Goal: Complete application form: Complete application form

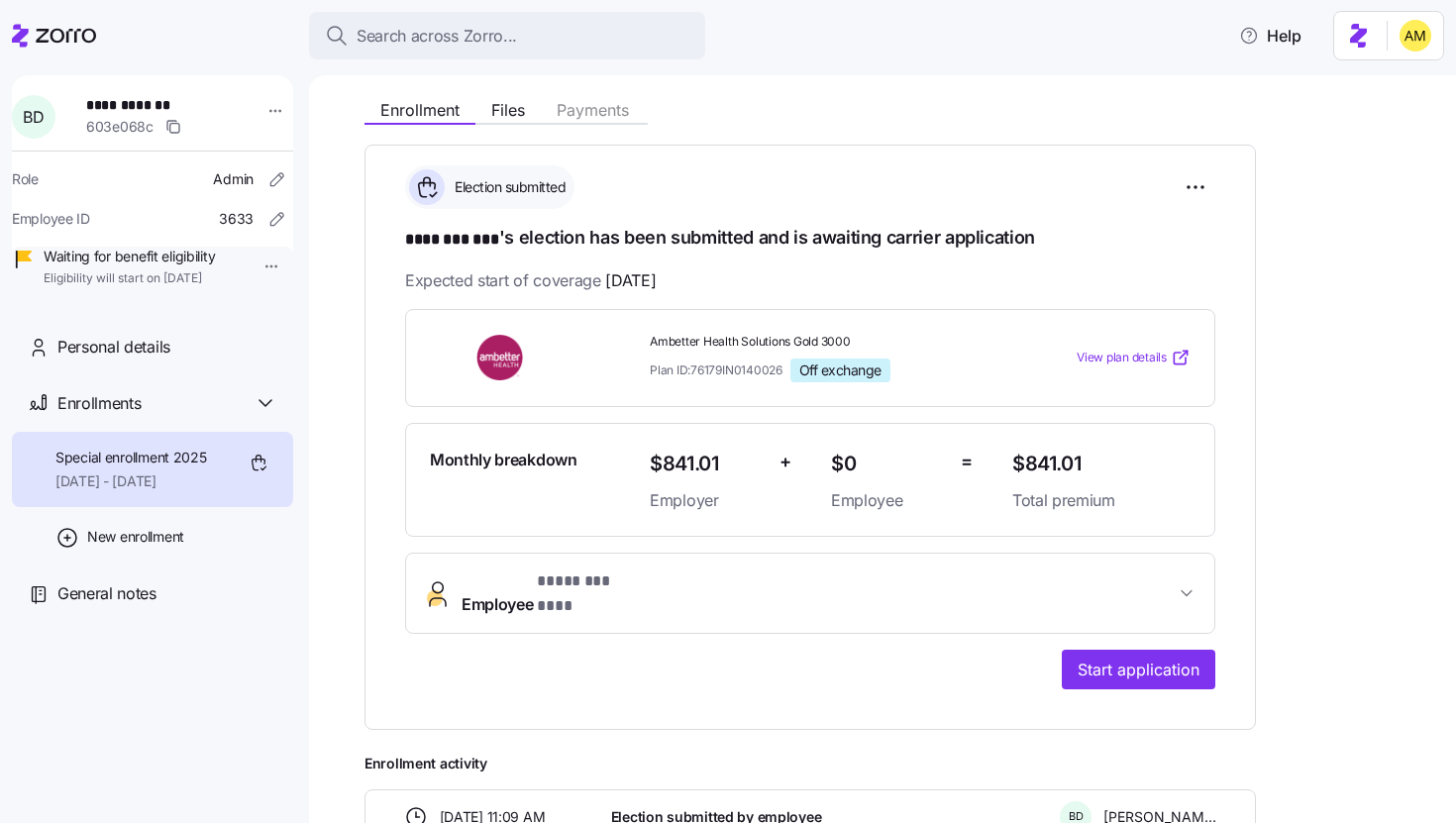
scroll to position [243, 0]
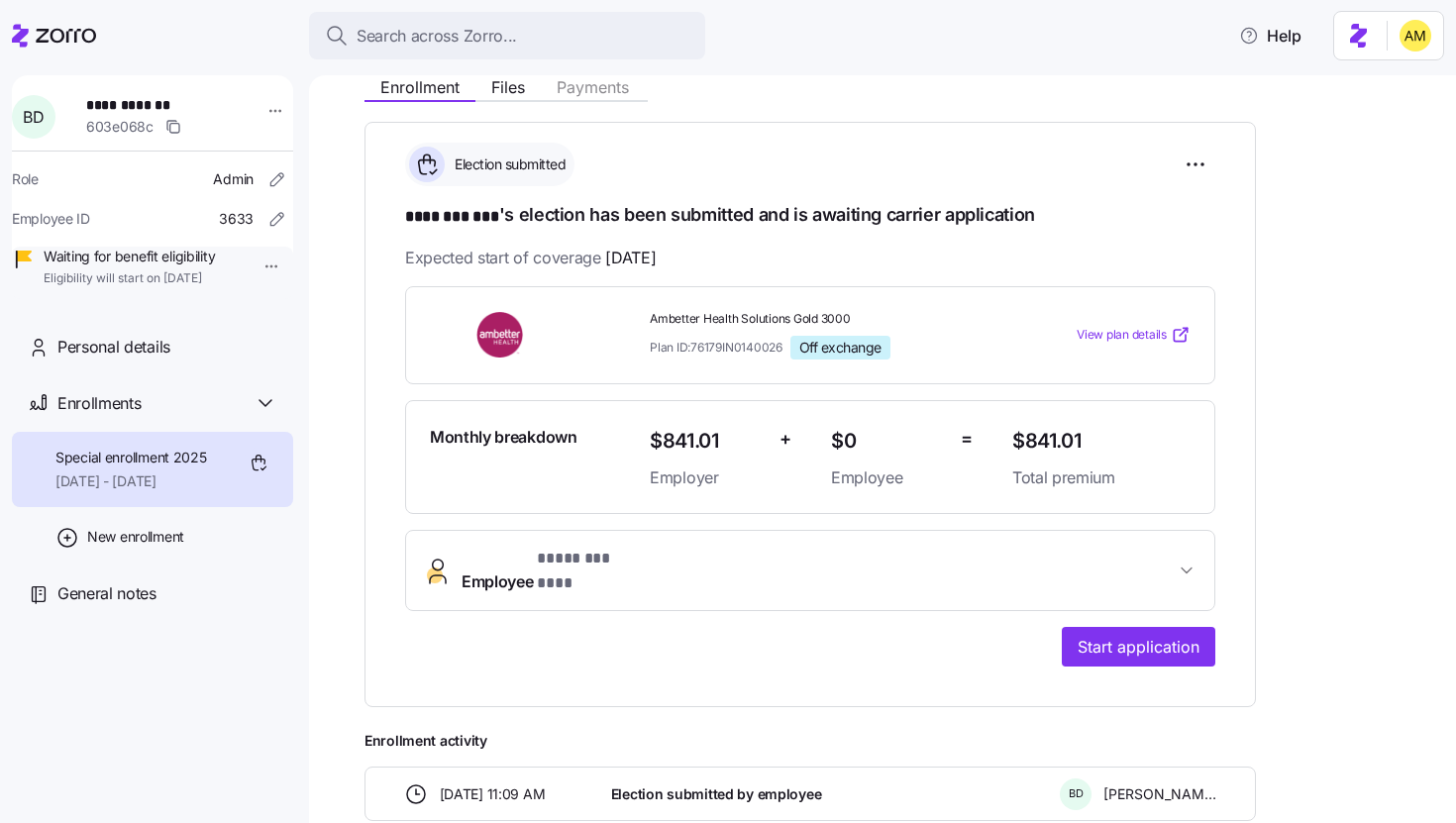
click at [1163, 564] on span "Employee * ******** *** *" at bounding box center [818, 570] width 713 height 48
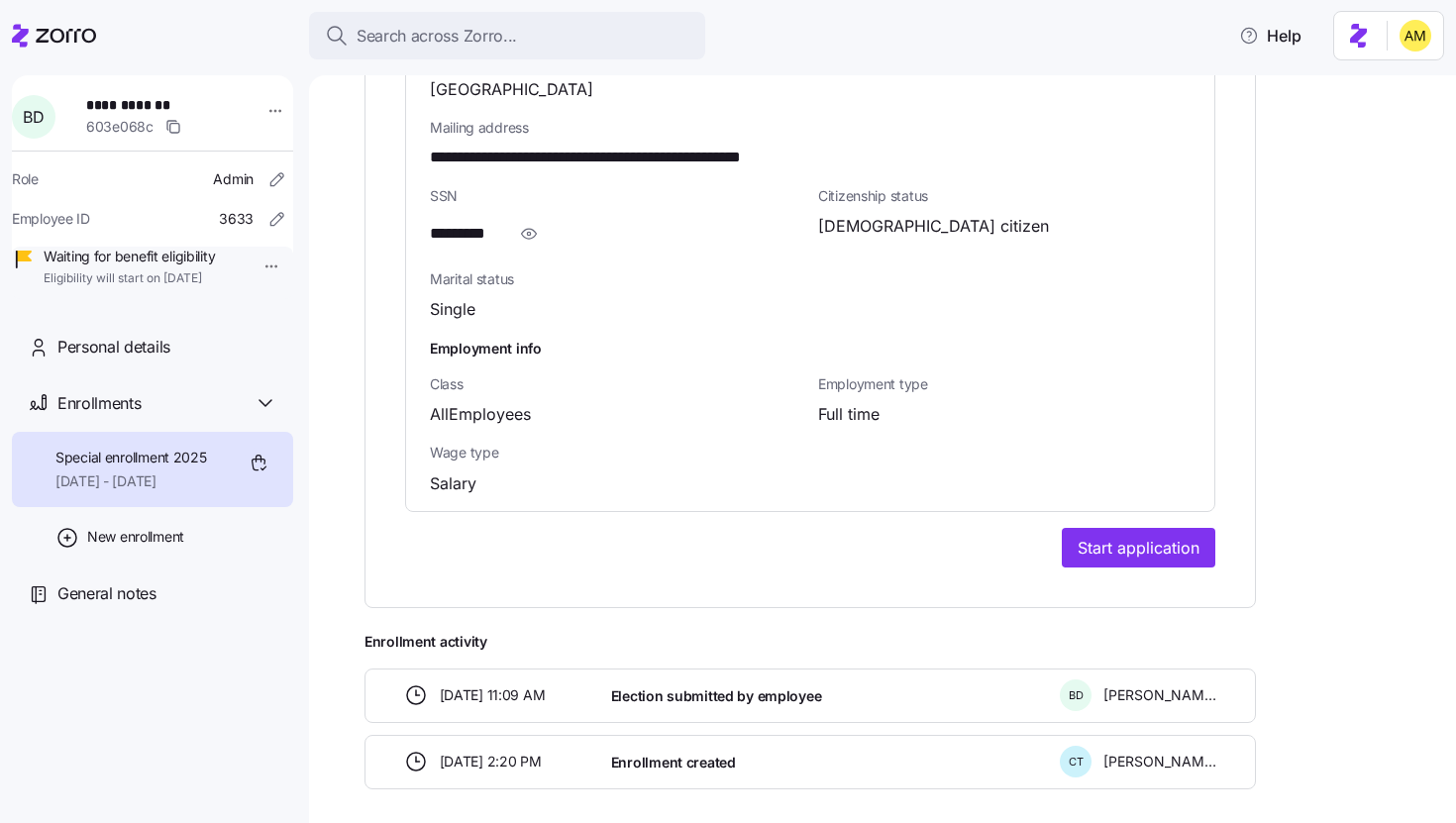
scroll to position [1418, 0]
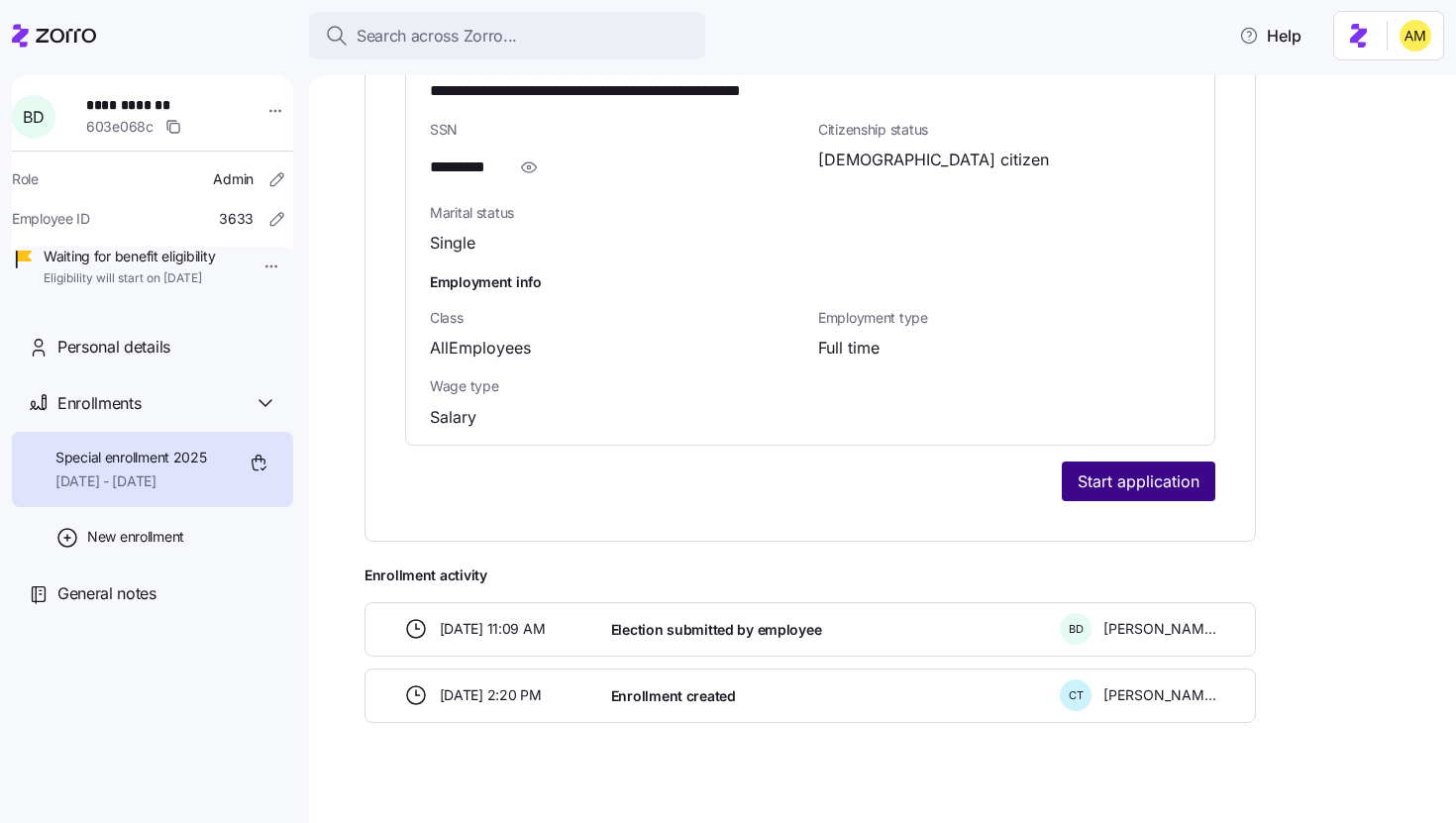
click at [1122, 470] on span "Start application" at bounding box center [1138, 481] width 122 height 24
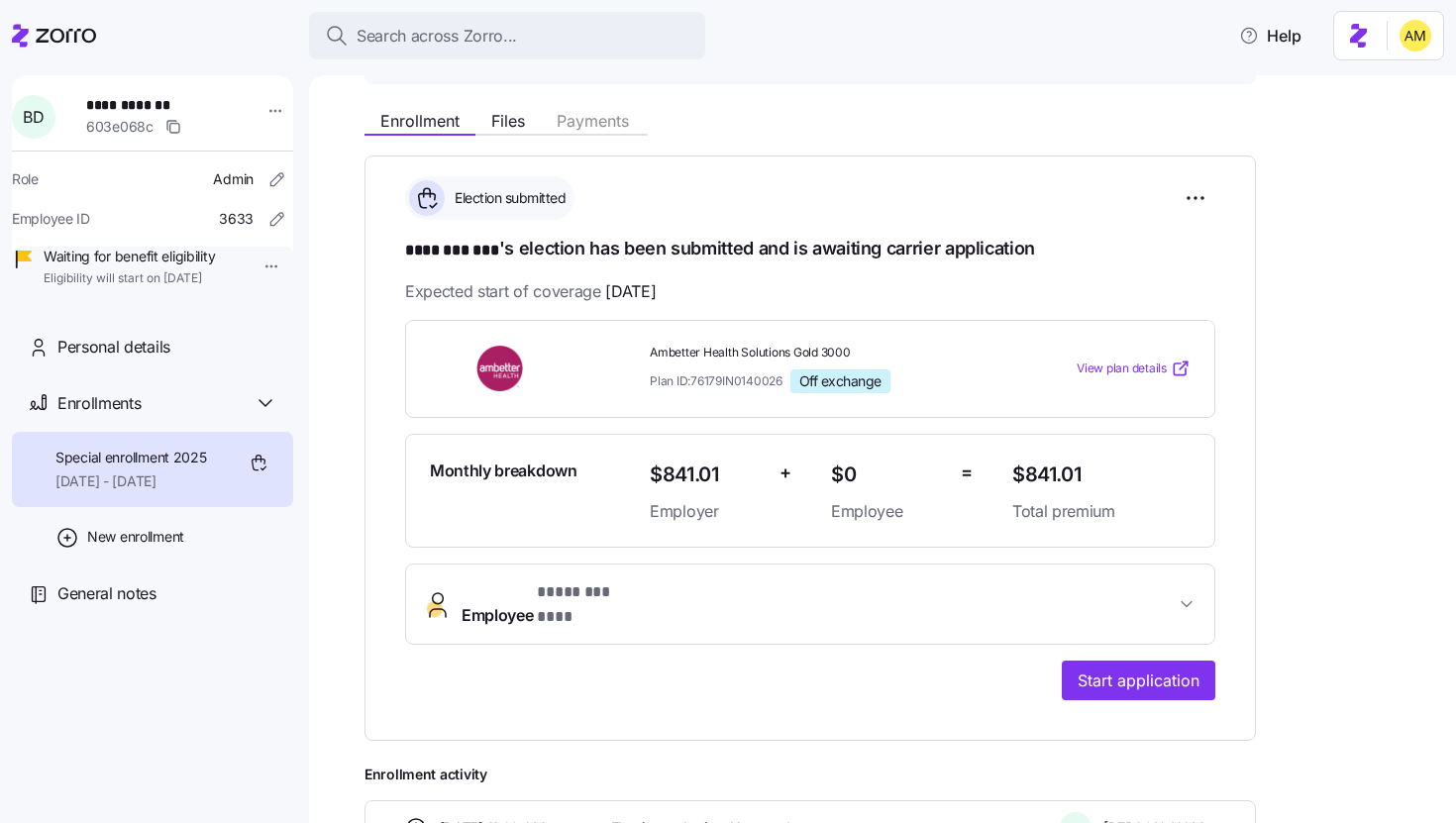
scroll to position [210, 0]
click at [514, 121] on span "Files" at bounding box center [509, 120] width 34 height 16
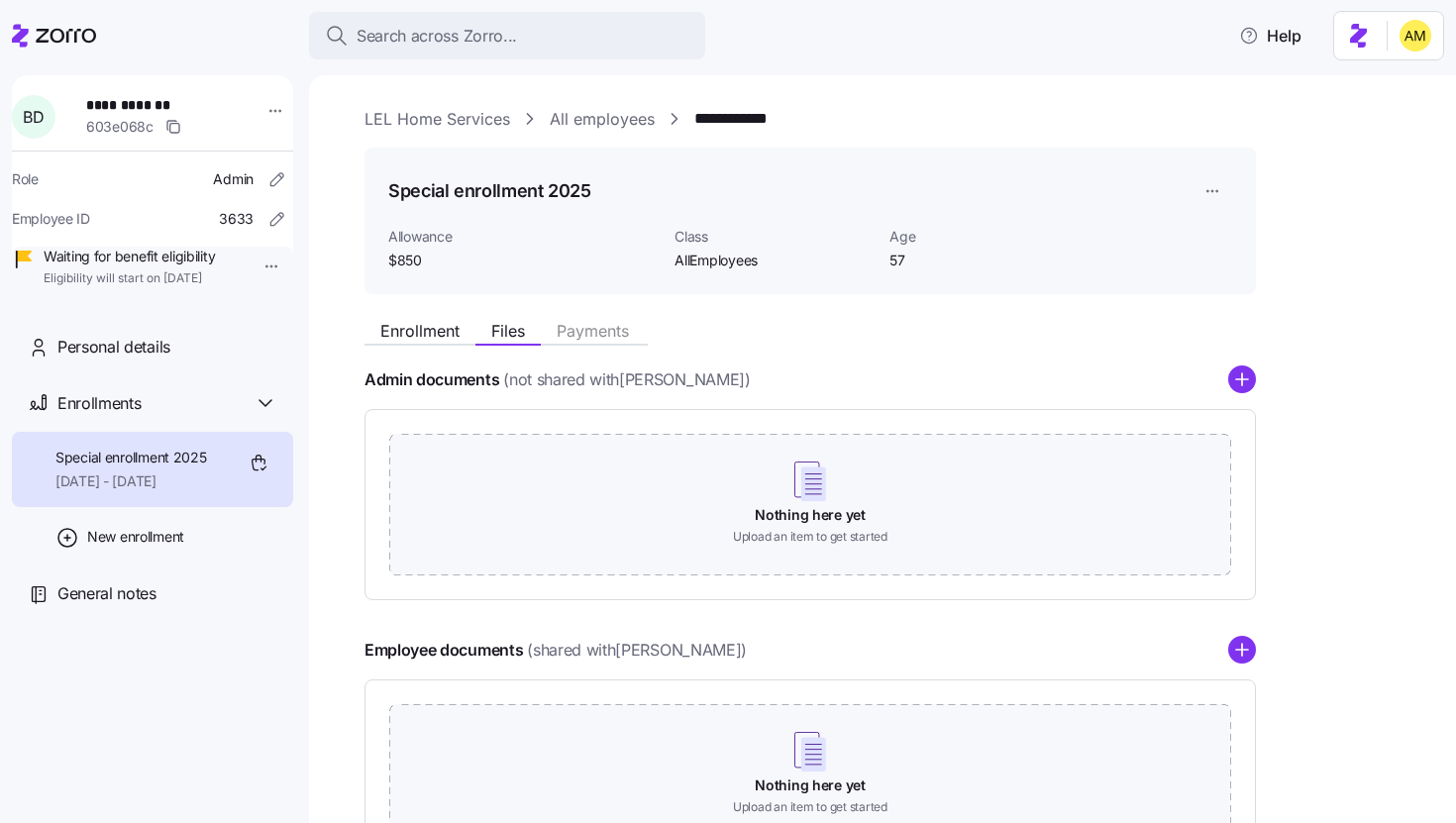
click at [394, 119] on link "LEL Home Services" at bounding box center [437, 119] width 146 height 25
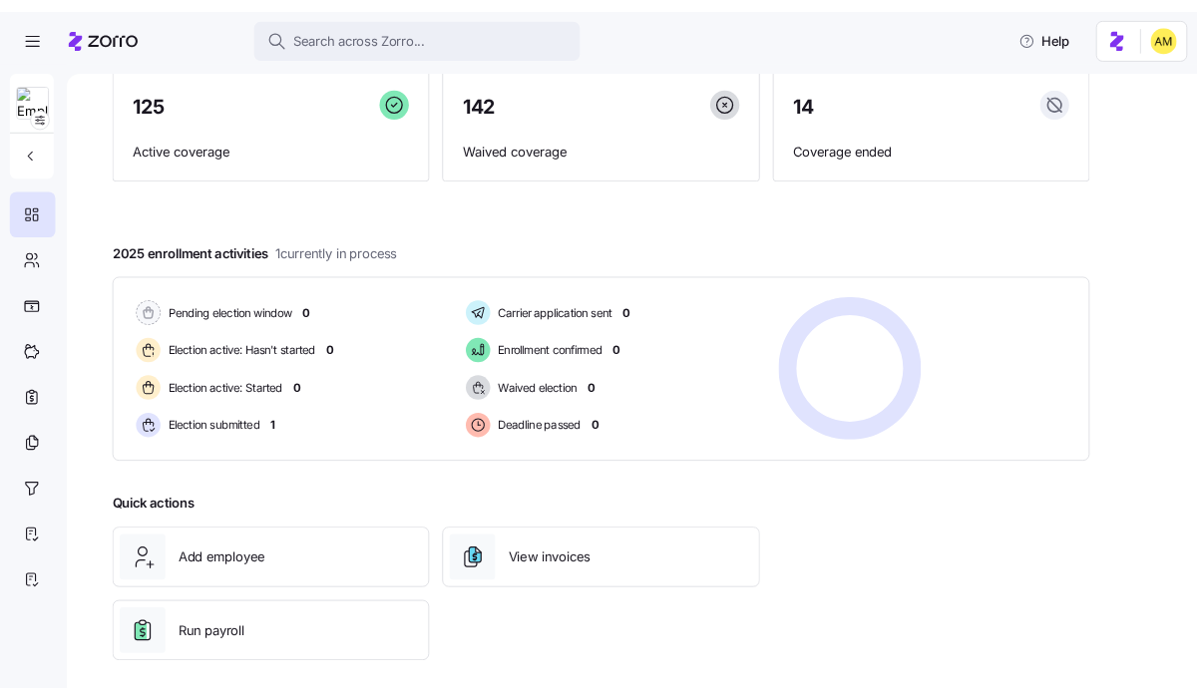
scroll to position [179, 0]
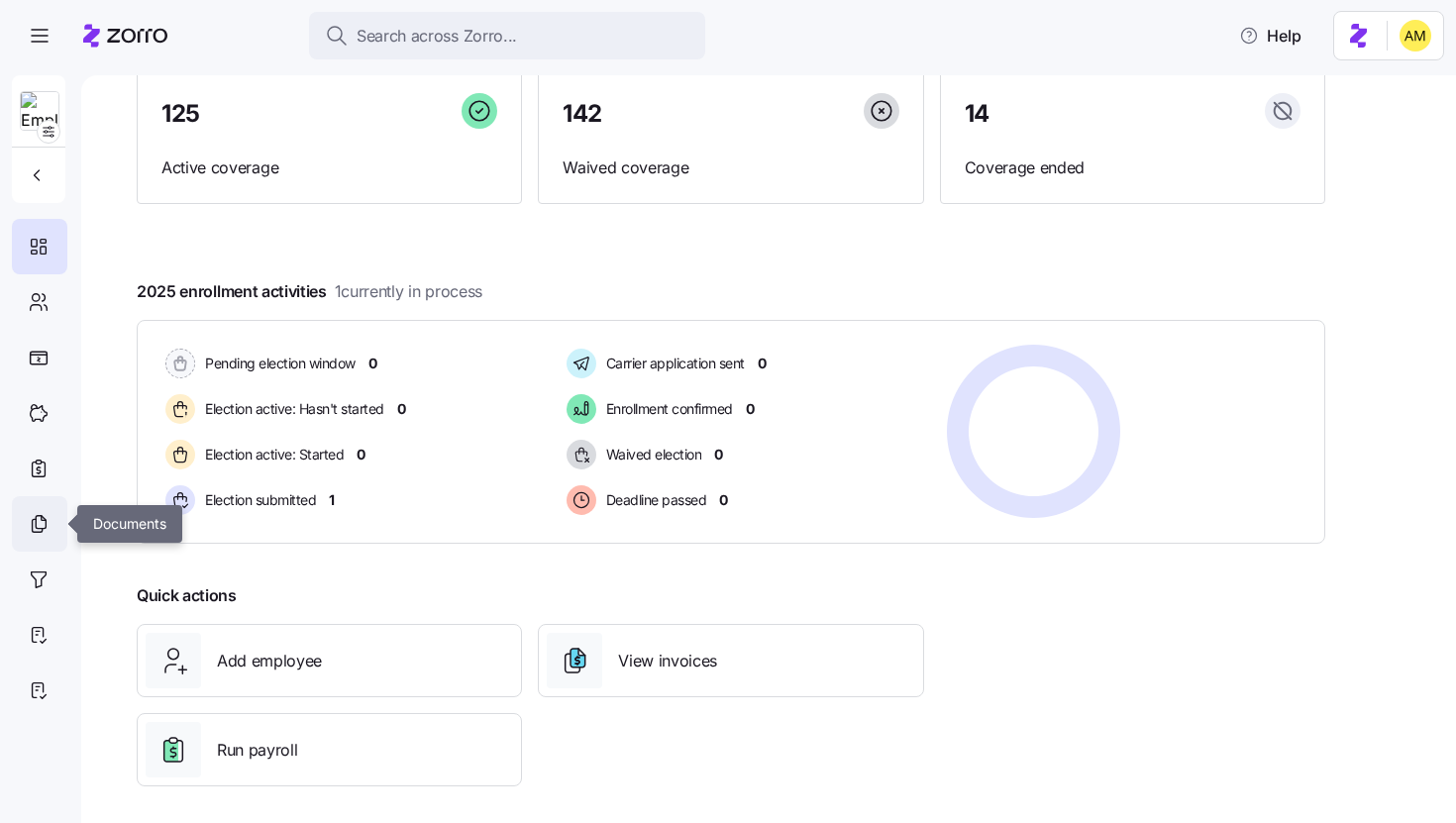
click at [38, 510] on div at bounding box center [40, 524] width 56 height 56
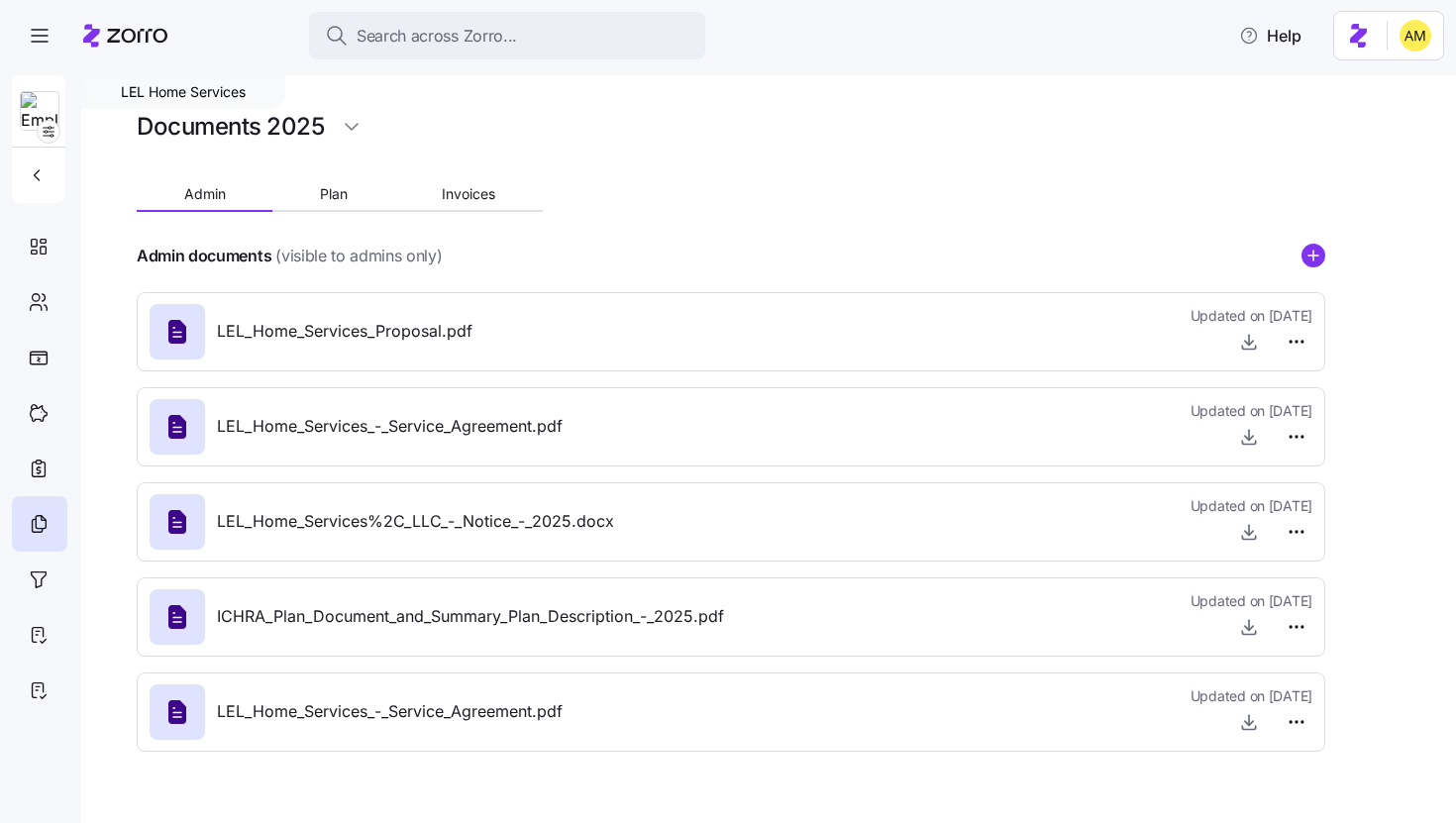
click at [184, 528] on icon at bounding box center [178, 522] width 18 height 24
click at [1251, 537] on icon "button" at bounding box center [1248, 531] width 20 height 20
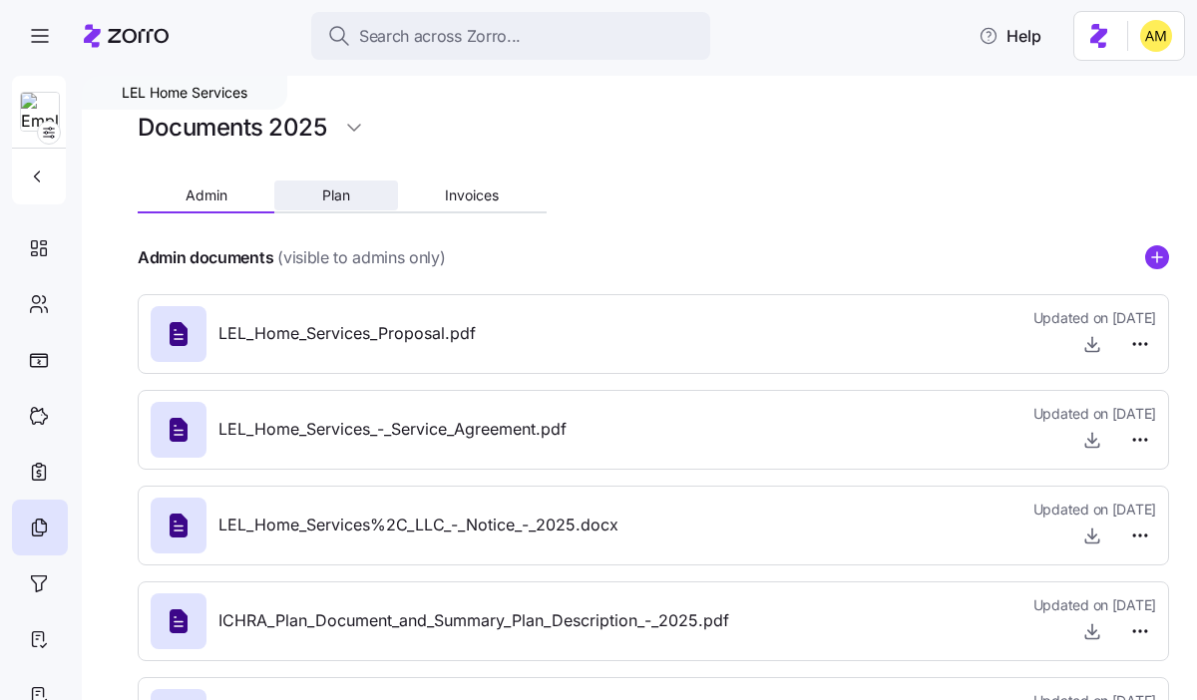
click at [343, 199] on span "Plan" at bounding box center [336, 195] width 28 height 14
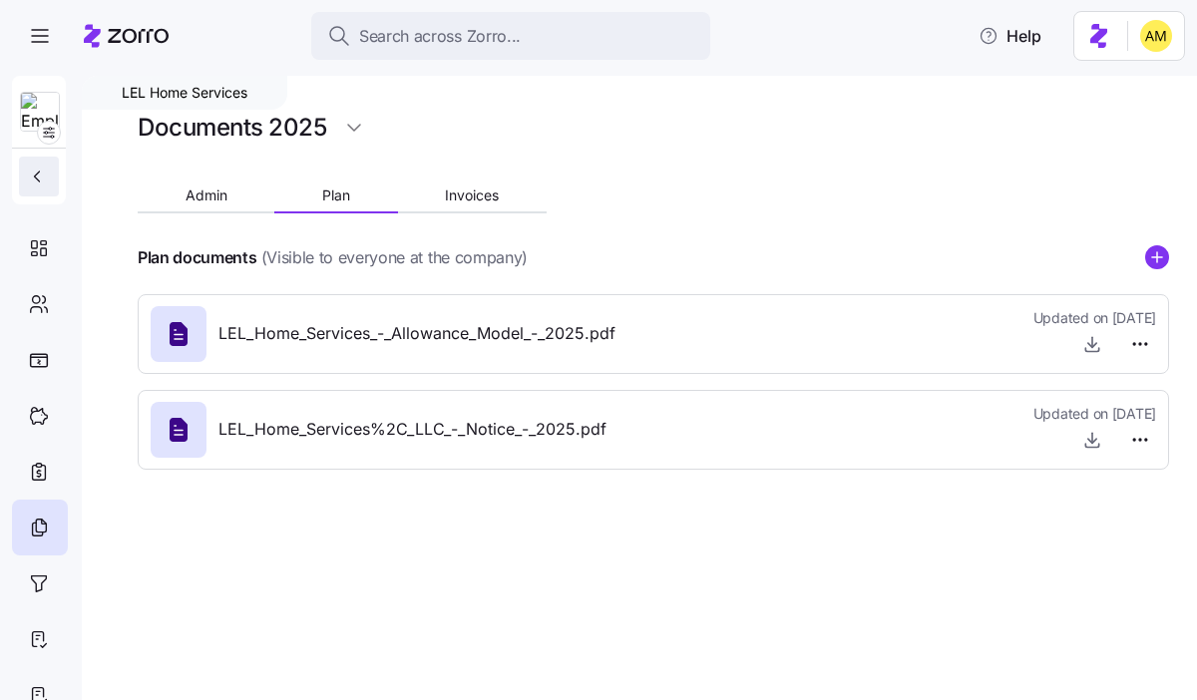
click at [24, 175] on button "button" at bounding box center [39, 177] width 40 height 40
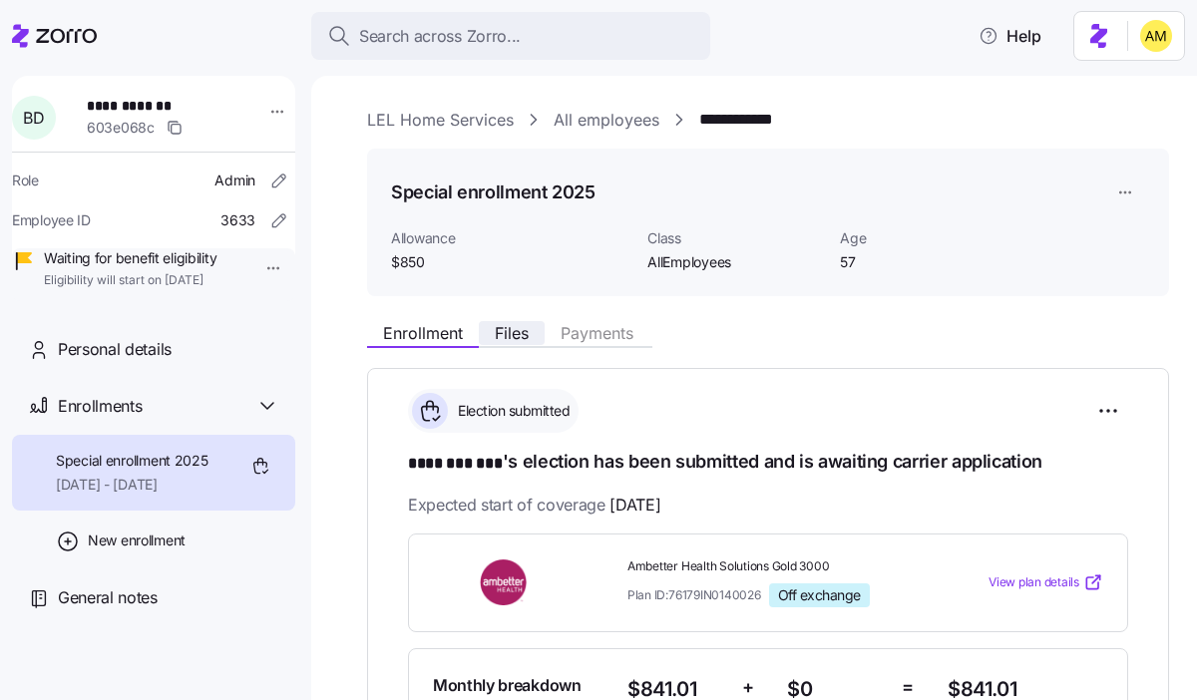
click at [512, 341] on span "Files" at bounding box center [512, 333] width 34 height 16
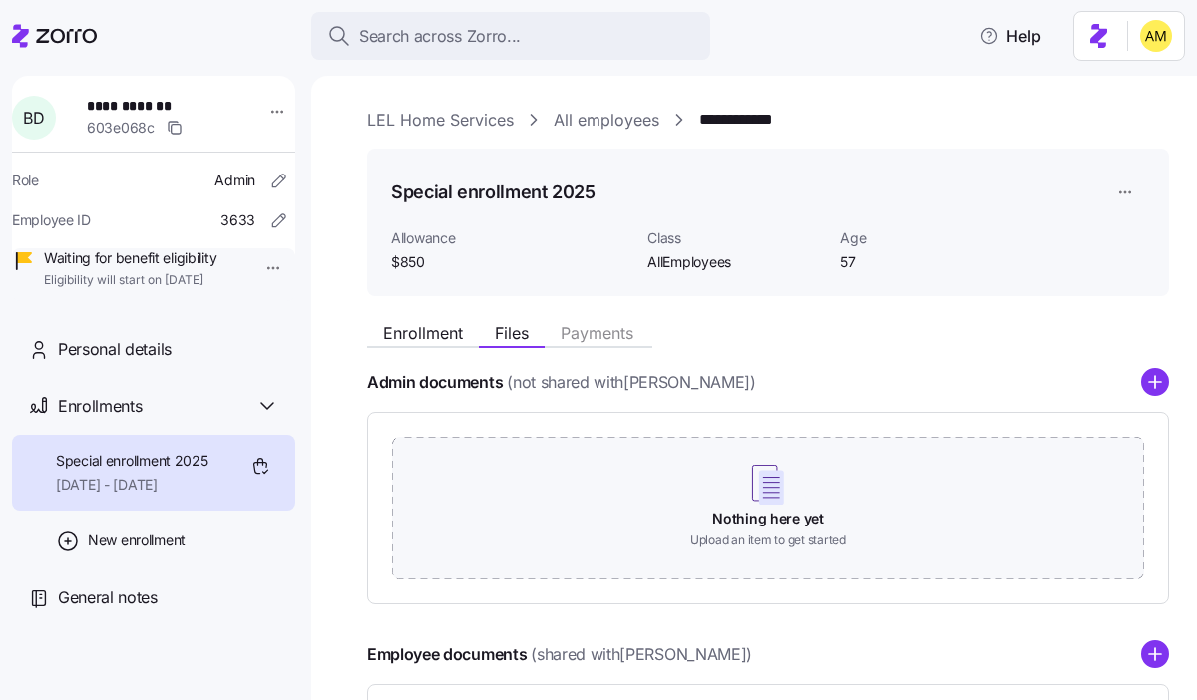
scroll to position [296, 0]
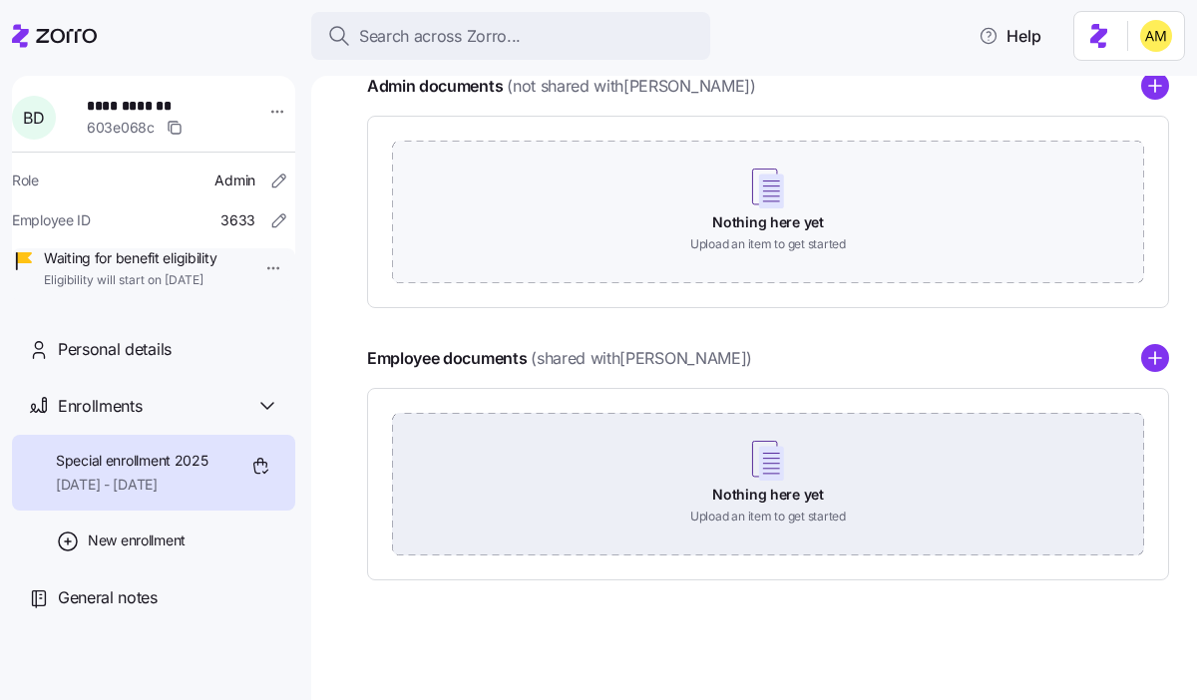
click at [784, 486] on div "Nothing here yet Upload an item to get started" at bounding box center [768, 483] width 752 height 140
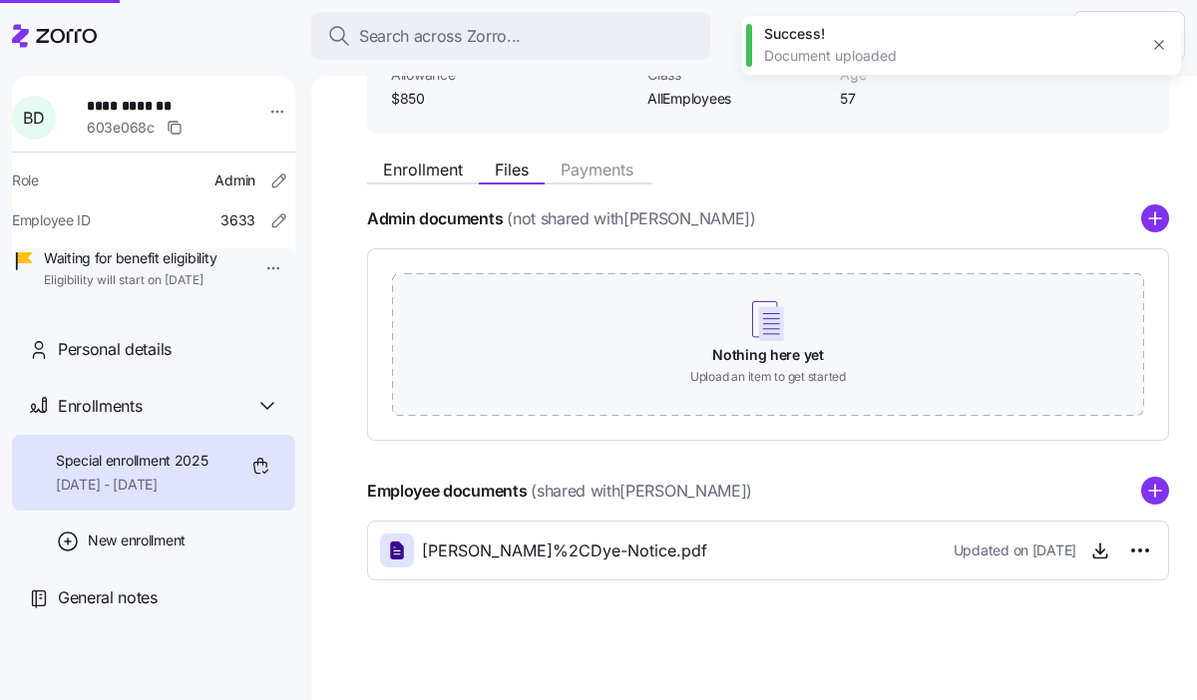
scroll to position [164, 0]
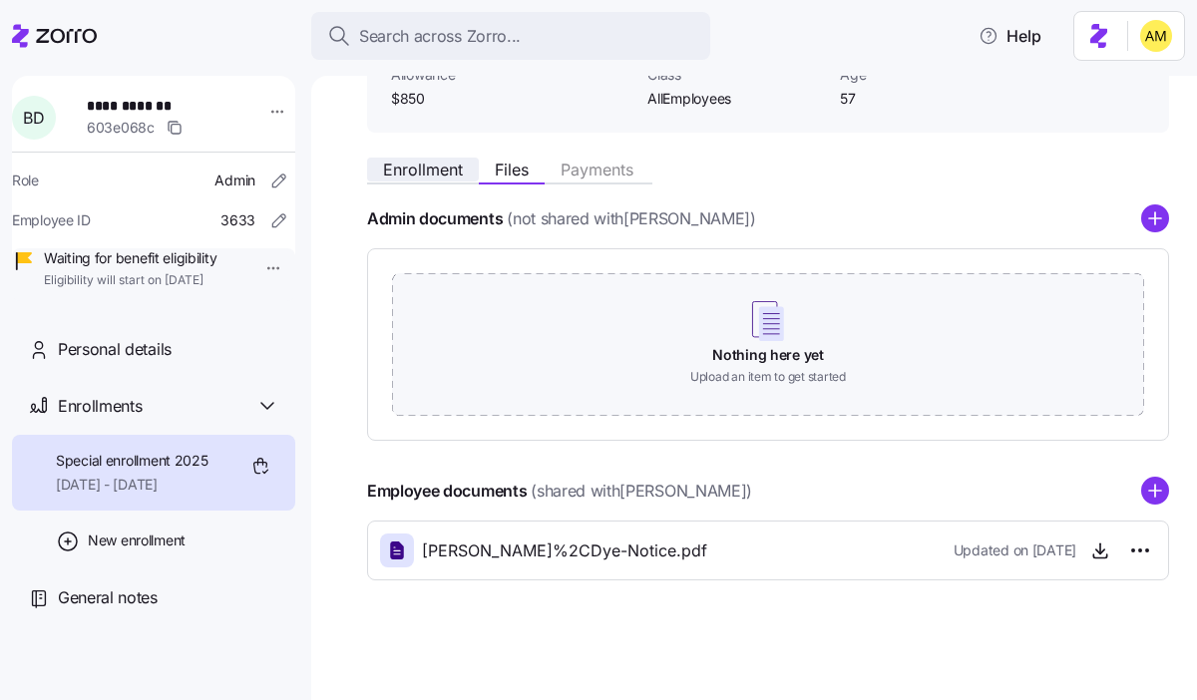
click at [437, 170] on span "Enrollment" at bounding box center [423, 170] width 80 height 16
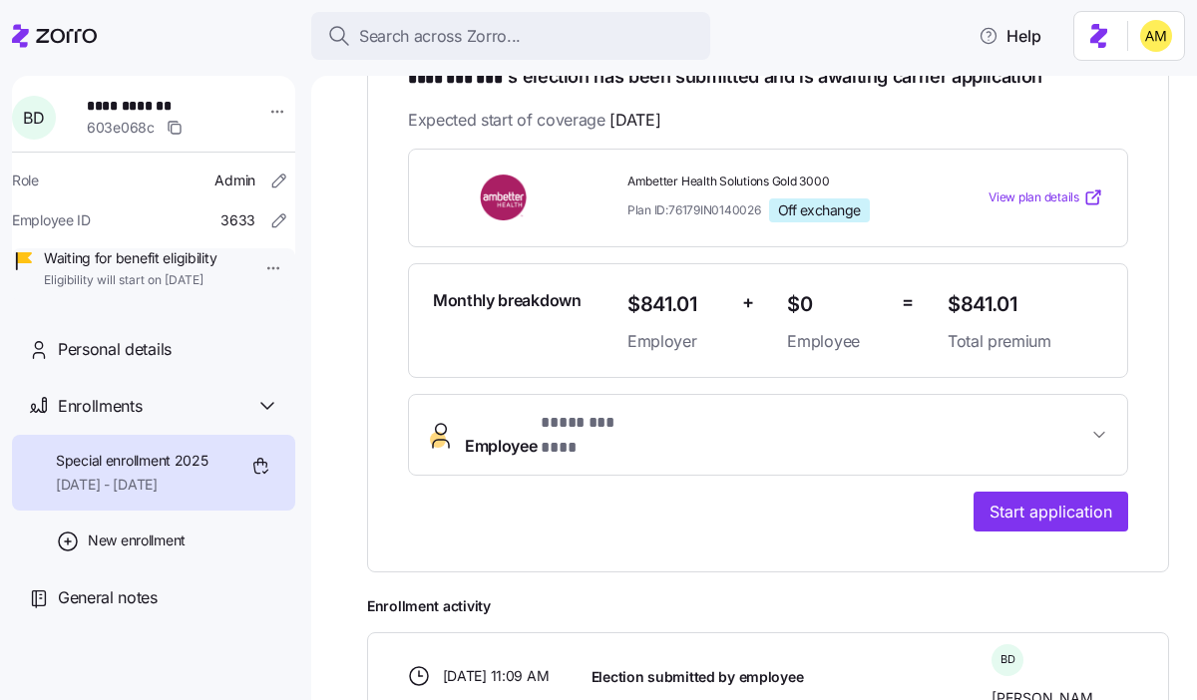
scroll to position [400, 0]
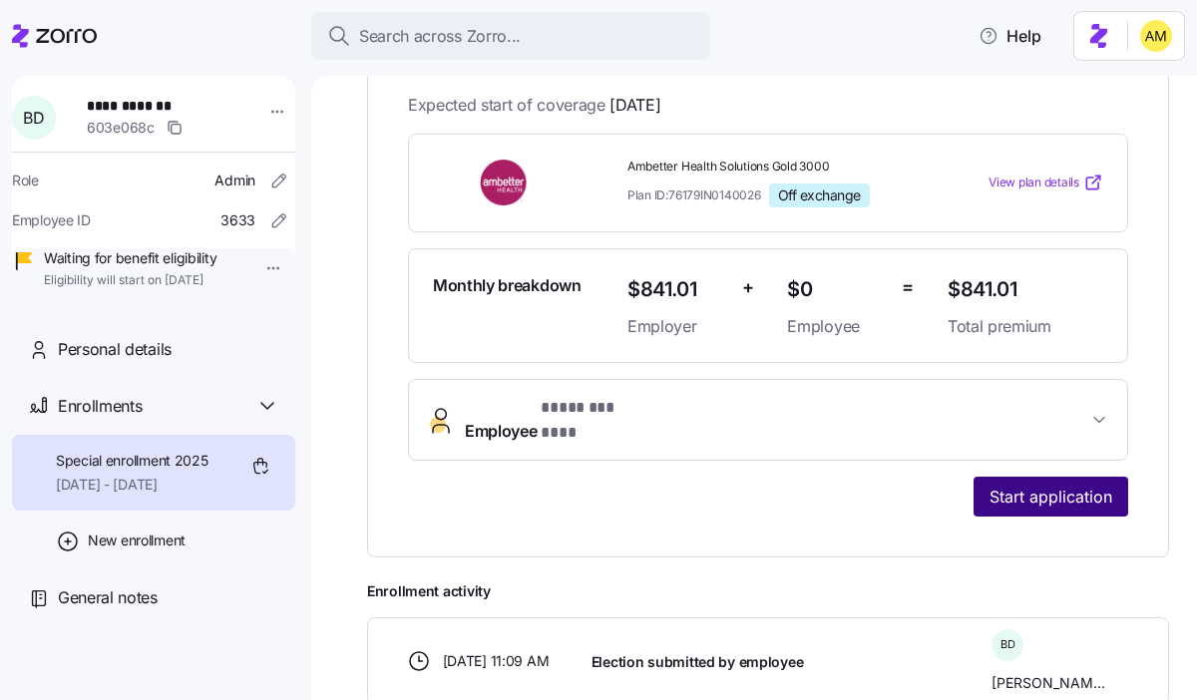
click at [1066, 485] on span "Start application" at bounding box center [1050, 497] width 123 height 24
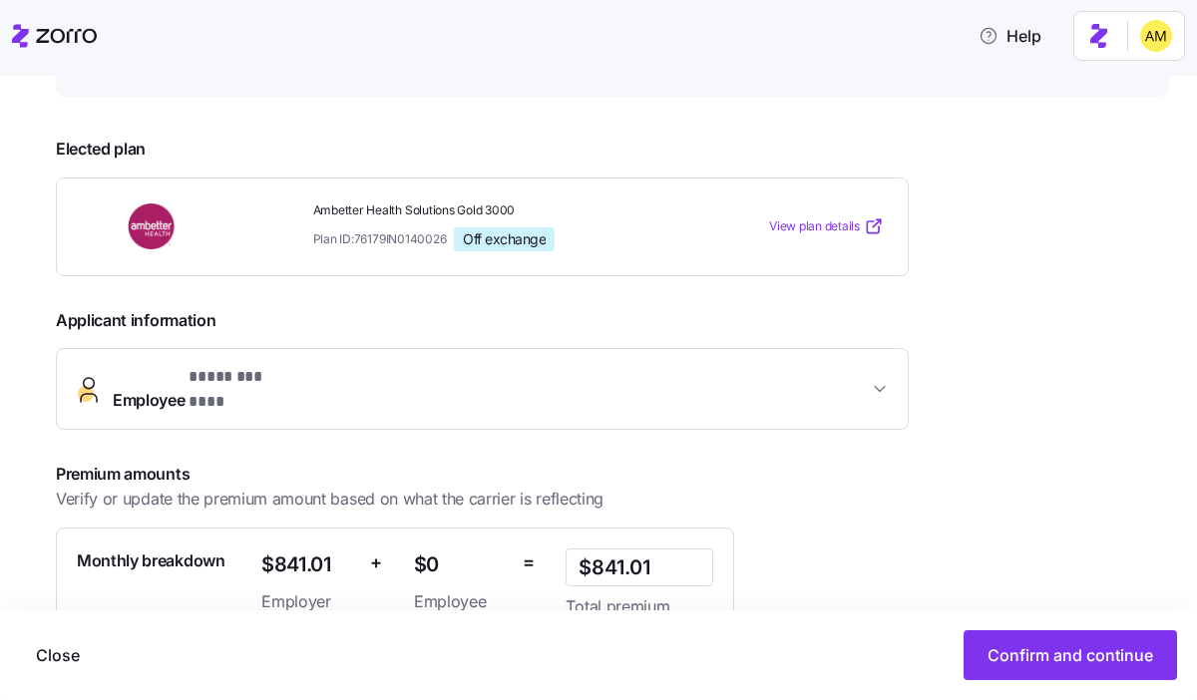
scroll to position [420, 0]
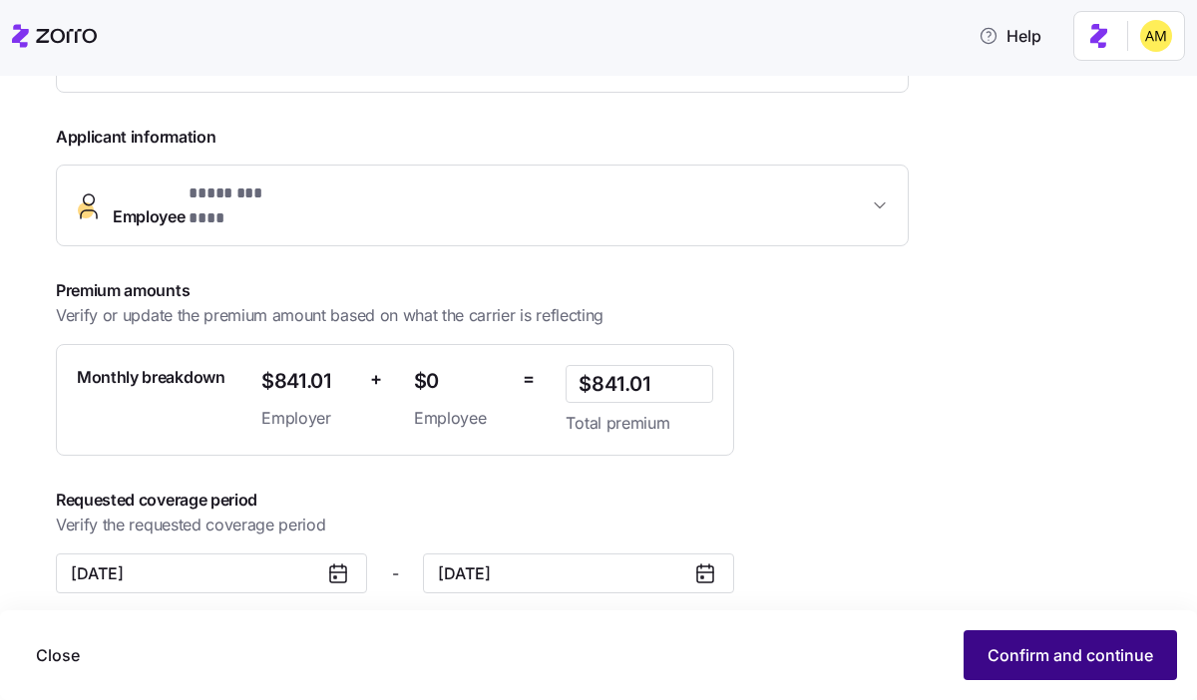
click at [1065, 650] on span "Confirm and continue" at bounding box center [1070, 655] width 166 height 24
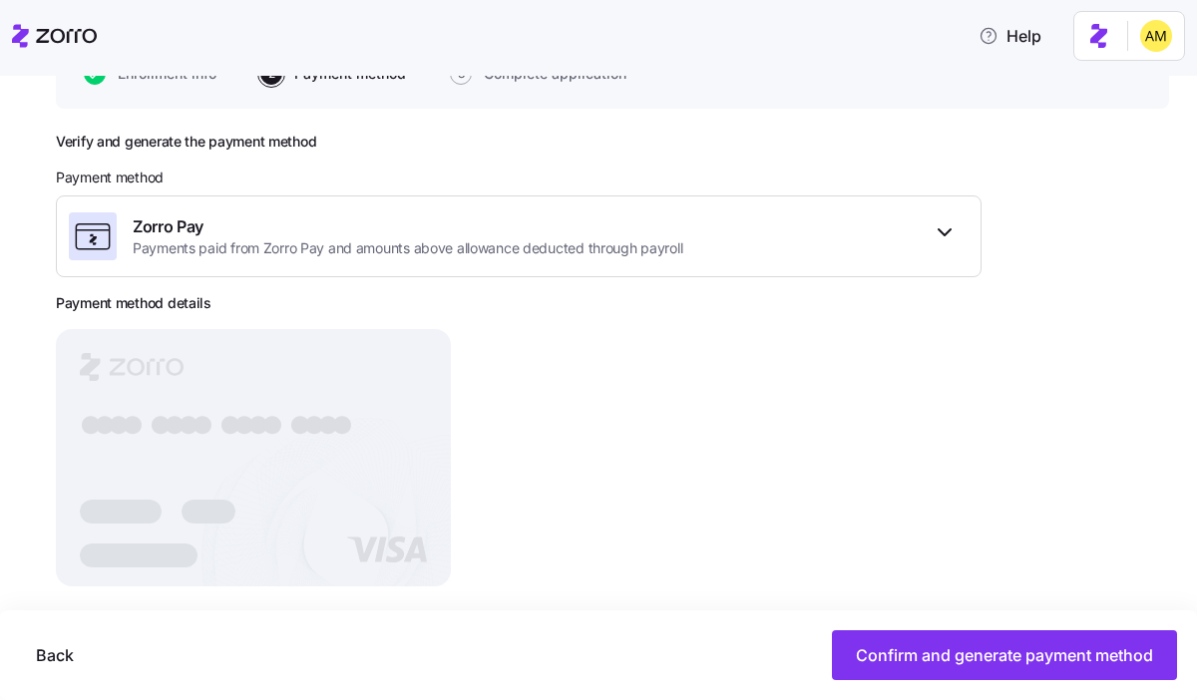
scroll to position [250, 0]
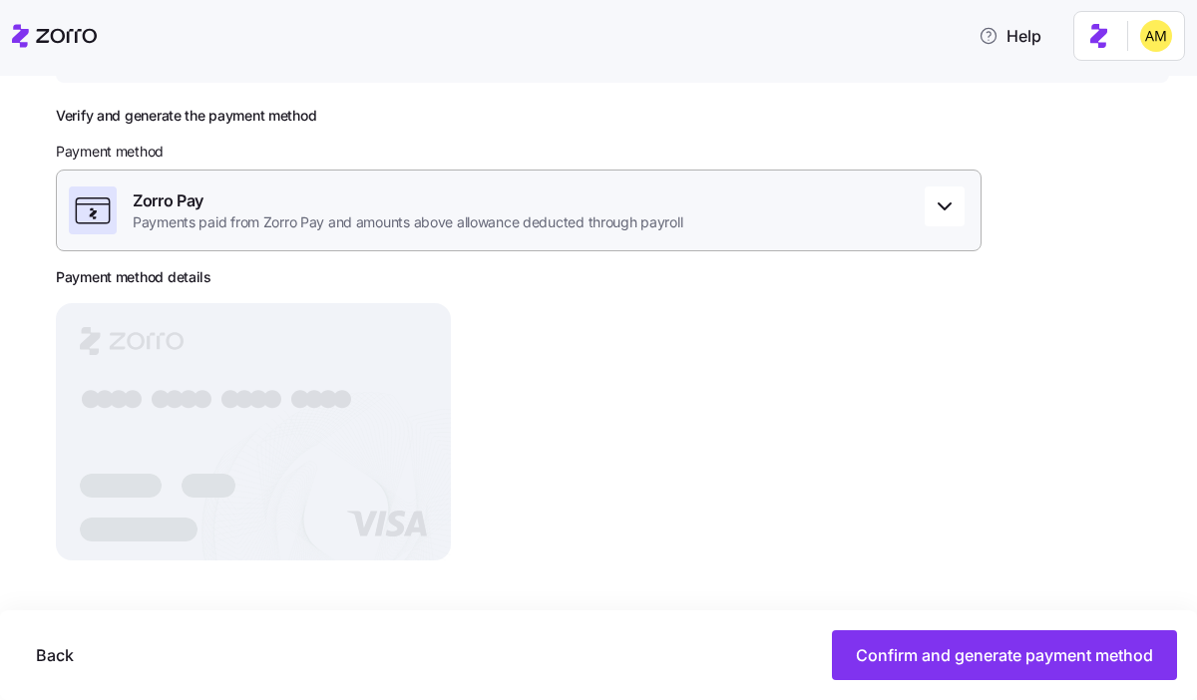
click at [558, 240] on div "Zorro Pay Payments paid from Zorro Pay and amounts above allowance deducted thr…" at bounding box center [518, 211] width 925 height 82
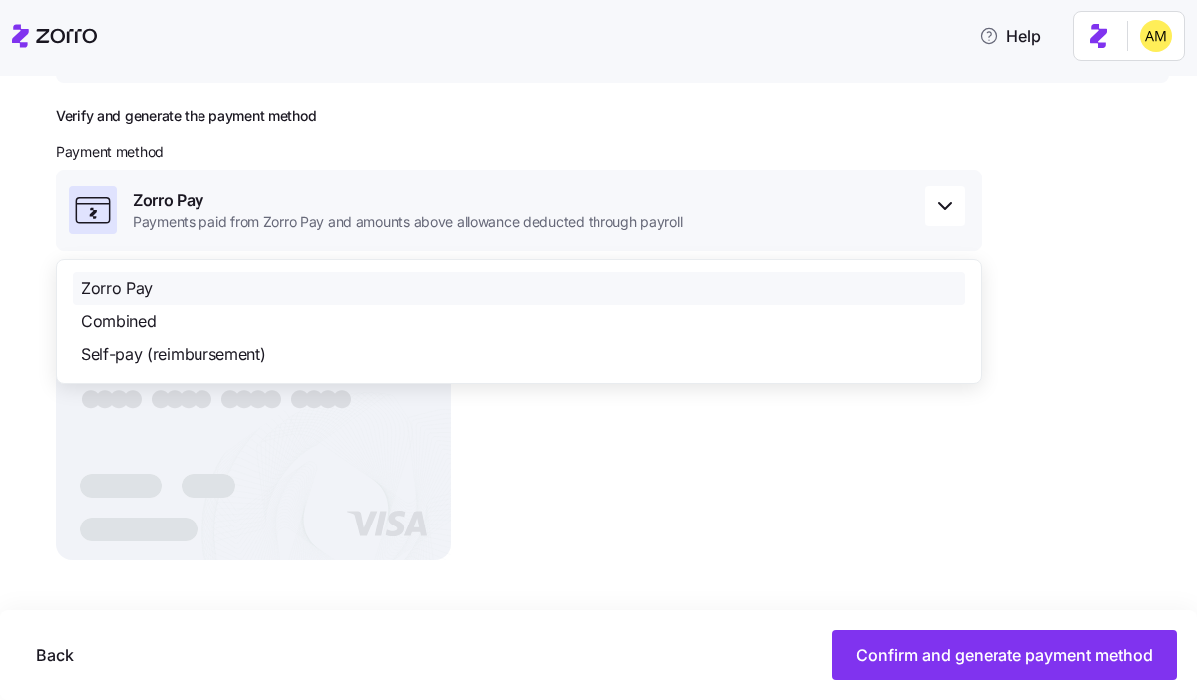
click at [634, 473] on div "Verify and generate the payment method Payment method Zorro Pay Payments paid f…" at bounding box center [518, 342] width 925 height 470
click at [1057, 230] on div "Verify and generate the payment method Payment method Zorro Pay Payments paid f…" at bounding box center [612, 391] width 1113 height 569
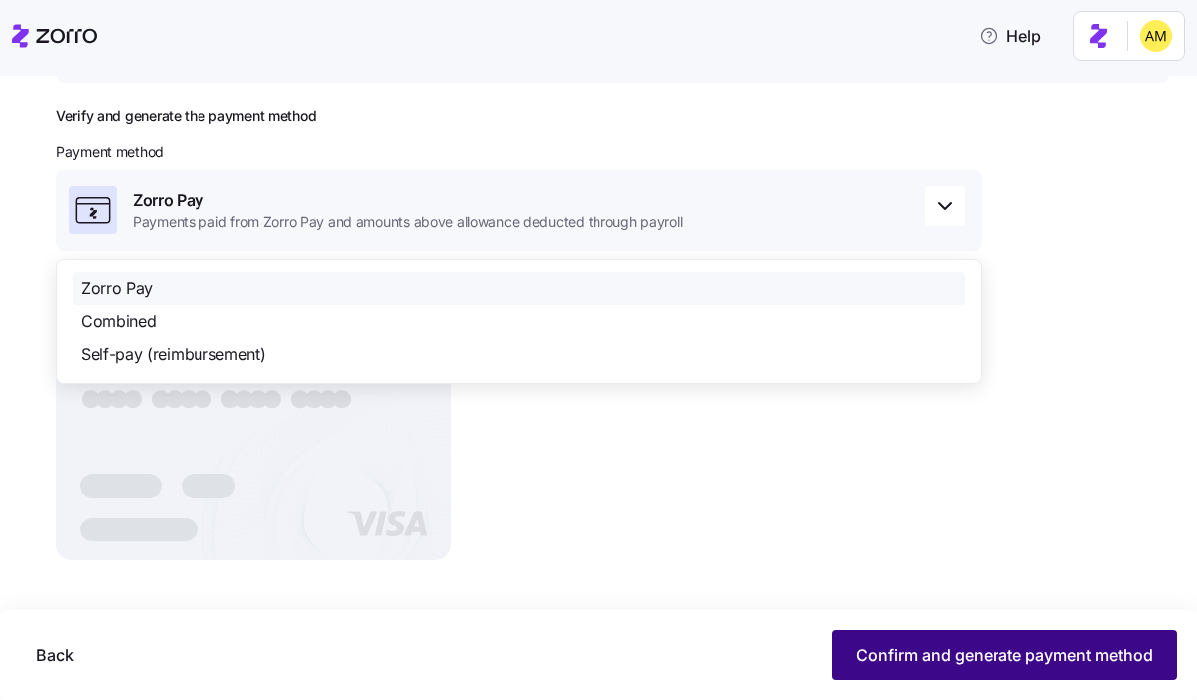
click at [884, 659] on span "Confirm and generate payment method" at bounding box center [1004, 655] width 297 height 24
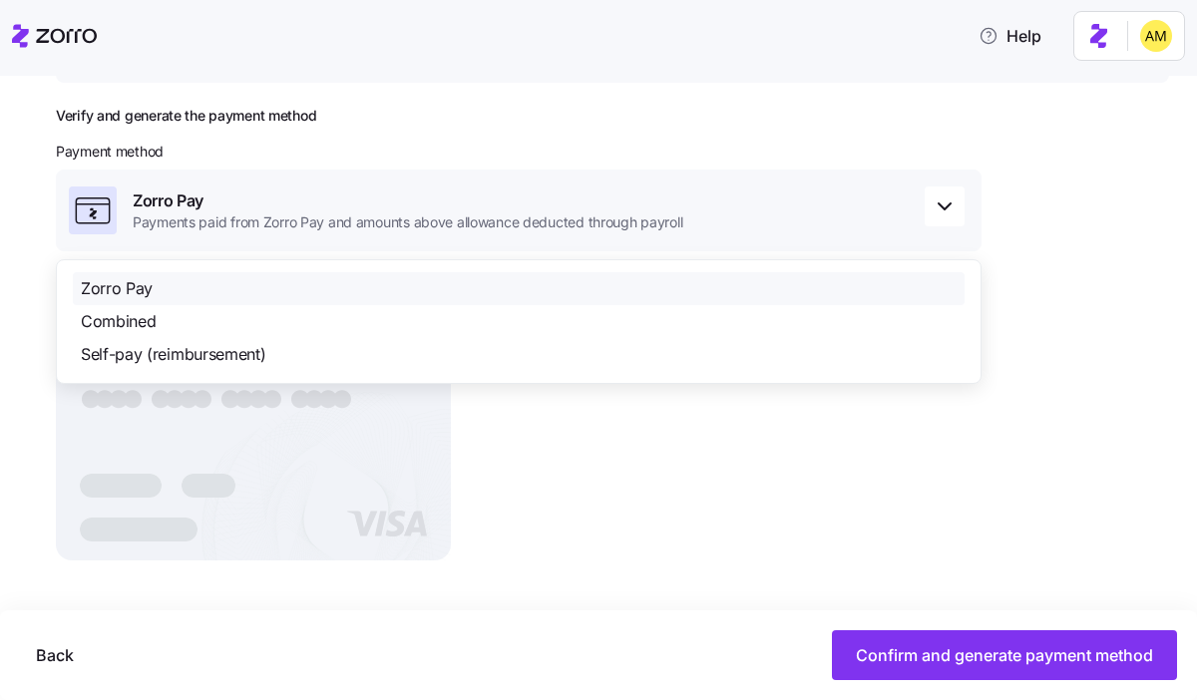
click at [708, 465] on div "Verify and generate the payment method Payment method Zorro Pay Payments paid f…" at bounding box center [518, 342] width 925 height 470
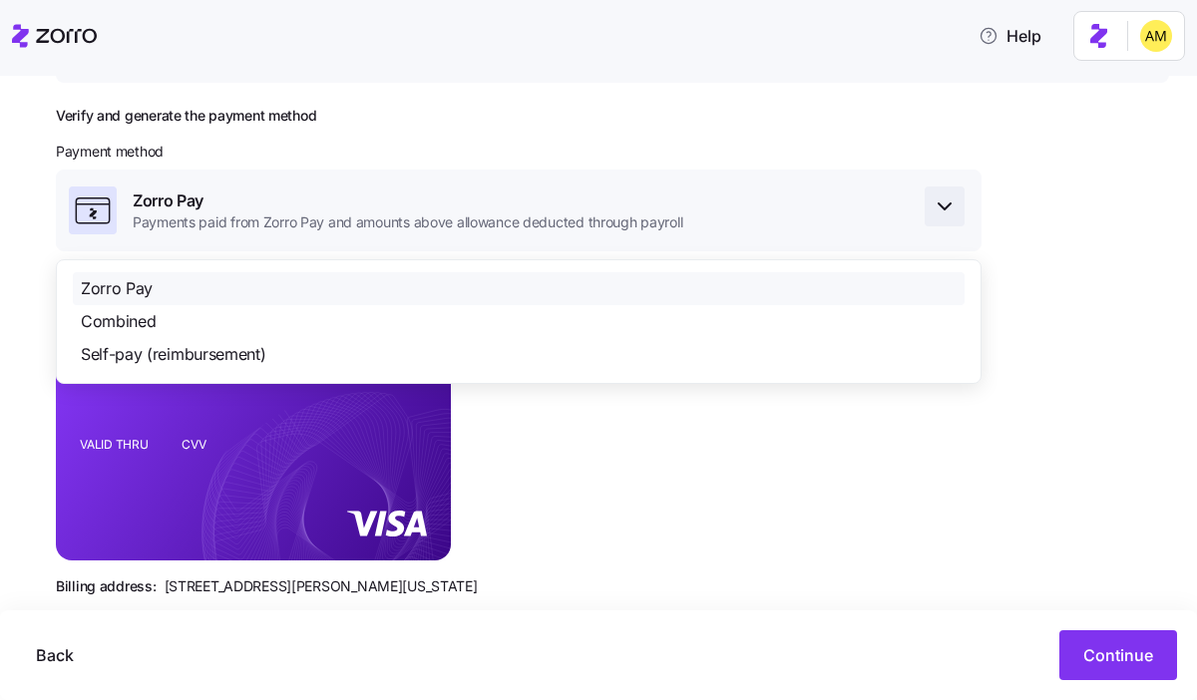
click at [943, 202] on icon "button" at bounding box center [944, 206] width 24 height 24
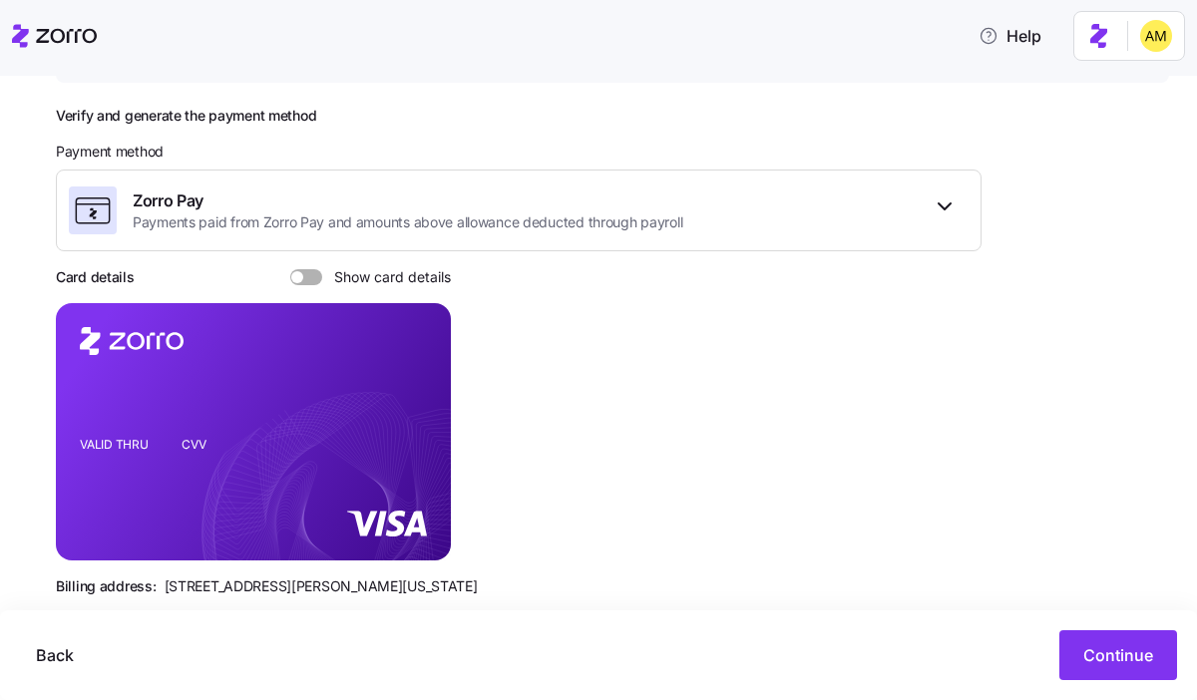
scroll to position [286, 0]
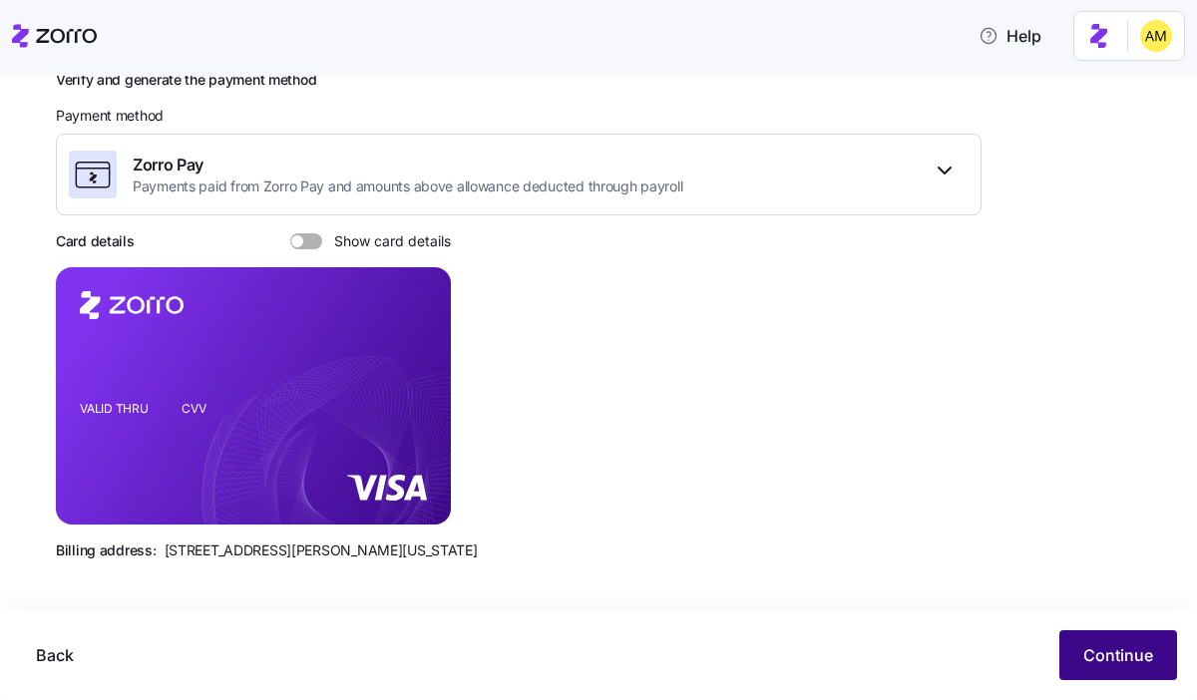
click at [1138, 661] on span "Continue" at bounding box center [1118, 655] width 70 height 24
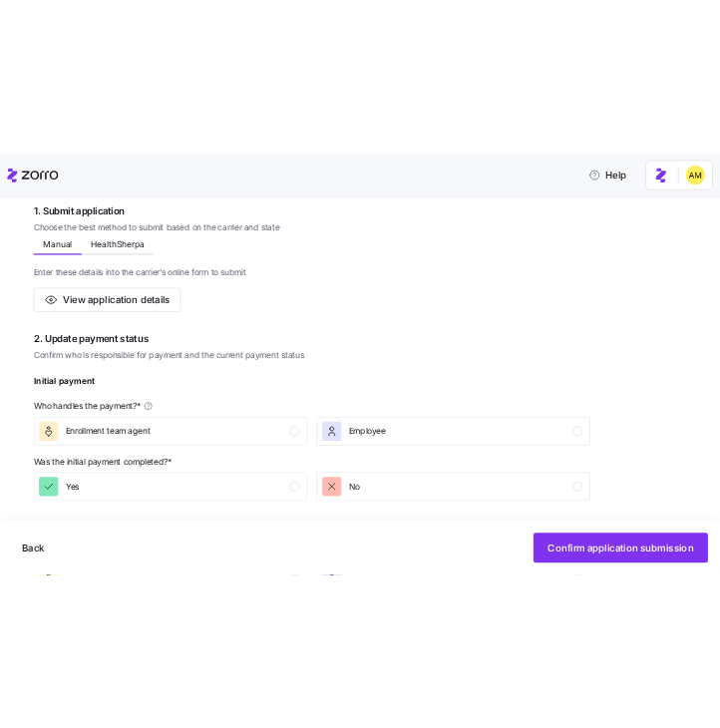
scroll to position [345, 0]
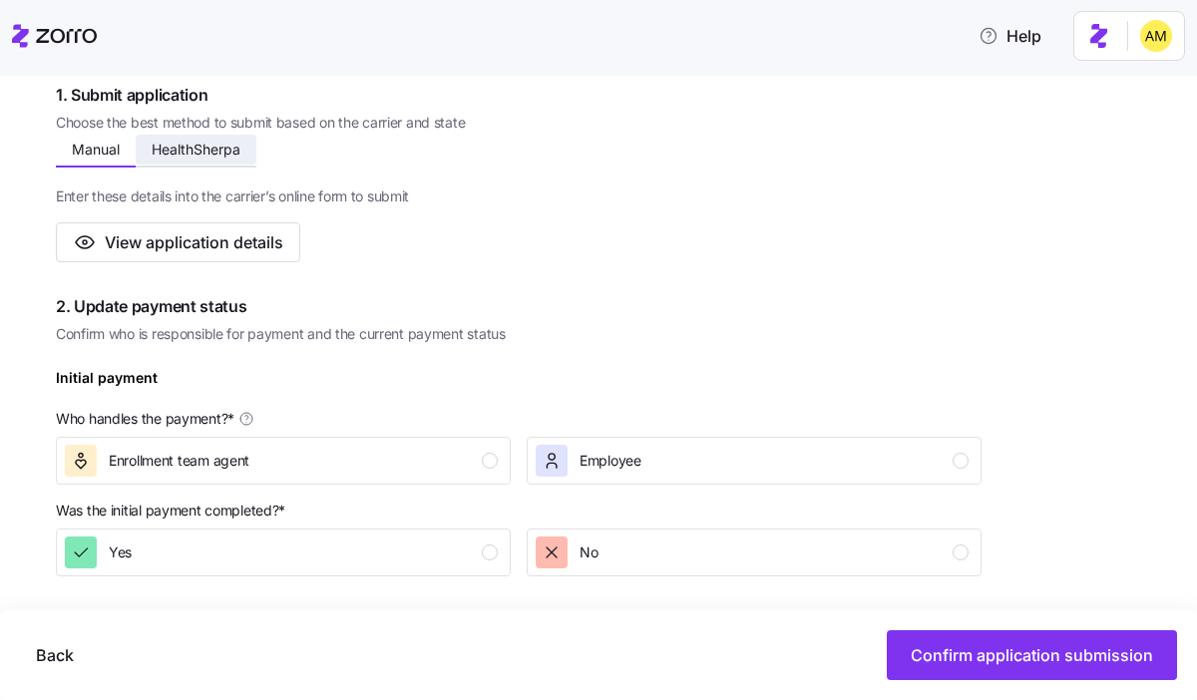
click at [218, 157] on span "HealthSherpa" at bounding box center [196, 150] width 89 height 14
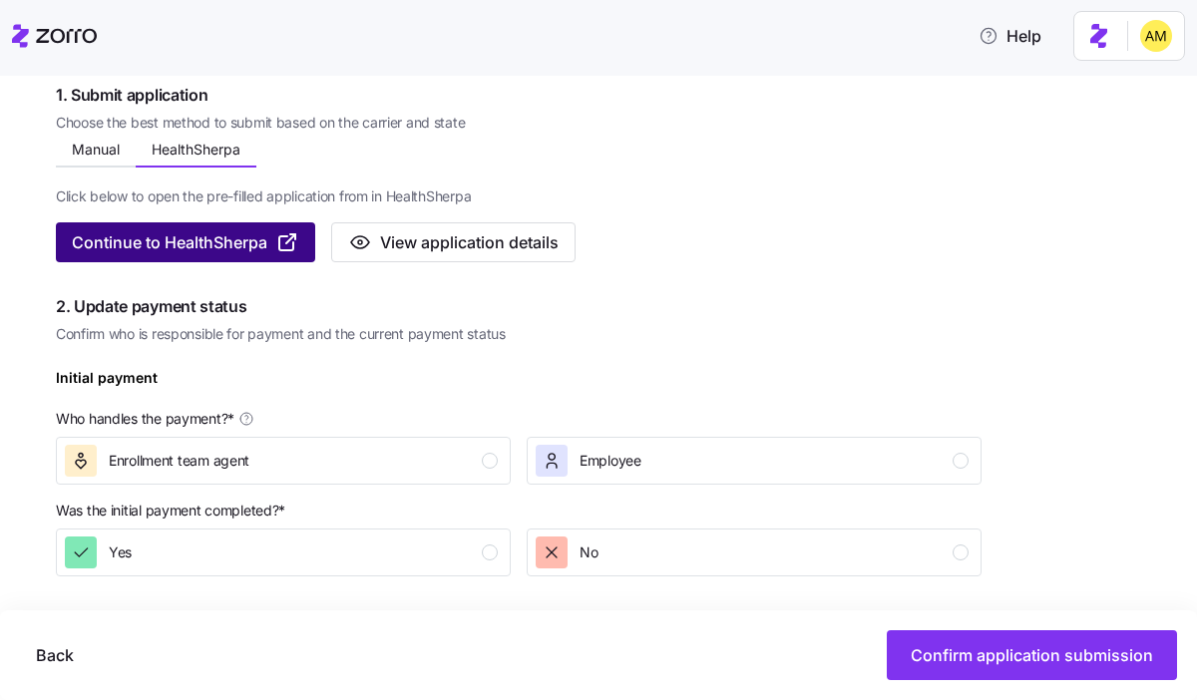
click at [213, 241] on span "Continue to HealthSherpa" at bounding box center [169, 242] width 195 height 24
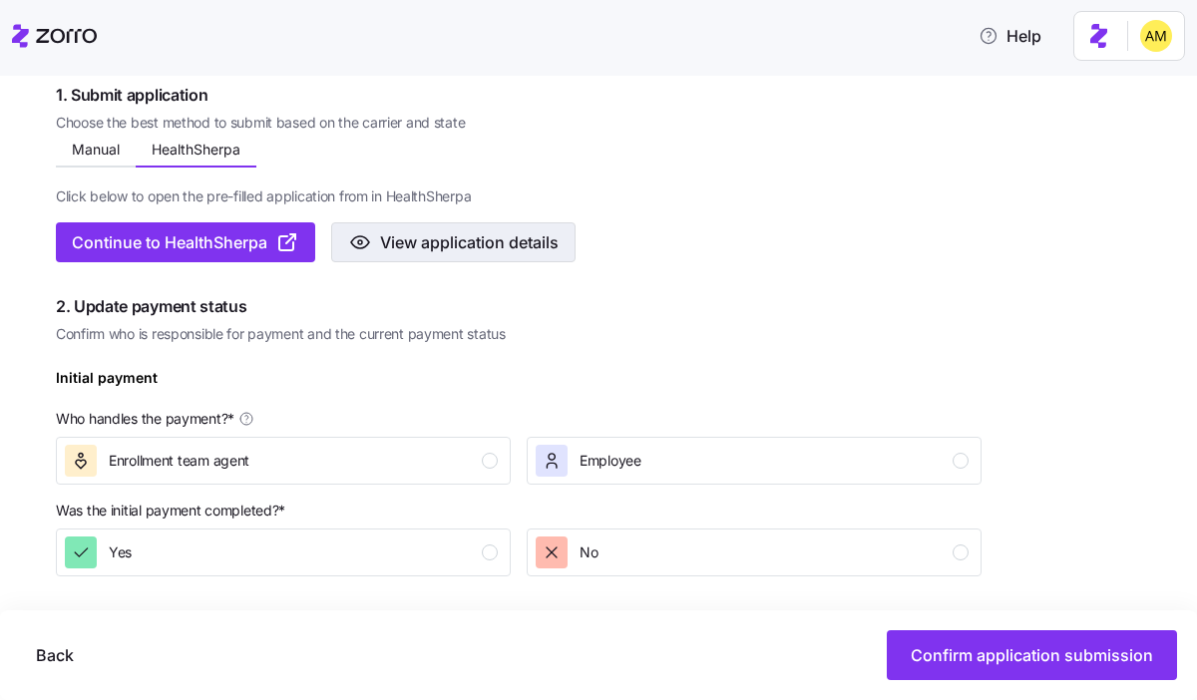
click at [449, 252] on span "View application details" at bounding box center [469, 242] width 178 height 24
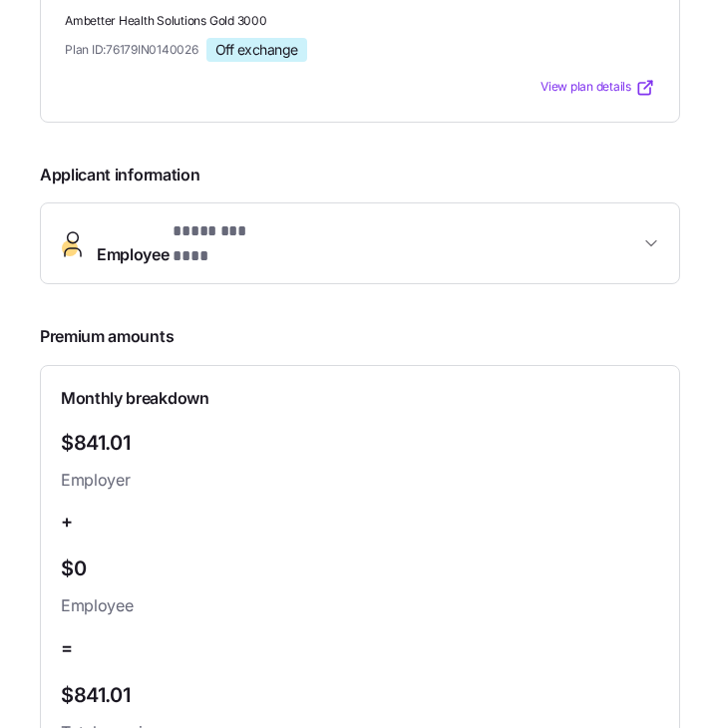
scroll to position [0, 0]
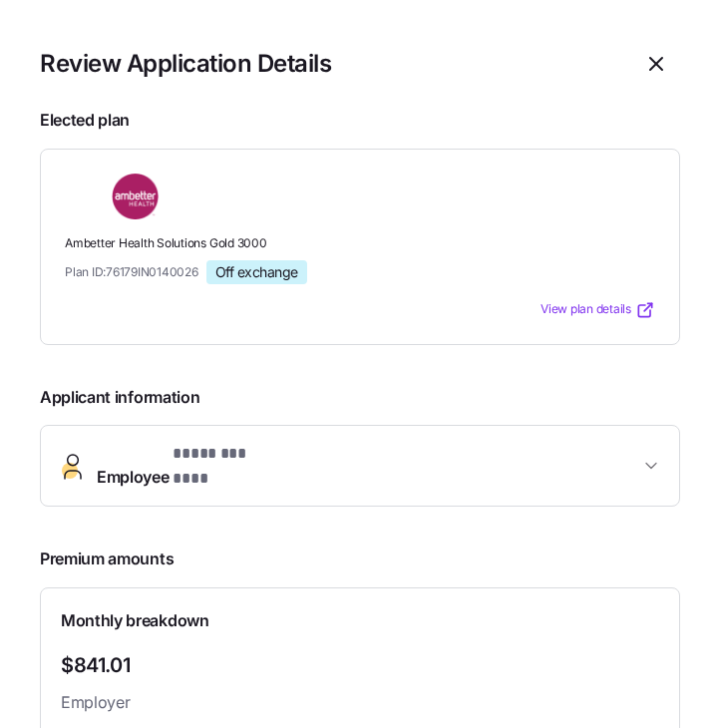
click at [325, 460] on span "Employee * ******** *** *" at bounding box center [368, 466] width 542 height 48
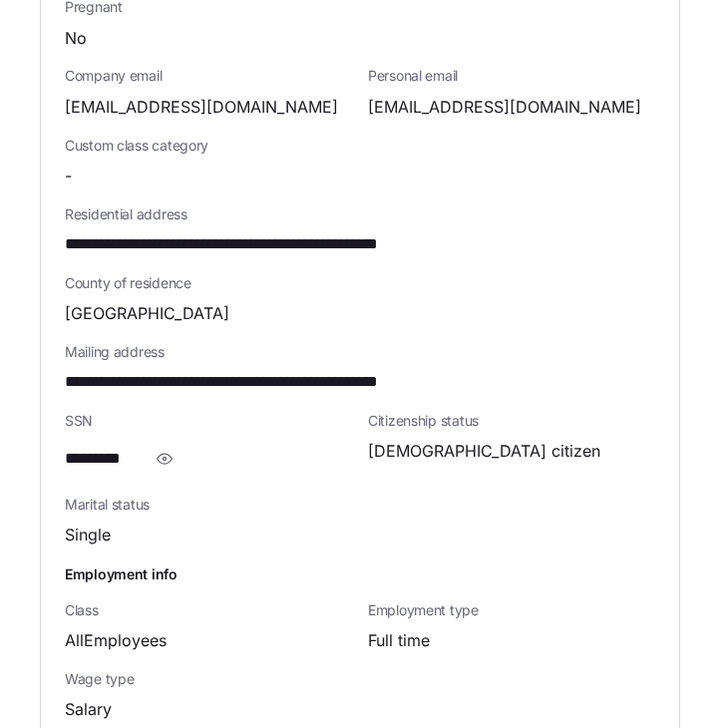
scroll to position [793, 0]
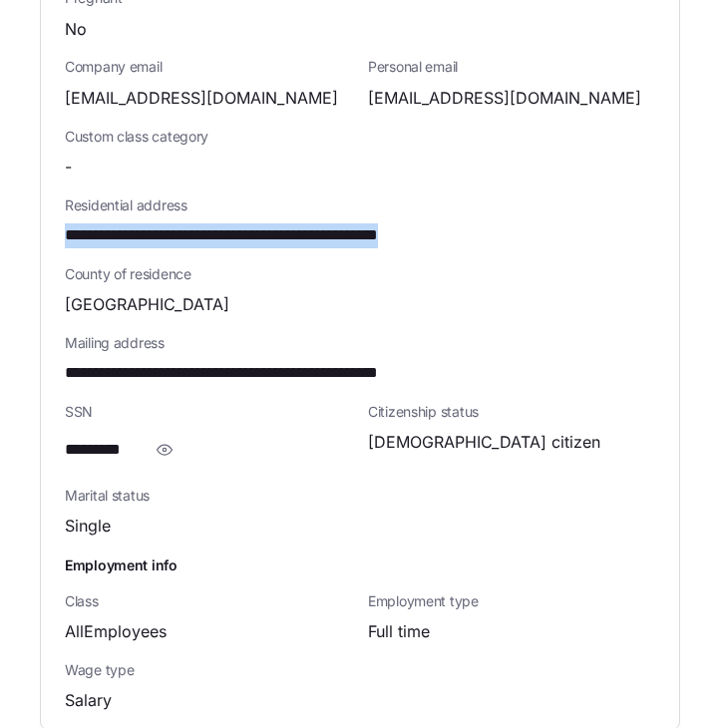
drag, startPoint x: 490, startPoint y: 219, endPoint x: 63, endPoint y: 212, distance: 426.8
click at [63, 212] on div "**********" at bounding box center [360, 221] width 638 height 1015
copy span "**********"
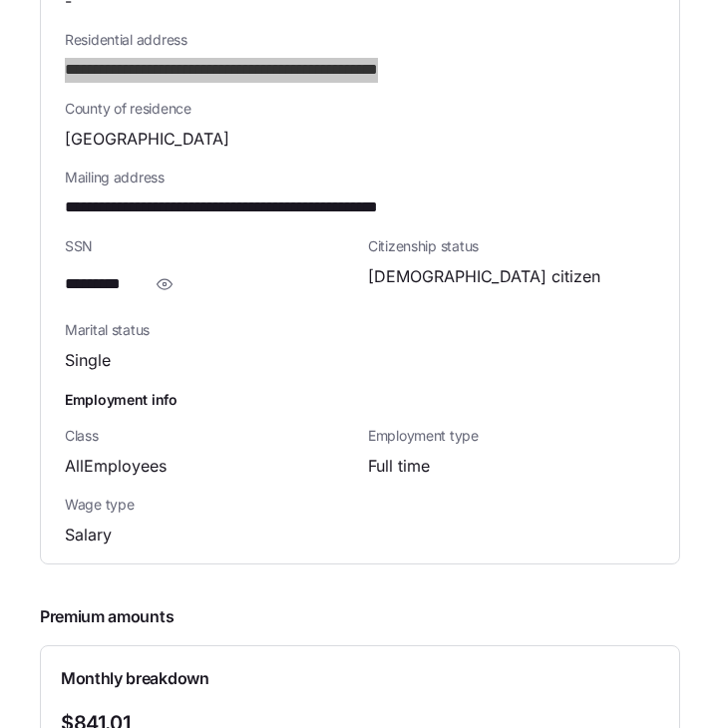
scroll to position [975, 0]
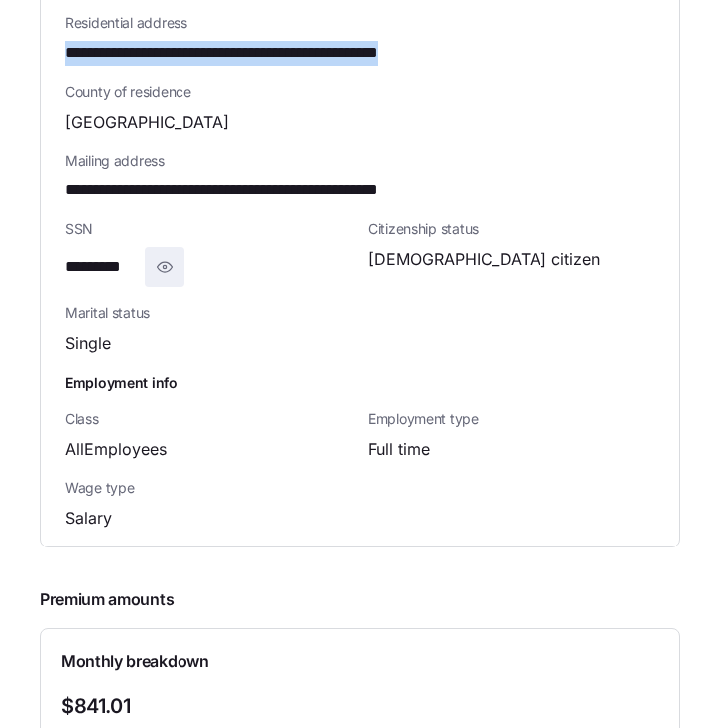
click at [170, 262] on icon "button" at bounding box center [165, 267] width 15 height 10
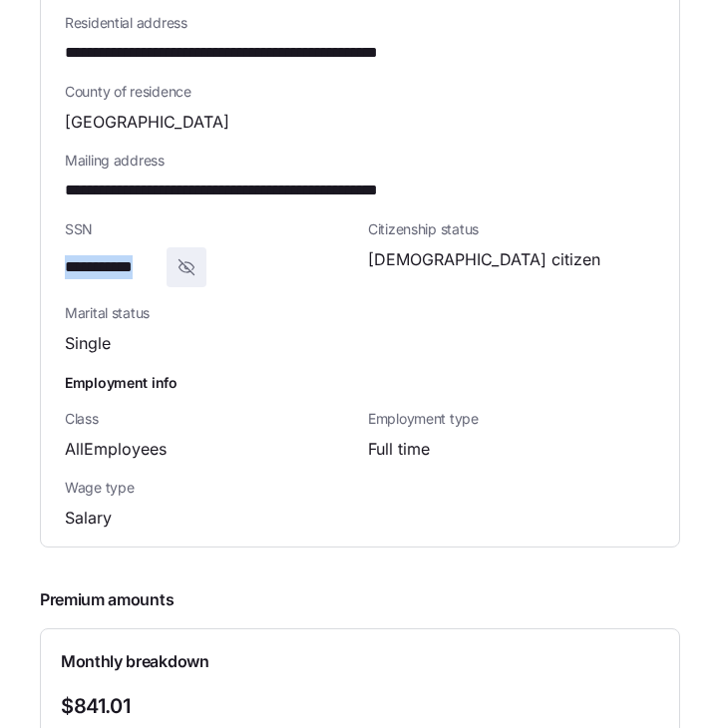
drag, startPoint x: 157, startPoint y: 249, endPoint x: 22, endPoint y: 244, distance: 134.7
click at [22, 244] on section "**********" at bounding box center [360, 364] width 720 height 728
copy span "**********"
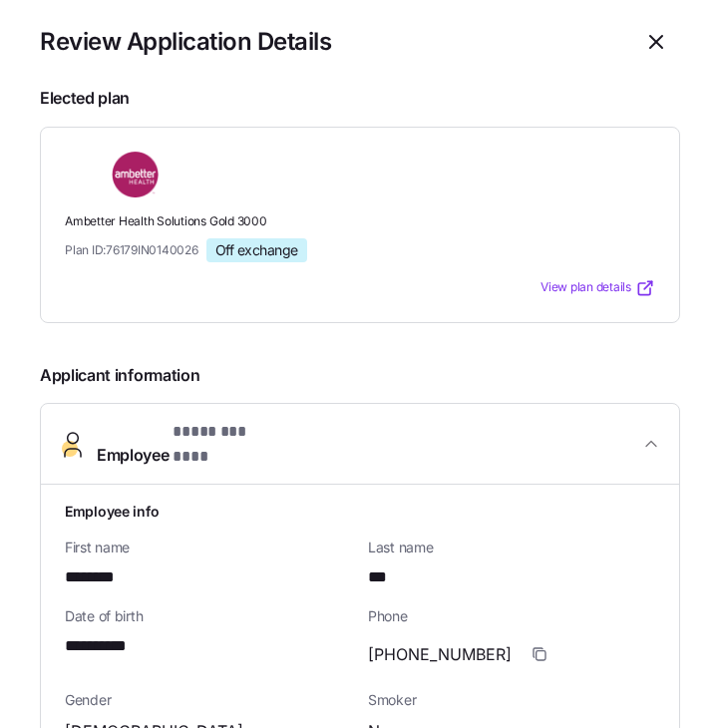
scroll to position [0, 0]
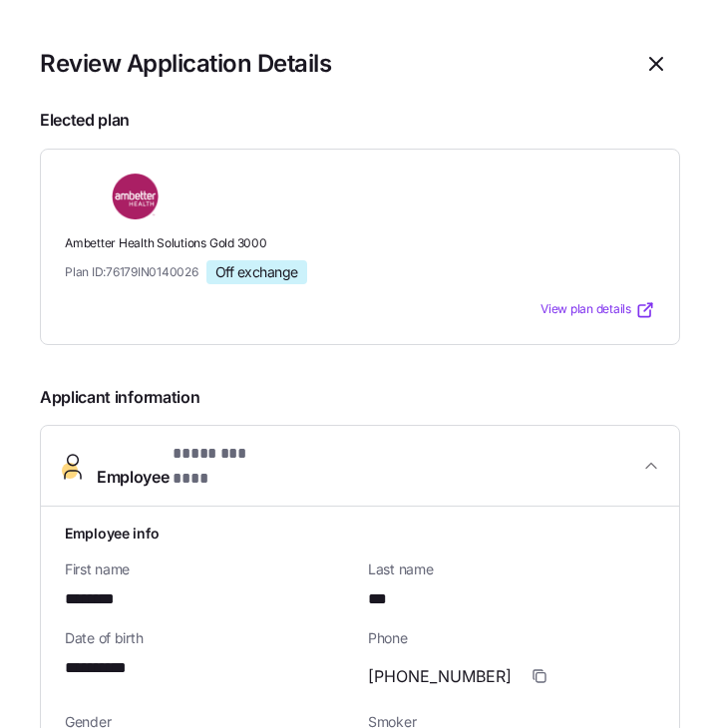
click at [580, 313] on span "View plan details" at bounding box center [585, 309] width 91 height 19
click at [653, 58] on icon "button" at bounding box center [656, 64] width 24 height 24
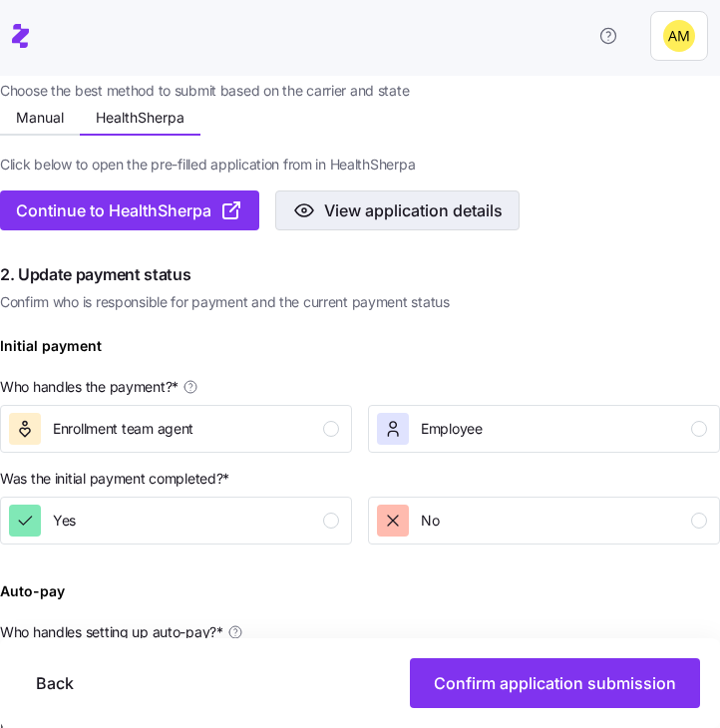
click at [386, 214] on span "View application details" at bounding box center [413, 210] width 178 height 24
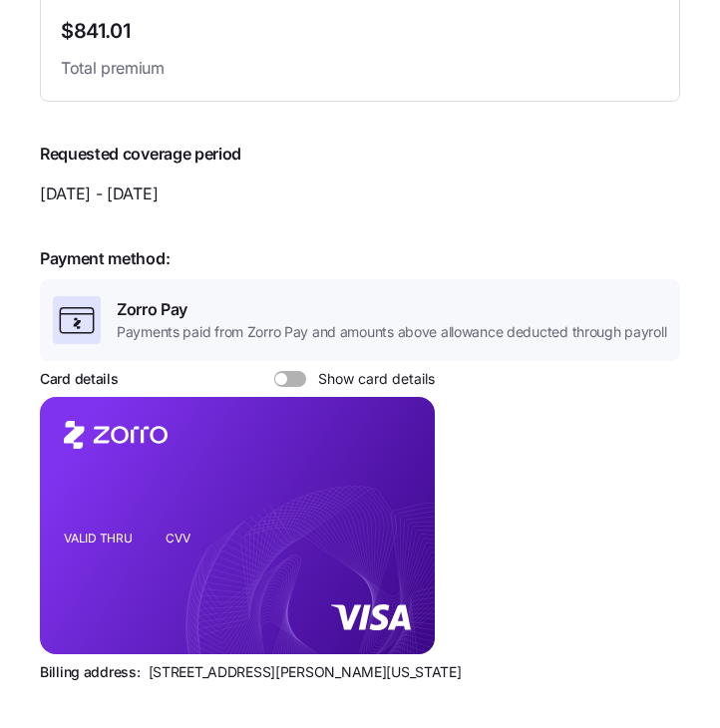
scroll to position [887, 0]
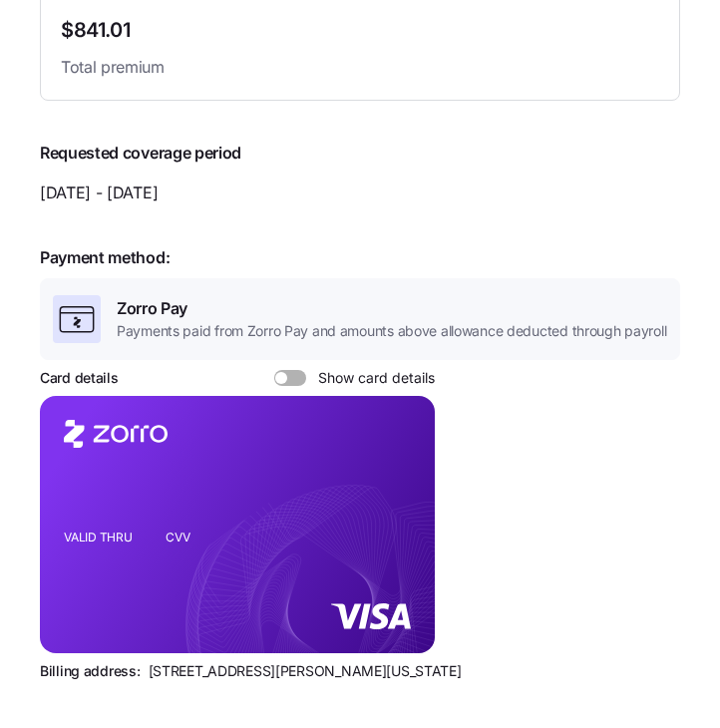
click at [279, 370] on div at bounding box center [290, 378] width 32 height 16
click at [274, 370] on input "Show card details" at bounding box center [274, 370] width 0 height 0
click at [393, 482] on foreignobject at bounding box center [401, 492] width 24 height 24
click at [402, 485] on icon "copy-to-clipboard" at bounding box center [399, 490] width 11 height 11
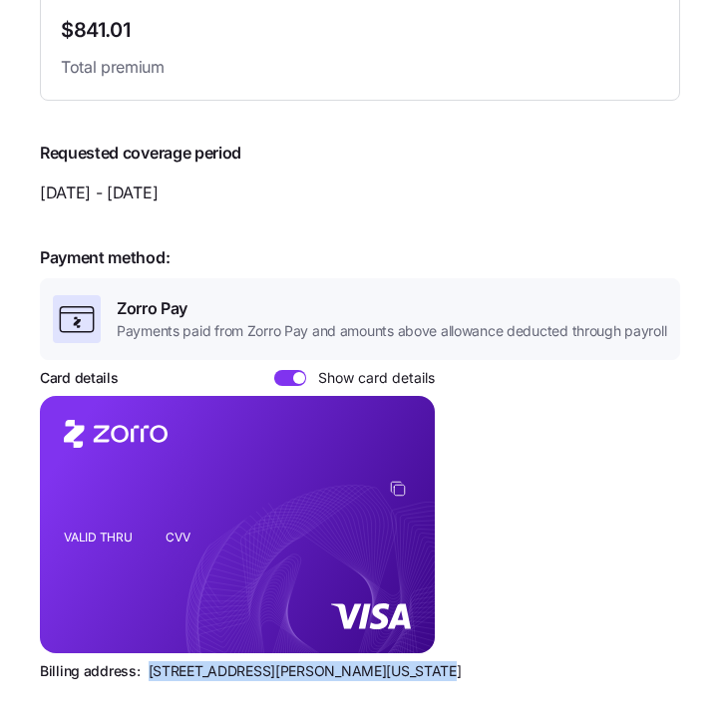
drag, startPoint x: 404, startPoint y: 659, endPoint x: 144, endPoint y: 656, distance: 260.3
click at [144, 661] on div "Billing address: 810 Sharon Drive, Westlake, Ohio 44145" at bounding box center [360, 671] width 640 height 20
copy span "810 Sharon Drive, Westlake, Ohio 44145"
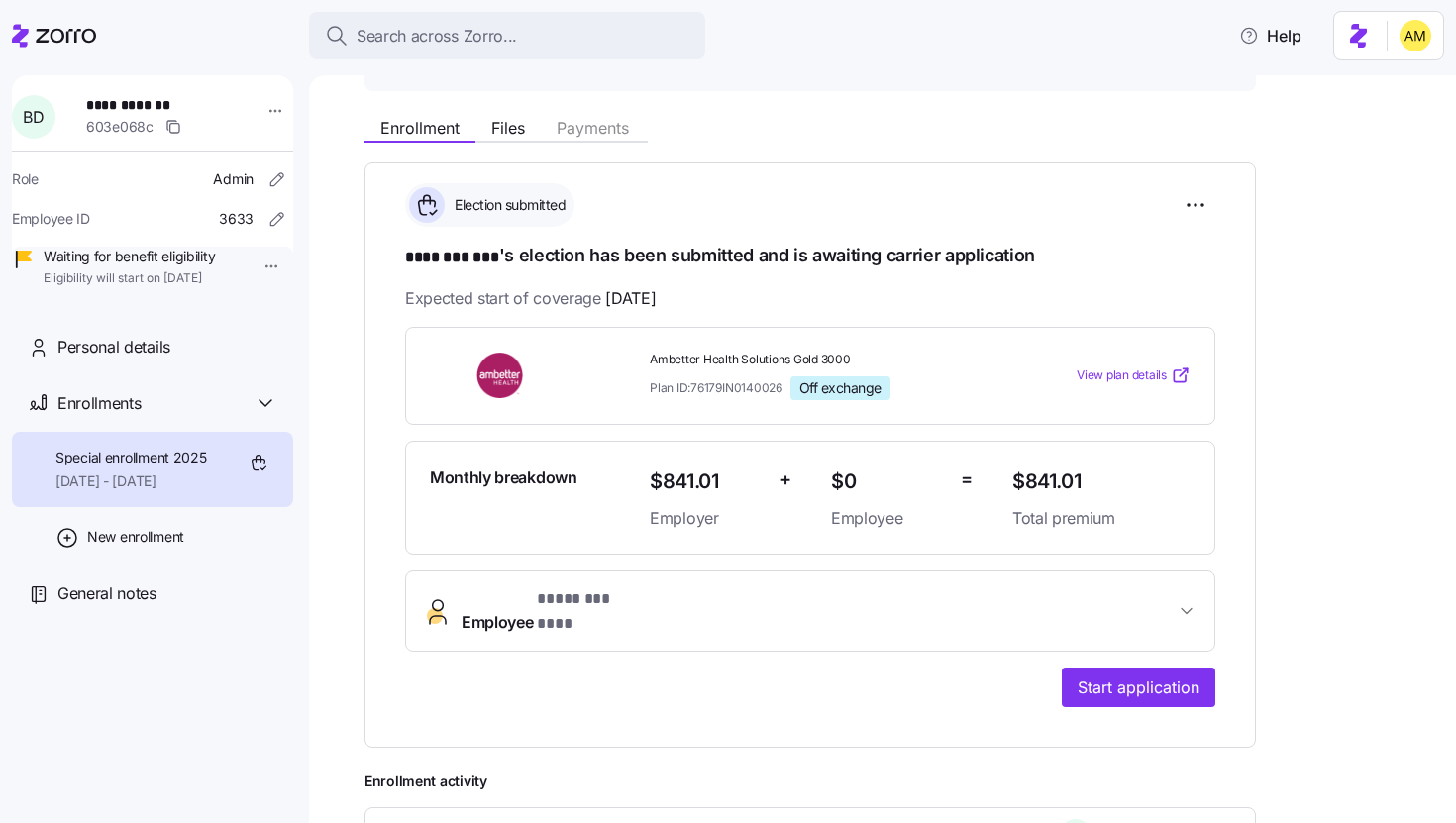
scroll to position [206, 0]
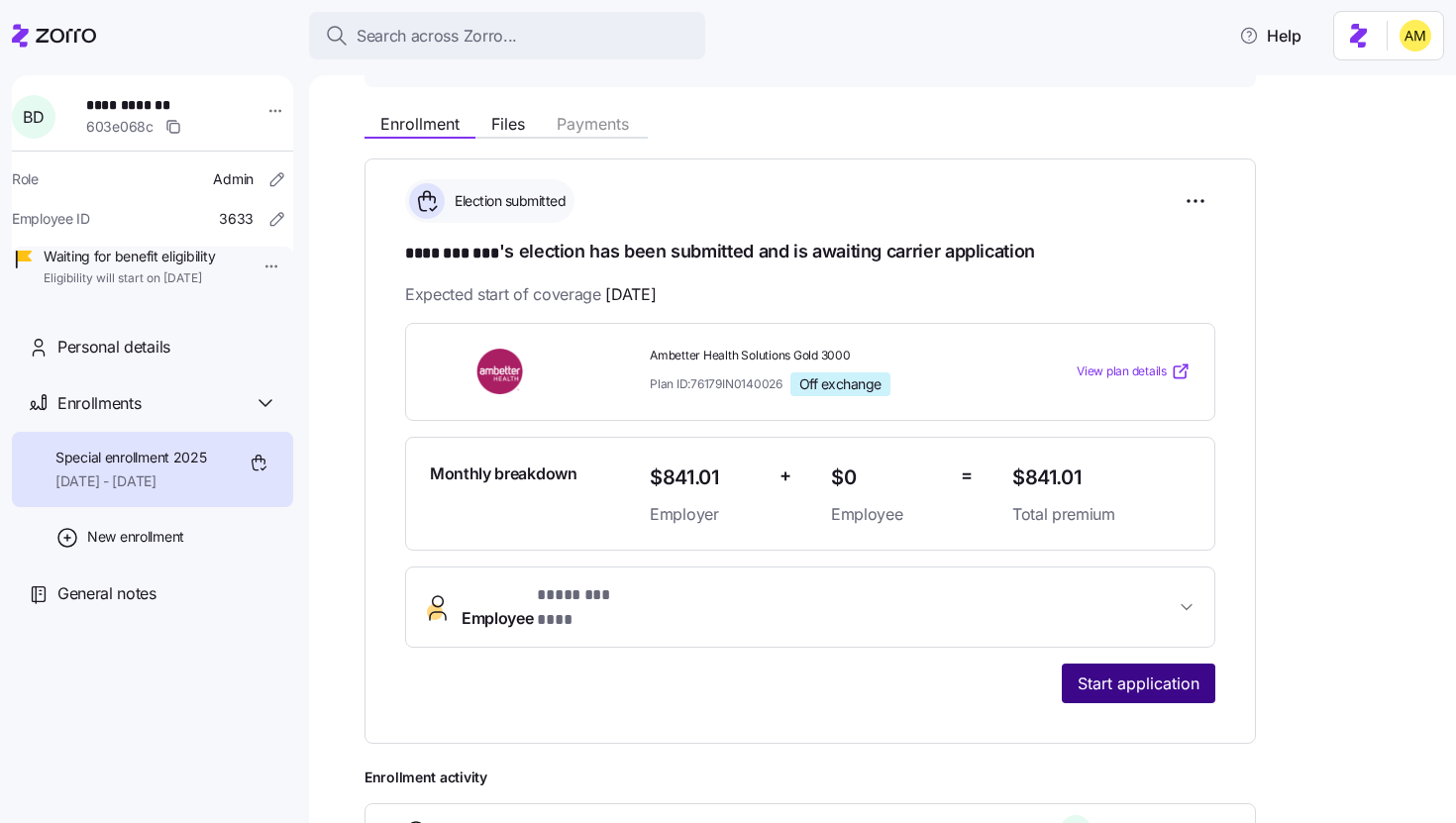
click at [716, 671] on span "Start application" at bounding box center [1138, 683] width 122 height 24
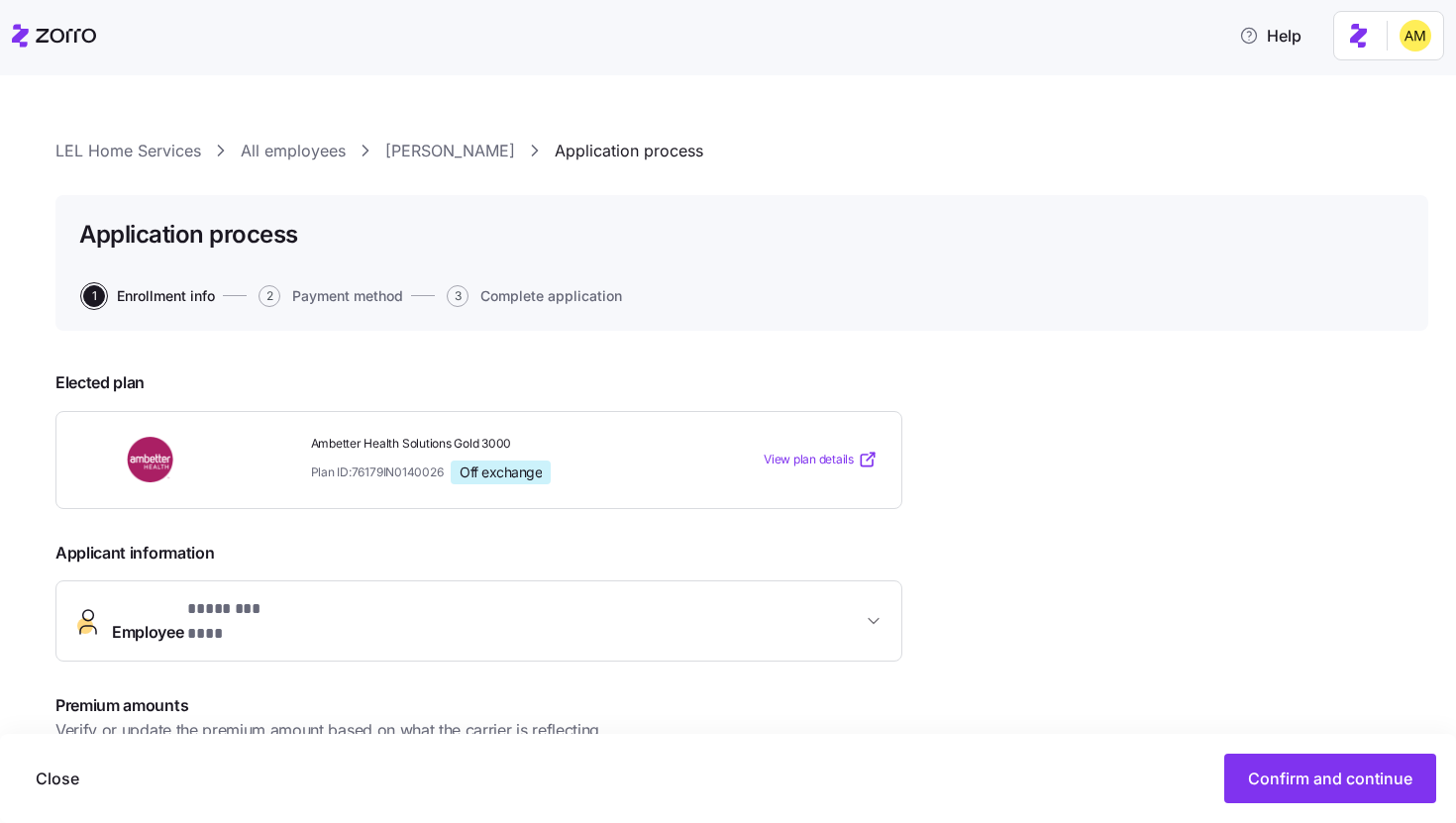
scroll to position [289, 0]
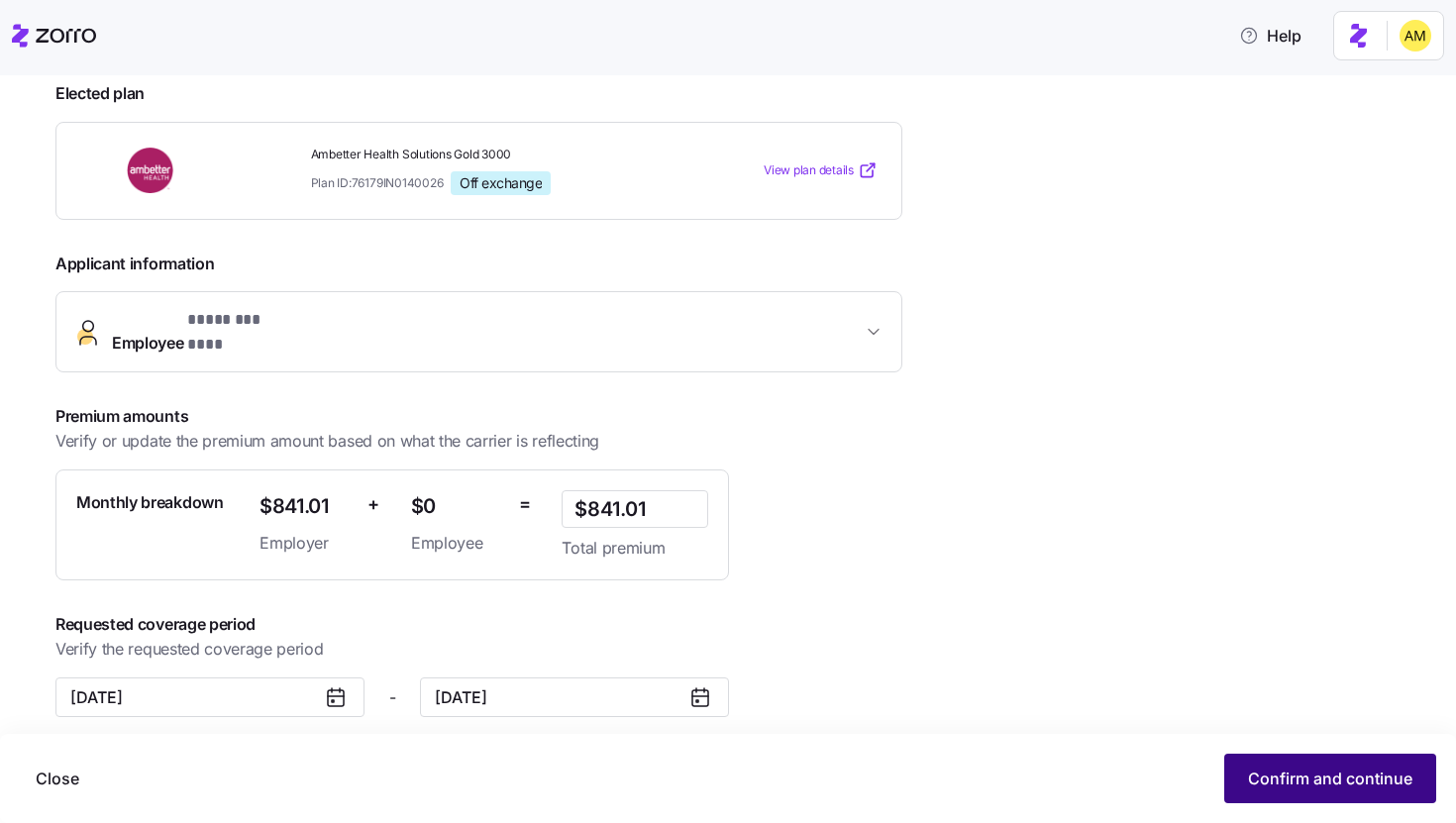
click at [716, 722] on span "Confirm and continue" at bounding box center [1330, 778] width 165 height 24
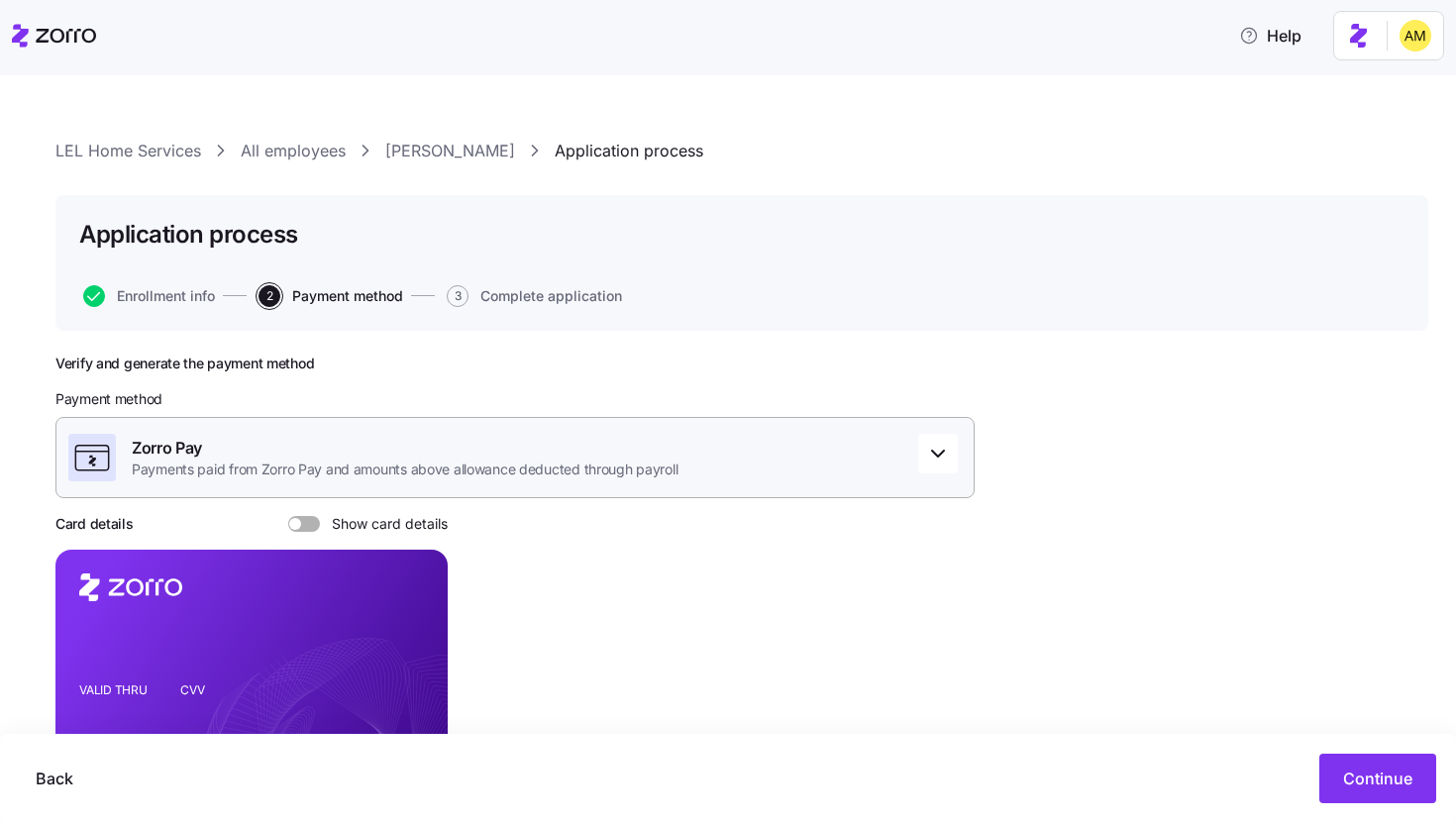
scroll to position [157, 0]
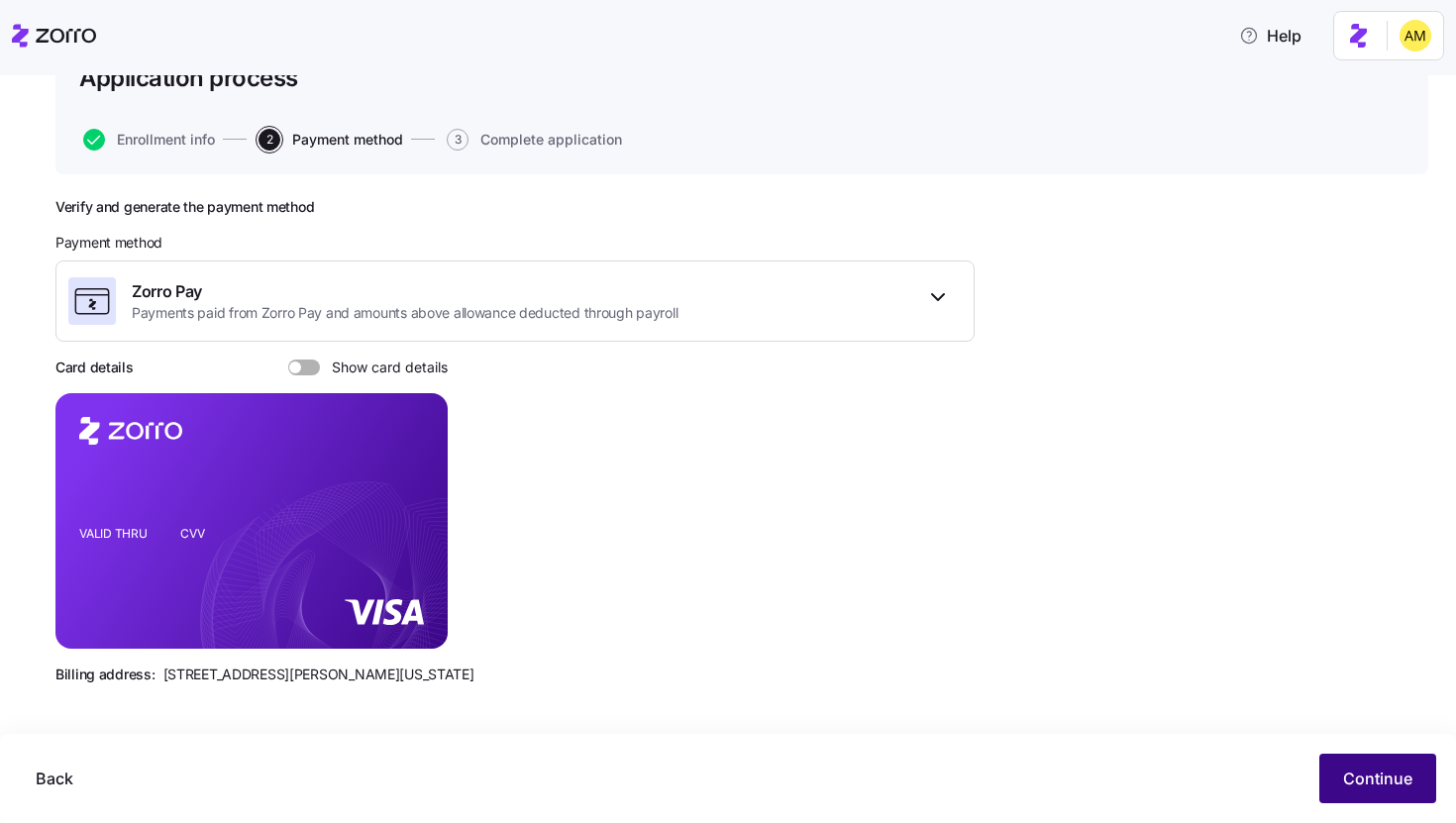
click at [716, 722] on span "Continue" at bounding box center [1378, 778] width 70 height 24
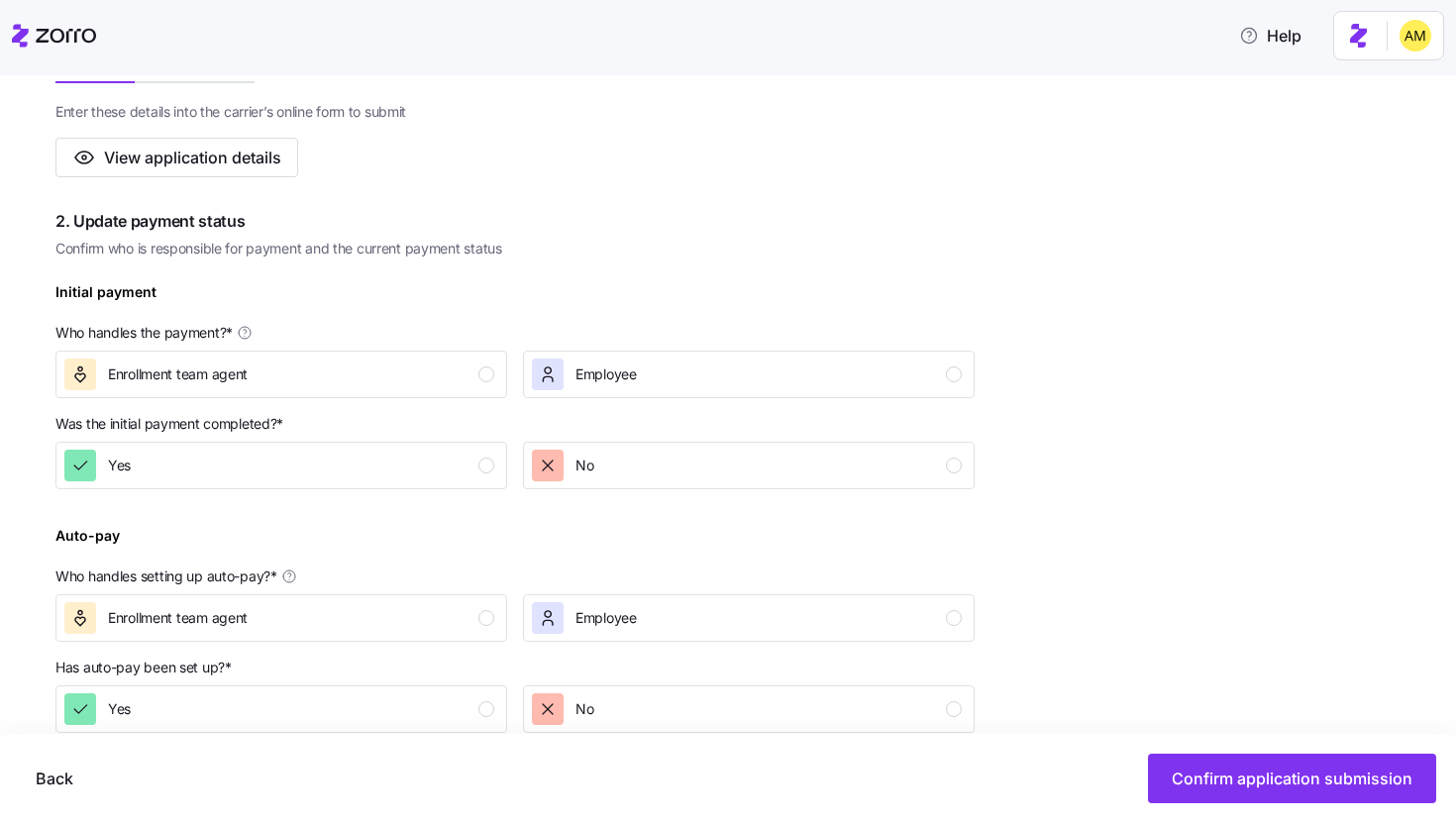
scroll to position [447, 0]
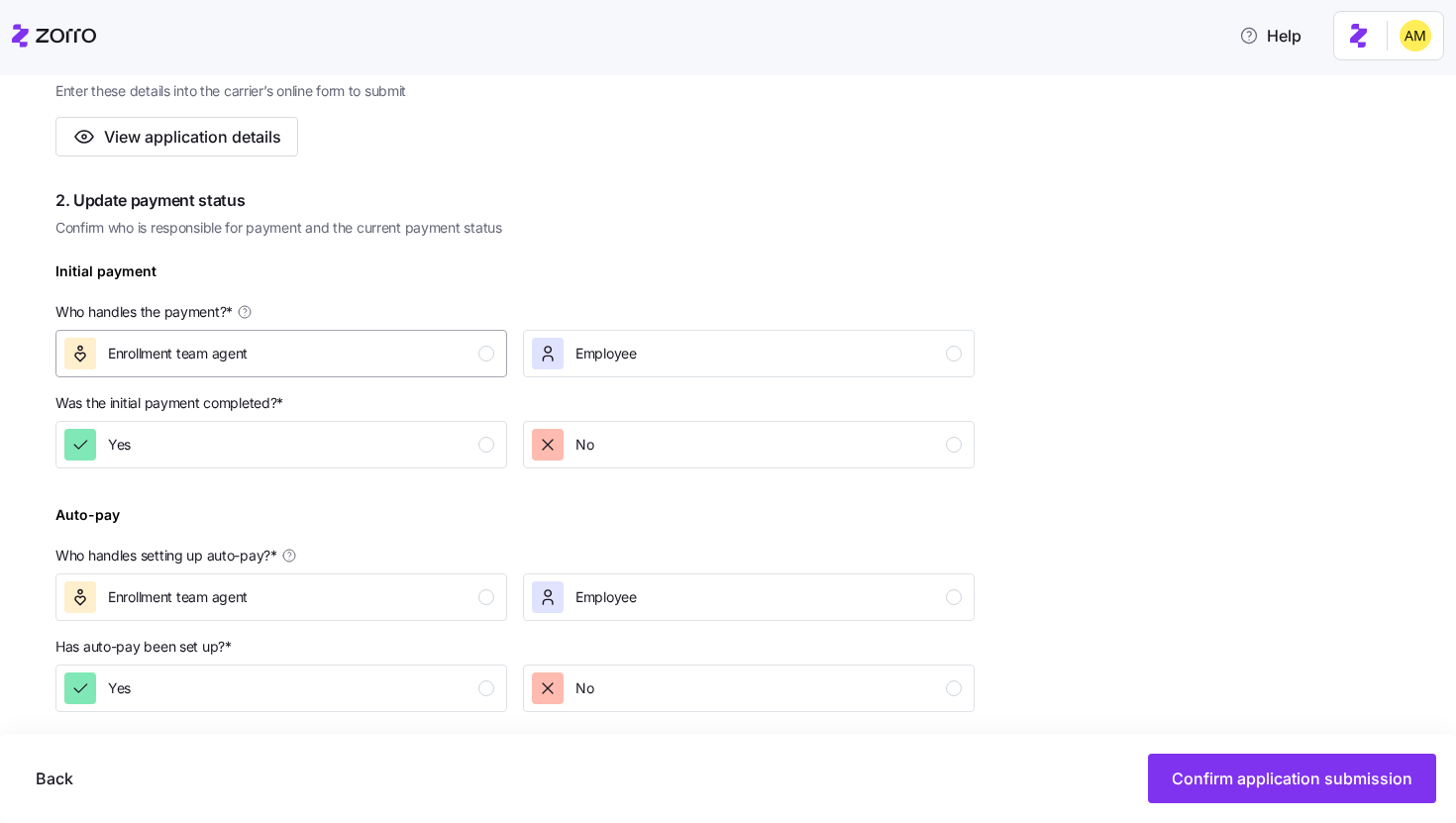
click at [302, 361] on div "Enrollment team agent" at bounding box center [279, 353] width 430 height 32
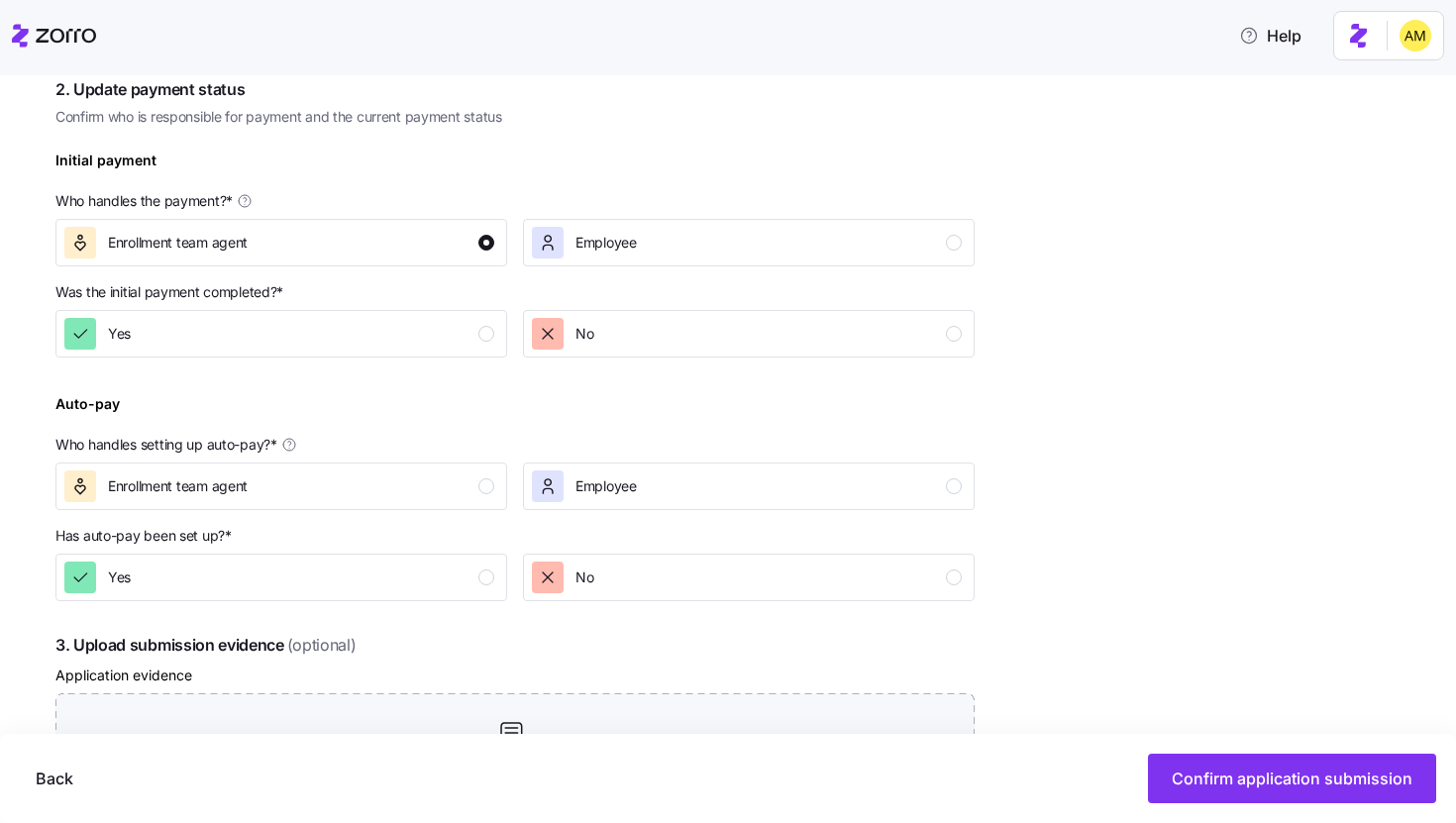
scroll to position [560, 0]
click at [127, 334] on span "Yes" at bounding box center [119, 331] width 23 height 20
click at [618, 337] on div "No" at bounding box center [746, 331] width 430 height 32
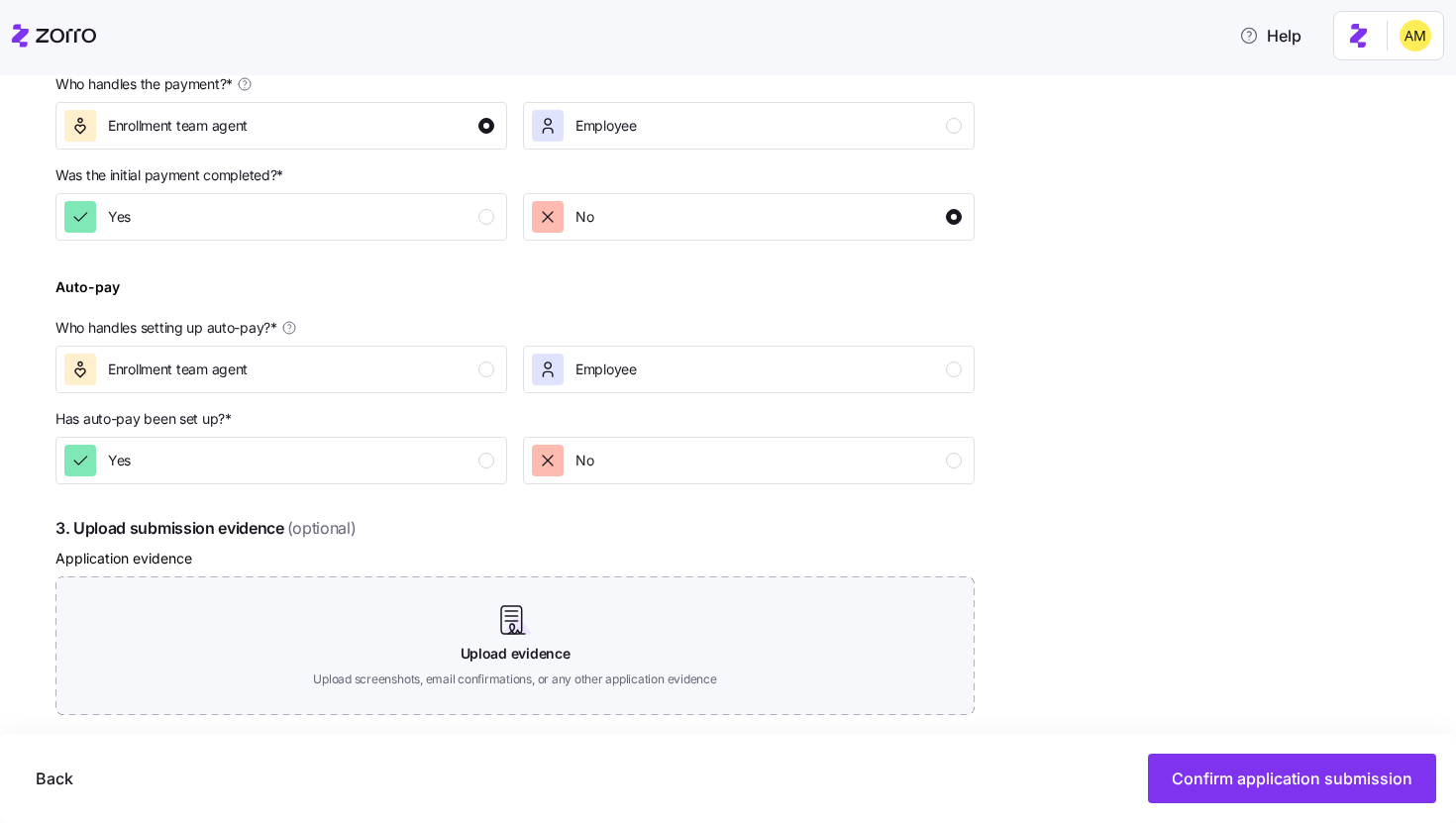
scroll to position [675, 0]
click at [348, 365] on div "Enrollment team agent" at bounding box center [279, 368] width 430 height 32
click at [338, 467] on div "Yes" at bounding box center [279, 460] width 430 height 32
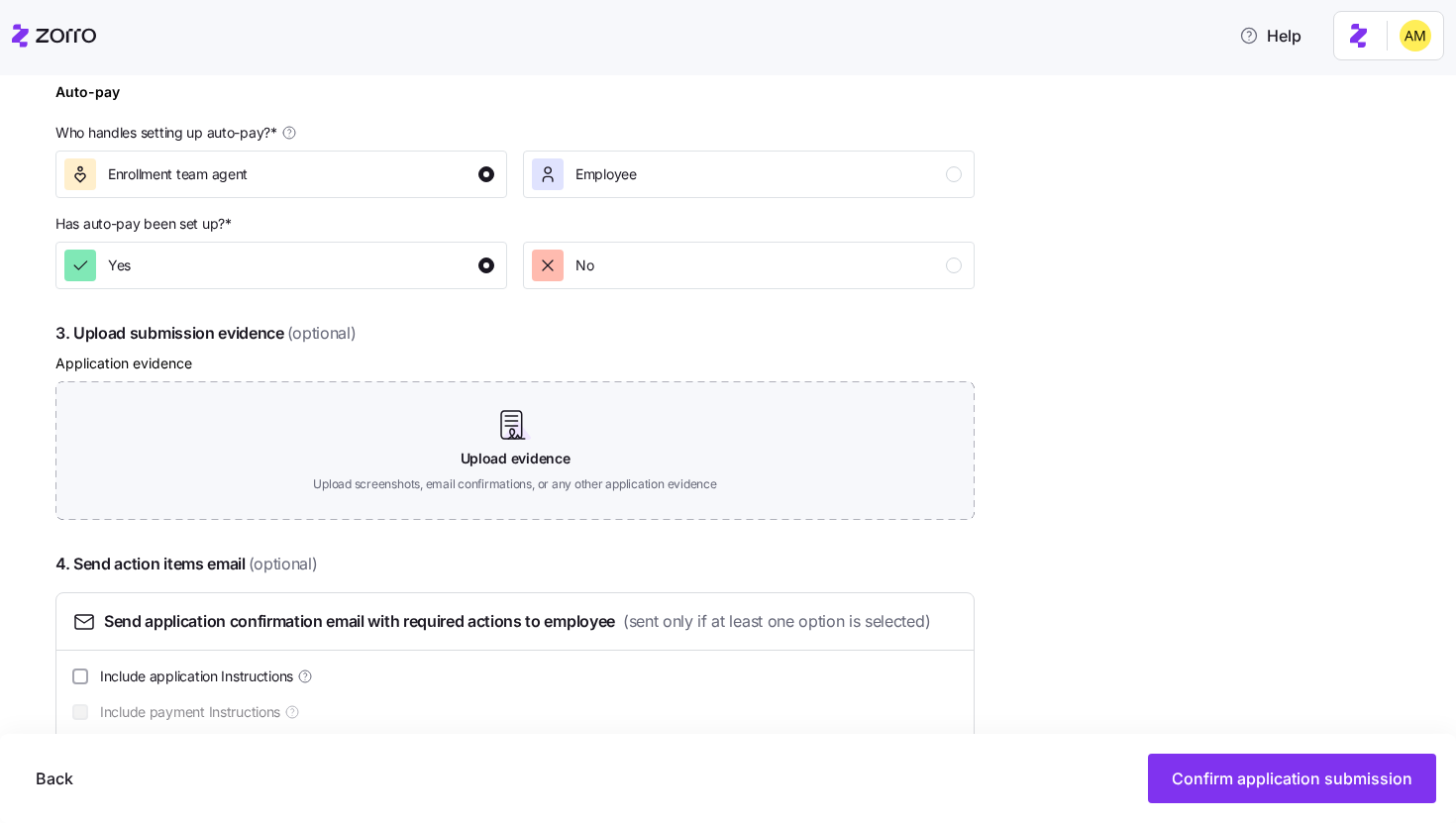
scroll to position [879, 0]
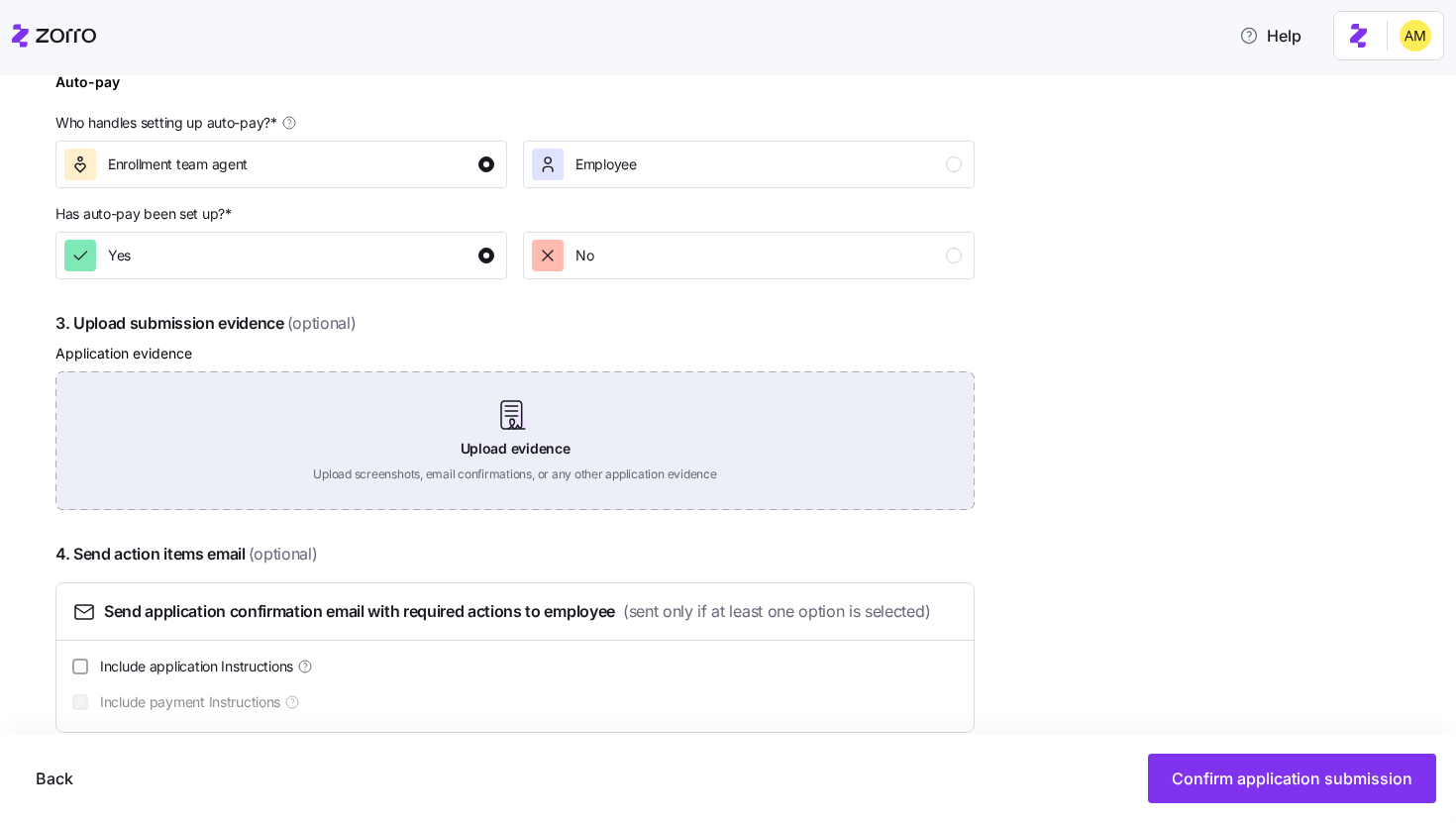
click at [500, 429] on div "Upload evidence Upload screenshots, email confirmations, or any other applicati…" at bounding box center [514, 441] width 919 height 139
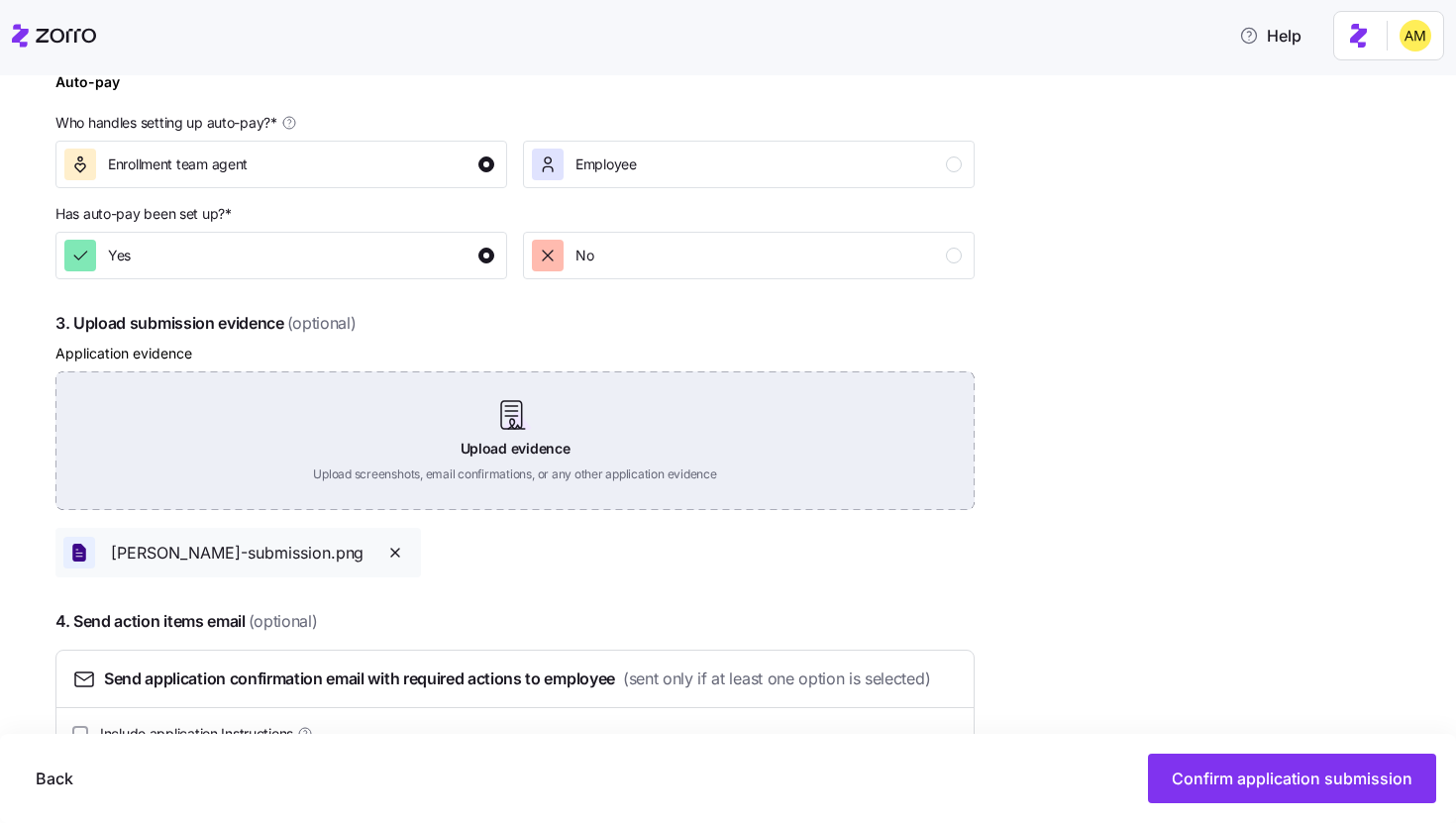
click at [510, 425] on div "Upload evidence Upload screenshots, email confirmations, or any other applicati…" at bounding box center [514, 441] width 919 height 139
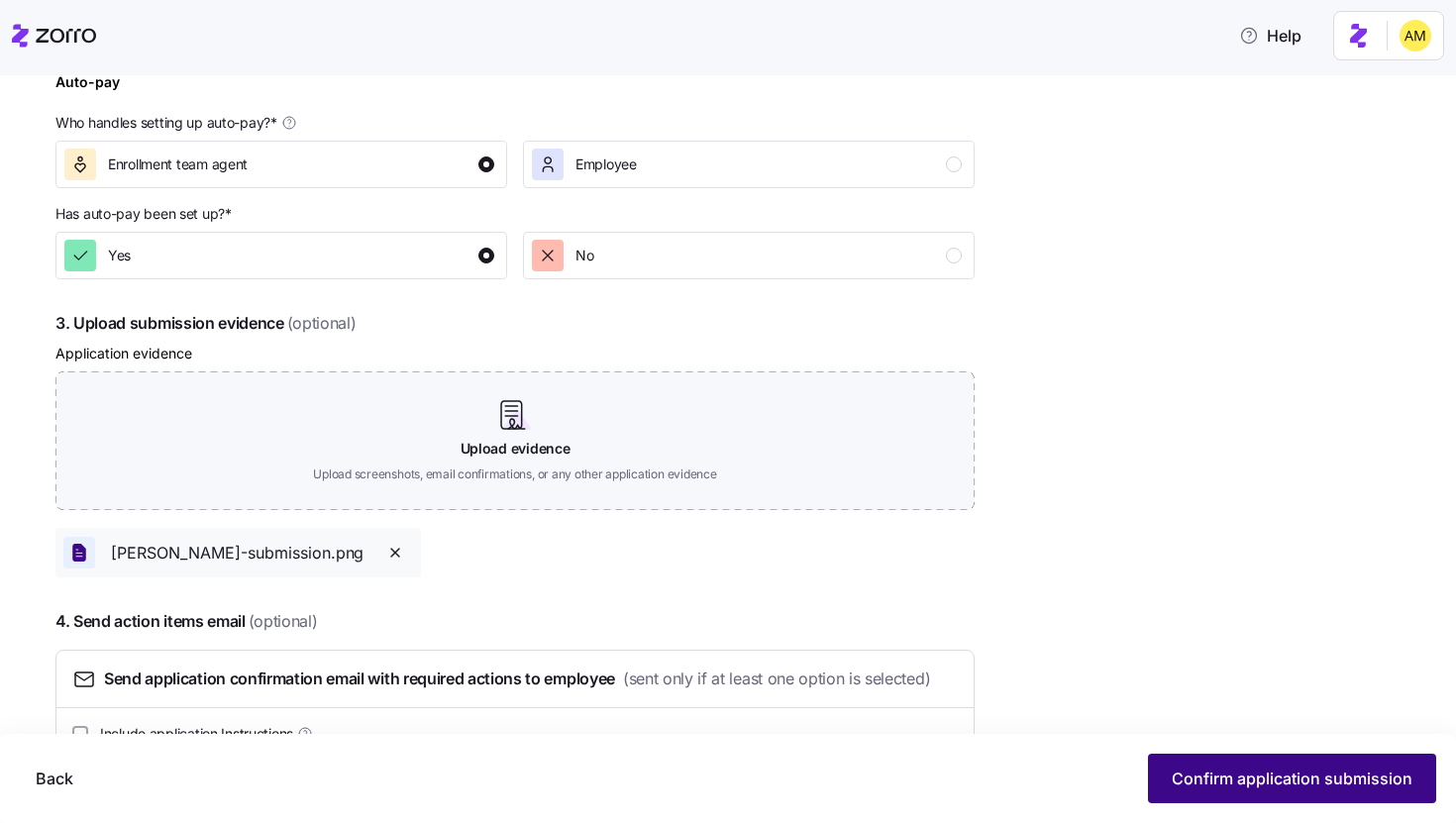
click at [716, 722] on button "Confirm application submission" at bounding box center [1292, 778] width 288 height 50
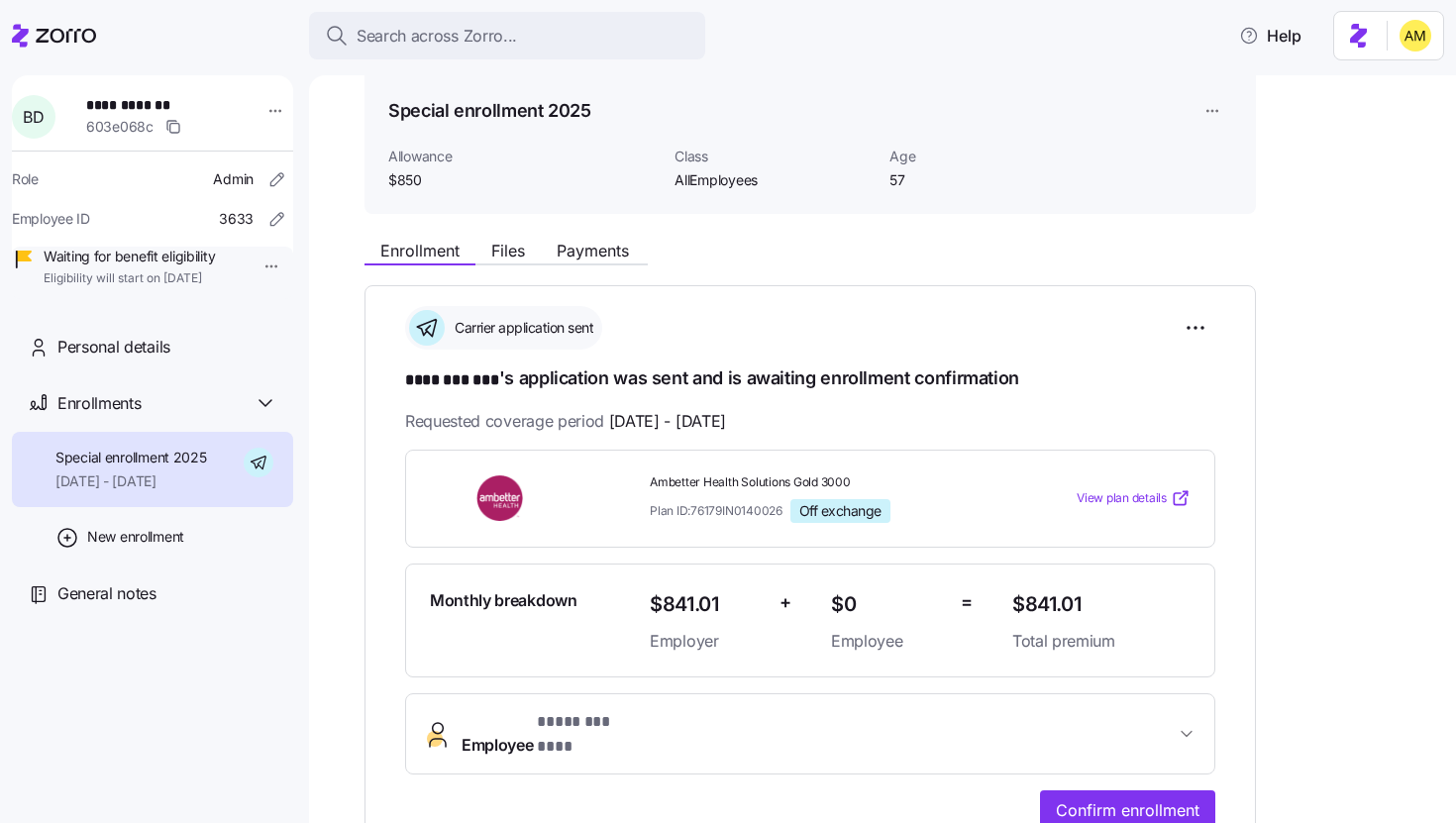
scroll to position [73, 0]
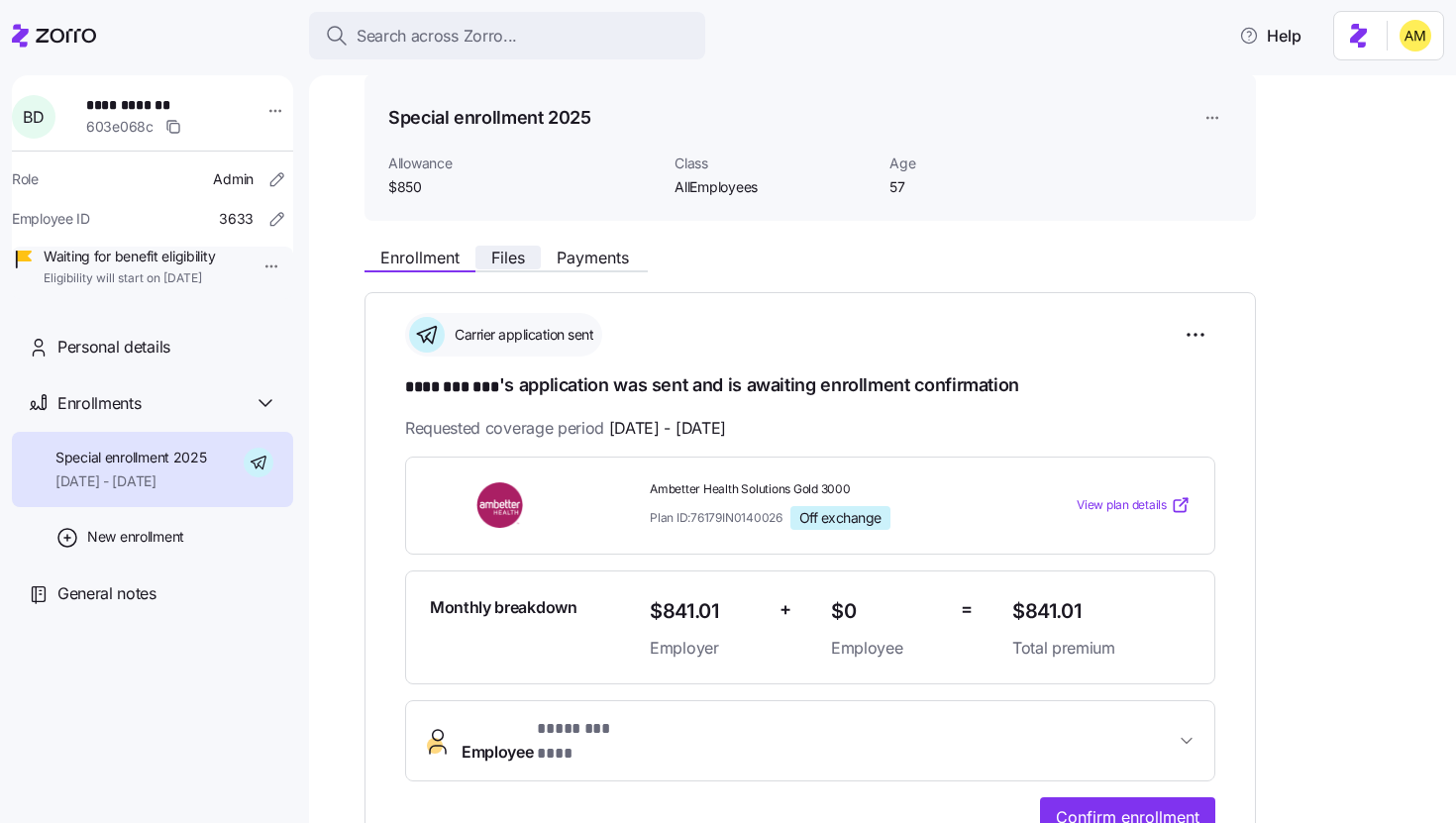
click at [501, 254] on span "Files" at bounding box center [509, 257] width 34 height 16
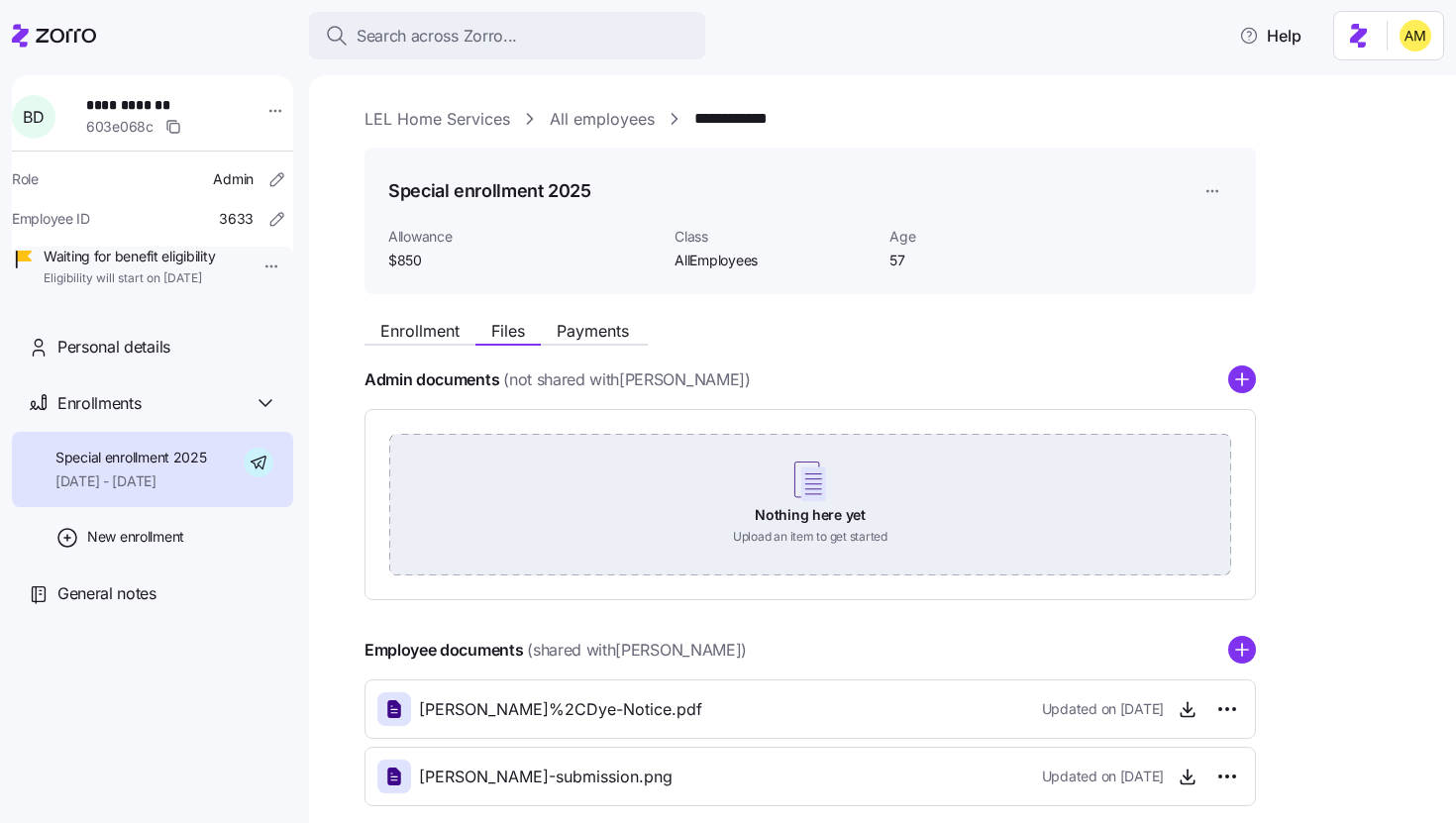
scroll to position [102, 0]
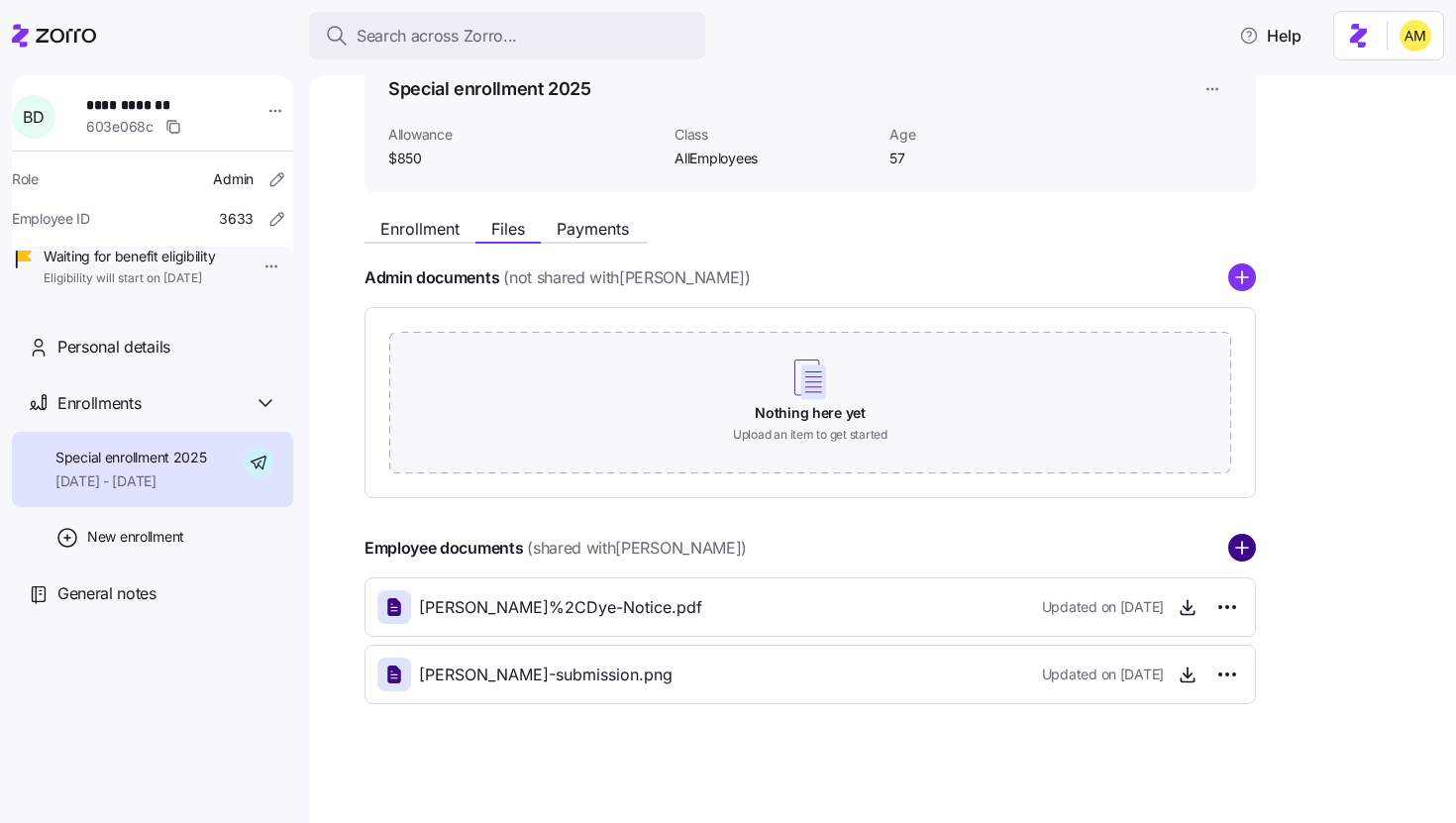
click at [716, 558] on circle "add icon" at bounding box center [1241, 548] width 26 height 26
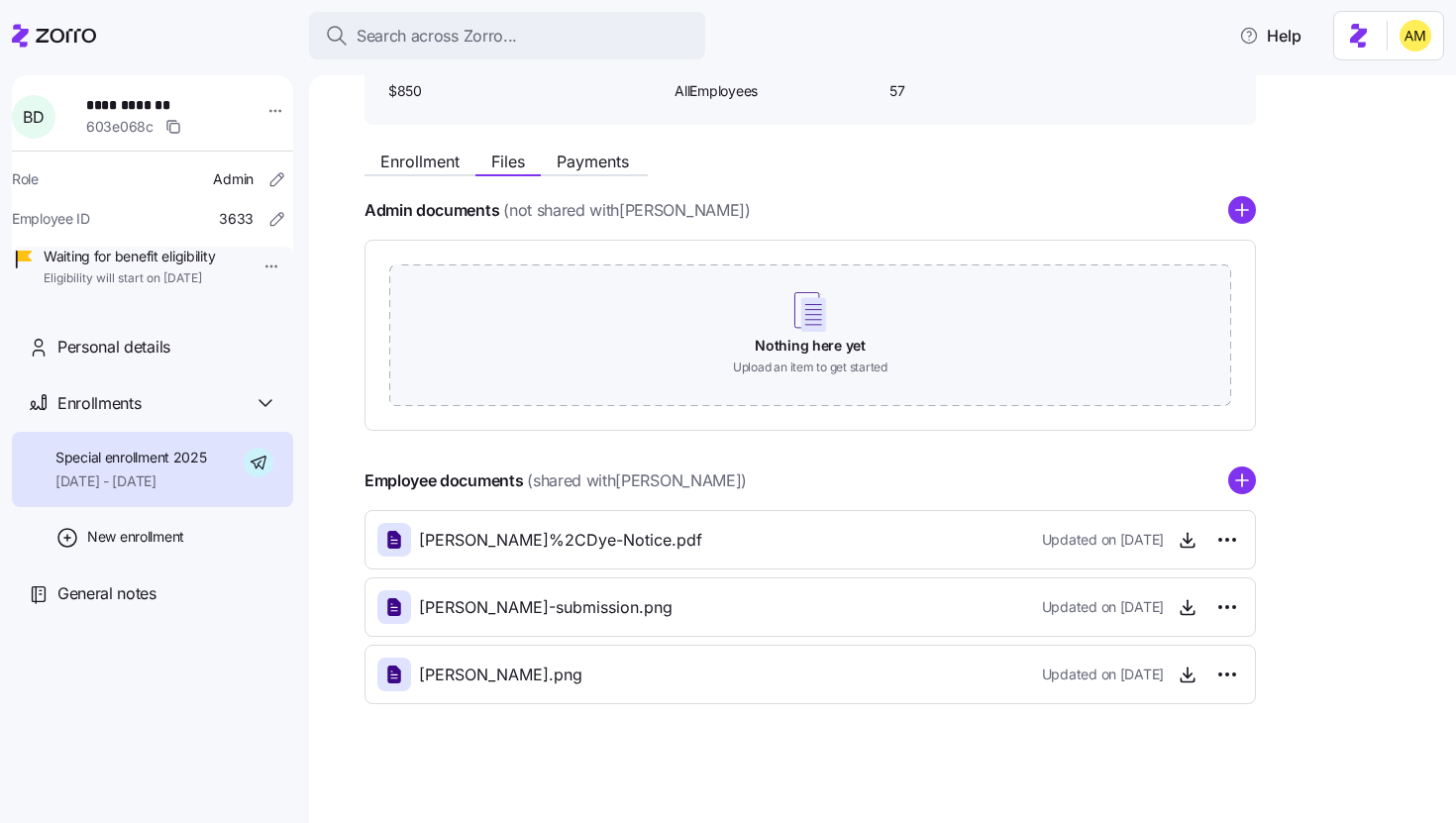
scroll to position [0, 0]
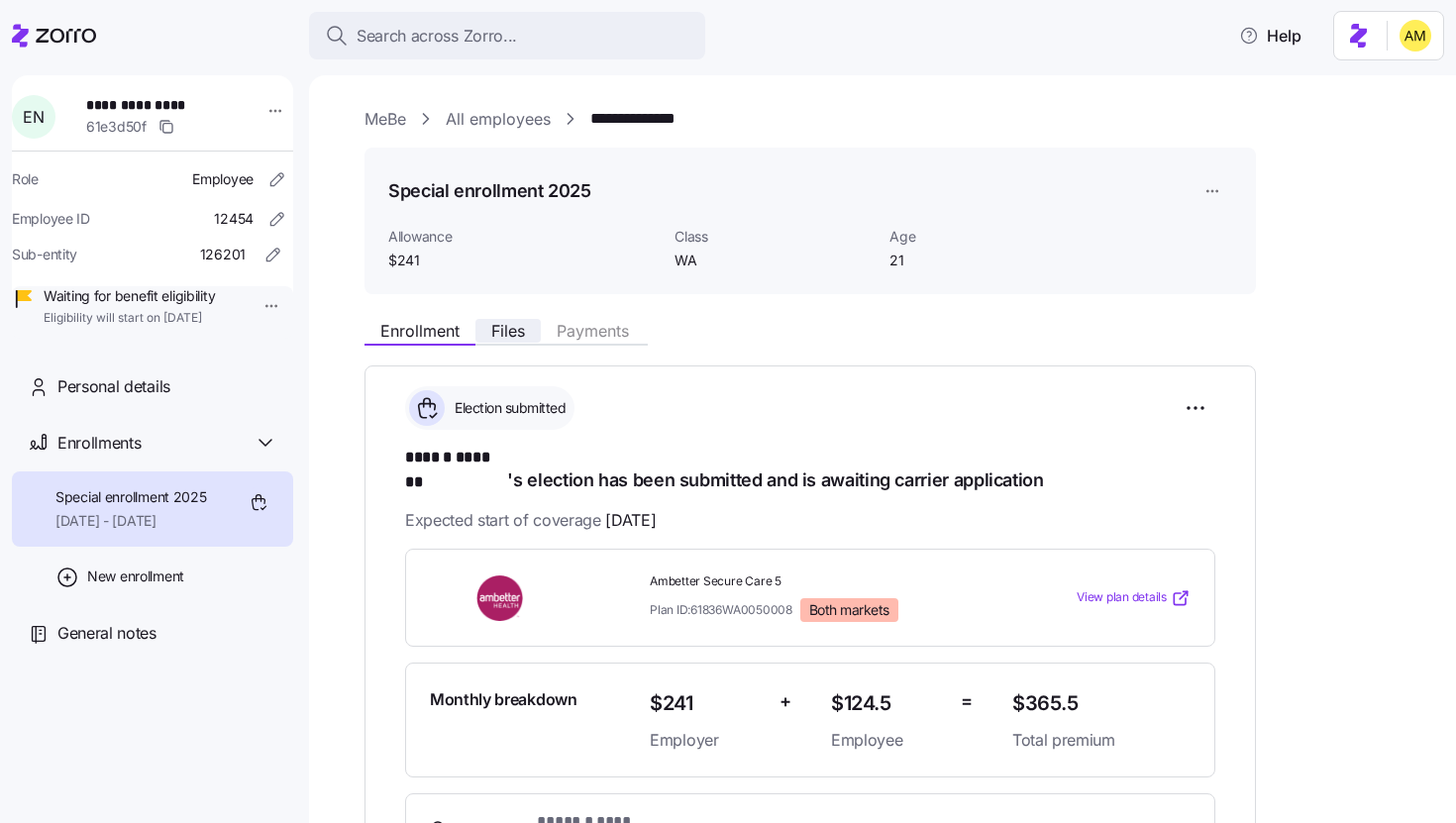
click at [518, 334] on span "Files" at bounding box center [509, 331] width 34 height 16
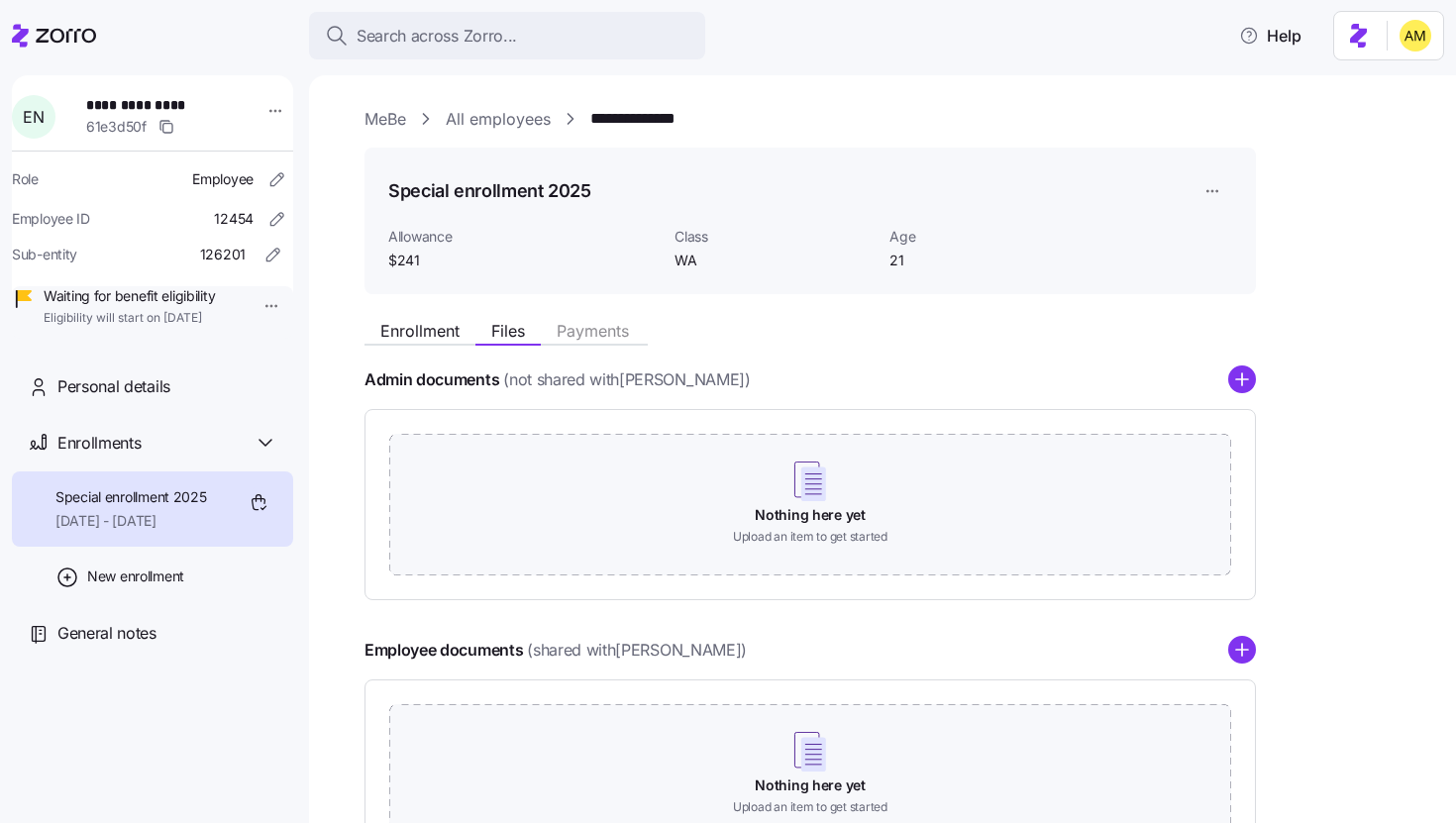
click at [385, 125] on link "MeBe" at bounding box center [385, 119] width 42 height 25
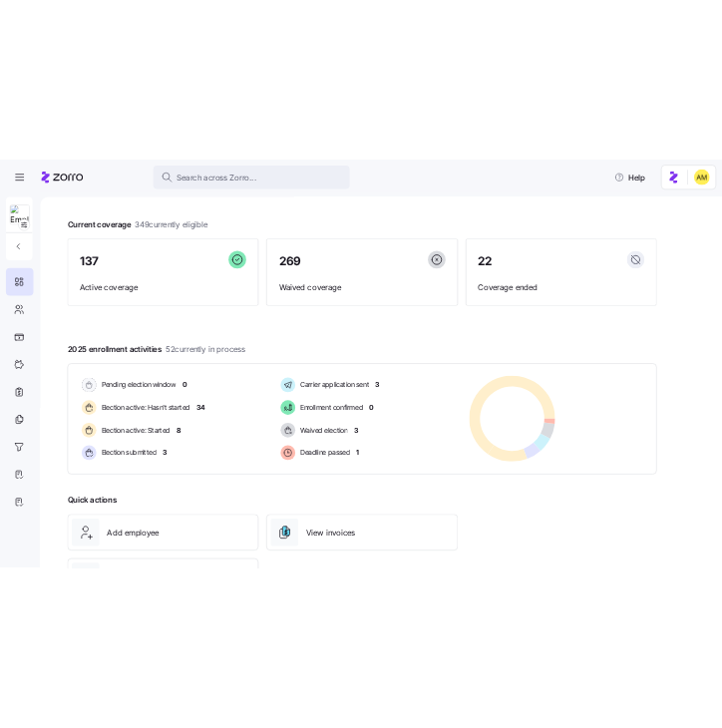
scroll to position [190, 0]
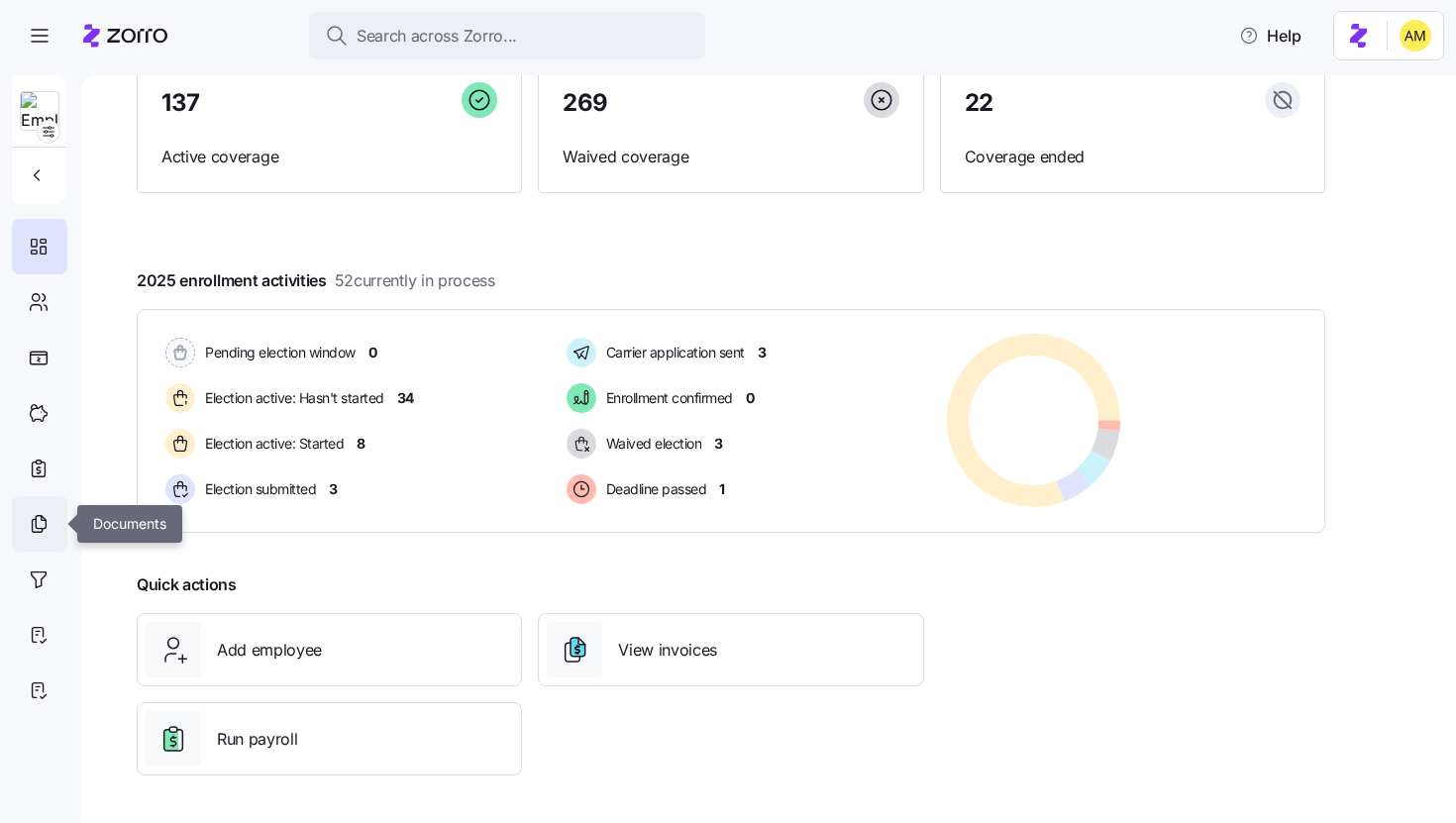
click at [37, 530] on icon at bounding box center [39, 524] width 22 height 24
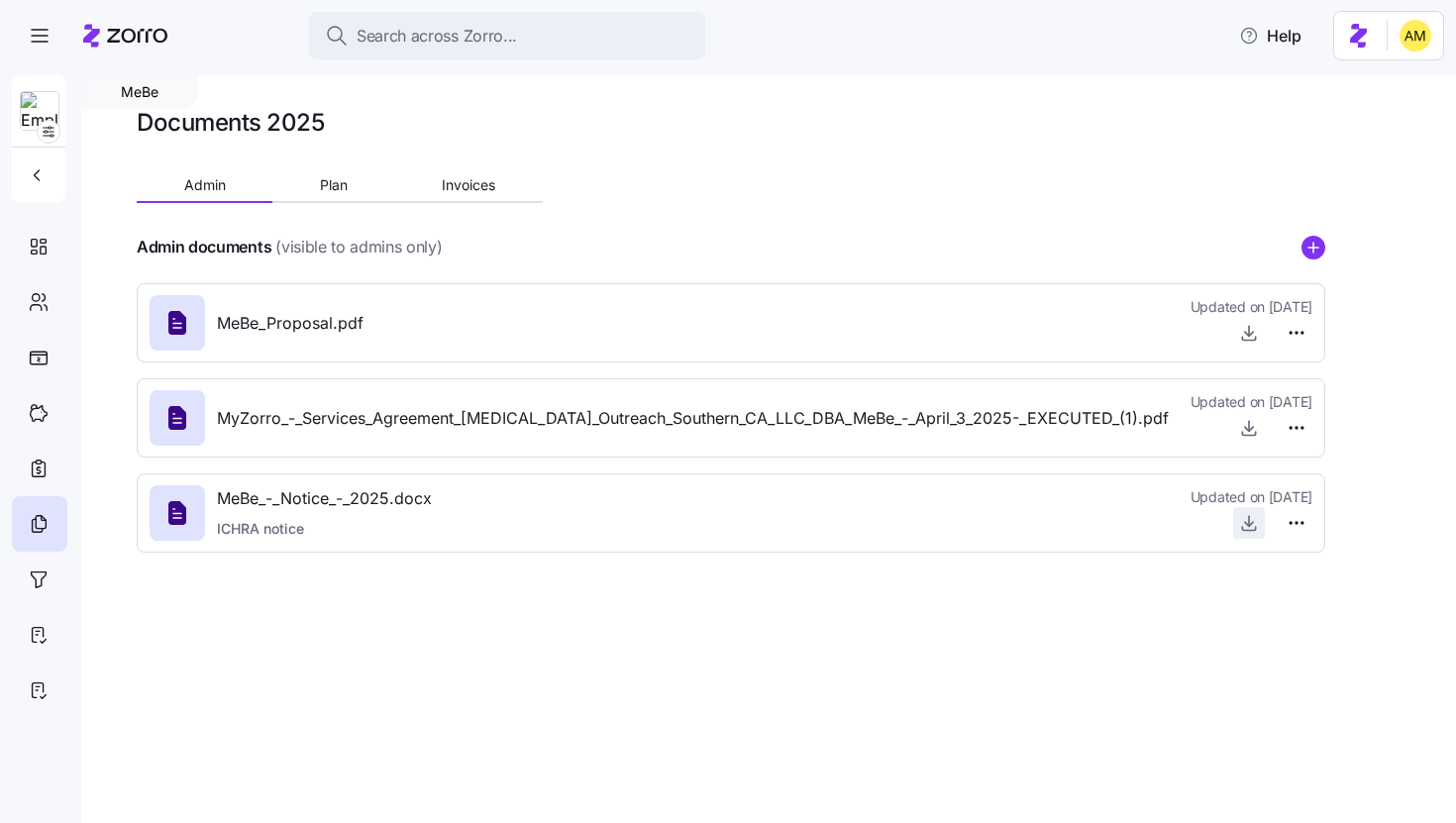
click at [1244, 528] on icon "button" at bounding box center [1248, 523] width 20 height 20
click at [1190, 34] on div "Search across Zorro... Help" at bounding box center [728, 36] width 1432 height 56
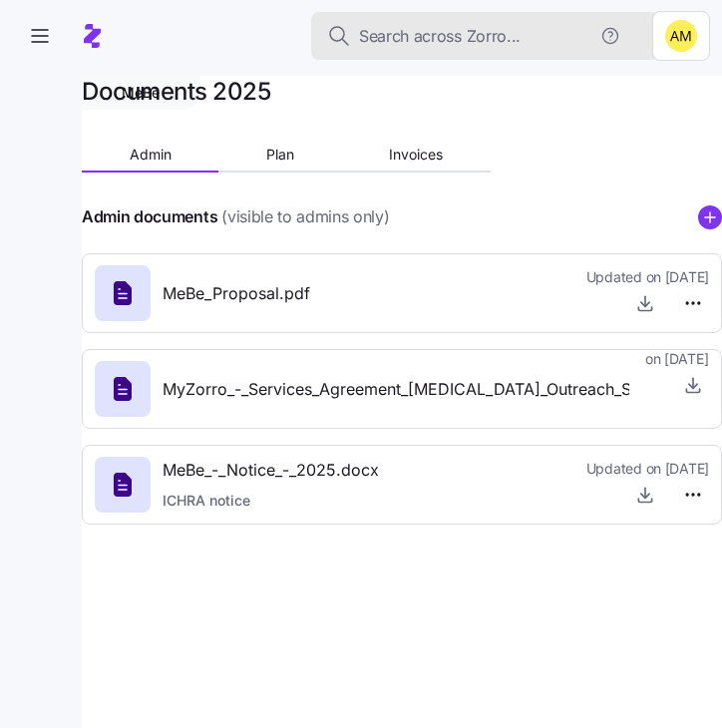
click at [390, 42] on span "Search across Zorro..." at bounding box center [440, 36] width 162 height 25
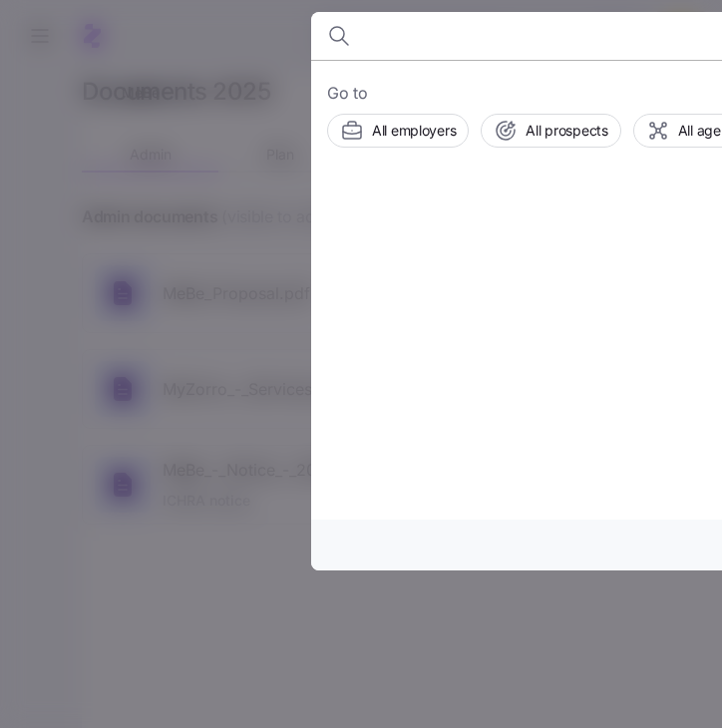
click at [92, 266] on div at bounding box center [361, 364] width 722 height 728
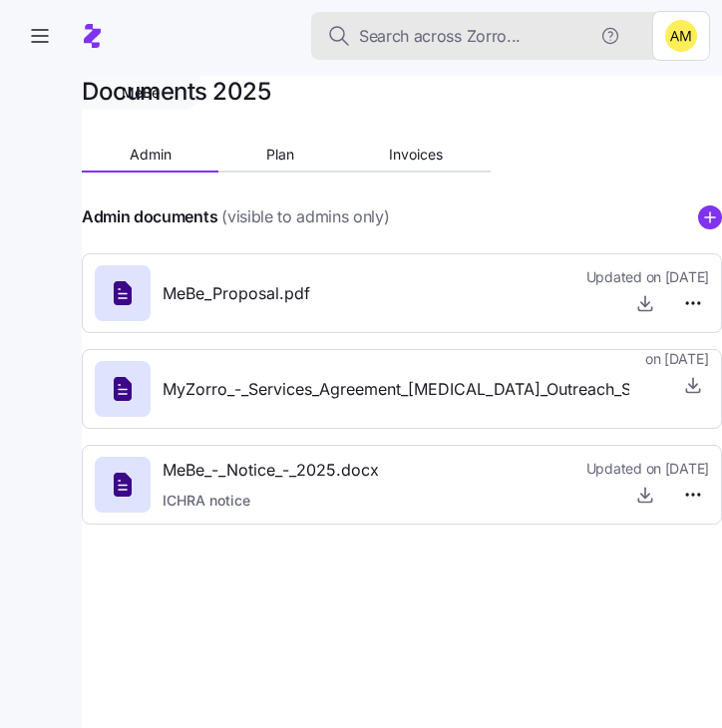
click at [446, 36] on span "Search across Zorro..." at bounding box center [440, 36] width 162 height 25
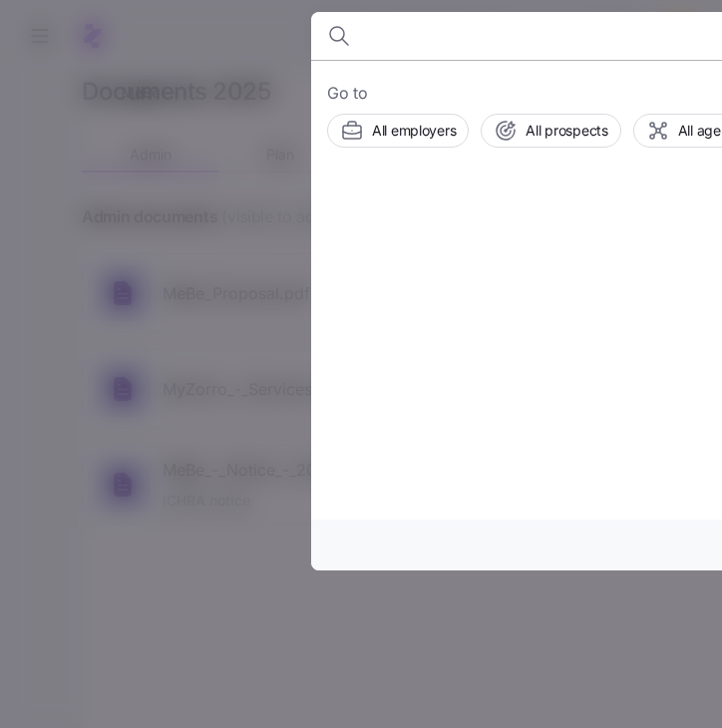
click at [235, 264] on div at bounding box center [361, 364] width 722 height 728
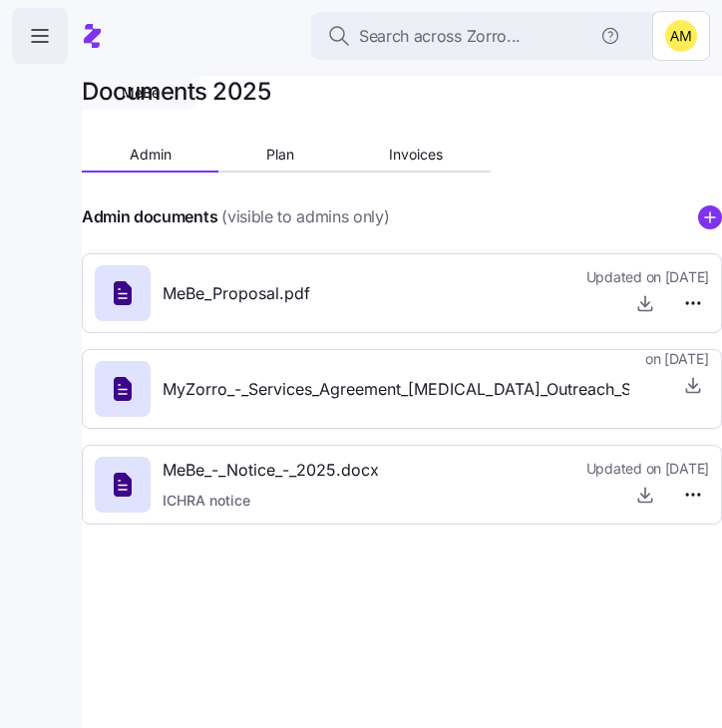
click at [46, 38] on icon "button" at bounding box center [40, 36] width 24 height 24
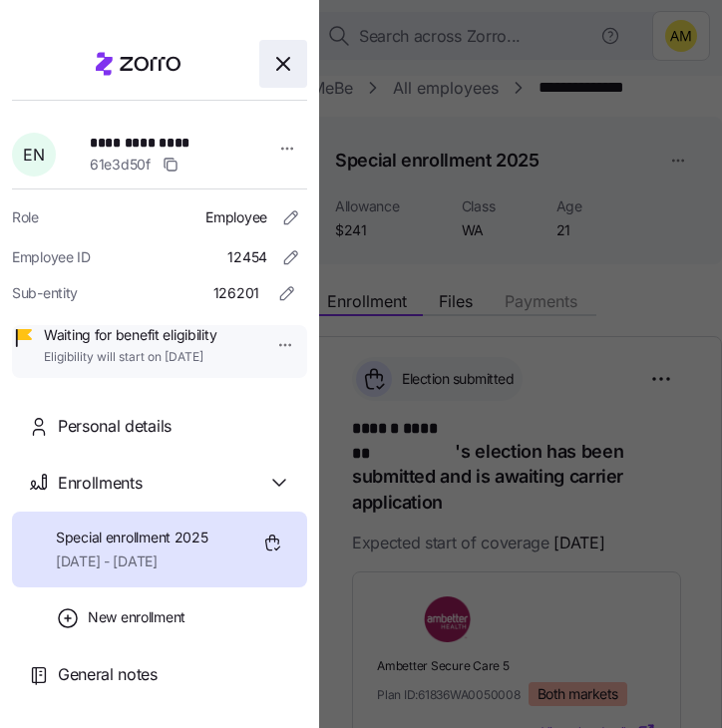
click at [279, 73] on icon "button" at bounding box center [283, 64] width 24 height 24
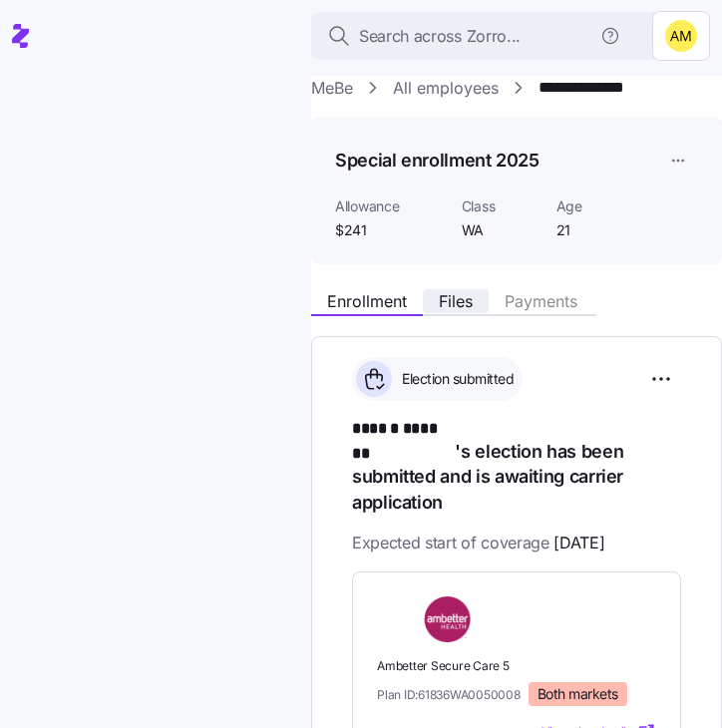
click at [460, 301] on span "Files" at bounding box center [456, 301] width 34 height 16
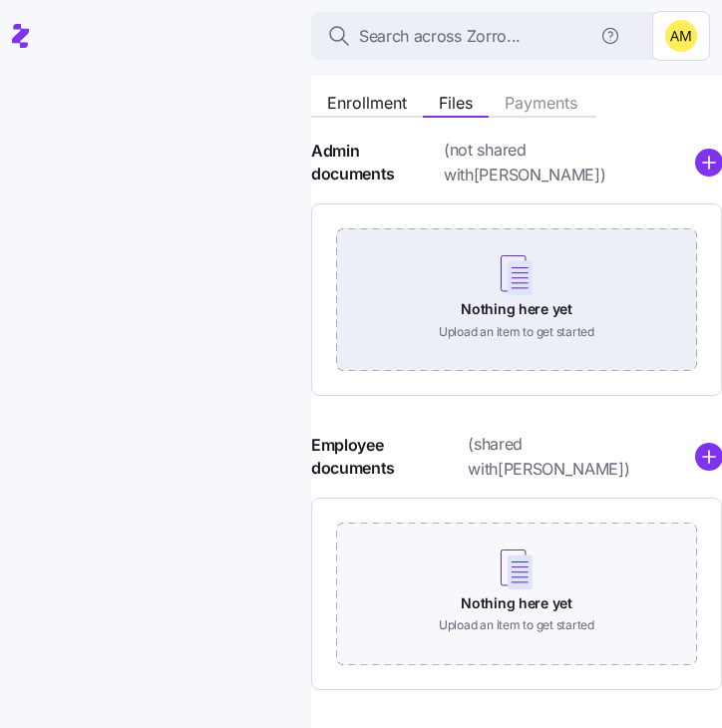
scroll to position [200, 0]
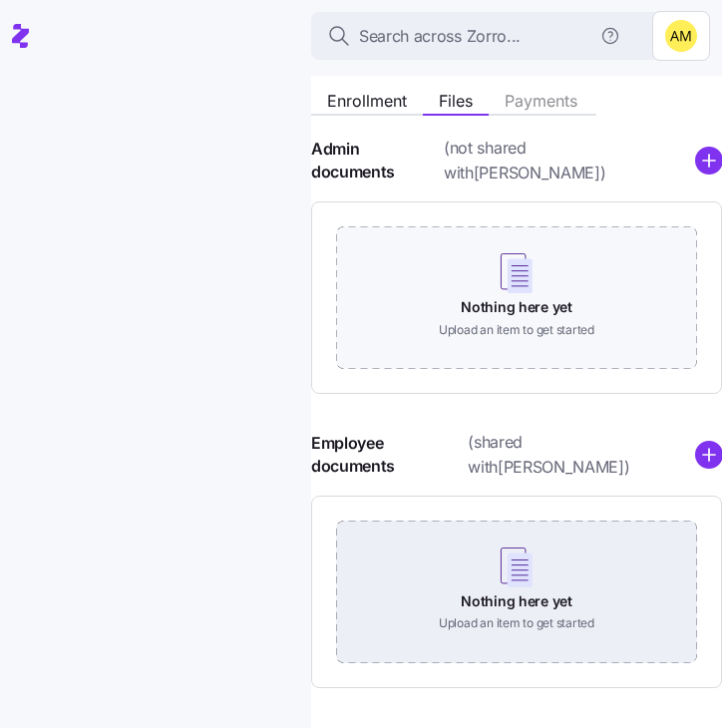
click at [518, 539] on div "Nothing here yet Upload an item to get started" at bounding box center [516, 591] width 361 height 140
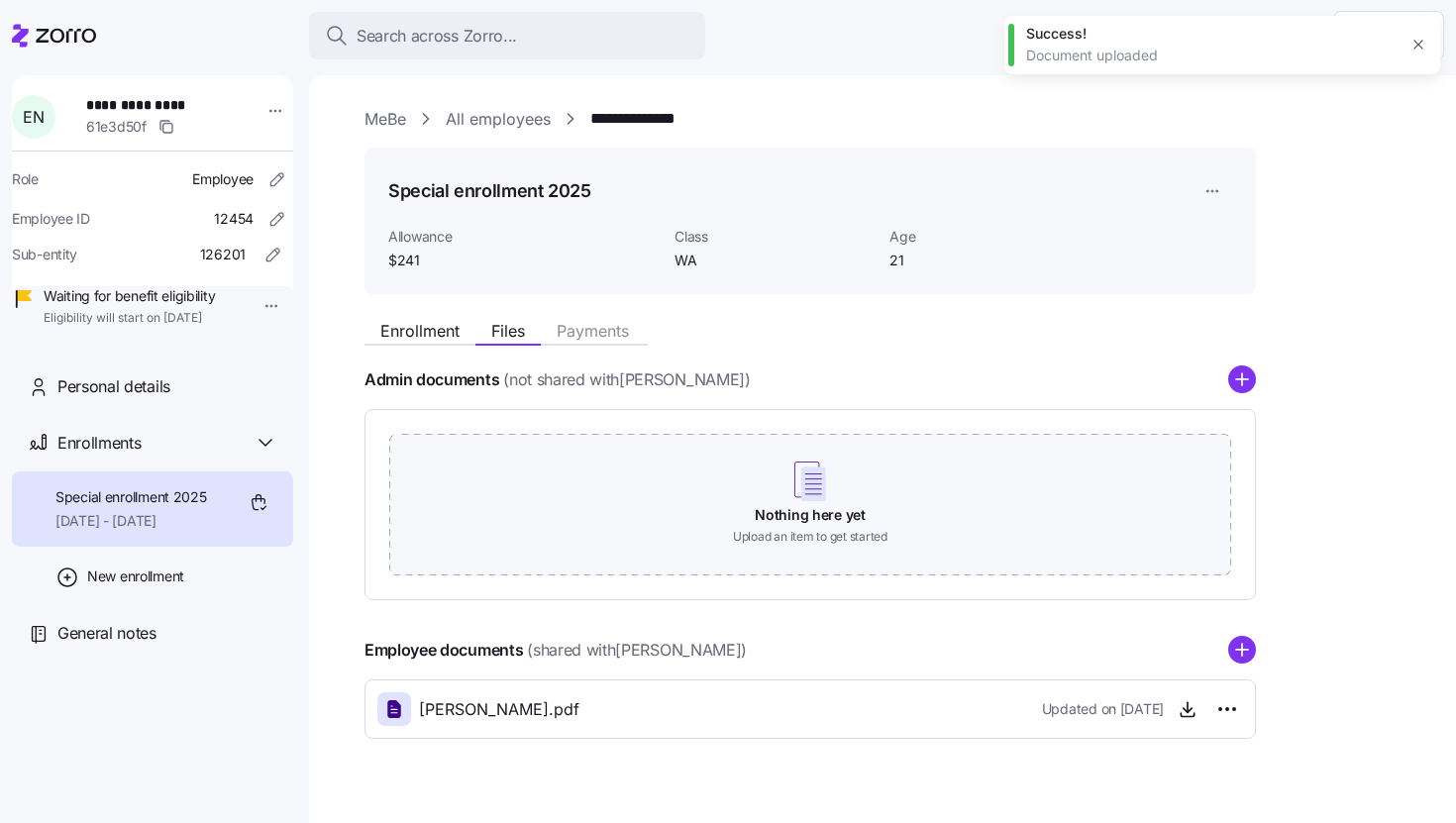
scroll to position [35, 0]
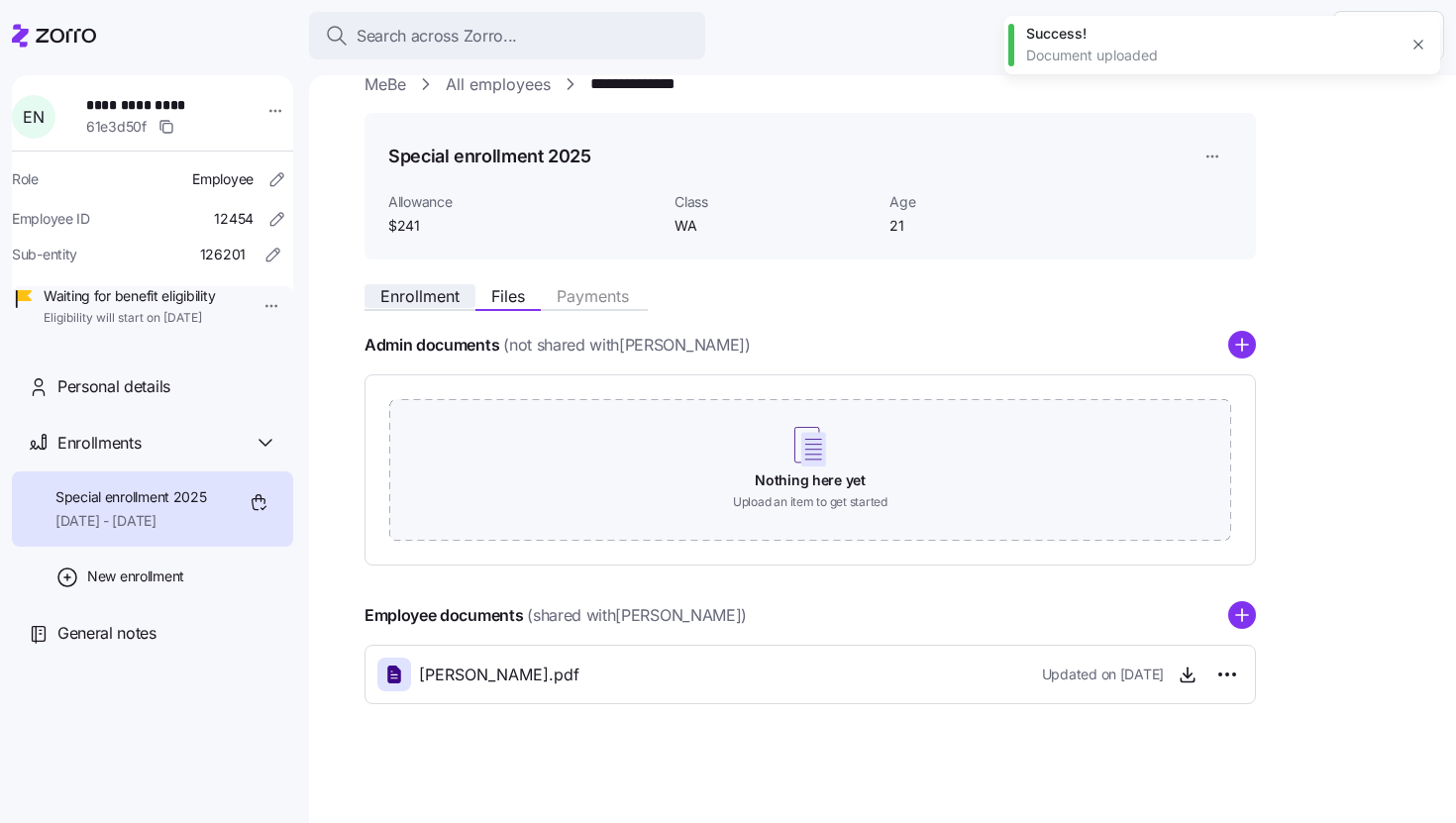
click at [406, 304] on span "Enrollment" at bounding box center [420, 296] width 79 height 16
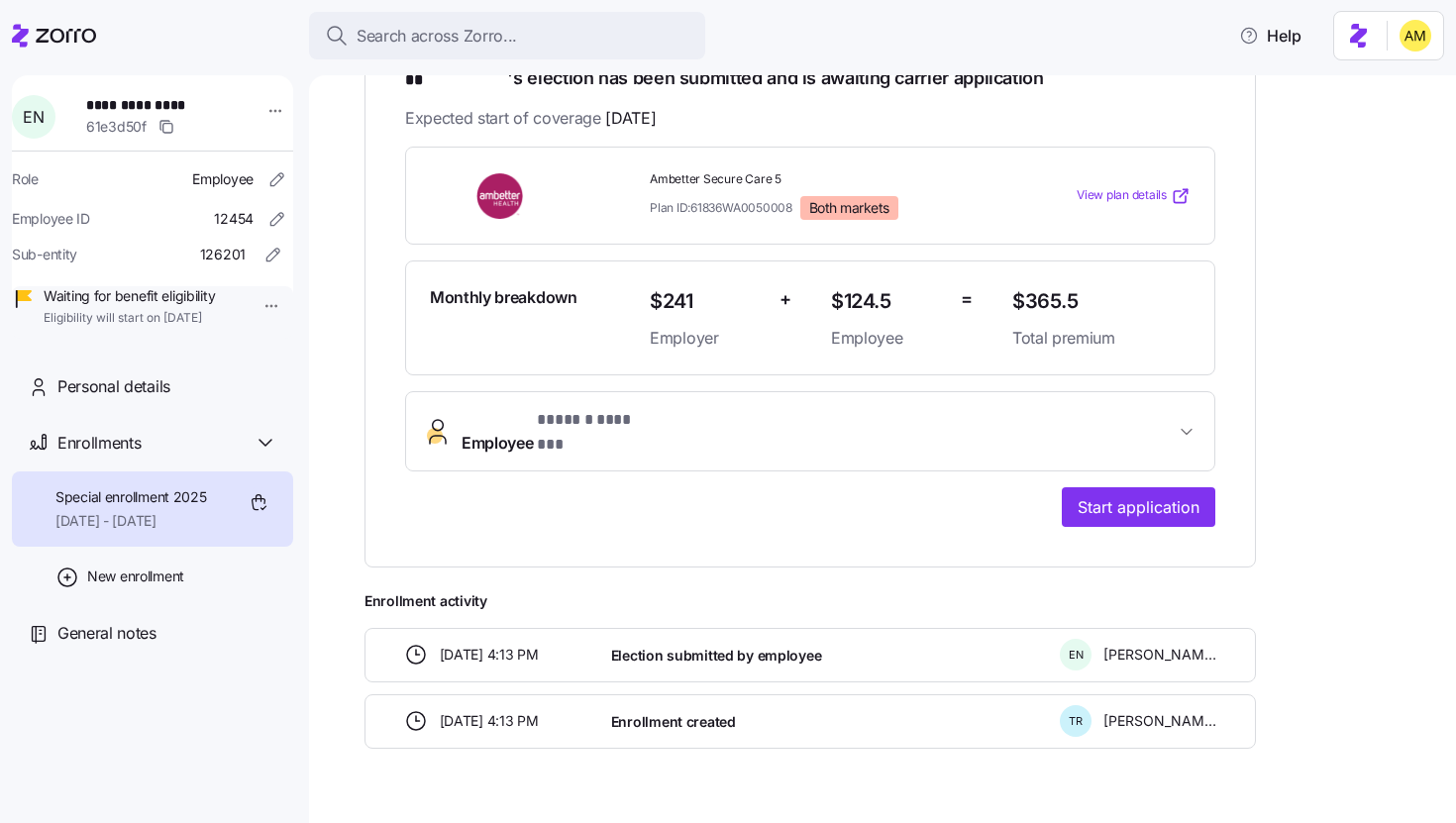
scroll to position [405, 0]
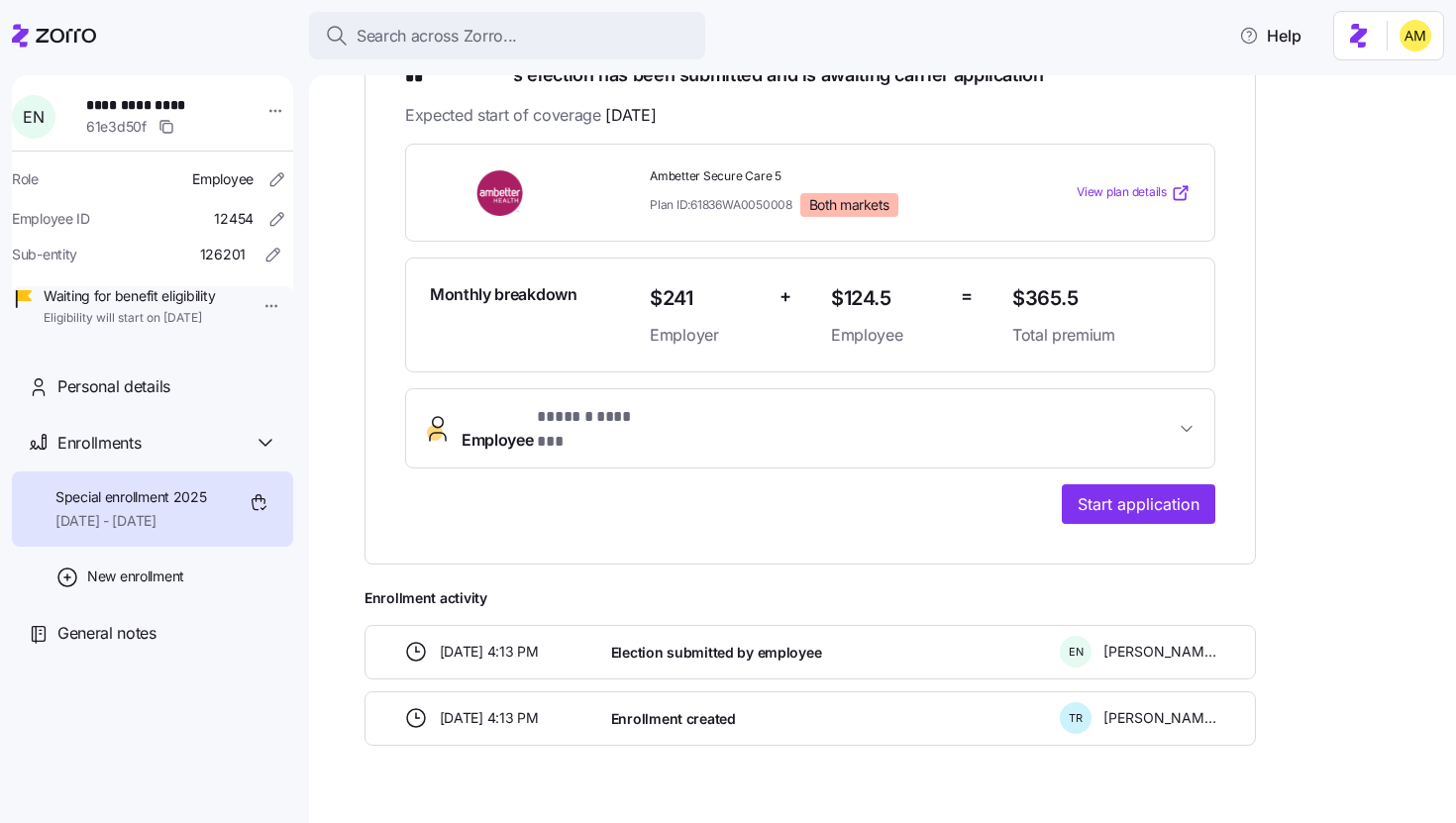
click at [645, 415] on button "Employee * ****** ******* *" at bounding box center [810, 429] width 808 height 79
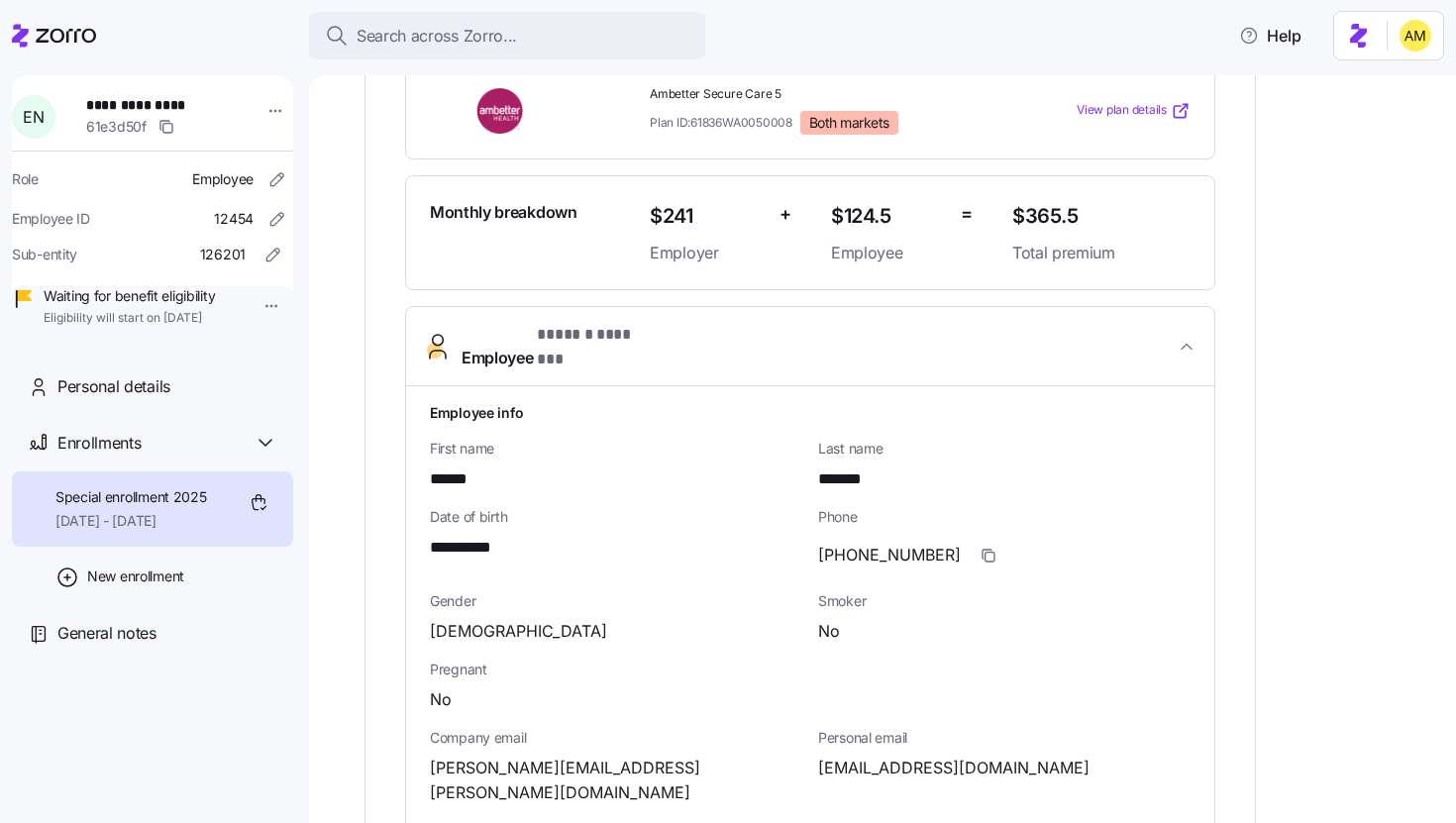
click at [679, 327] on span "Employee * ****** ******* *" at bounding box center [818, 346] width 713 height 48
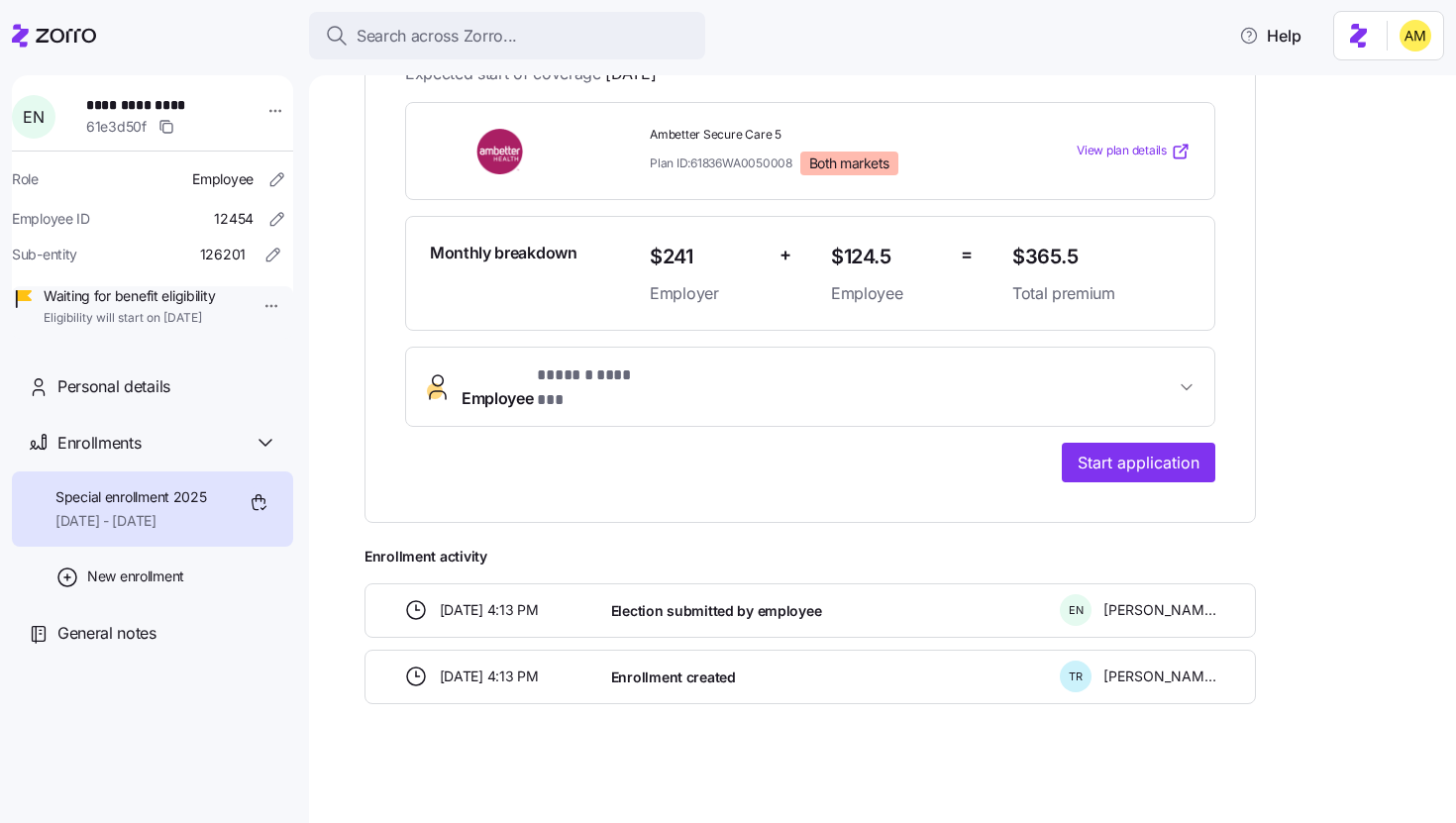
scroll to position [409, 0]
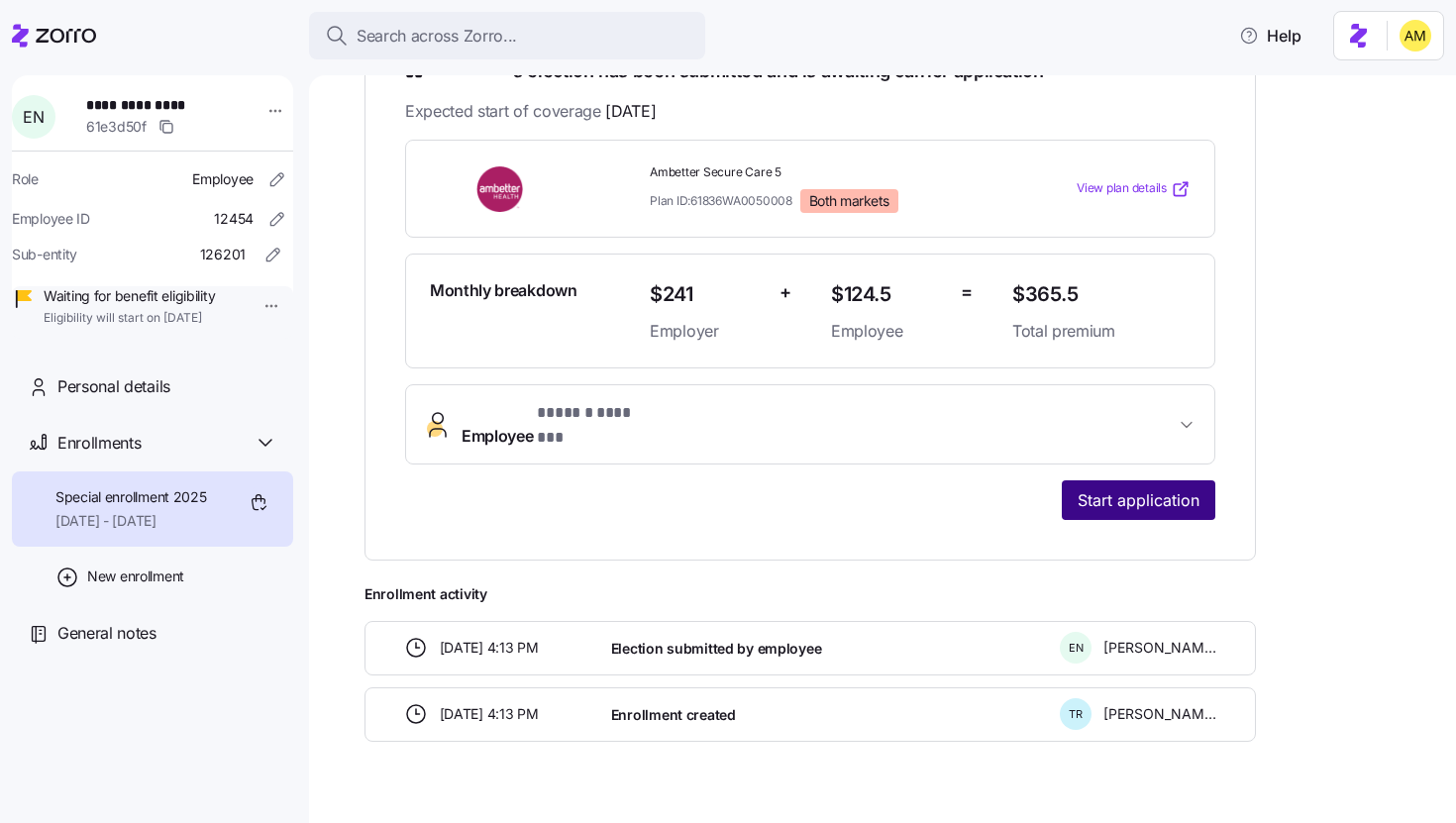
click at [716, 488] on span "Start application" at bounding box center [1138, 500] width 122 height 24
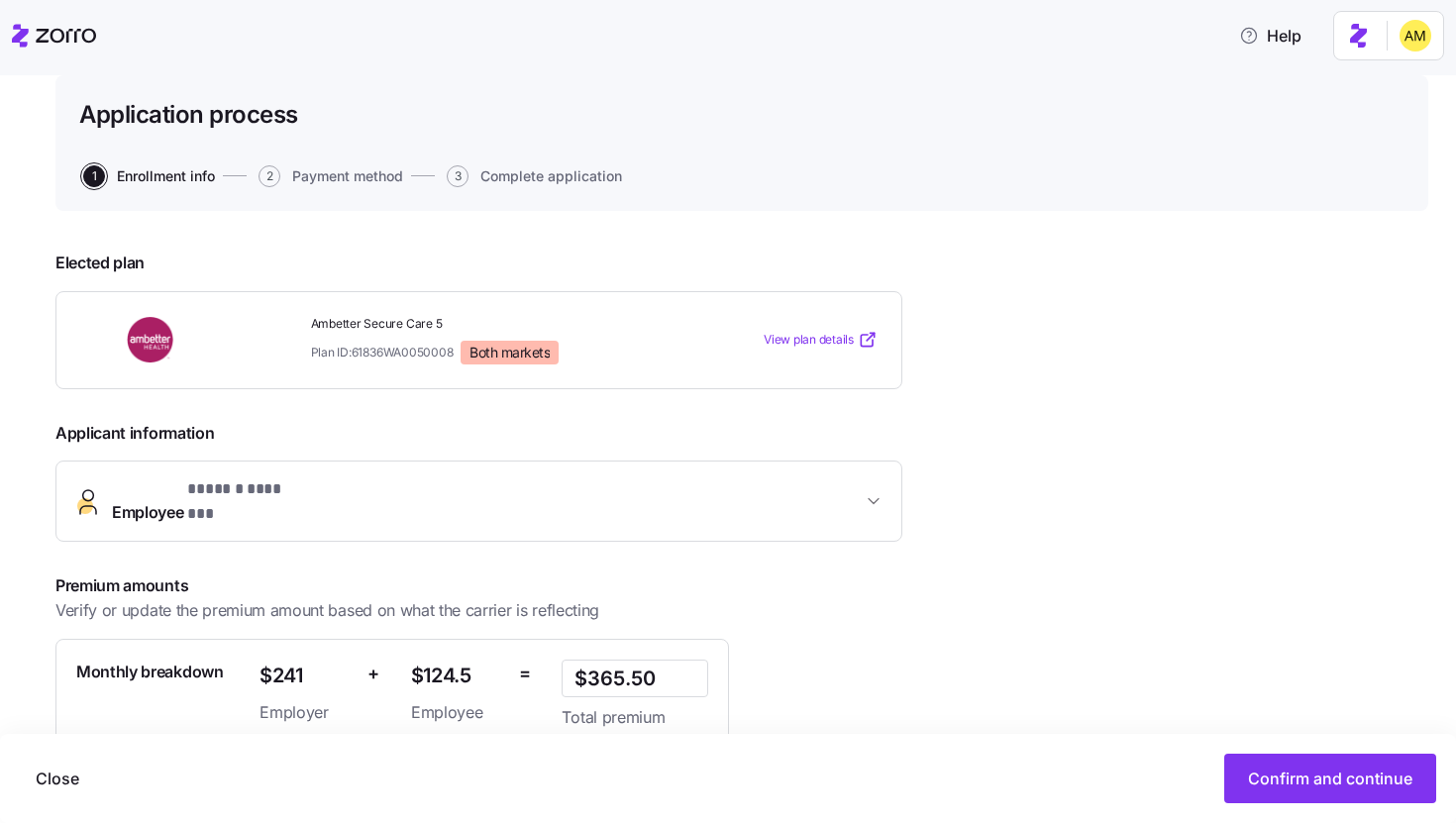
scroll to position [289, 0]
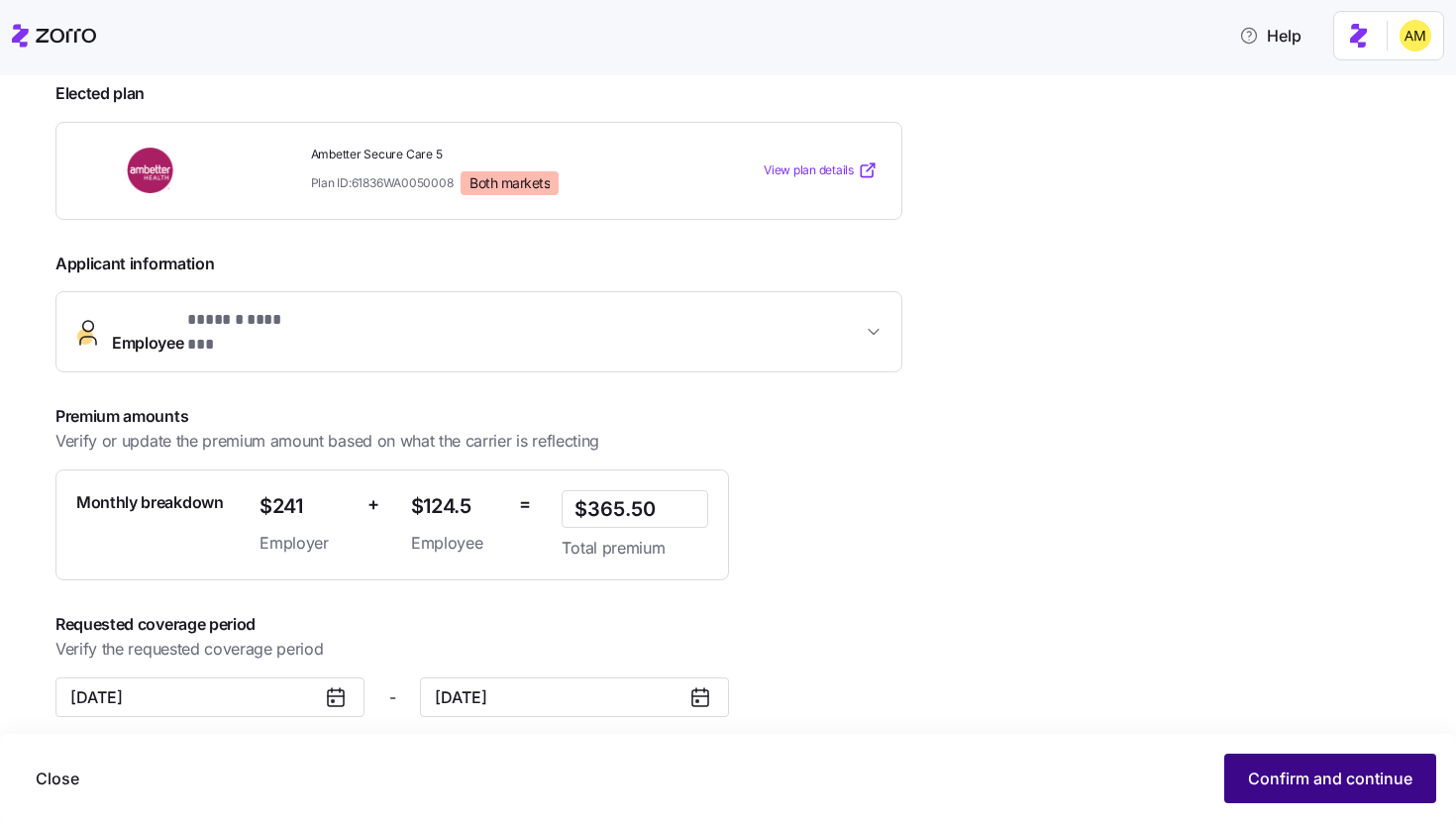
click at [716, 722] on span "Confirm and continue" at bounding box center [1330, 778] width 165 height 24
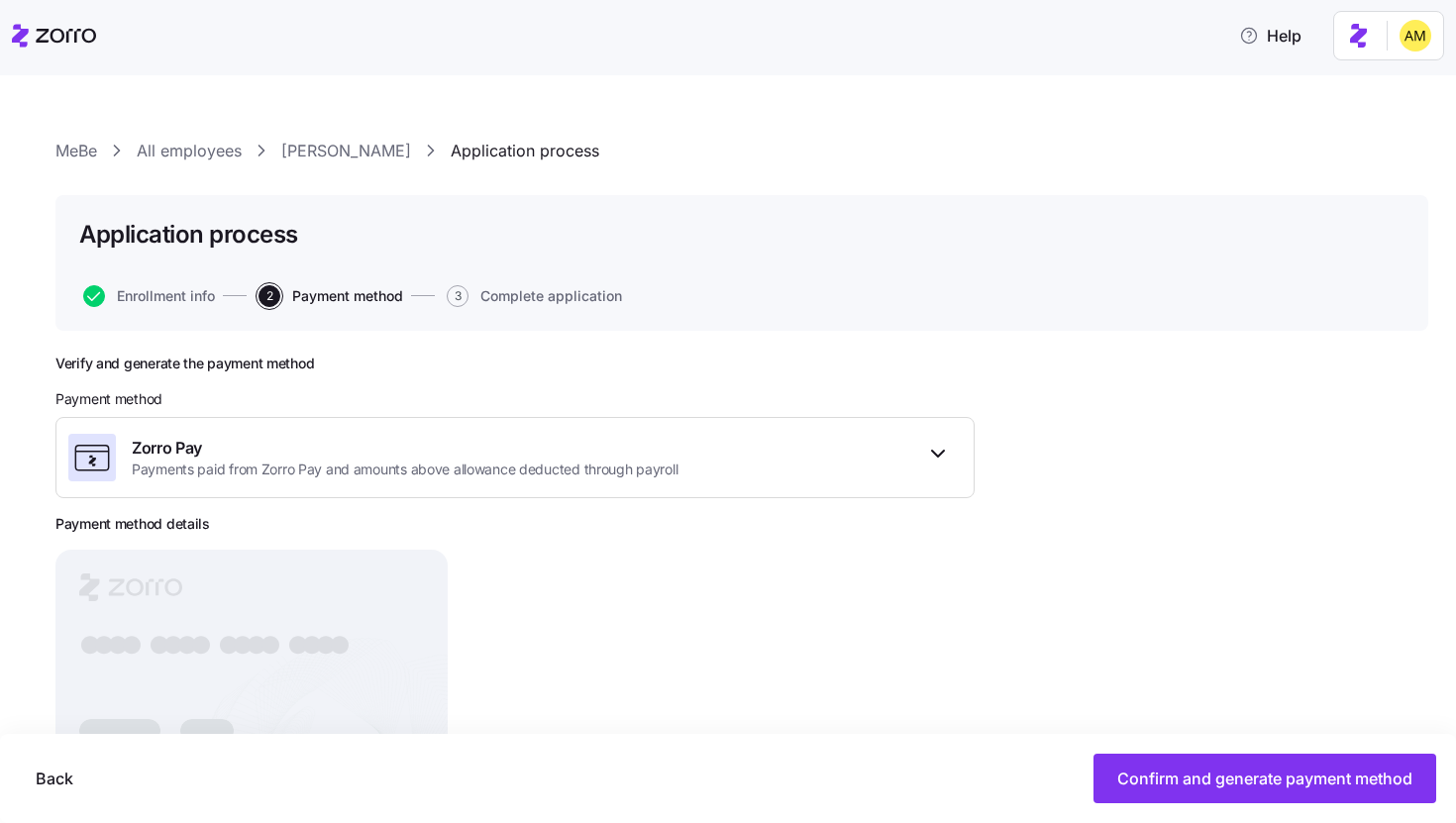
scroll to position [121, 0]
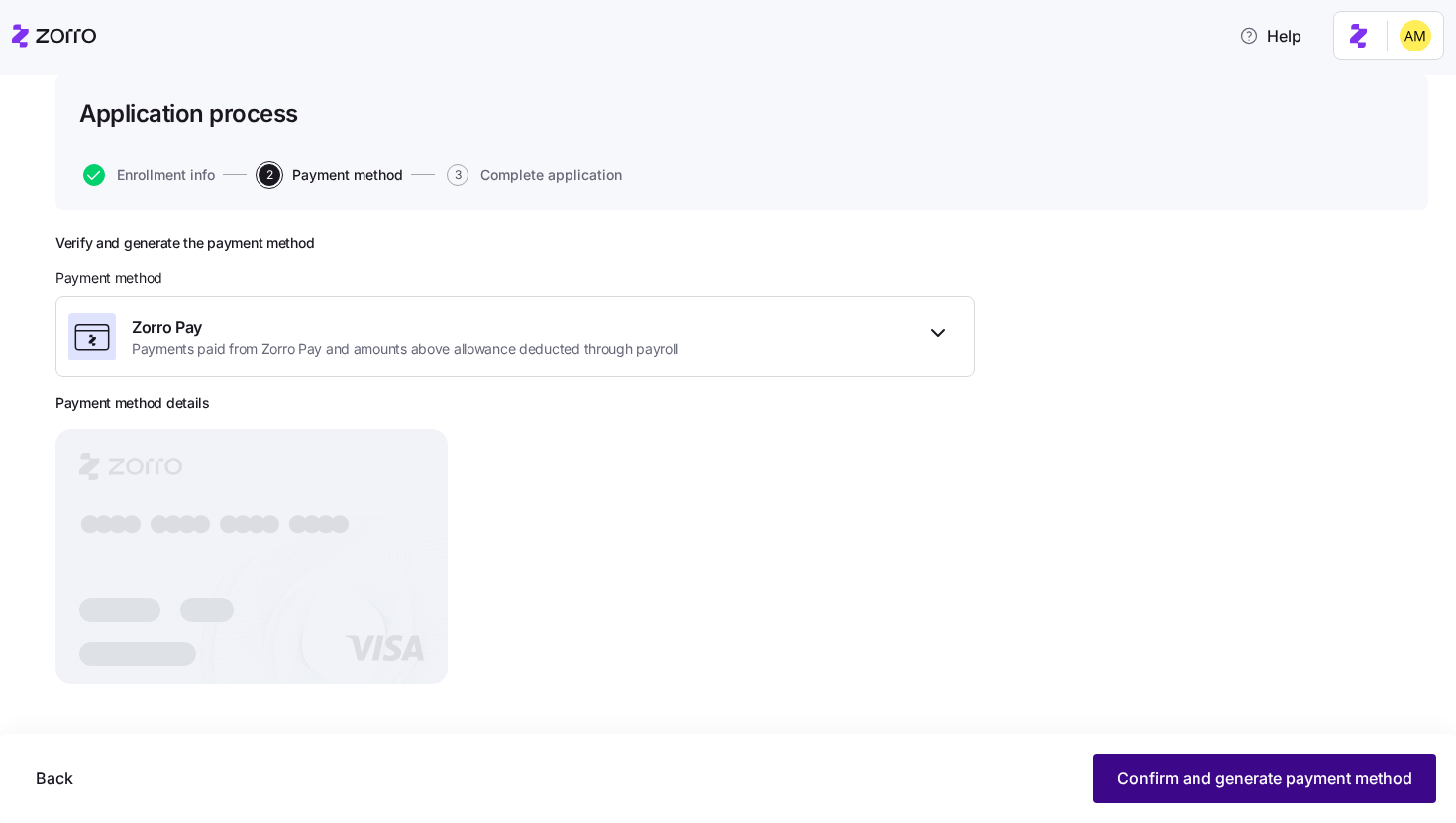
click at [716, 722] on span "Confirm and generate payment method" at bounding box center [1264, 778] width 295 height 24
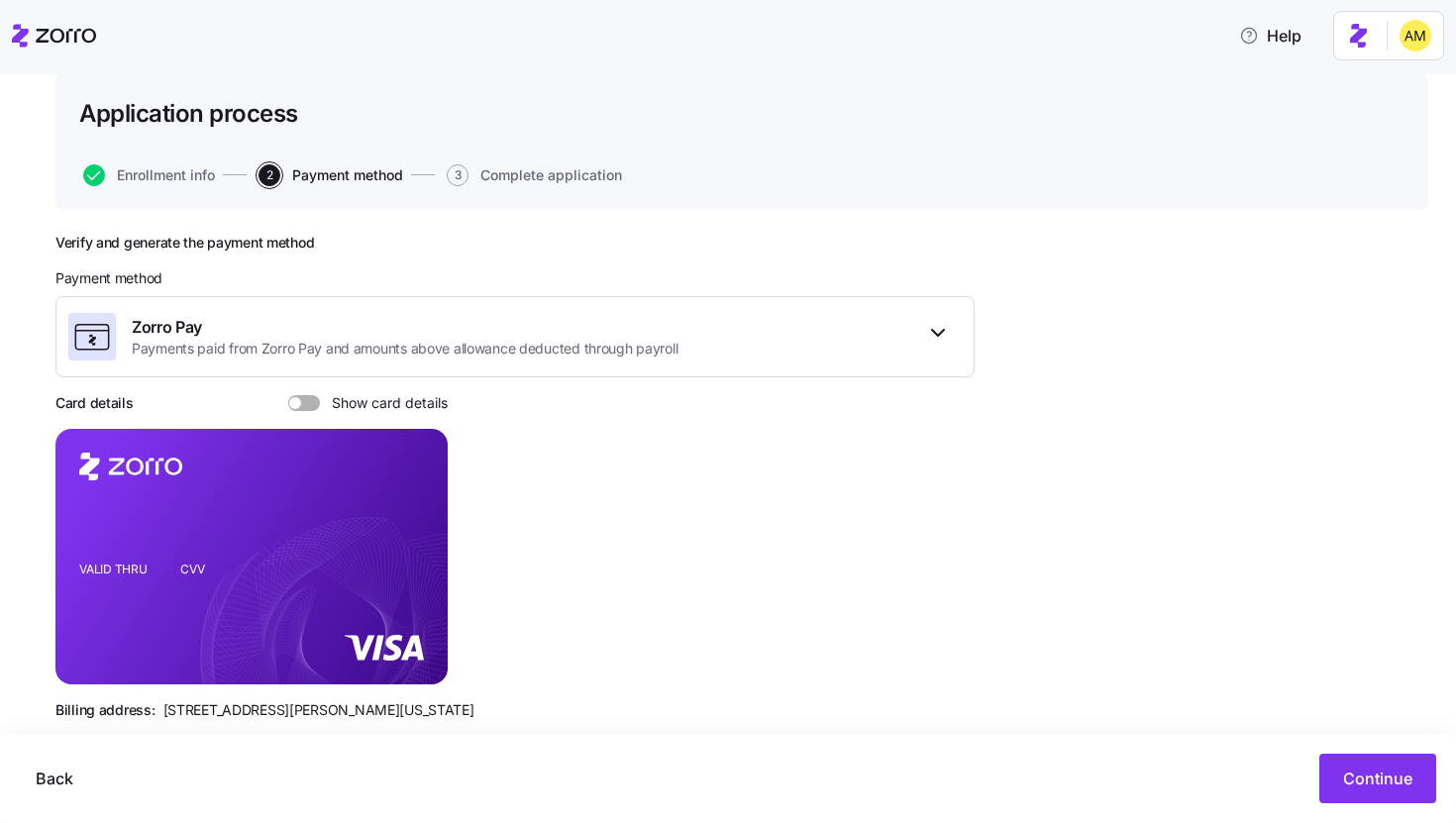
scroll to position [157, 0]
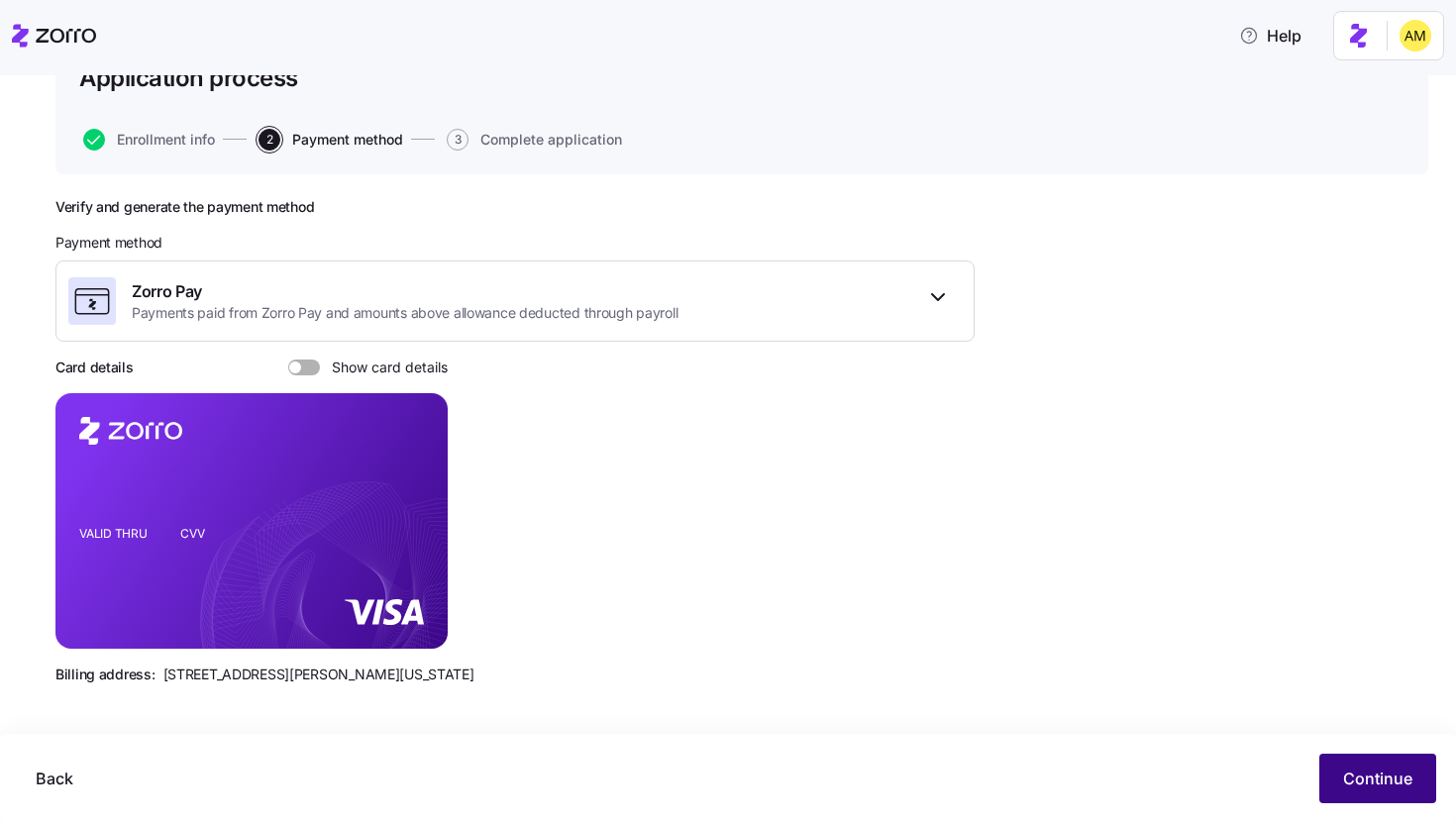
click at [716, 722] on span "Continue" at bounding box center [1378, 778] width 70 height 24
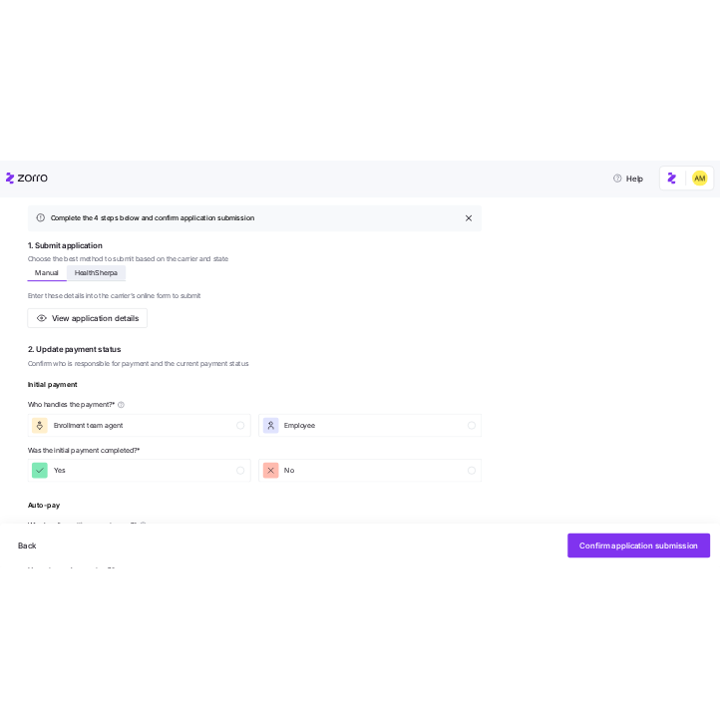
scroll to position [264, 0]
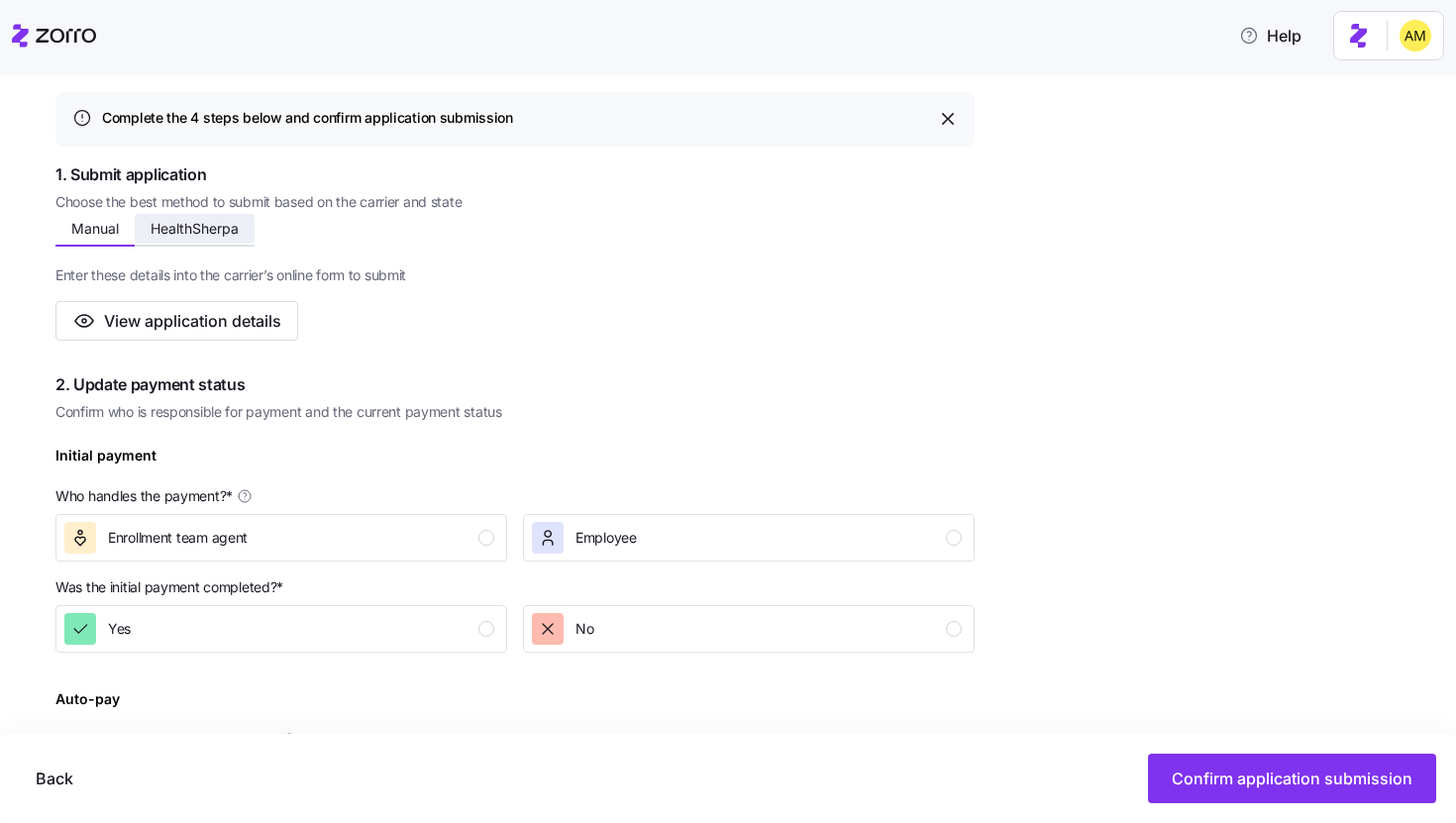
click at [215, 235] on span "HealthSherpa" at bounding box center [195, 228] width 88 height 14
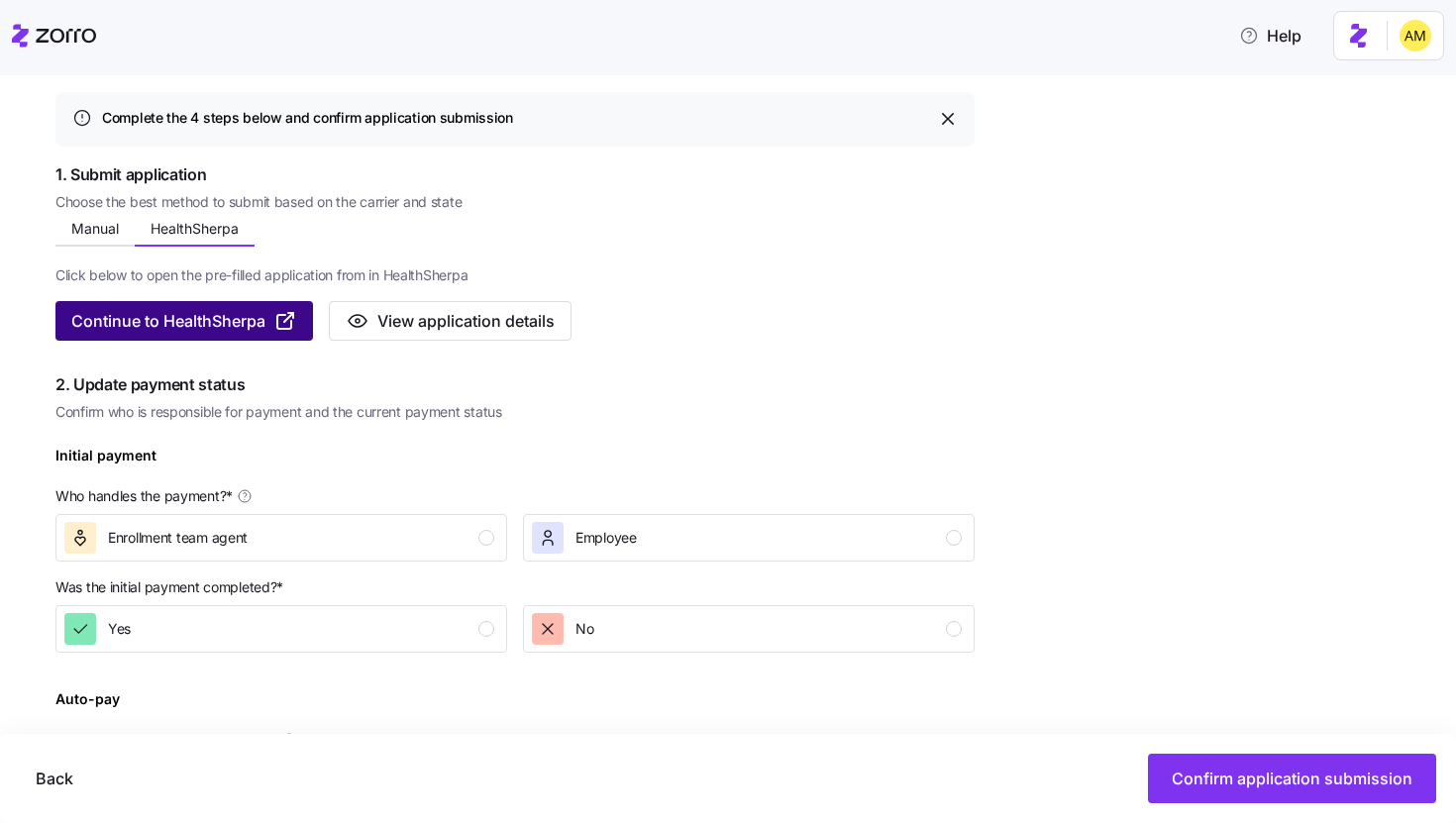
click at [220, 325] on span "Continue to HealthSherpa" at bounding box center [168, 321] width 194 height 24
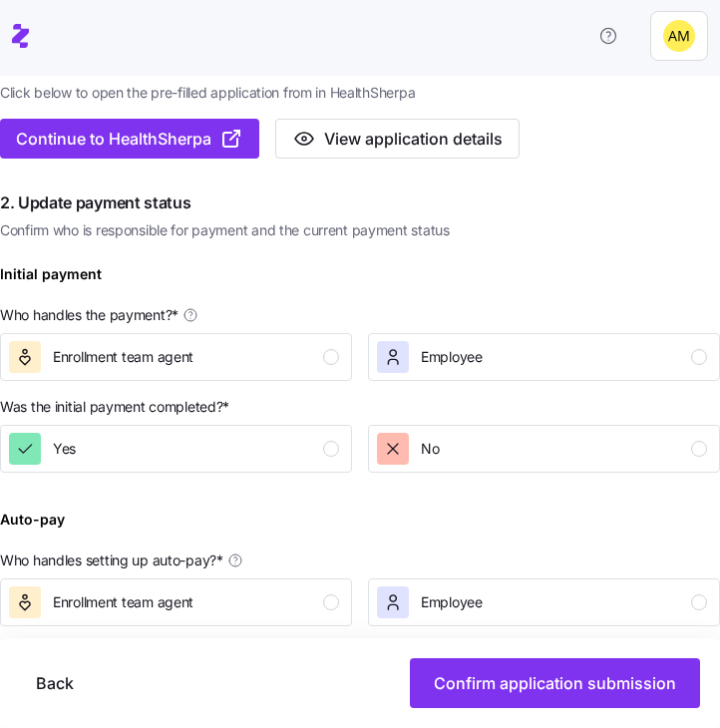
scroll to position [418, 0]
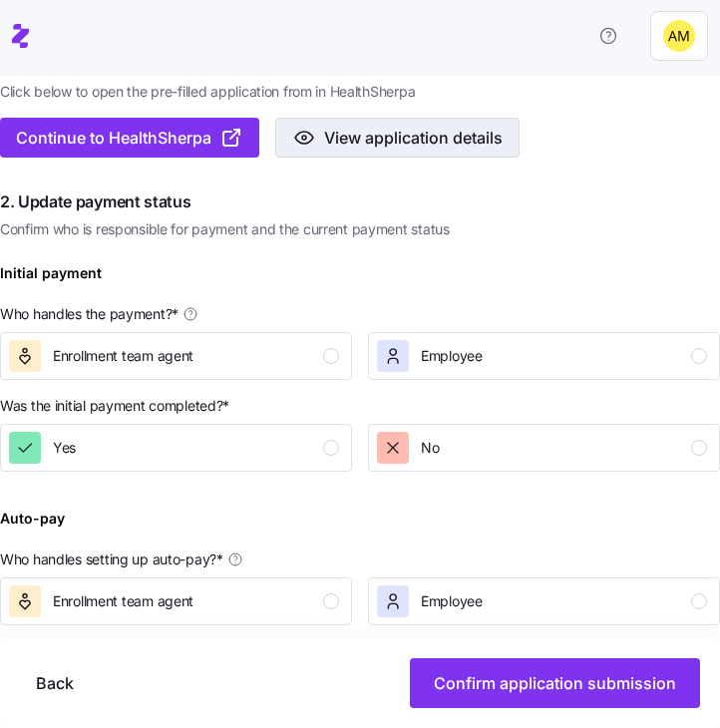
click at [418, 139] on span "View application details" at bounding box center [413, 138] width 178 height 24
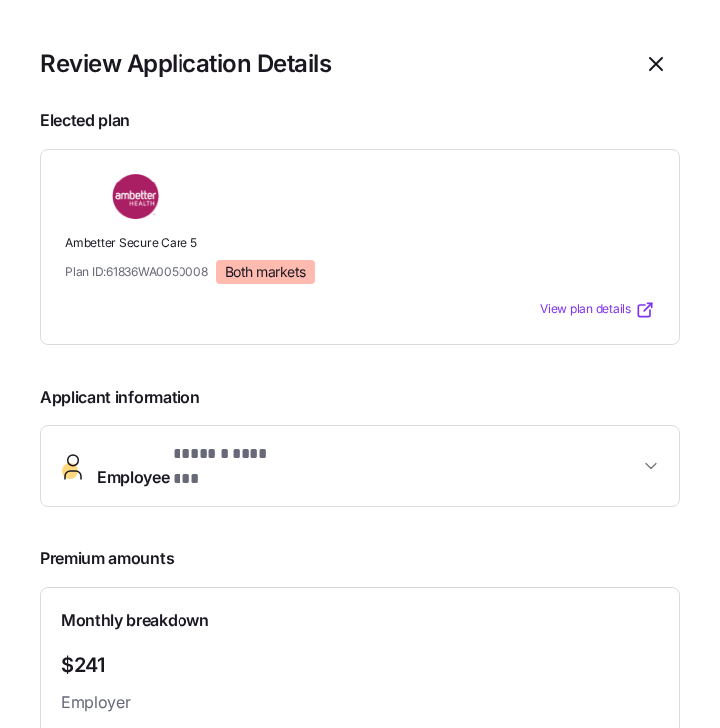
click at [356, 450] on span "Employee * ****** ******* *" at bounding box center [368, 466] width 542 height 48
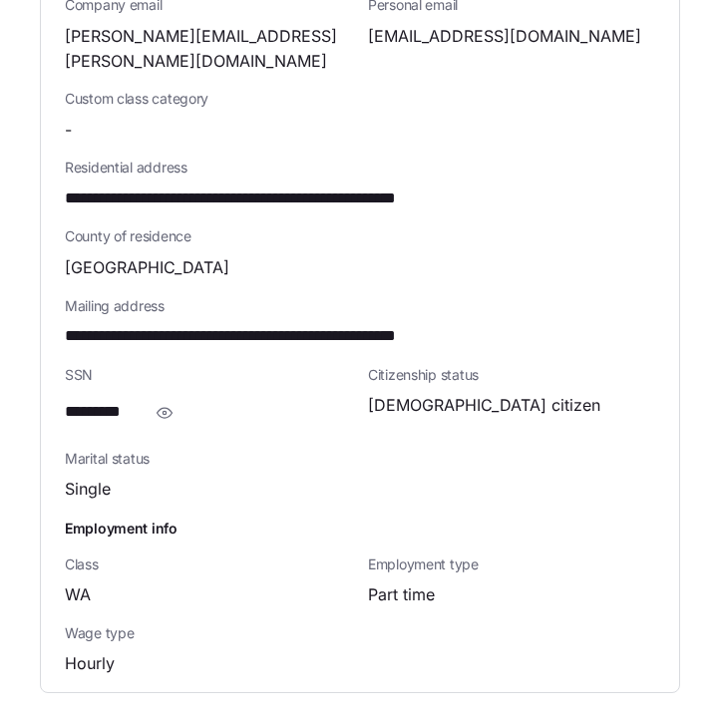
scroll to position [873, 0]
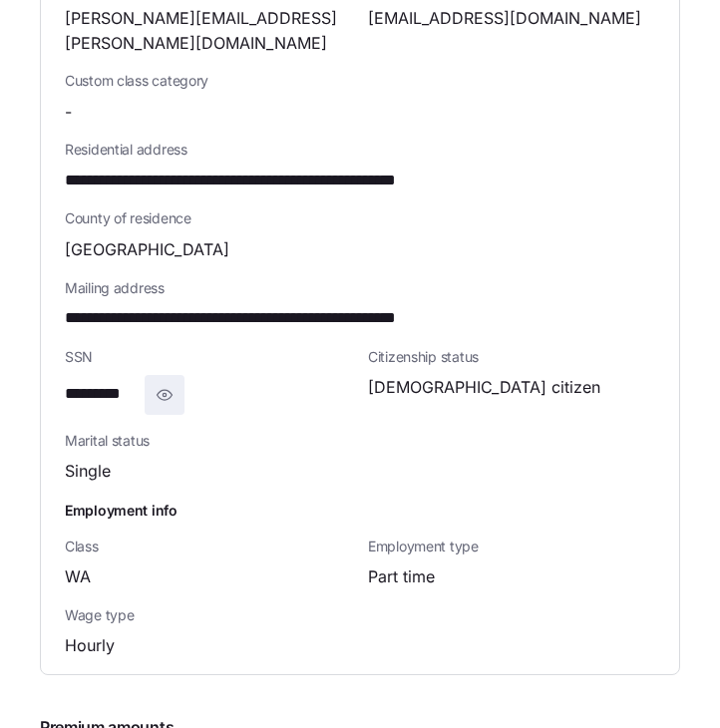
click at [167, 390] on icon "button" at bounding box center [165, 395] width 15 height 10
drag, startPoint x: 170, startPoint y: 356, endPoint x: 61, endPoint y: 354, distance: 108.7
click at [61, 354] on div "**********" at bounding box center [360, 154] width 638 height 1040
copy span "**********"
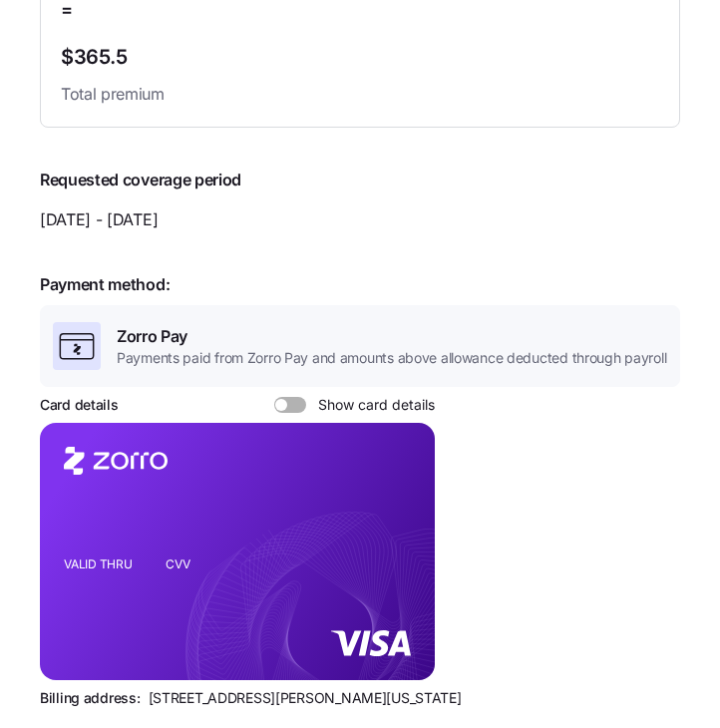
scroll to position [1905, 0]
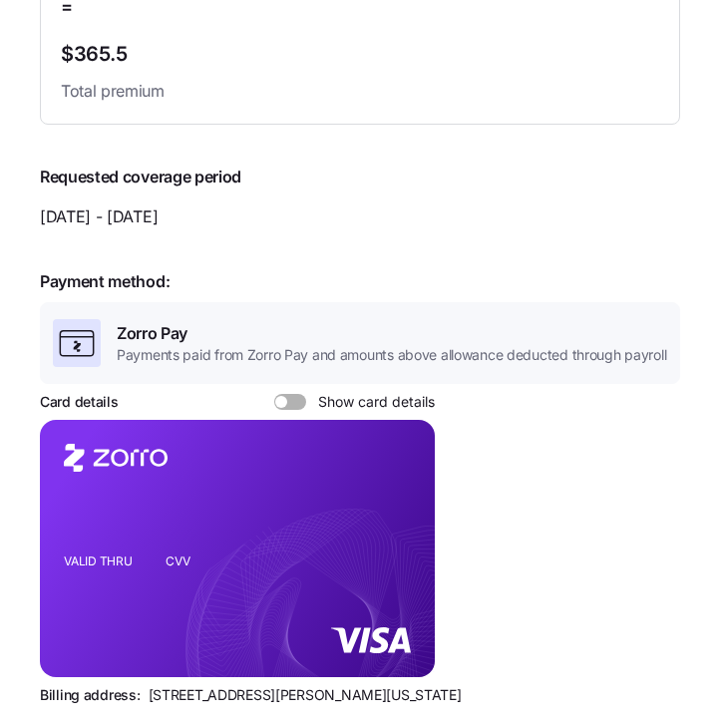
click at [280, 396] on span at bounding box center [281, 402] width 12 height 12
click at [274, 394] on input "Show card details" at bounding box center [274, 394] width 0 height 0
click at [396, 509] on icon "copy-to-clipboard" at bounding box center [399, 514] width 11 height 11
drag, startPoint x: 254, startPoint y: 657, endPoint x: 147, endPoint y: 650, distance: 107.9
click at [149, 685] on span "810 Sharon Drive, Westlake, Ohio 44145" at bounding box center [305, 695] width 313 height 20
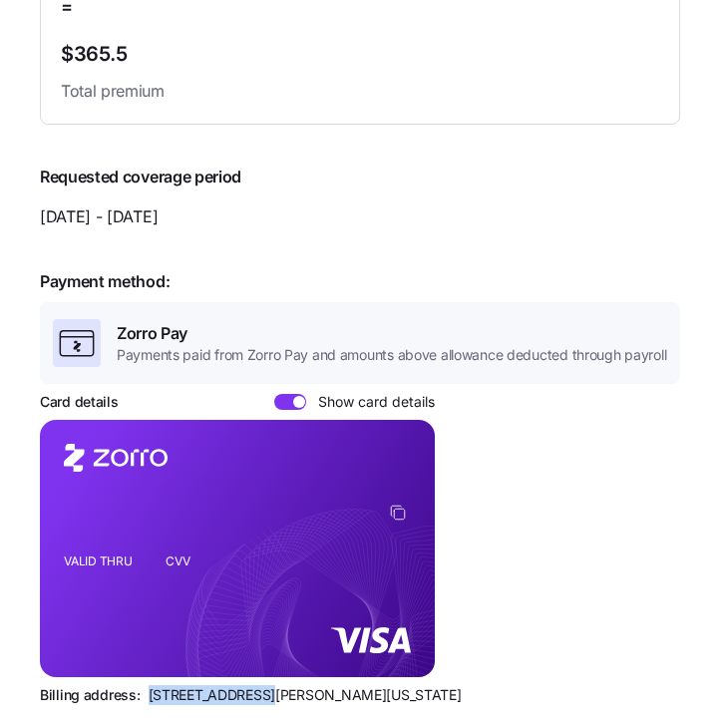
copy span "810 Sharon Drive"
drag, startPoint x: 260, startPoint y: 654, endPoint x: 412, endPoint y: 658, distance: 151.6
click at [412, 685] on div "Billing address: 810 Sharon Drive, Westlake, Ohio 44145" at bounding box center [360, 695] width 640 height 20
copy span "Westlake, Ohio 44145"
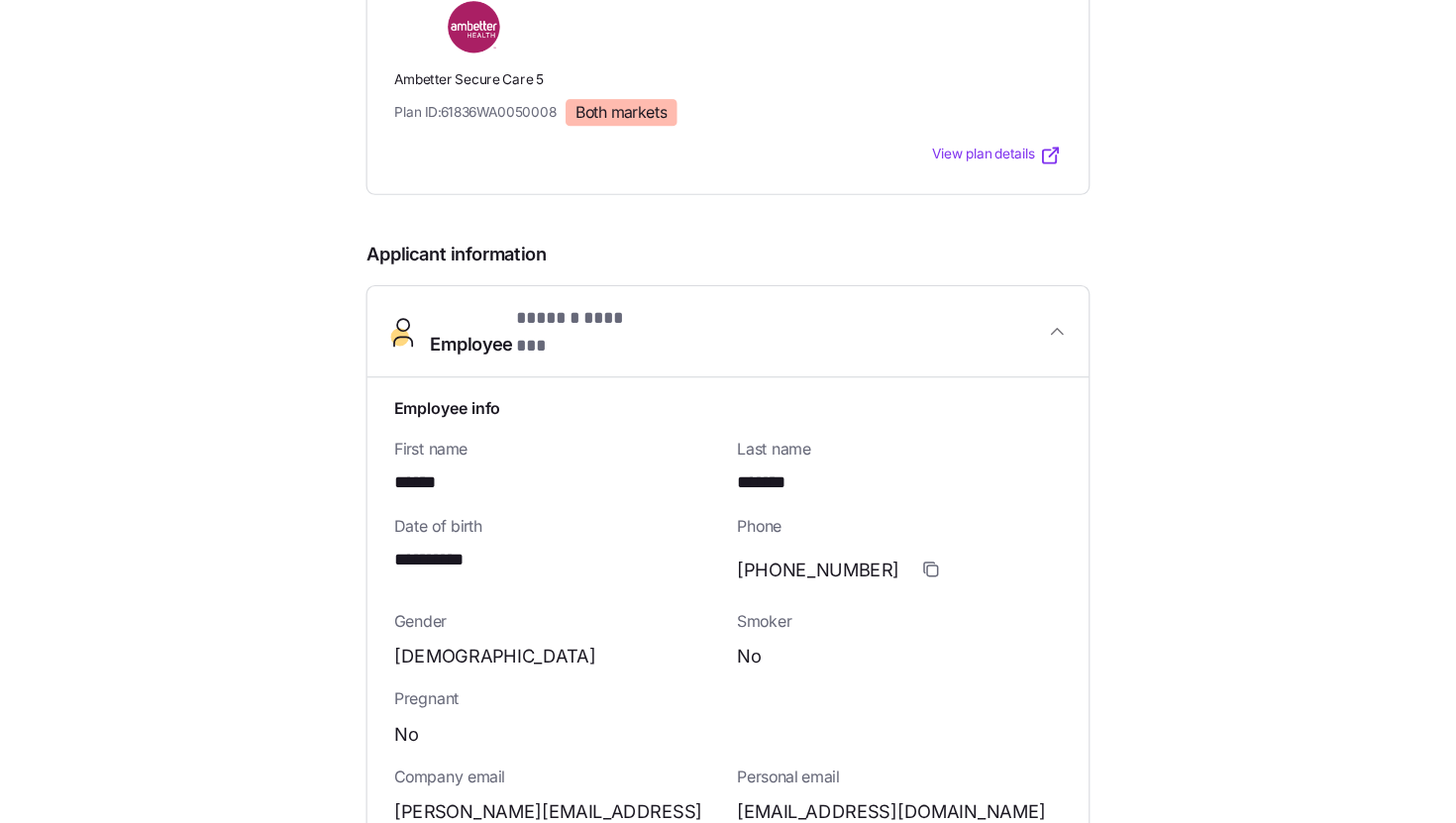
scroll to position [0, 0]
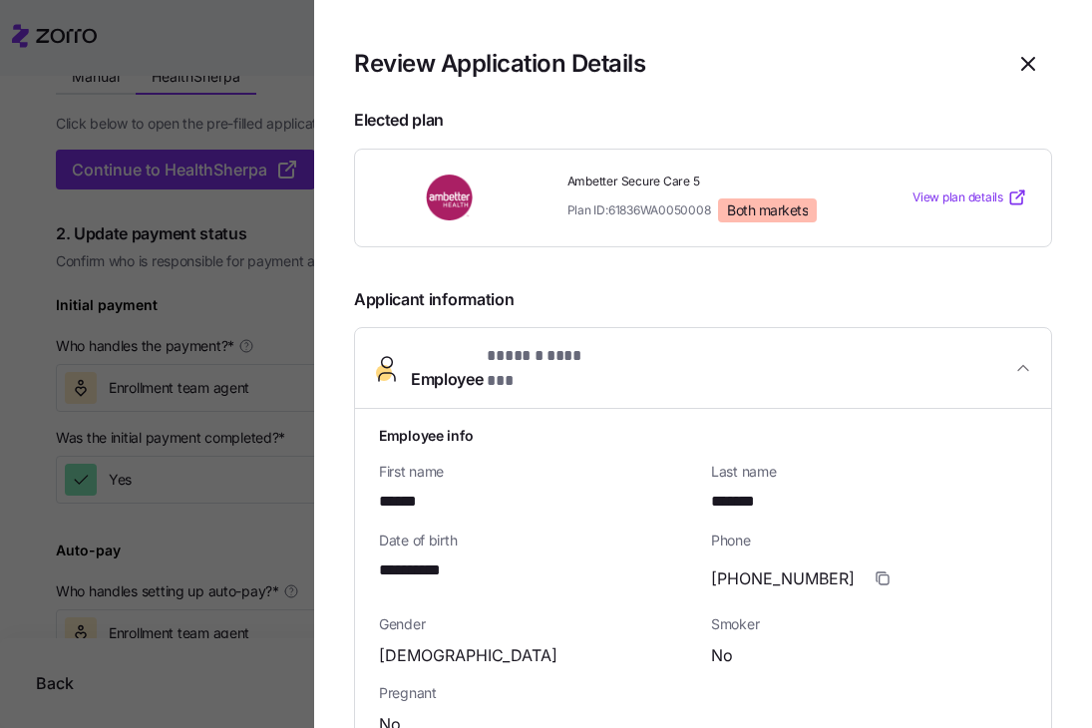
click at [721, 347] on span "Employee * ****** ******* *" at bounding box center [711, 368] width 600 height 48
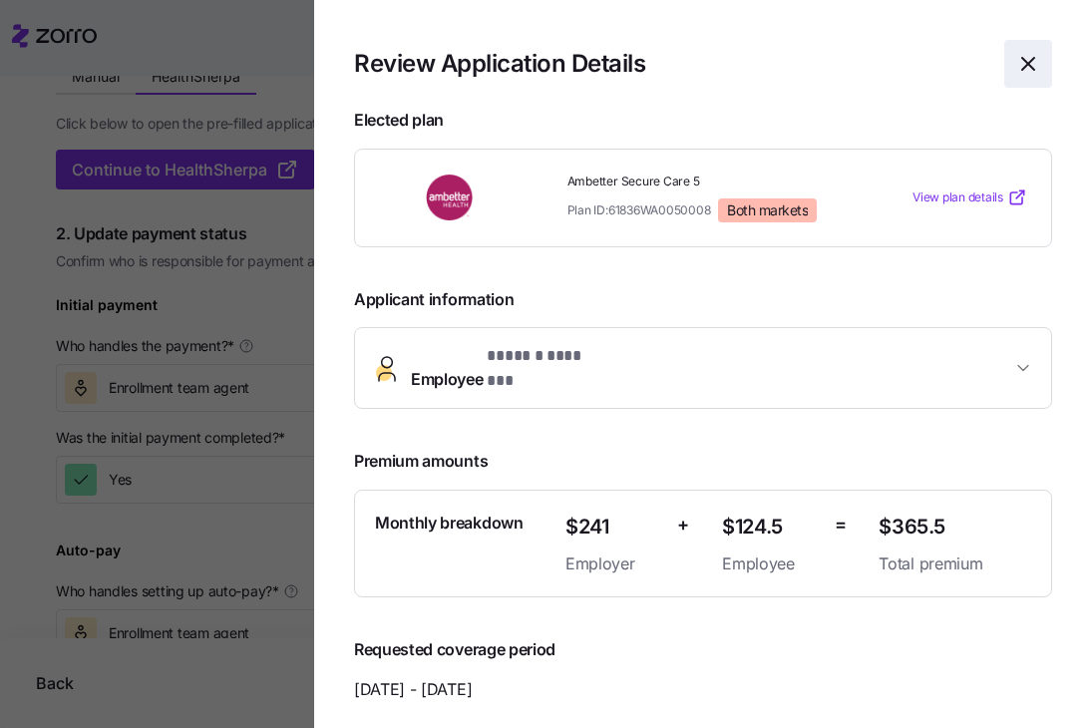
click at [721, 72] on icon "button" at bounding box center [1028, 64] width 24 height 24
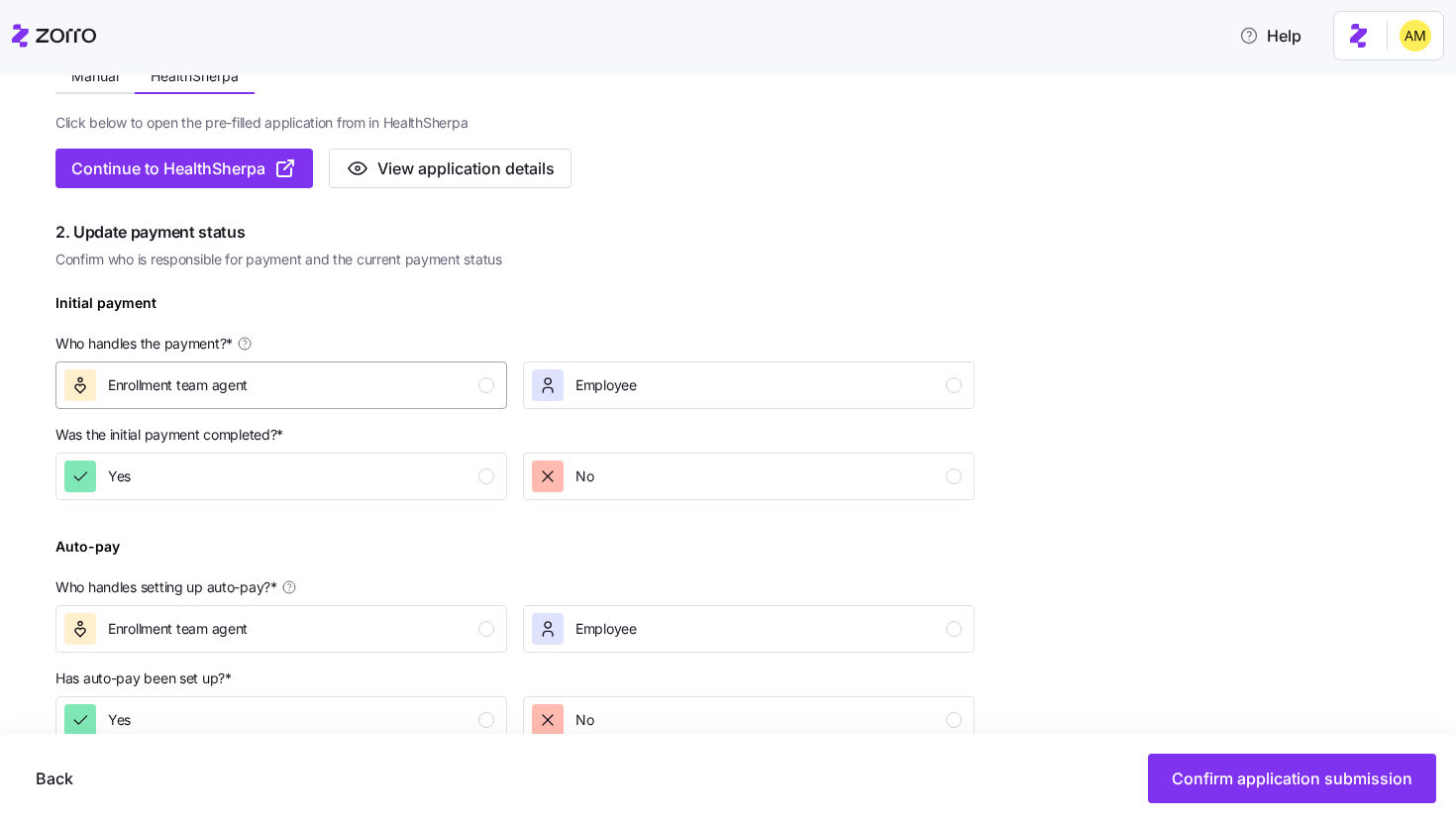
click at [268, 394] on div "Enrollment team agent" at bounding box center [279, 385] width 430 height 32
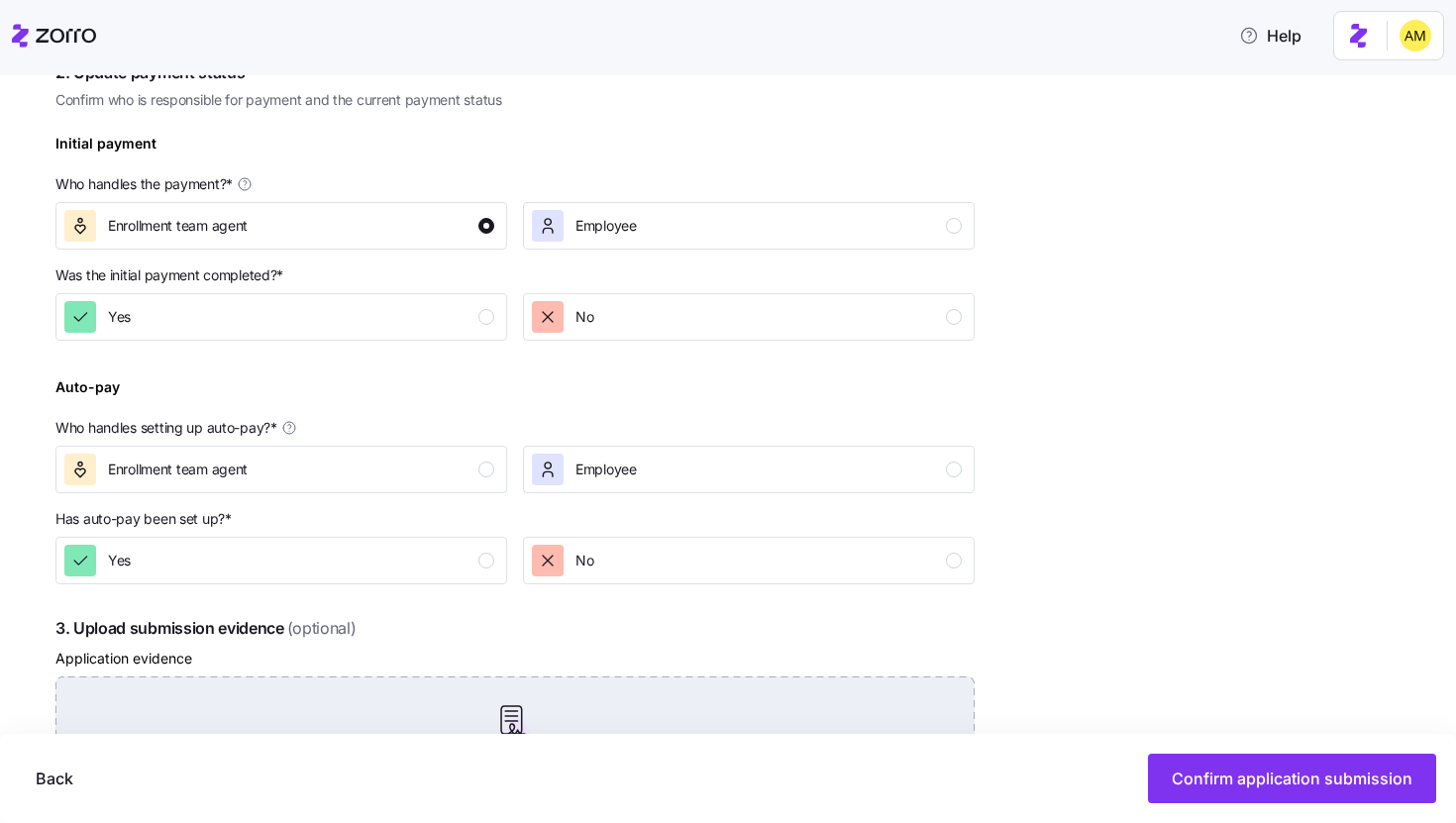
scroll to position [575, 0]
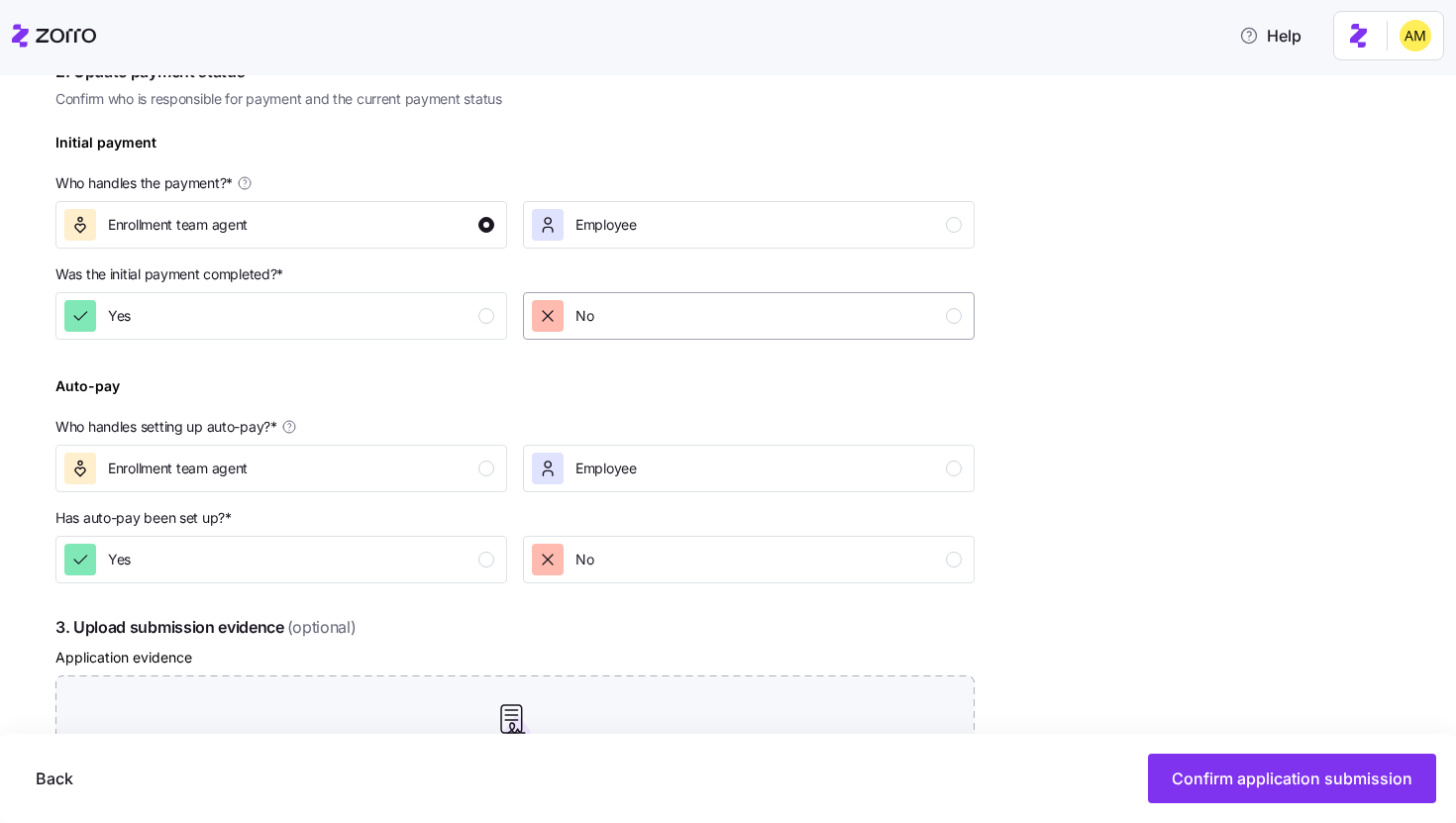
click at [590, 326] on span "No" at bounding box center [584, 316] width 18 height 20
click at [213, 470] on span "Enrollment team agent" at bounding box center [178, 469] width 140 height 20
click at [216, 570] on div "Yes" at bounding box center [279, 559] width 430 height 32
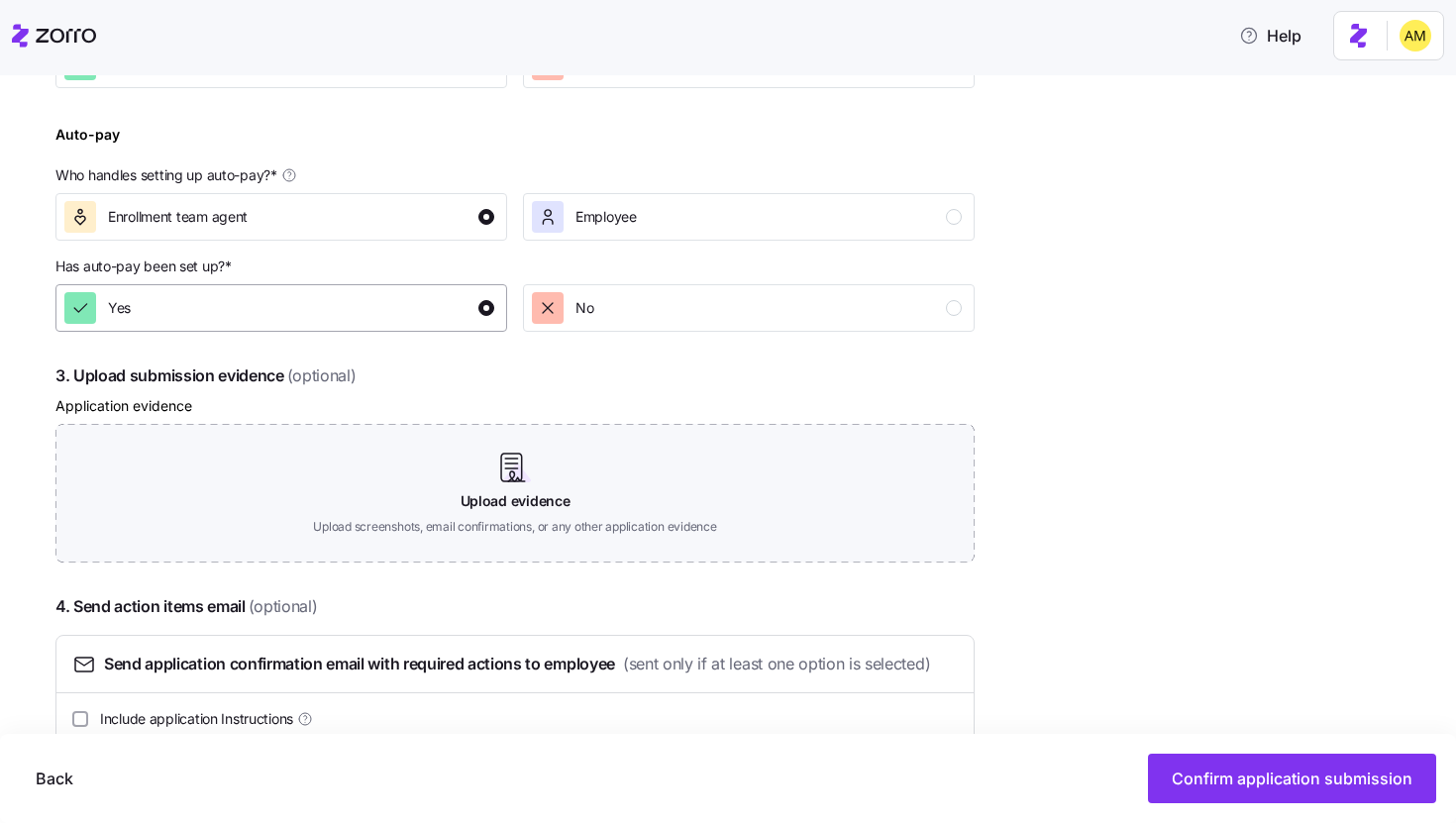
scroll to position [828, 0]
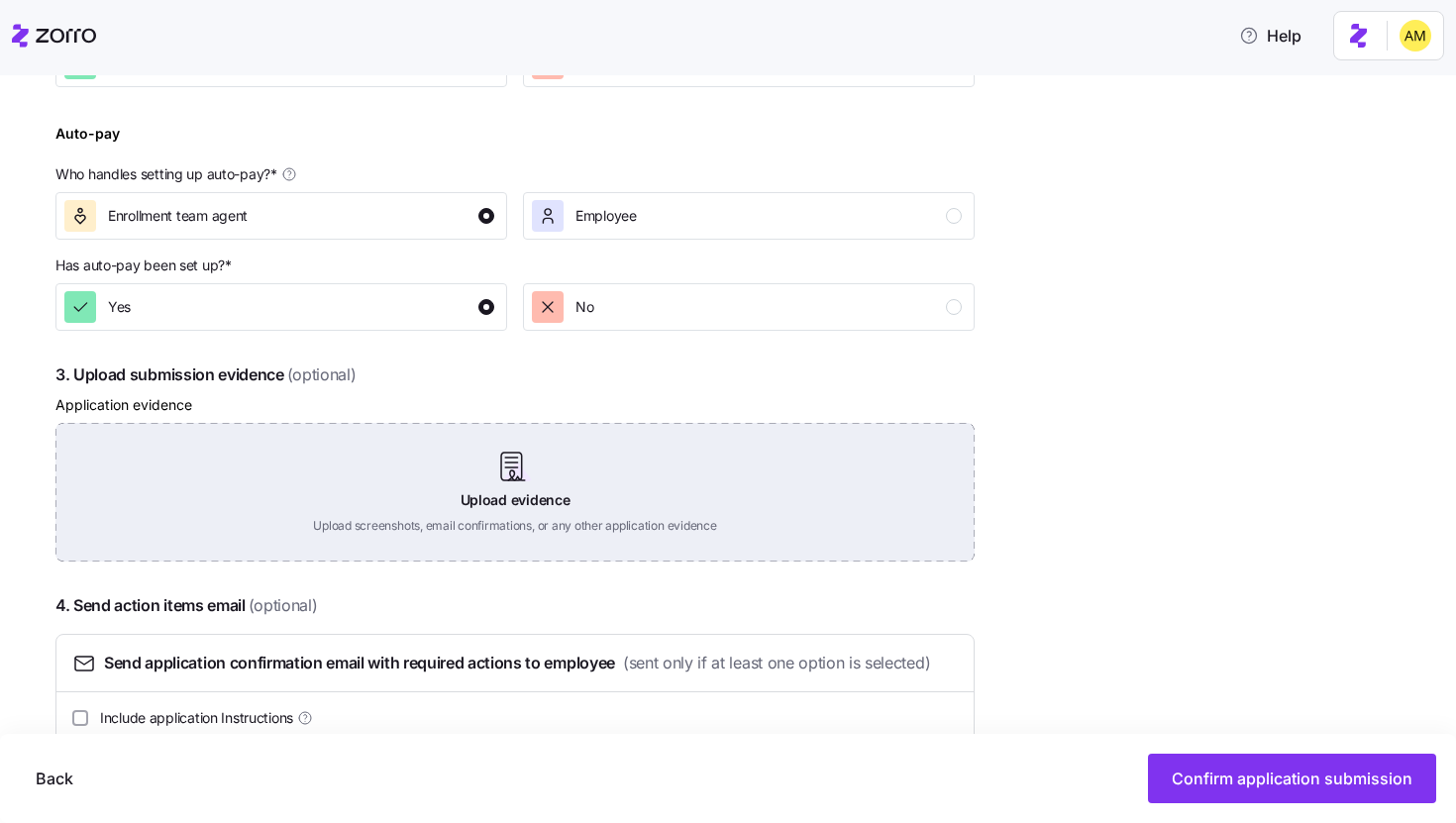
click at [513, 487] on div "Upload evidence Upload screenshots, email confirmations, or any other applicati…" at bounding box center [514, 492] width 919 height 139
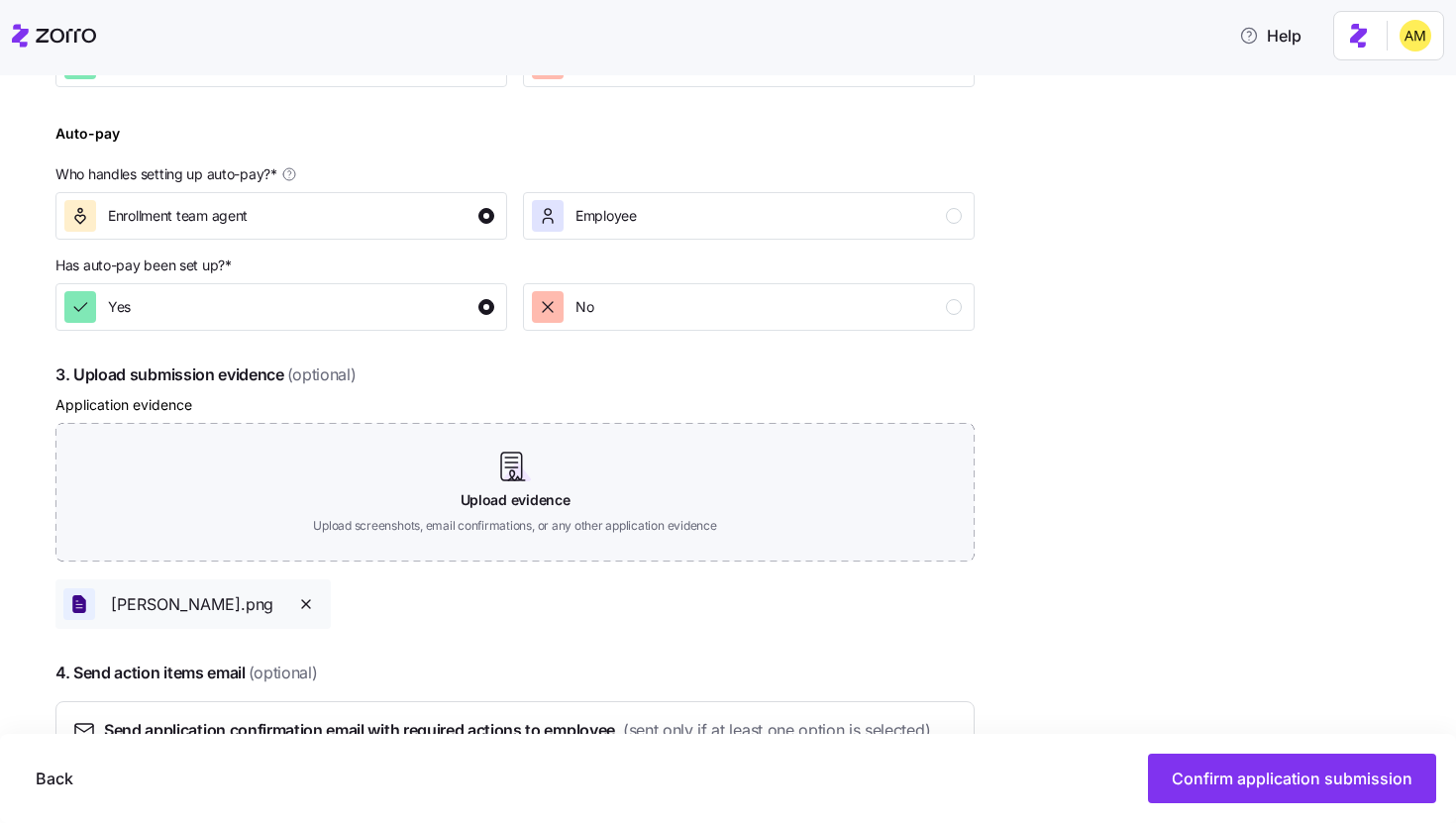
scroll to position [980, 0]
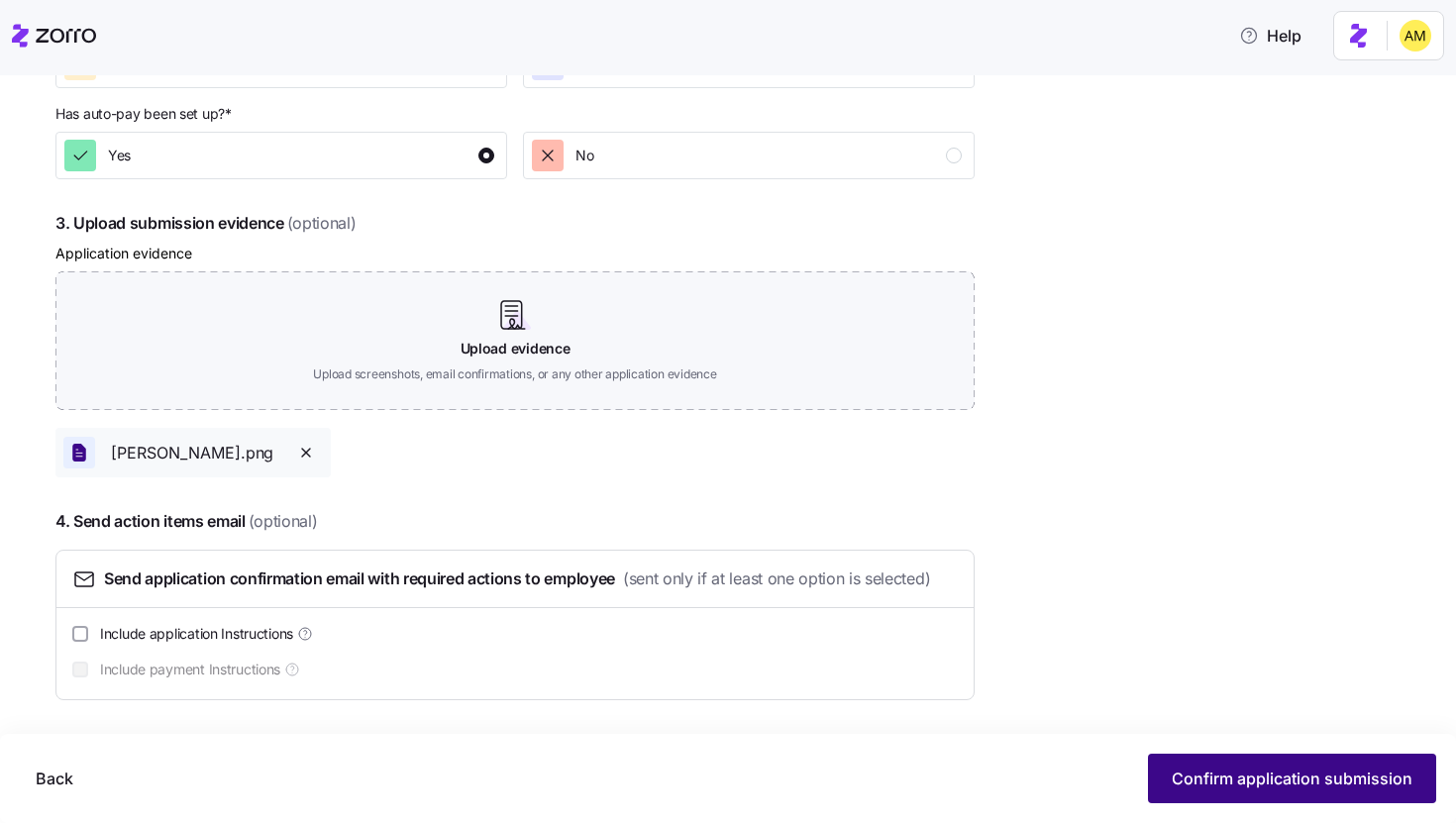
click at [716, 722] on span "Confirm application submission" at bounding box center [1292, 778] width 240 height 24
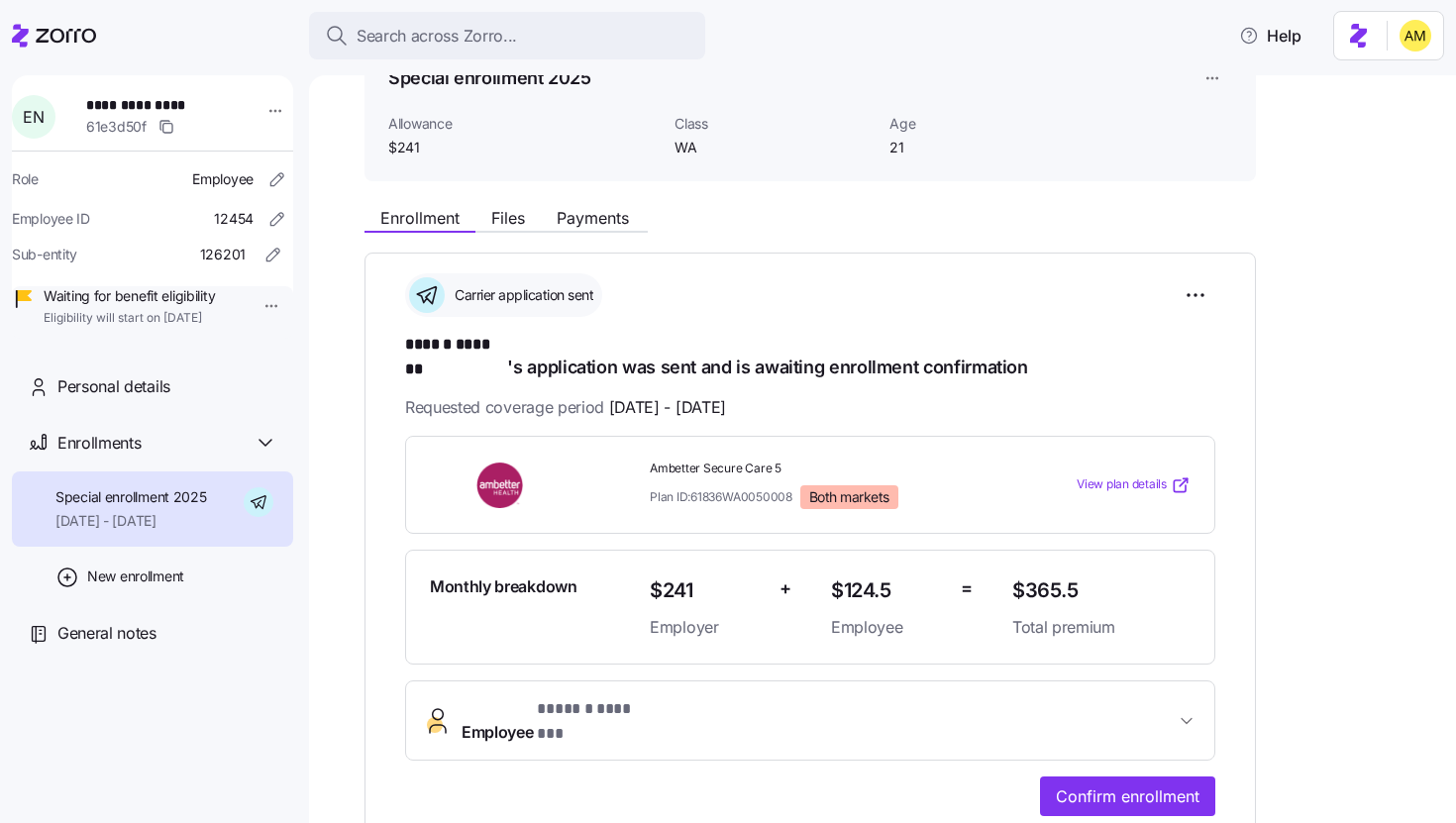
scroll to position [112, 0]
click at [507, 218] on span "Files" at bounding box center [509, 218] width 34 height 16
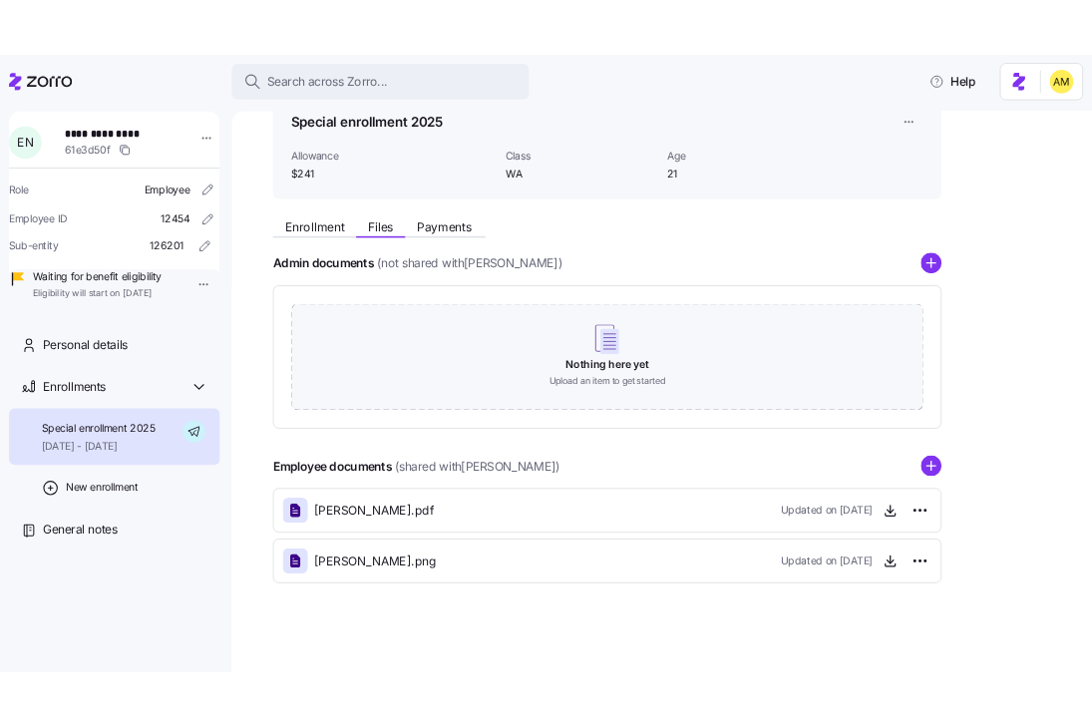
scroll to position [102, 0]
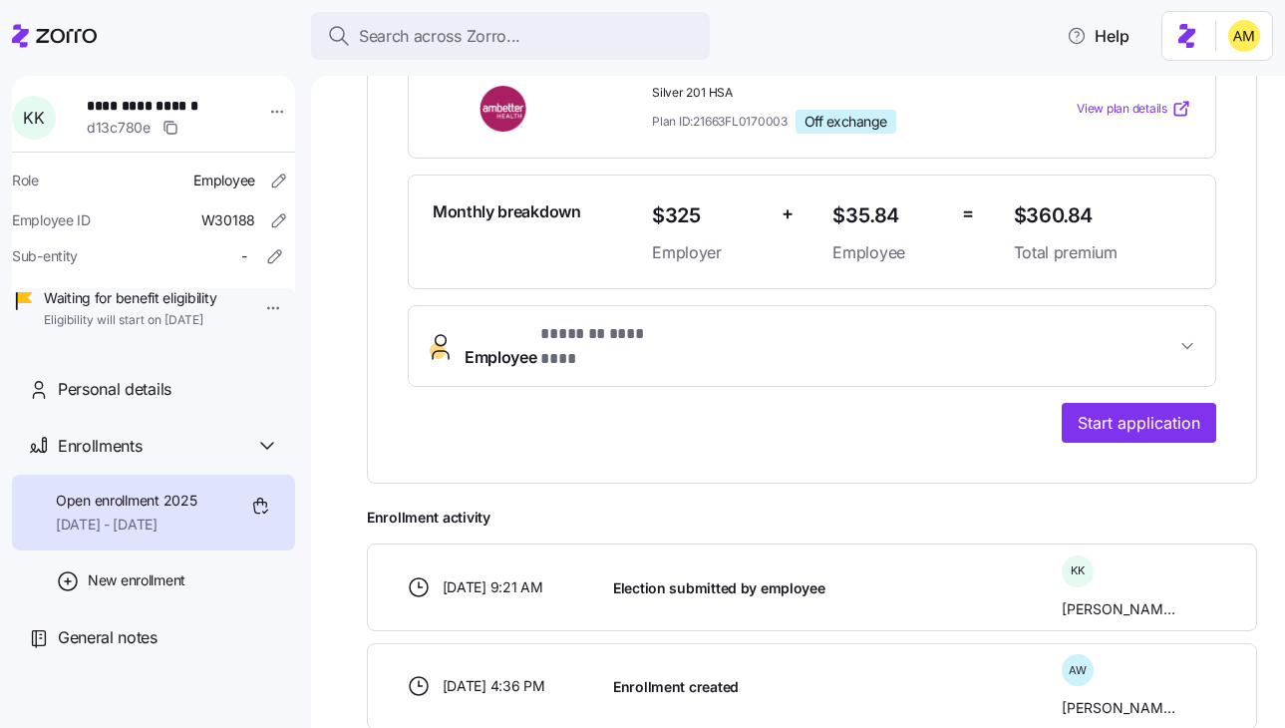
scroll to position [513, 0]
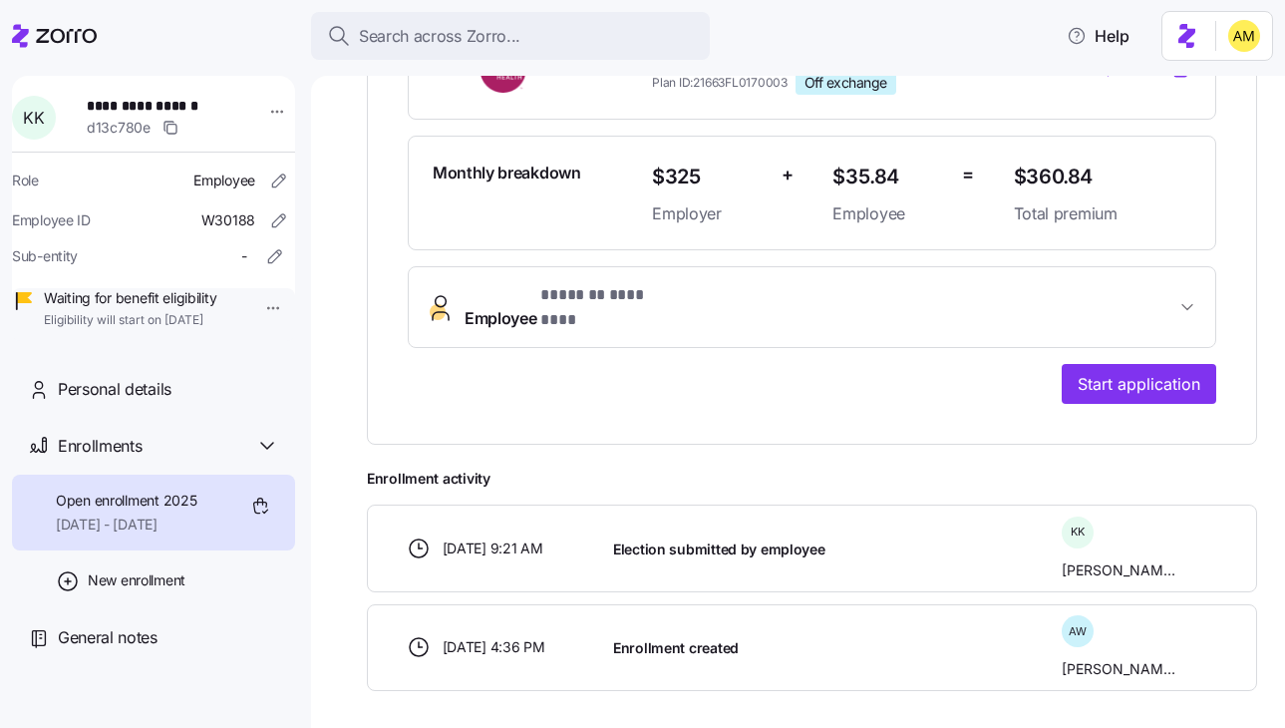
click at [694, 304] on span "Employee * ******* ******** *" at bounding box center [820, 307] width 711 height 48
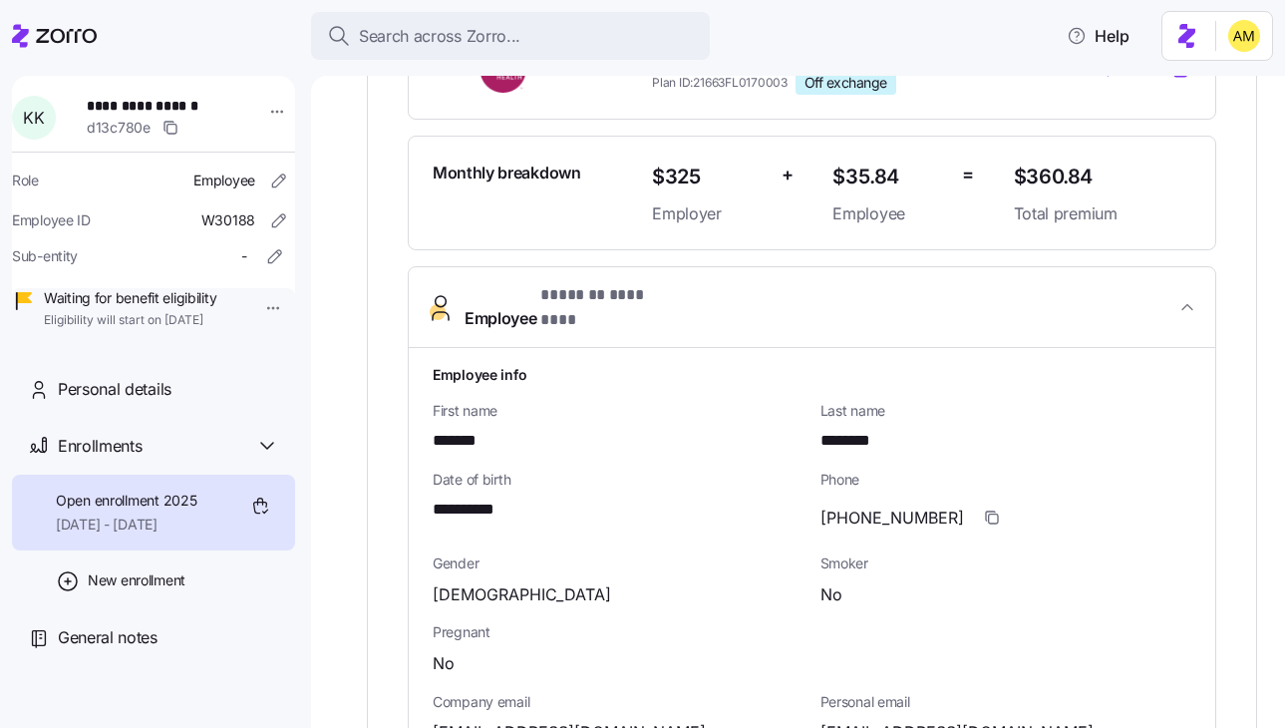
click at [694, 304] on span "Employee * ******* ******** *" at bounding box center [820, 307] width 711 height 48
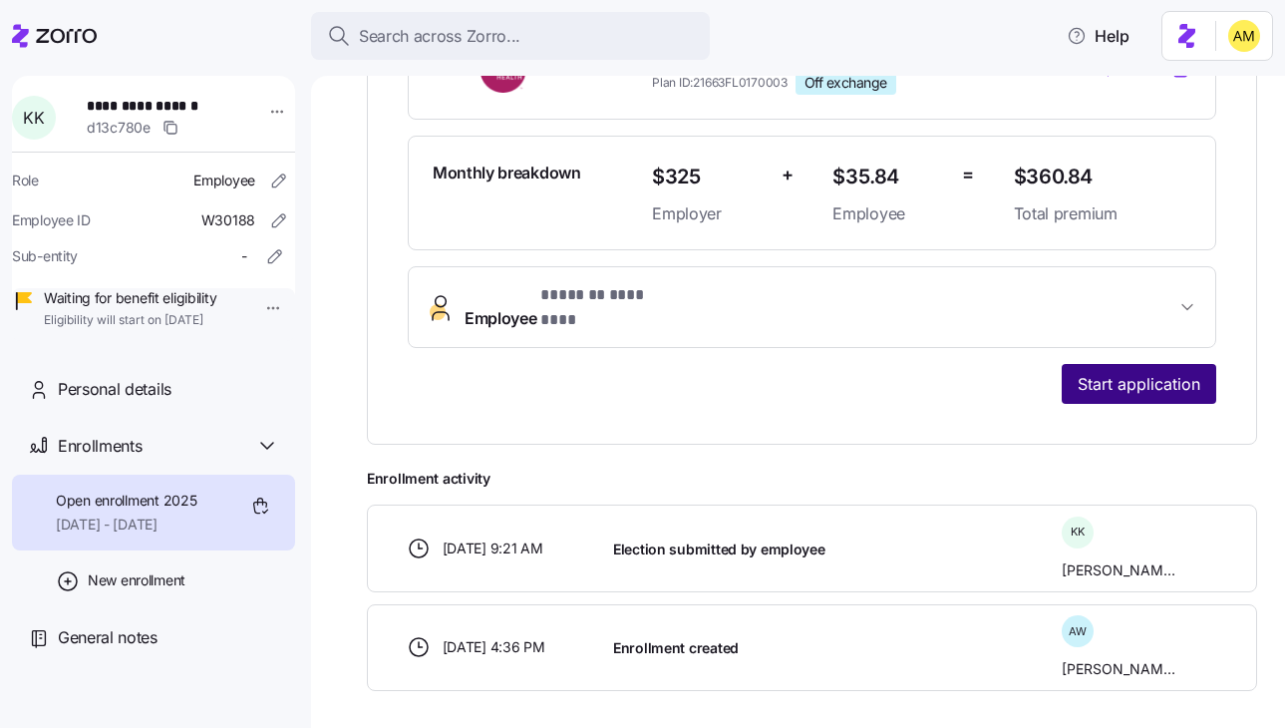
click at [1103, 372] on span "Start application" at bounding box center [1139, 384] width 123 height 24
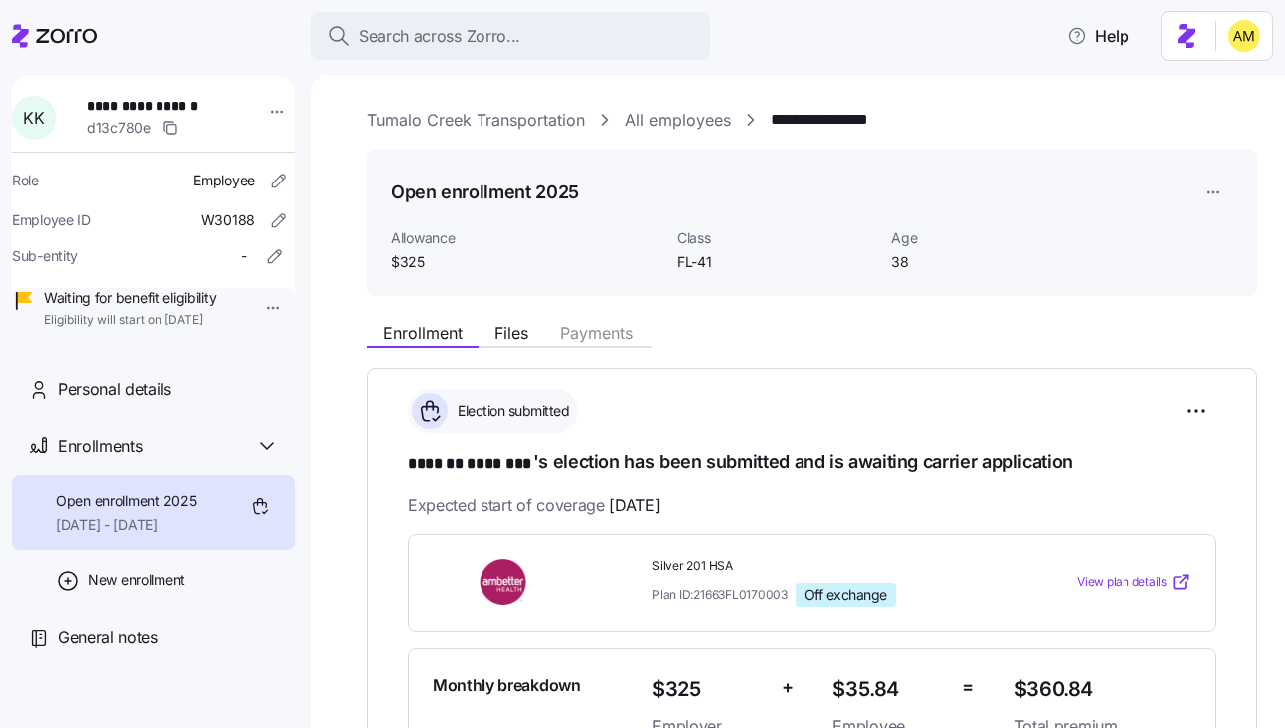
scroll to position [22, 0]
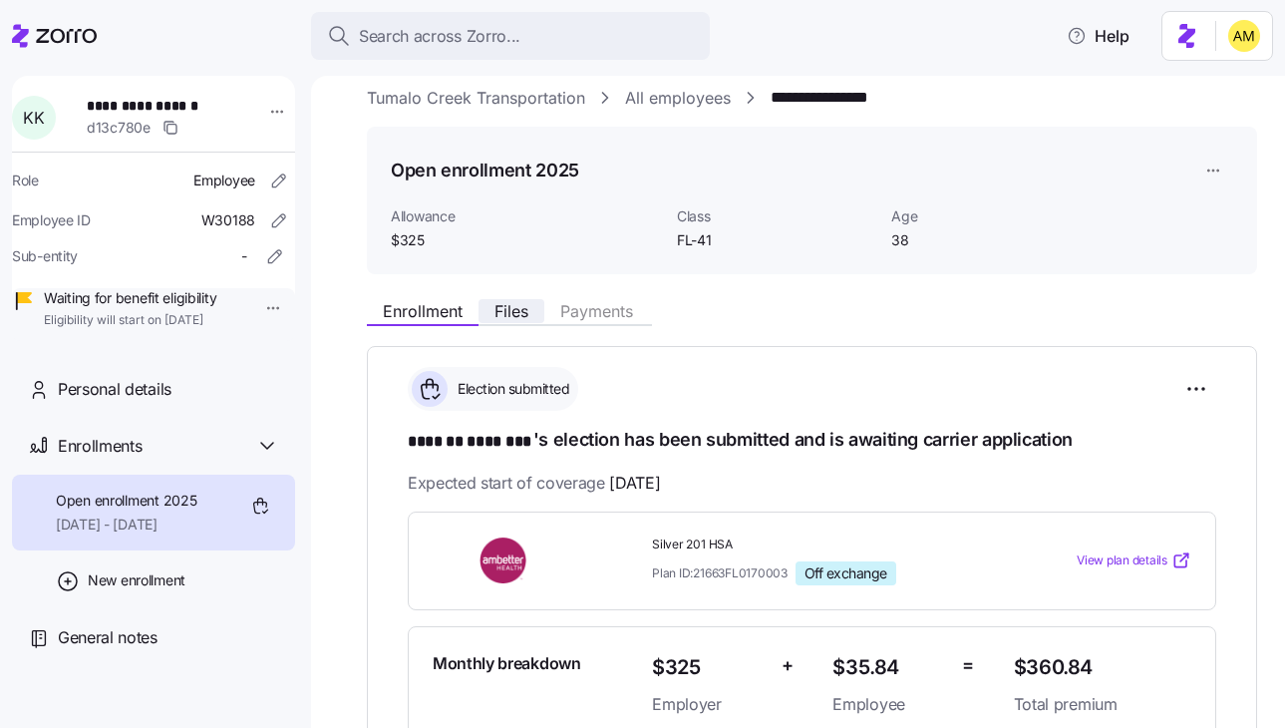
click at [518, 321] on button "Files" at bounding box center [512, 311] width 66 height 24
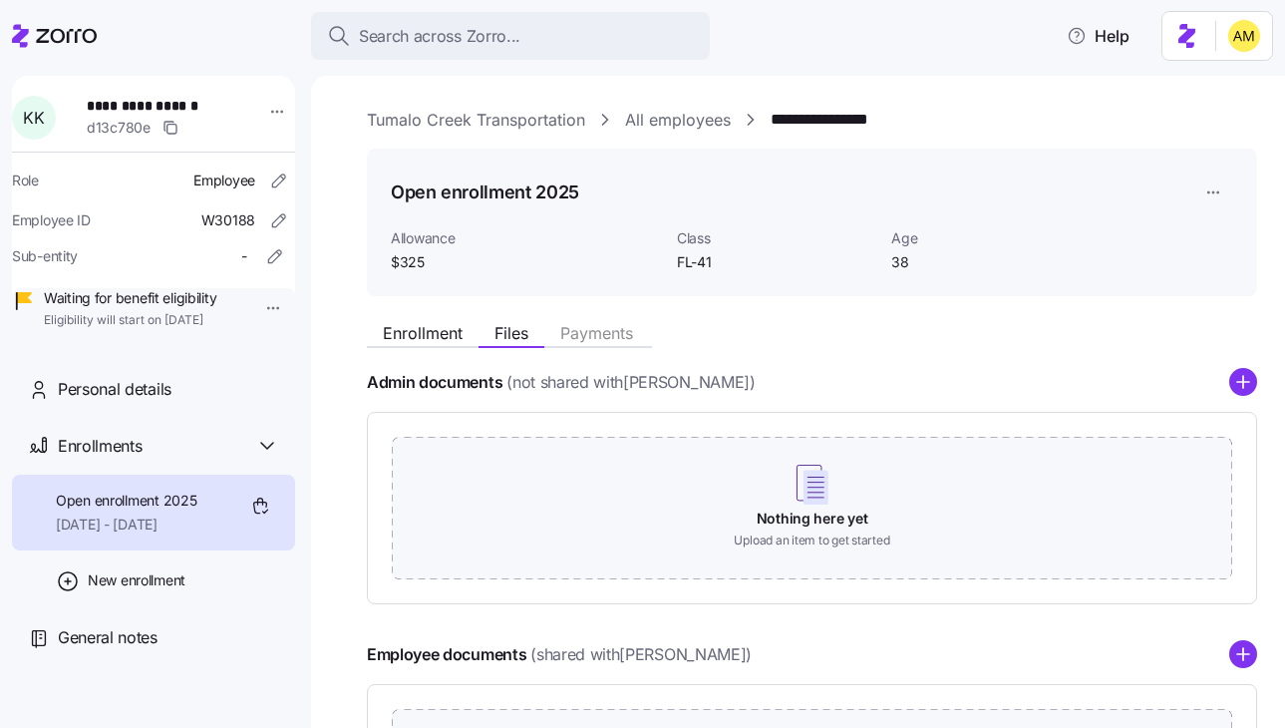
click at [400, 128] on link "Tumalo Creek Transportation" at bounding box center [476, 120] width 218 height 25
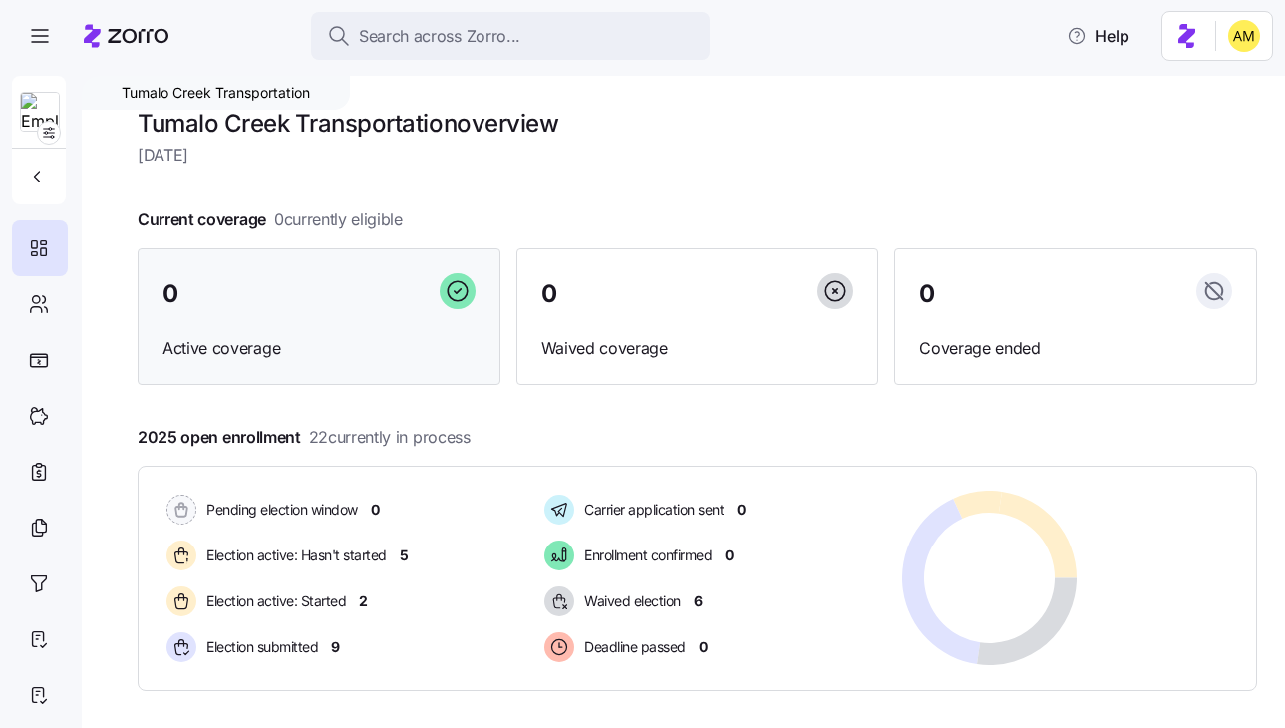
scroll to position [255, 0]
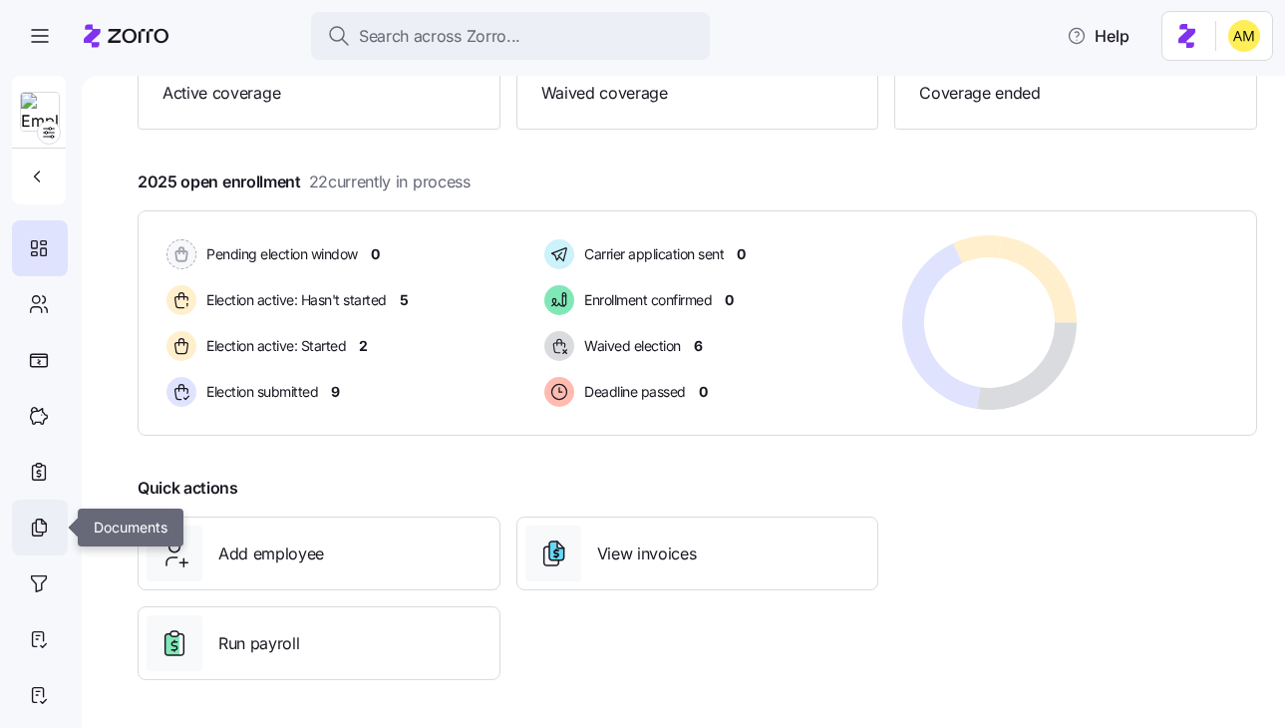
click at [43, 540] on div at bounding box center [40, 528] width 56 height 56
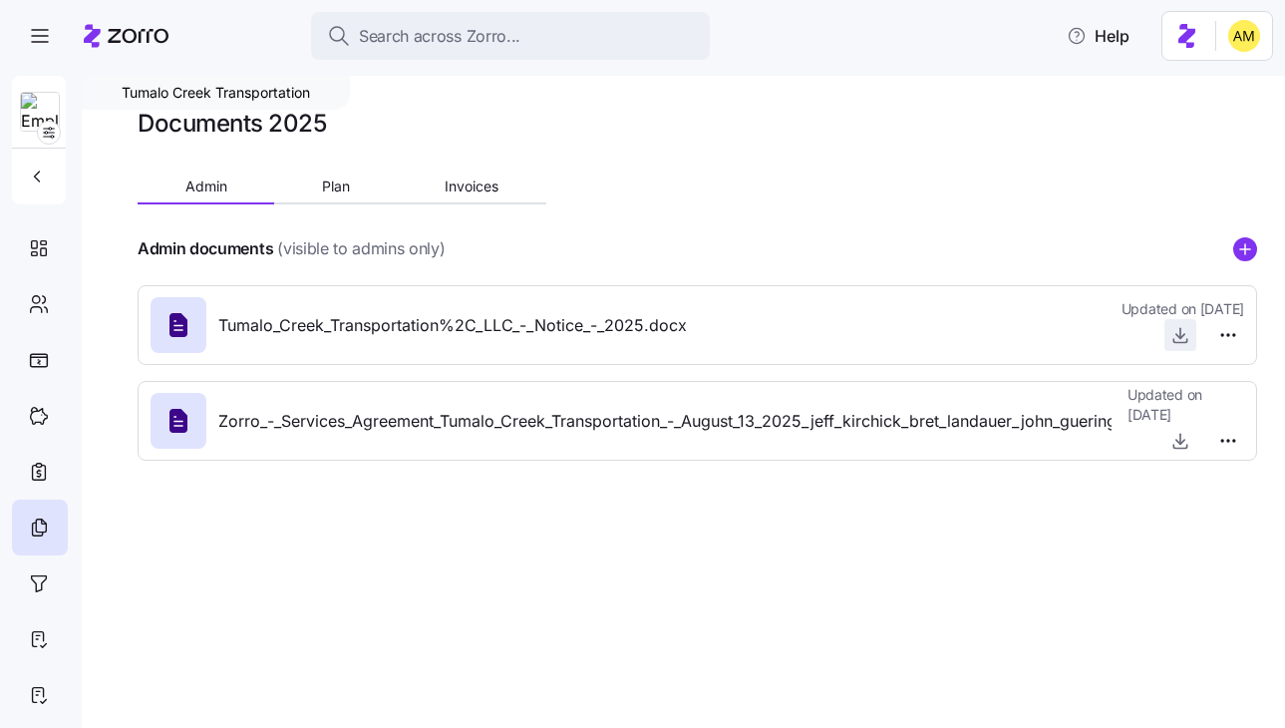
click at [1178, 332] on icon "button" at bounding box center [1181, 335] width 20 height 20
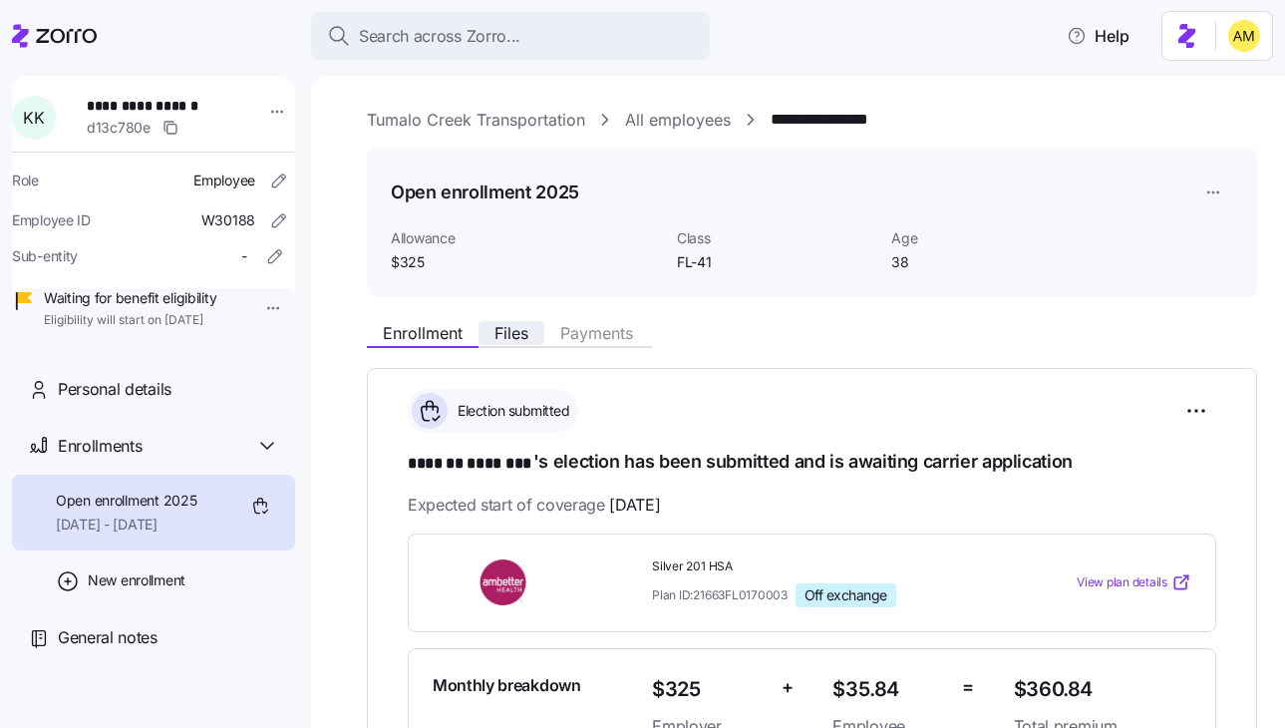
click at [510, 330] on span "Files" at bounding box center [512, 333] width 34 height 16
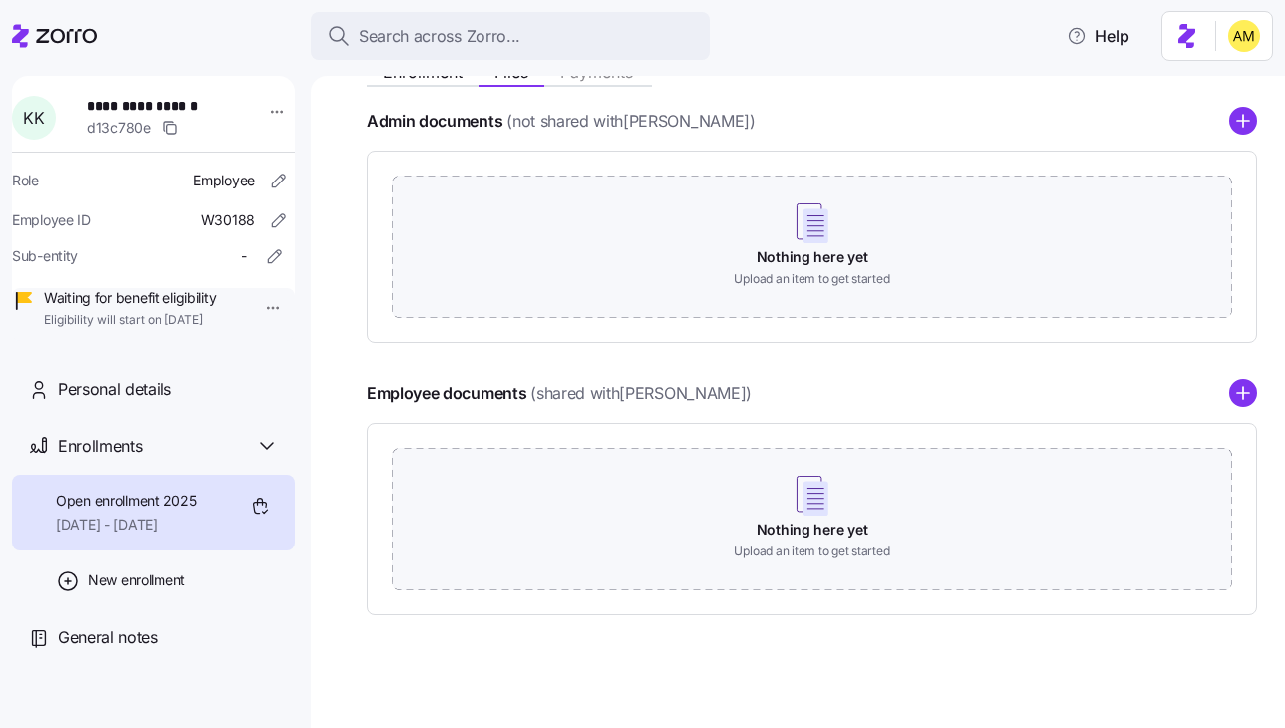
scroll to position [268, 0]
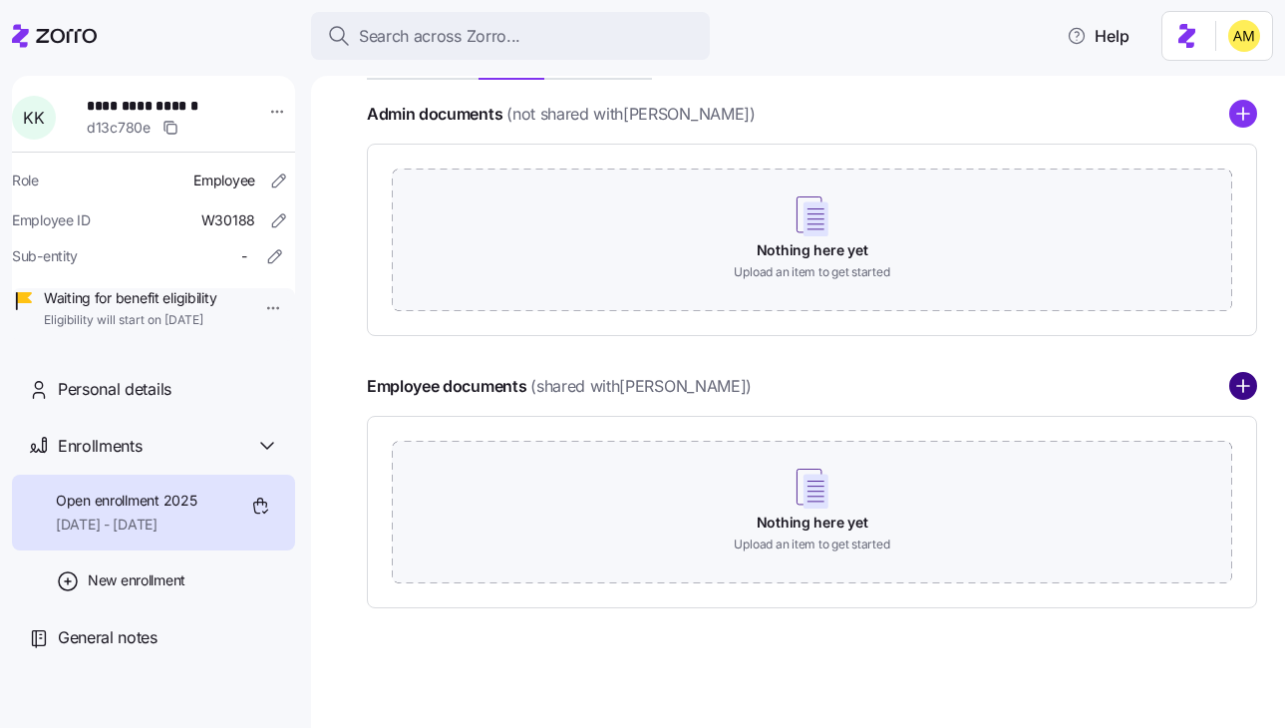
click at [1251, 388] on circle "add icon" at bounding box center [1243, 387] width 26 height 26
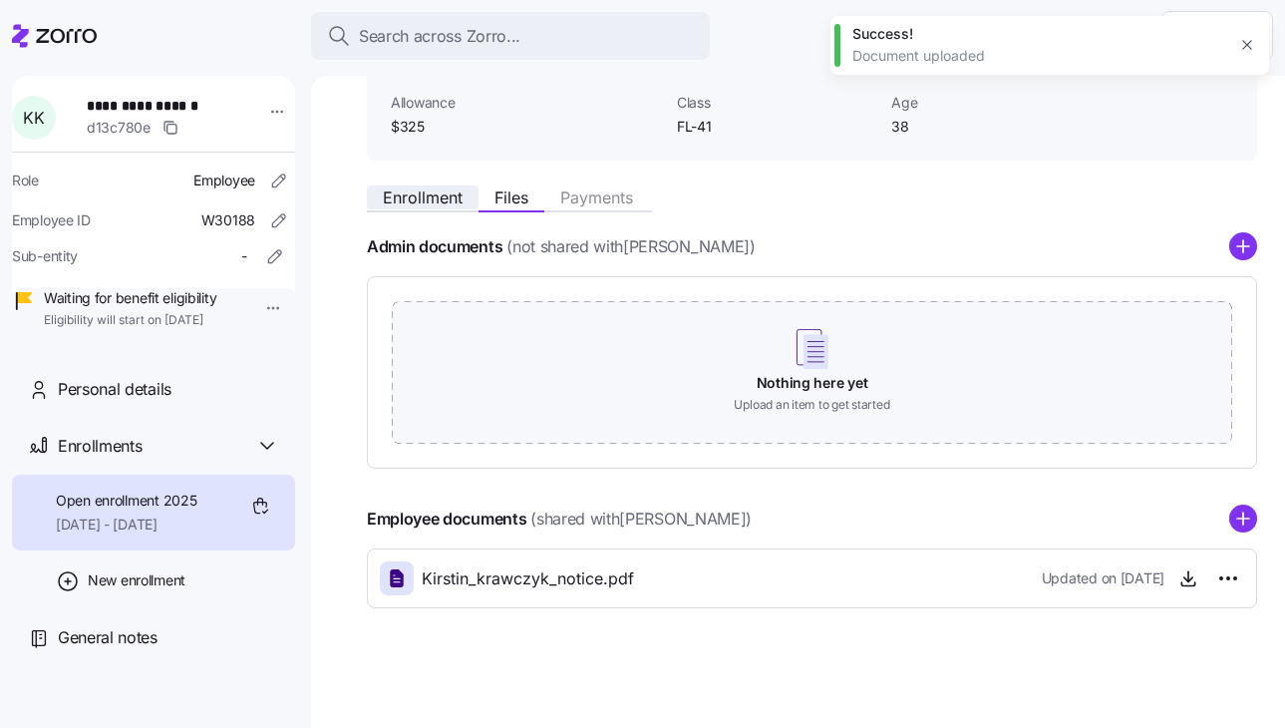
click at [426, 202] on span "Enrollment" at bounding box center [423, 197] width 80 height 16
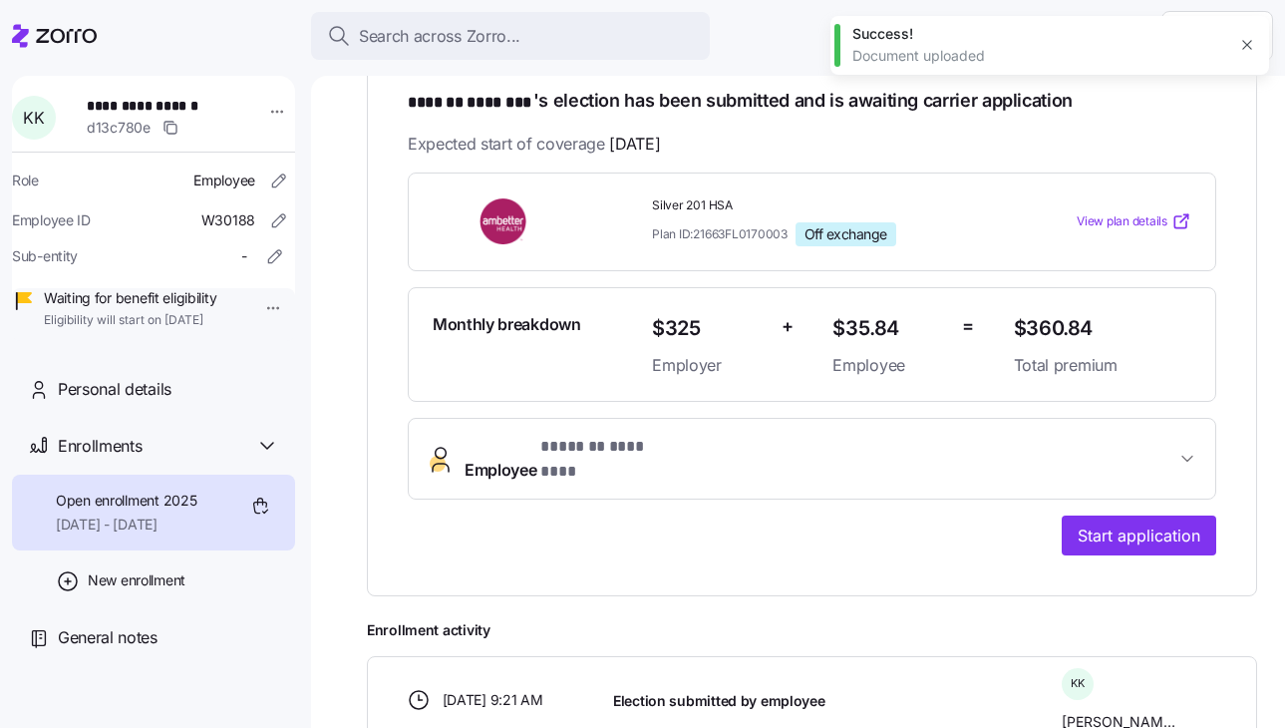
scroll to position [382, 0]
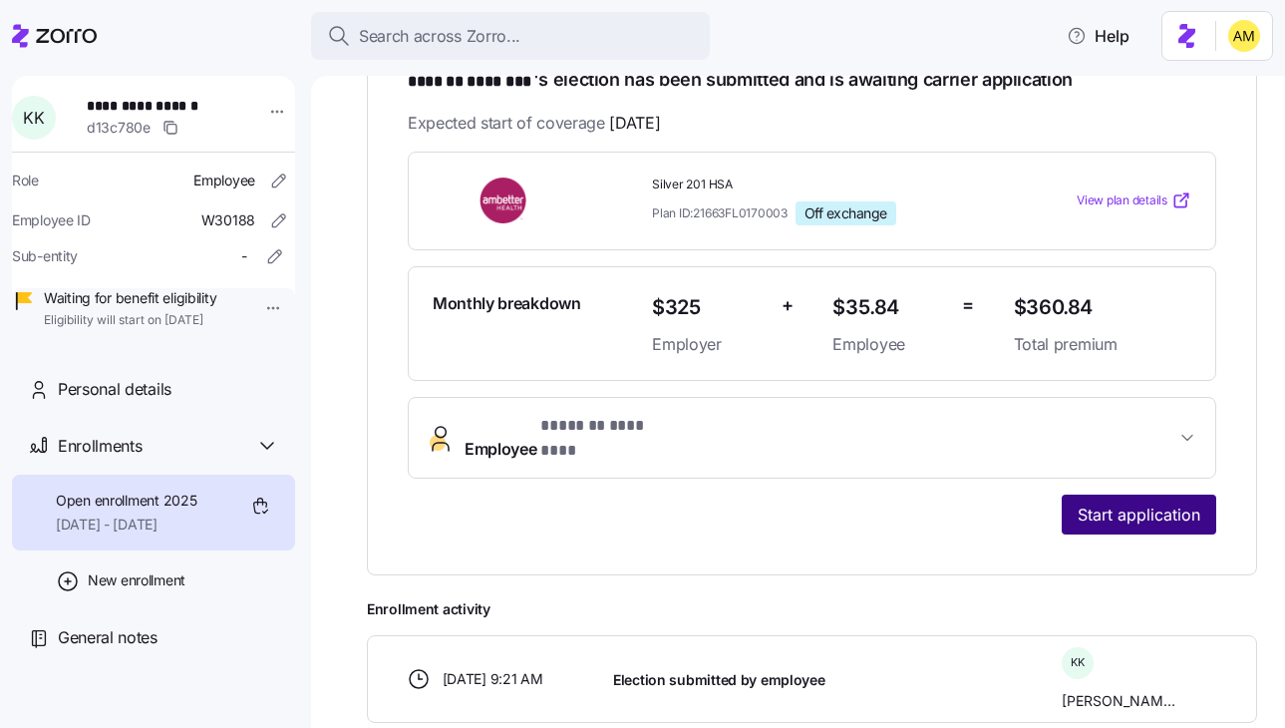
click at [1124, 503] on span "Start application" at bounding box center [1139, 515] width 123 height 24
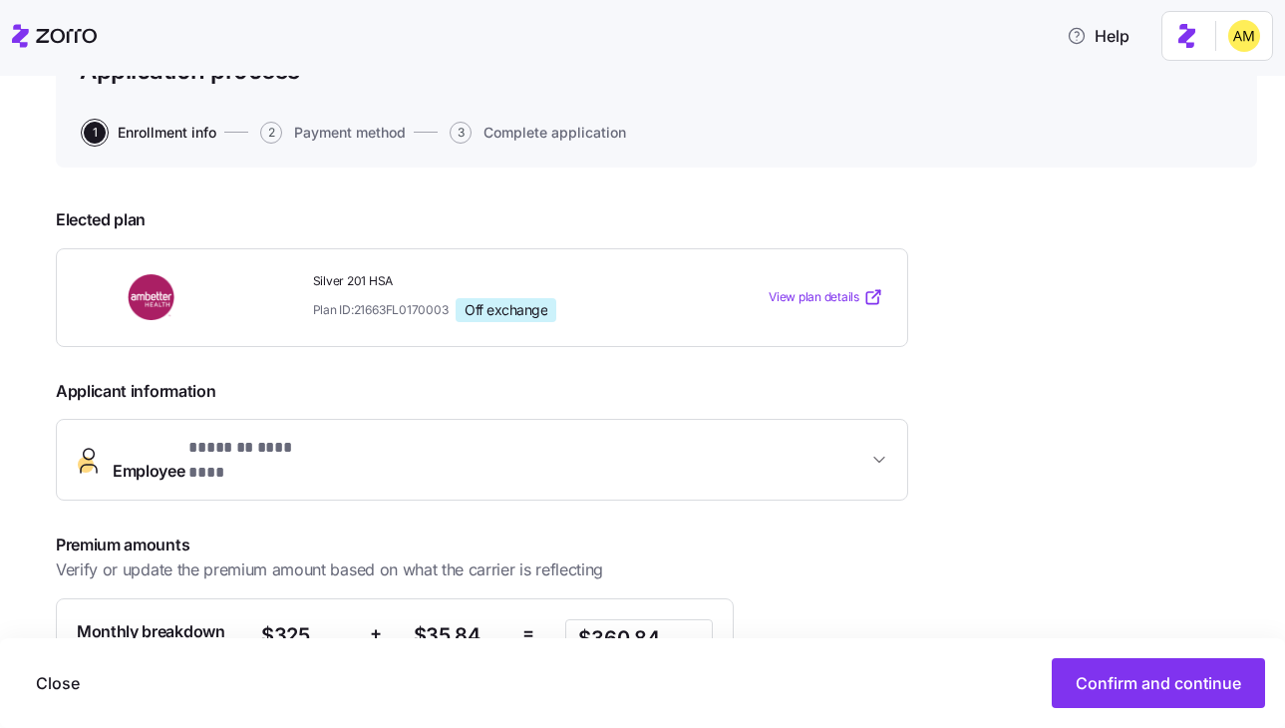
scroll to position [150, 0]
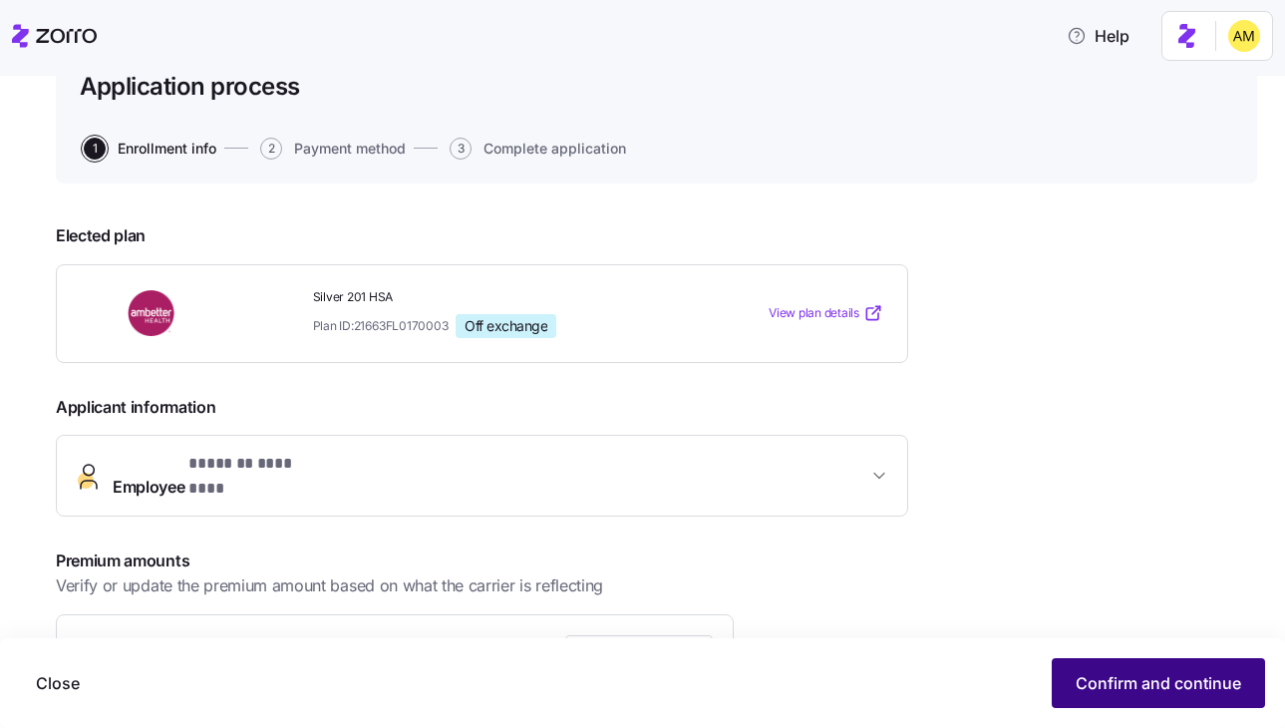
click at [1129, 687] on span "Confirm and continue" at bounding box center [1159, 683] width 166 height 24
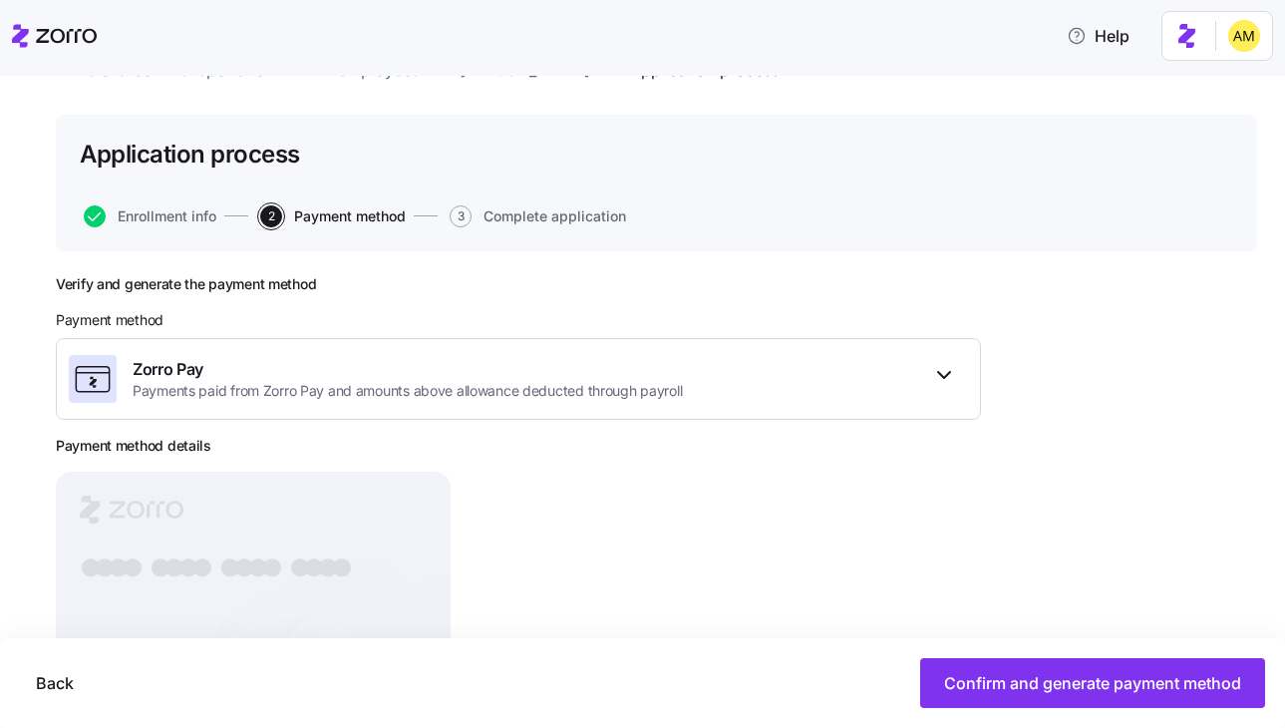
scroll to position [222, 0]
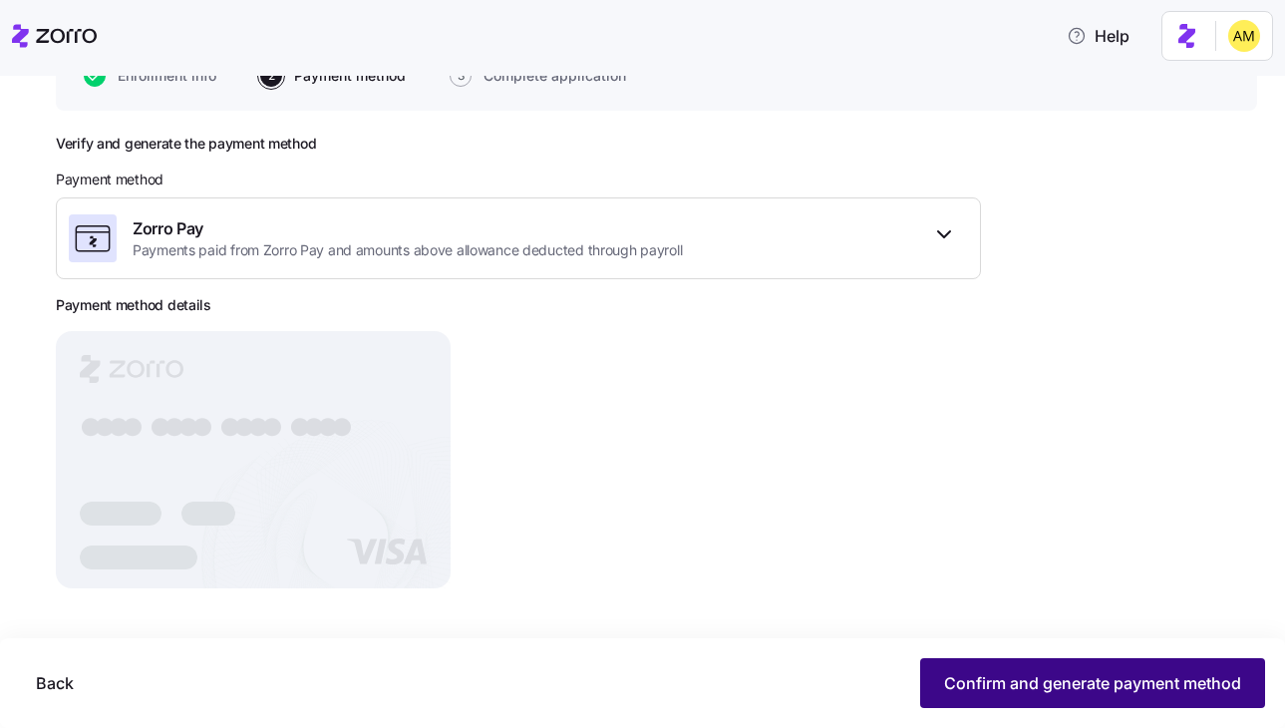
click at [1020, 671] on span "Confirm and generate payment method" at bounding box center [1092, 683] width 297 height 24
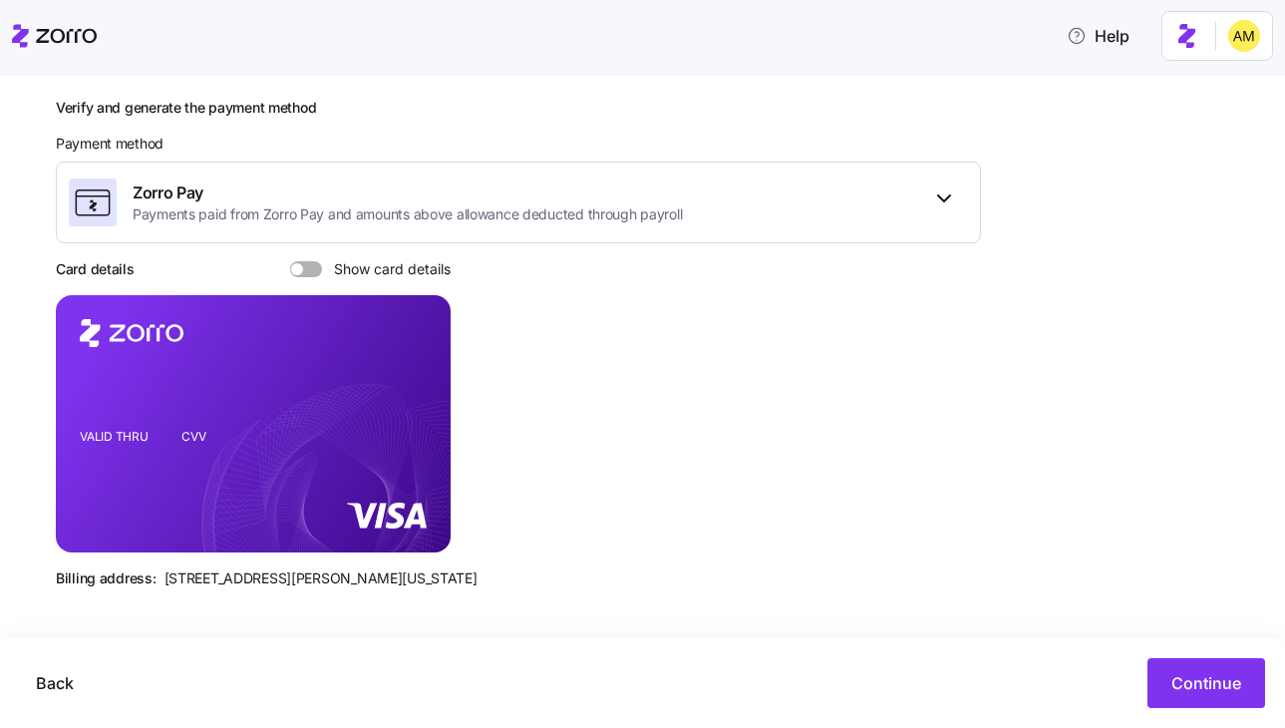
scroll to position [0, 0]
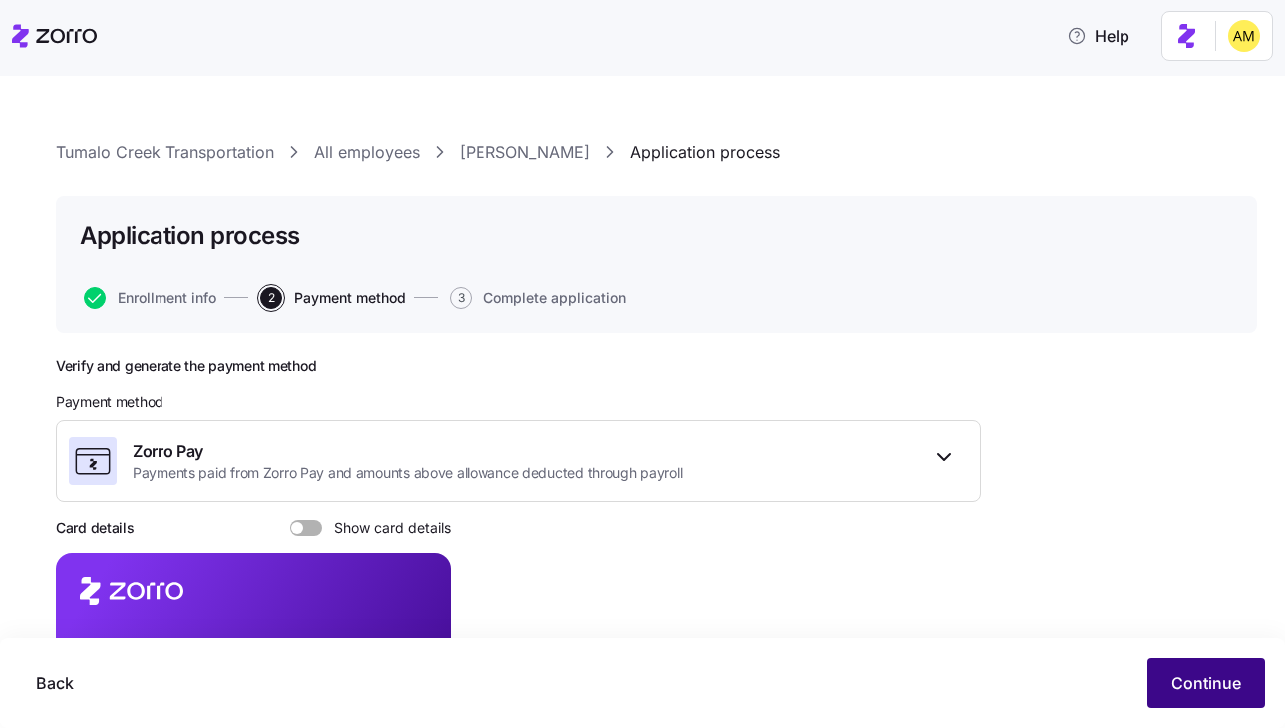
click at [1223, 686] on span "Continue" at bounding box center [1207, 683] width 70 height 24
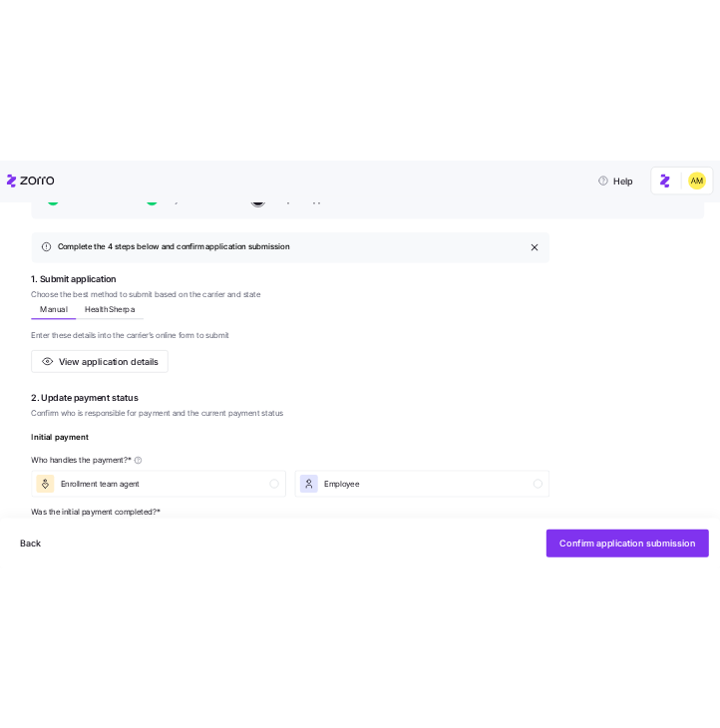
scroll to position [235, 0]
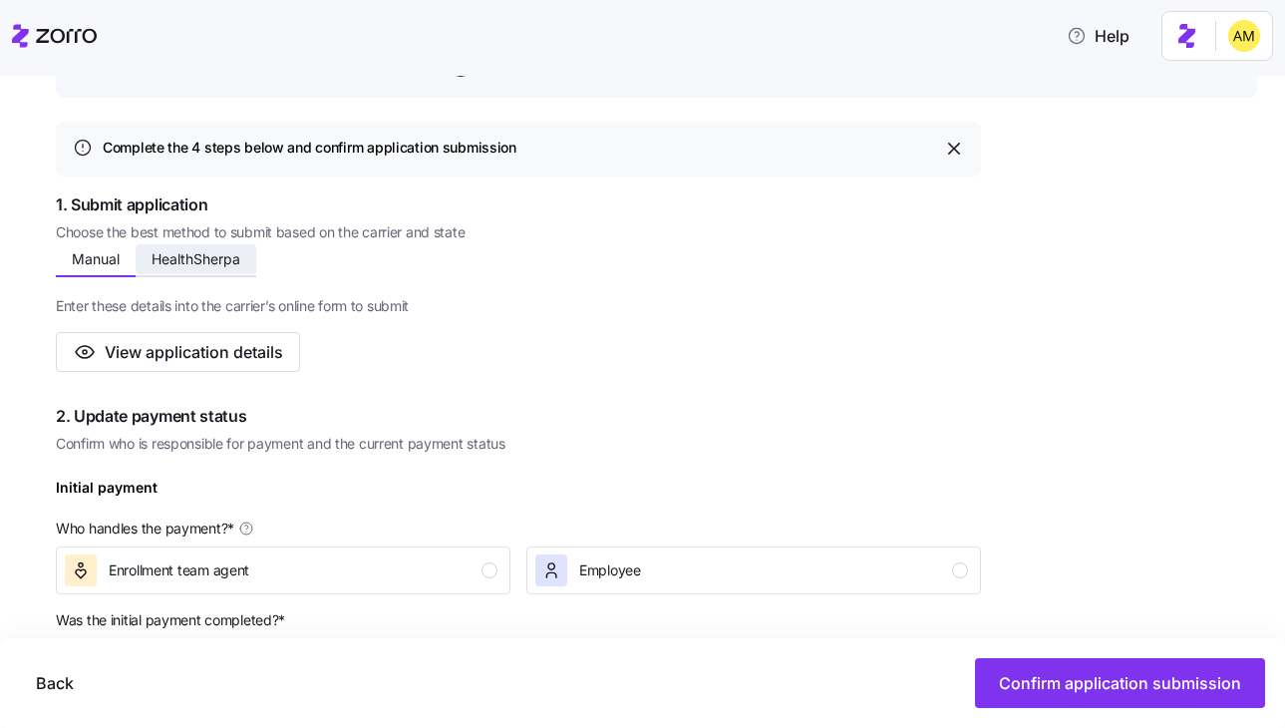
click at [176, 262] on span "HealthSherpa" at bounding box center [196, 259] width 89 height 14
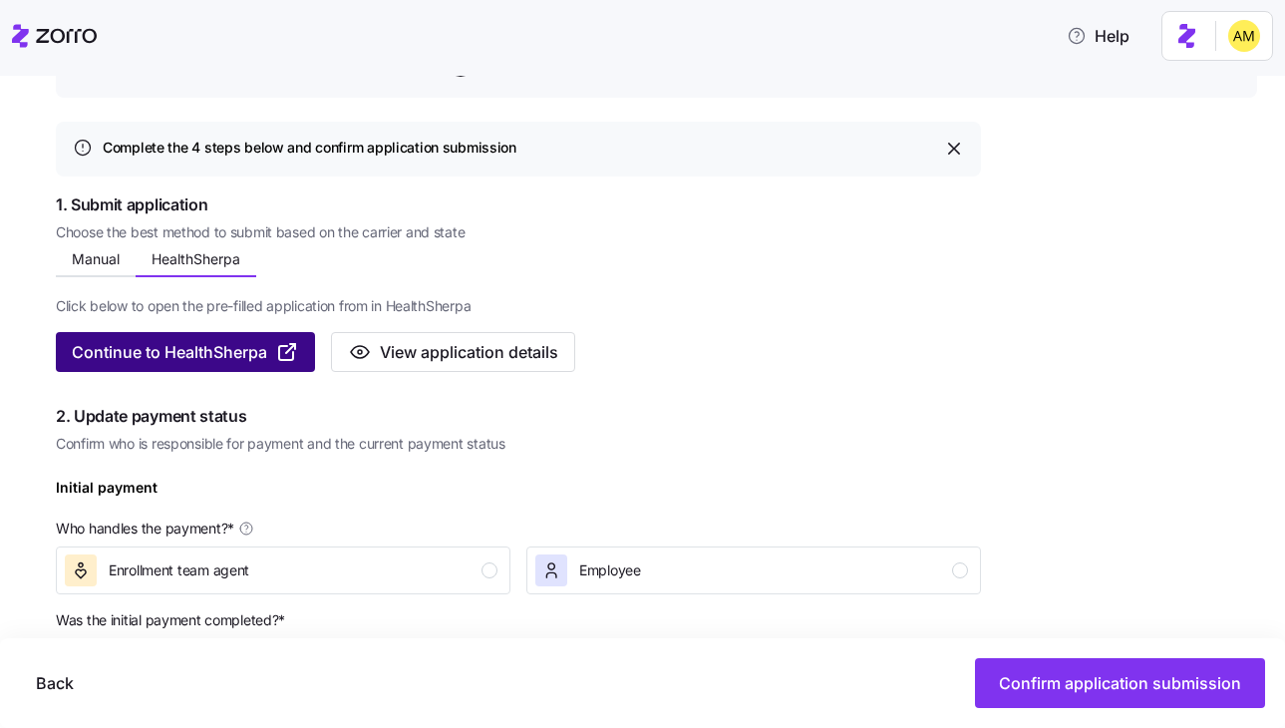
click at [189, 355] on span "Continue to HealthSherpa" at bounding box center [169, 352] width 195 height 24
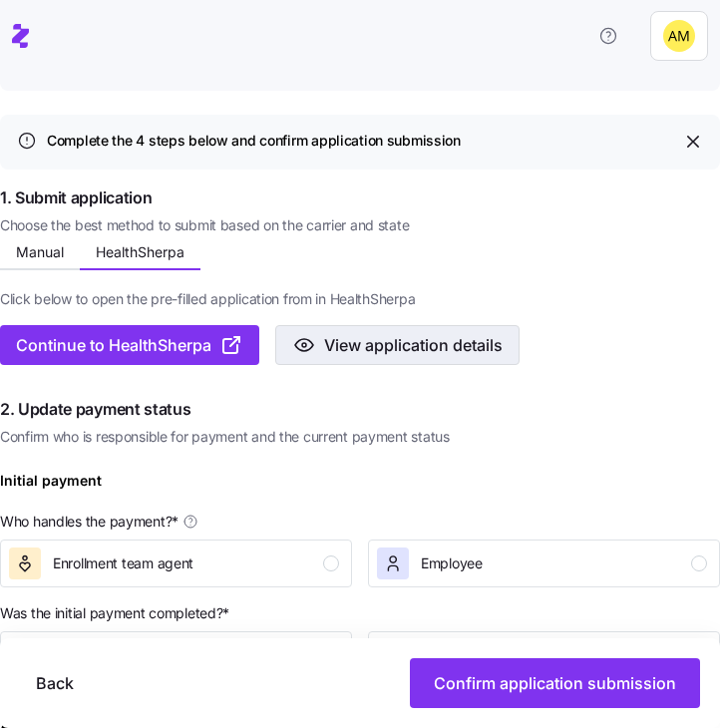
click at [445, 333] on span "View application details" at bounding box center [413, 345] width 178 height 24
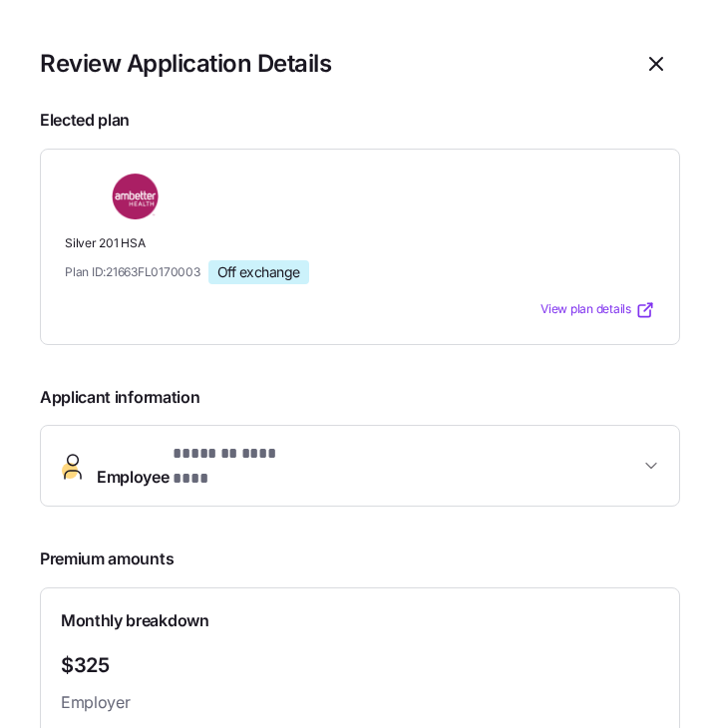
click at [293, 473] on button "Employee * ******* ******** *" at bounding box center [360, 466] width 638 height 80
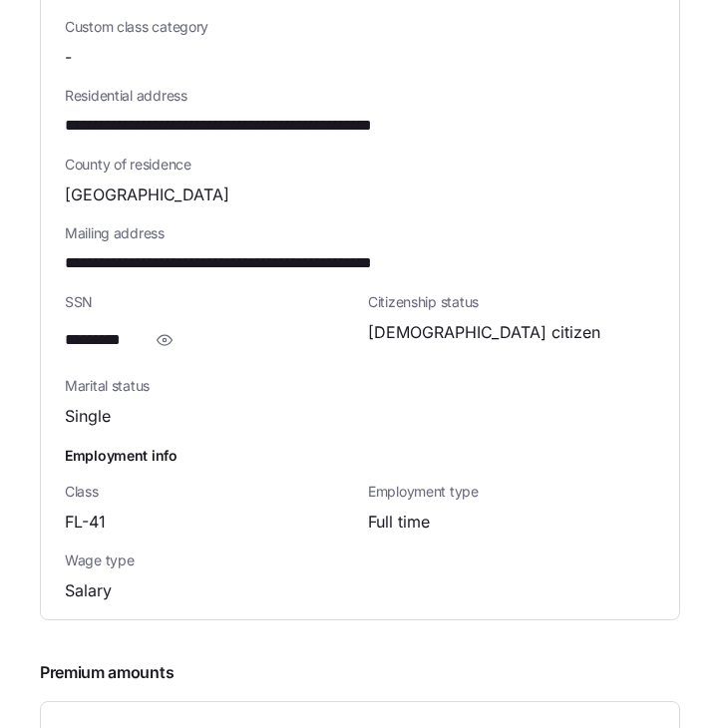
scroll to position [930, 0]
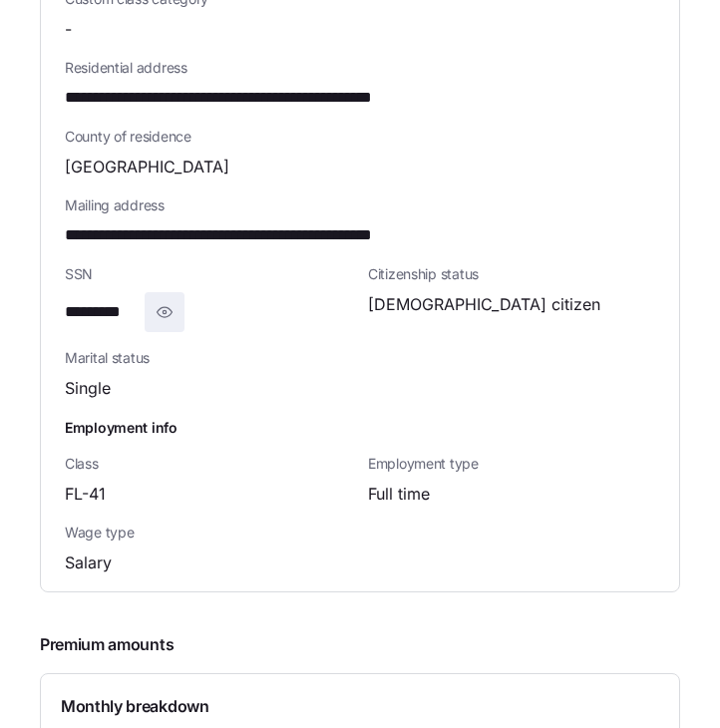
click at [164, 307] on icon "button" at bounding box center [165, 312] width 15 height 10
drag, startPoint x: 167, startPoint y: 296, endPoint x: 58, endPoint y: 289, distance: 108.9
click at [58, 289] on div "**********" at bounding box center [360, 83] width 638 height 1015
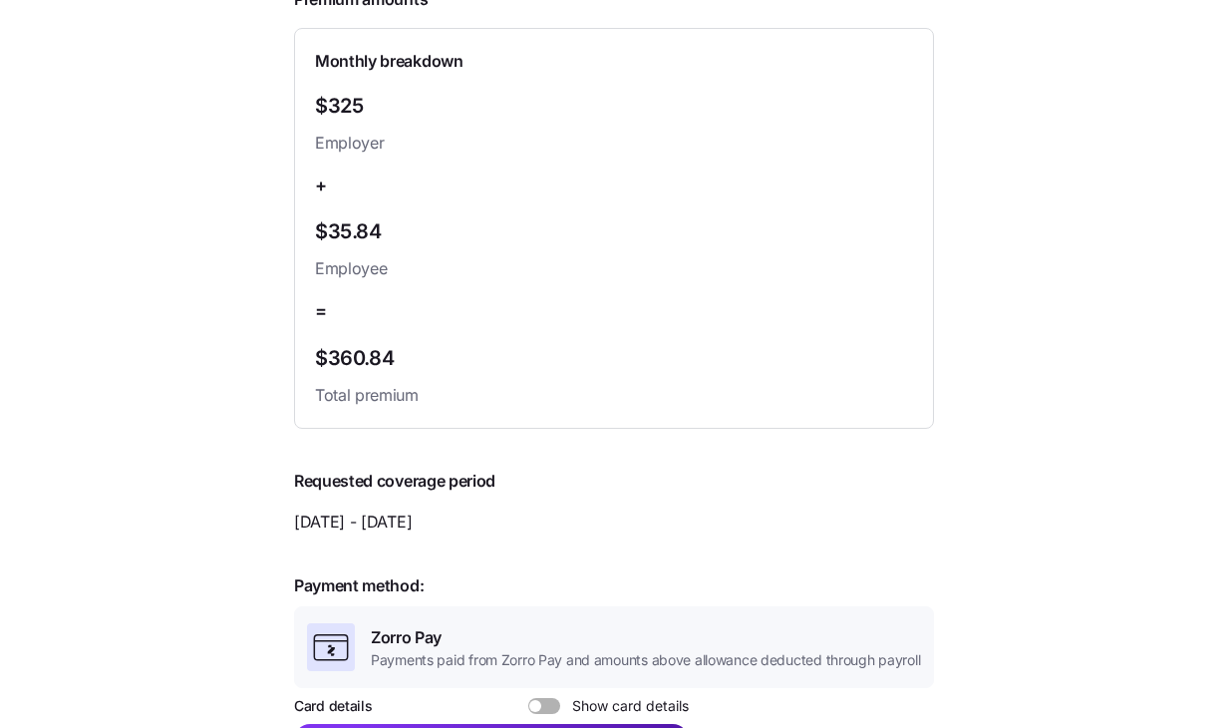
scroll to position [1905, 0]
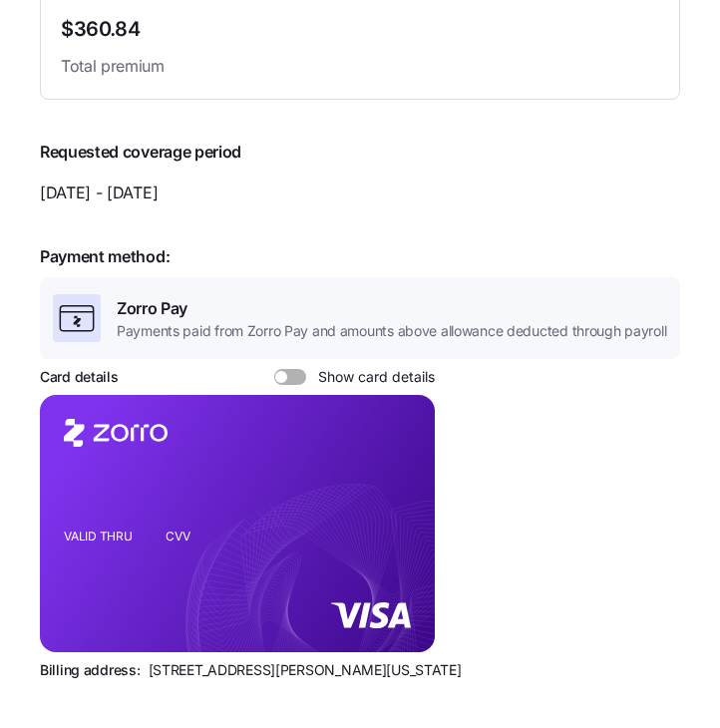
click at [281, 371] on span at bounding box center [281, 377] width 12 height 12
click at [274, 369] on input "Show card details" at bounding box center [274, 369] width 0 height 0
click at [397, 484] on icon "copy-to-clipboard" at bounding box center [399, 489] width 11 height 11
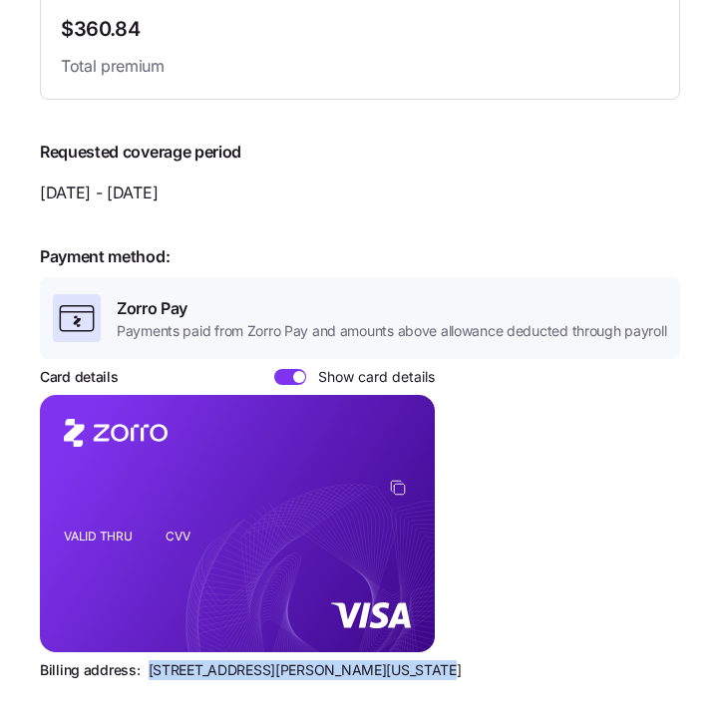
drag, startPoint x: 141, startPoint y: 654, endPoint x: 413, endPoint y: 664, distance: 272.4
click at [413, 664] on section "**********" at bounding box center [360, 364] width 720 height 728
copy span "810 Sharon Drive, Westlake, Ohio 44145"
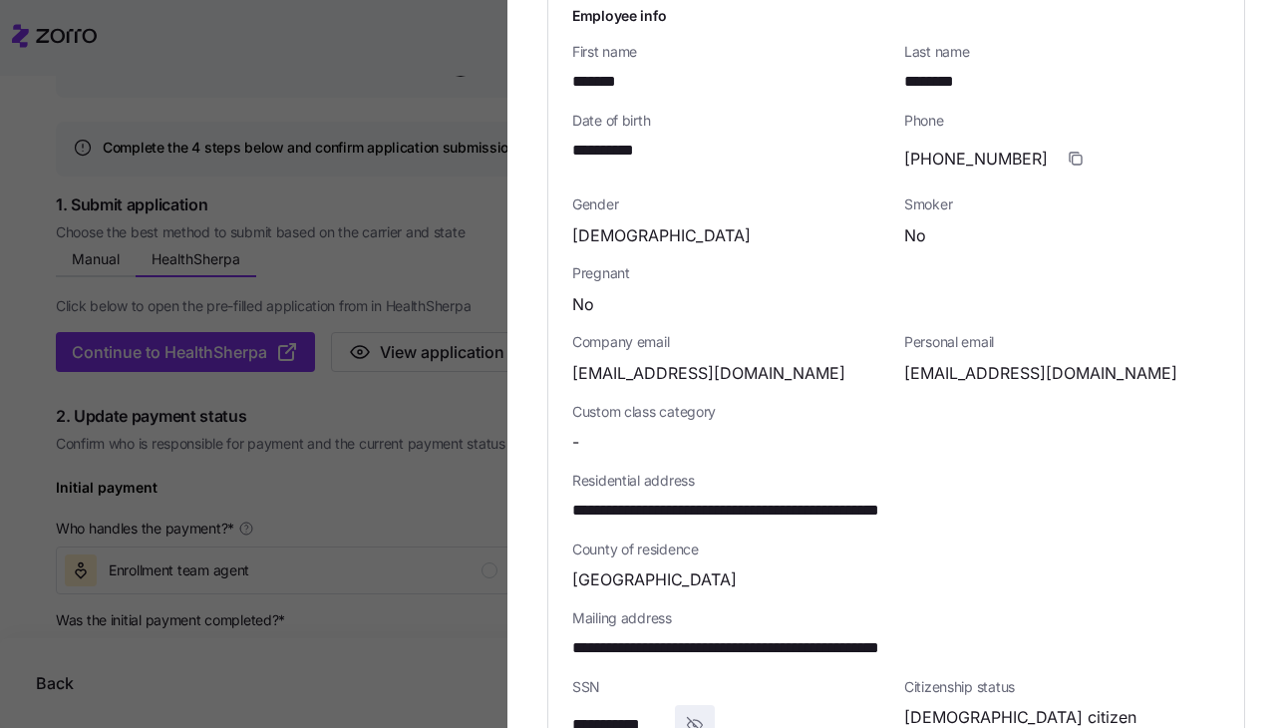
scroll to position [0, 0]
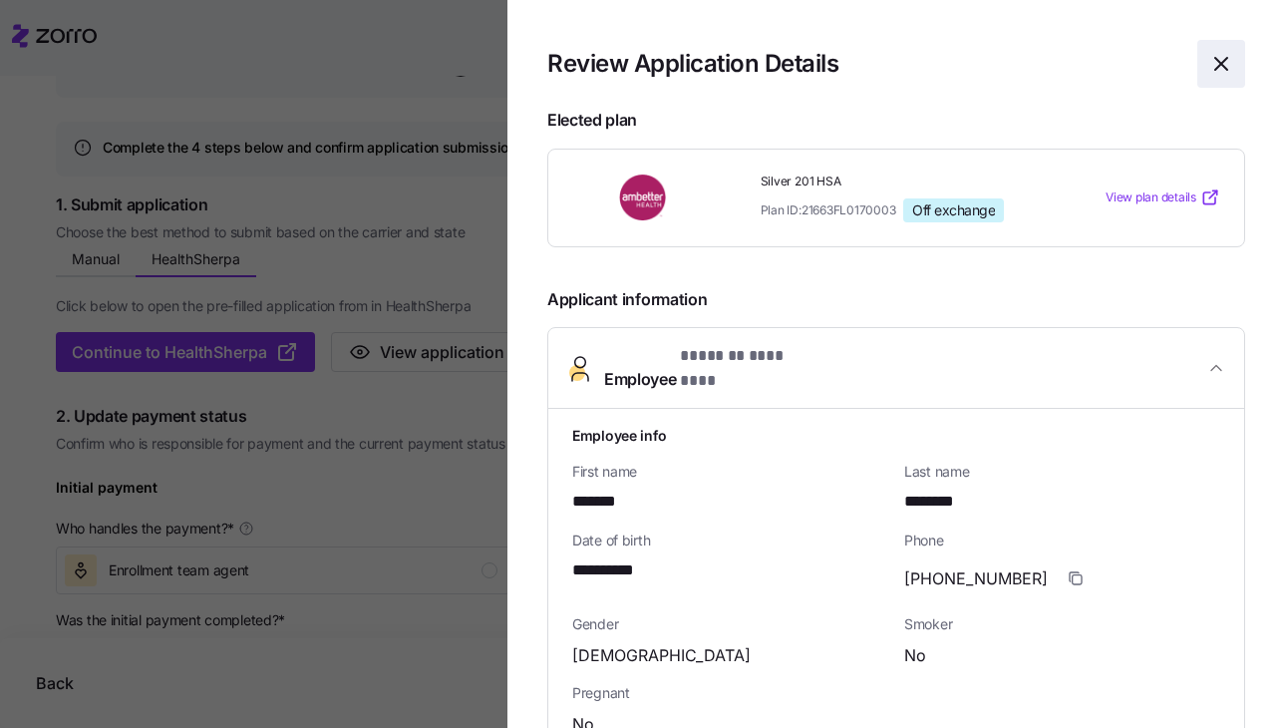
click at [1221, 64] on icon "button" at bounding box center [1222, 64] width 12 height 12
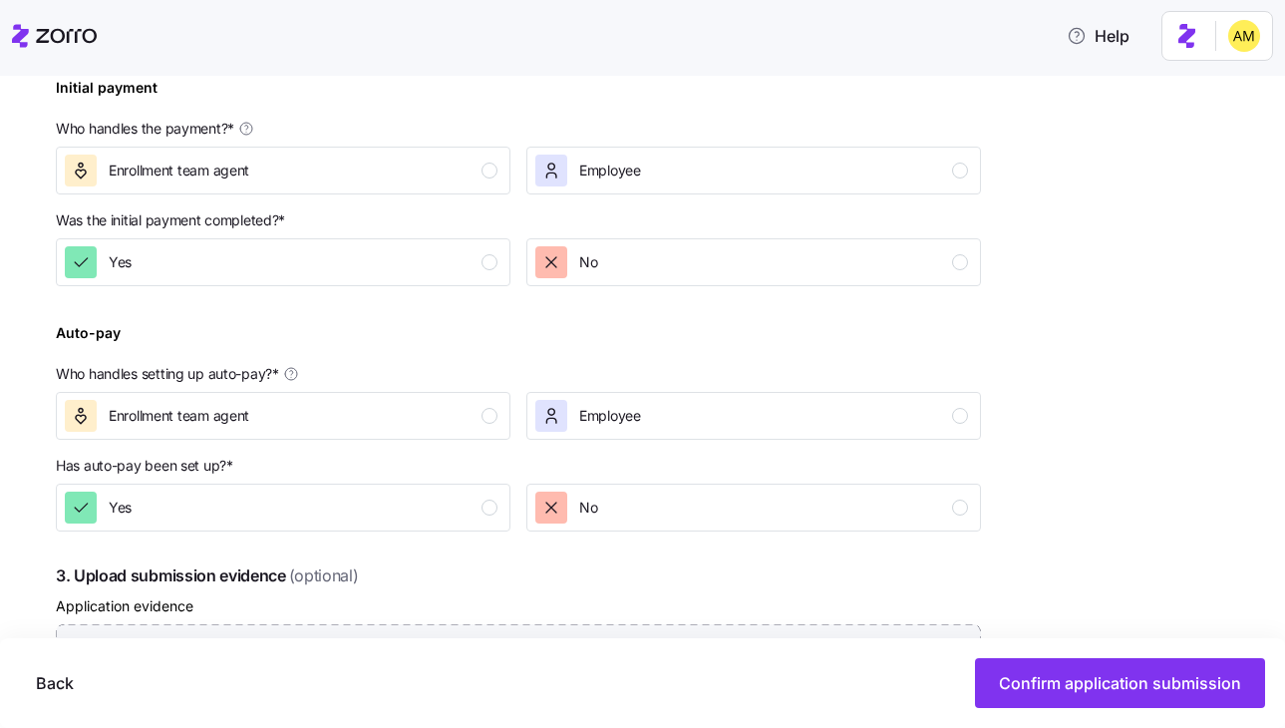
scroll to position [635, 0]
click at [236, 169] on span "Enrollment team agent" at bounding box center [179, 171] width 141 height 20
click at [568, 259] on div "No" at bounding box center [566, 262] width 62 height 32
click at [224, 424] on span "Enrollment team agent" at bounding box center [179, 416] width 141 height 20
click at [233, 520] on div "Yes" at bounding box center [281, 508] width 433 height 32
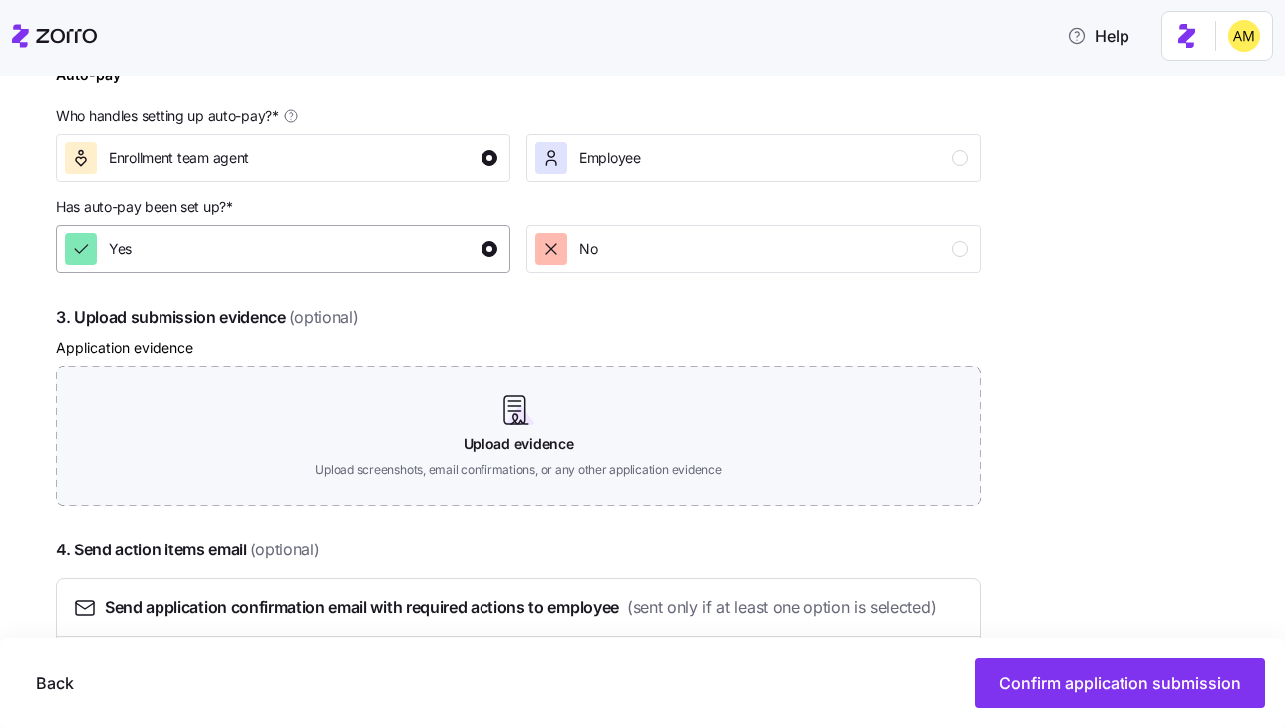
scroll to position [907, 0]
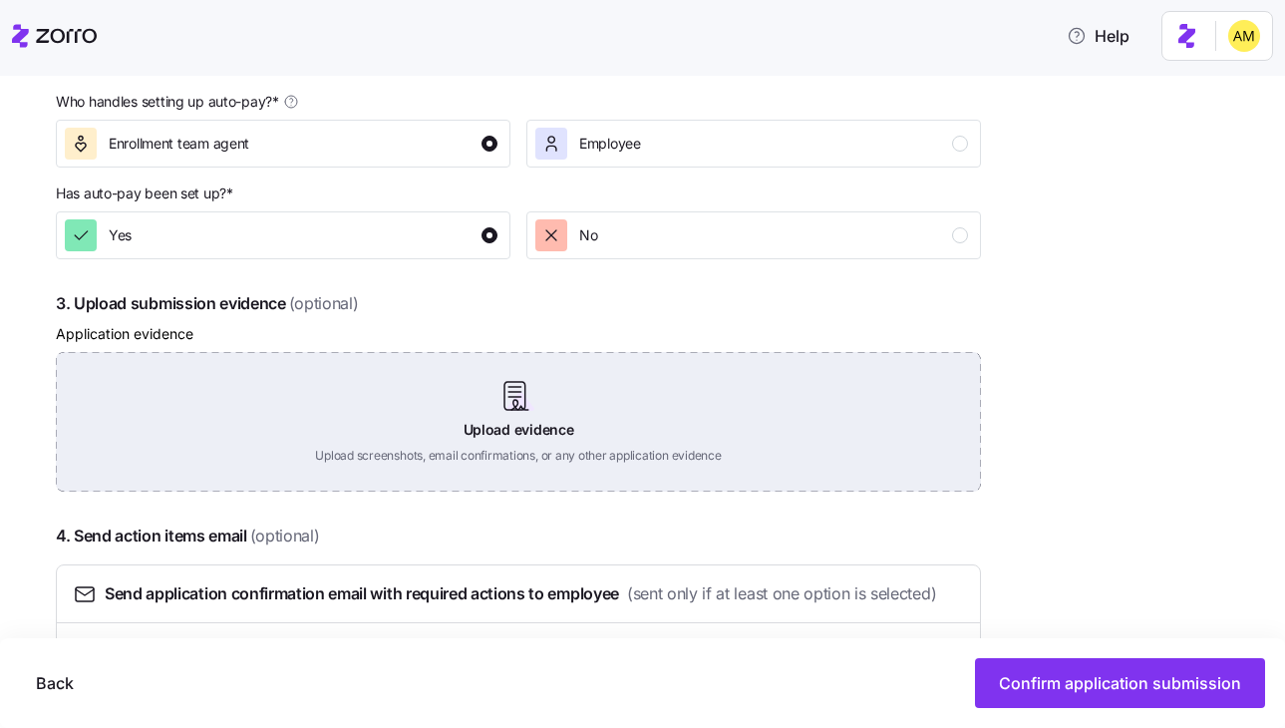
click at [496, 408] on div "Upload evidence Upload screenshots, email confirmations, or any other applicati…" at bounding box center [518, 422] width 925 height 140
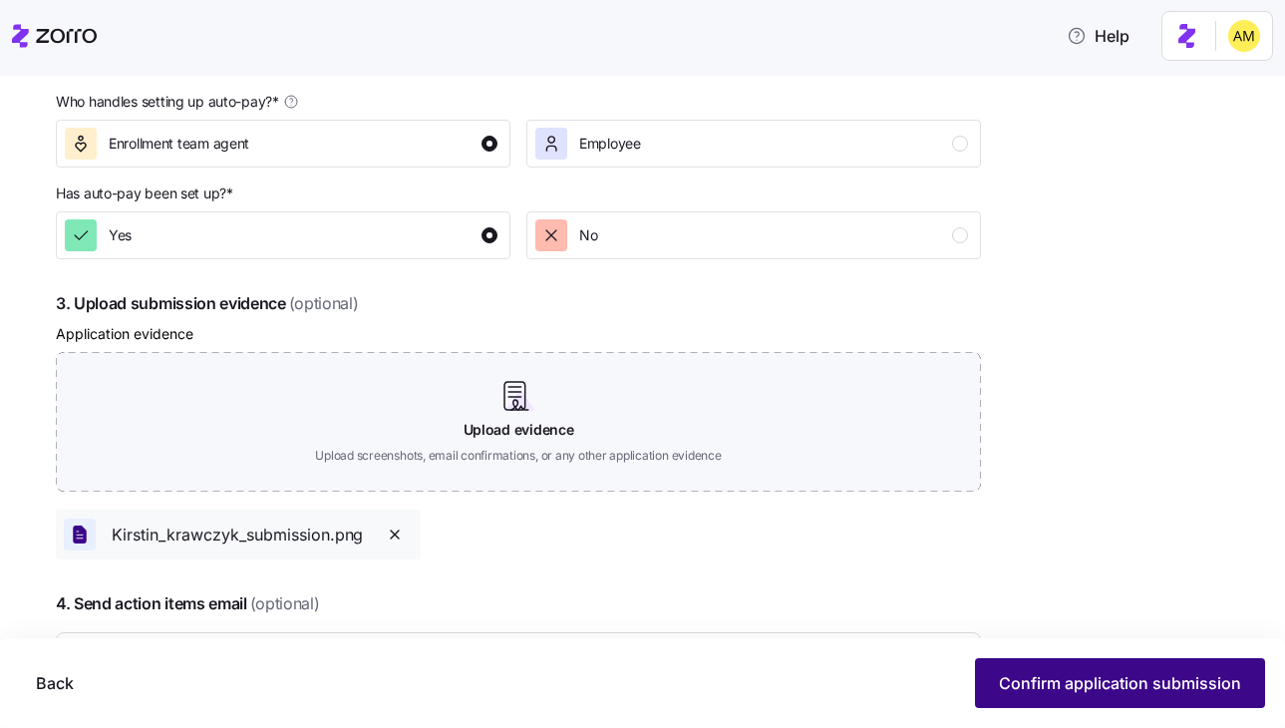
click at [1025, 677] on span "Confirm application submission" at bounding box center [1120, 683] width 242 height 24
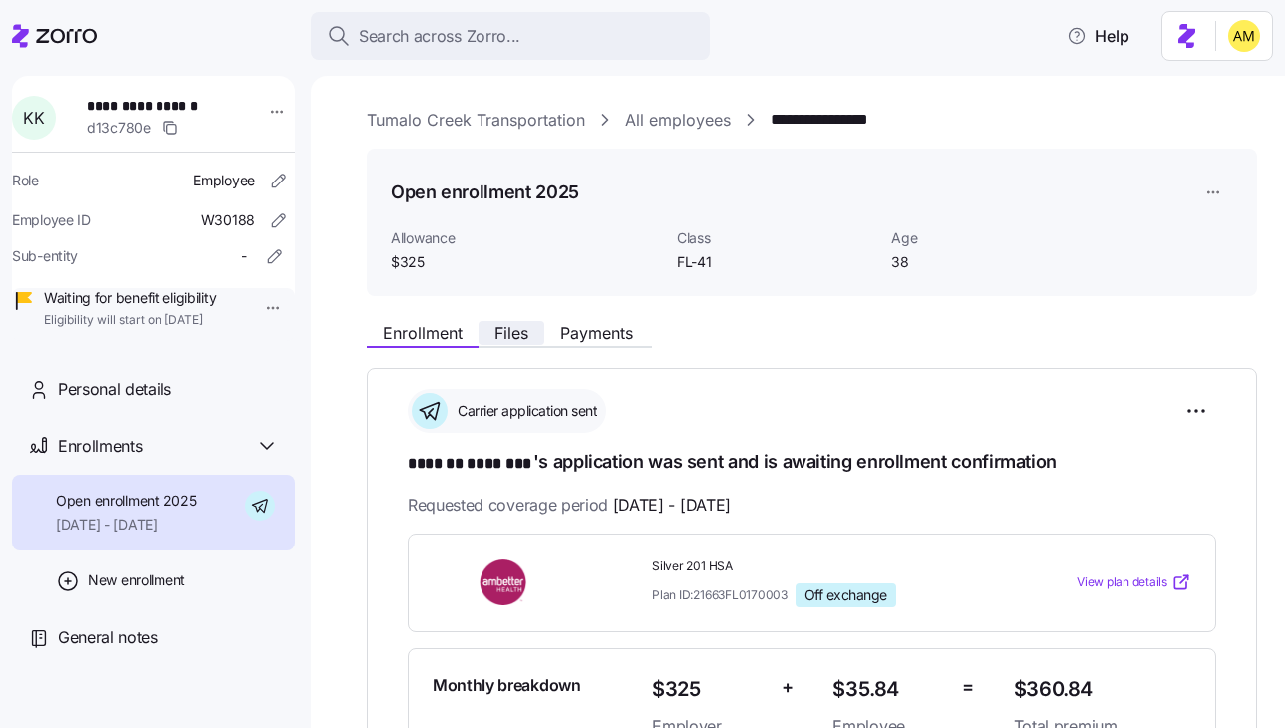
click at [509, 336] on span "Files" at bounding box center [512, 333] width 34 height 16
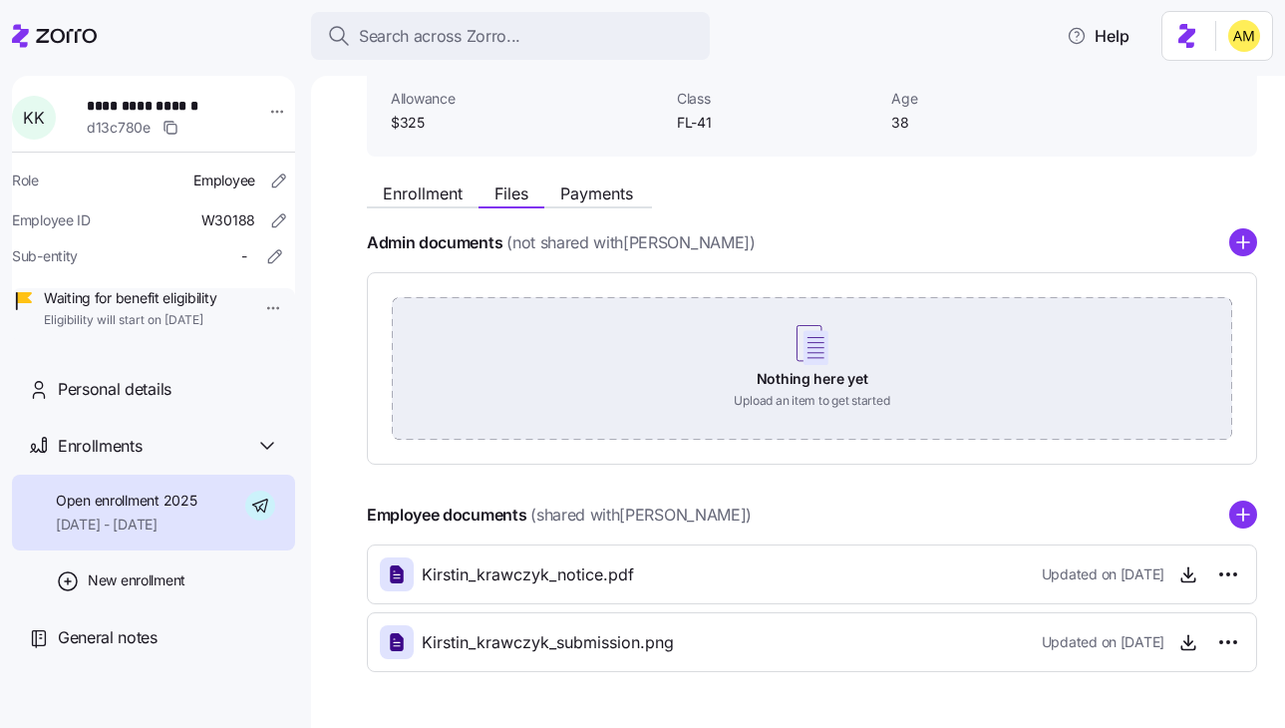
scroll to position [203, 0]
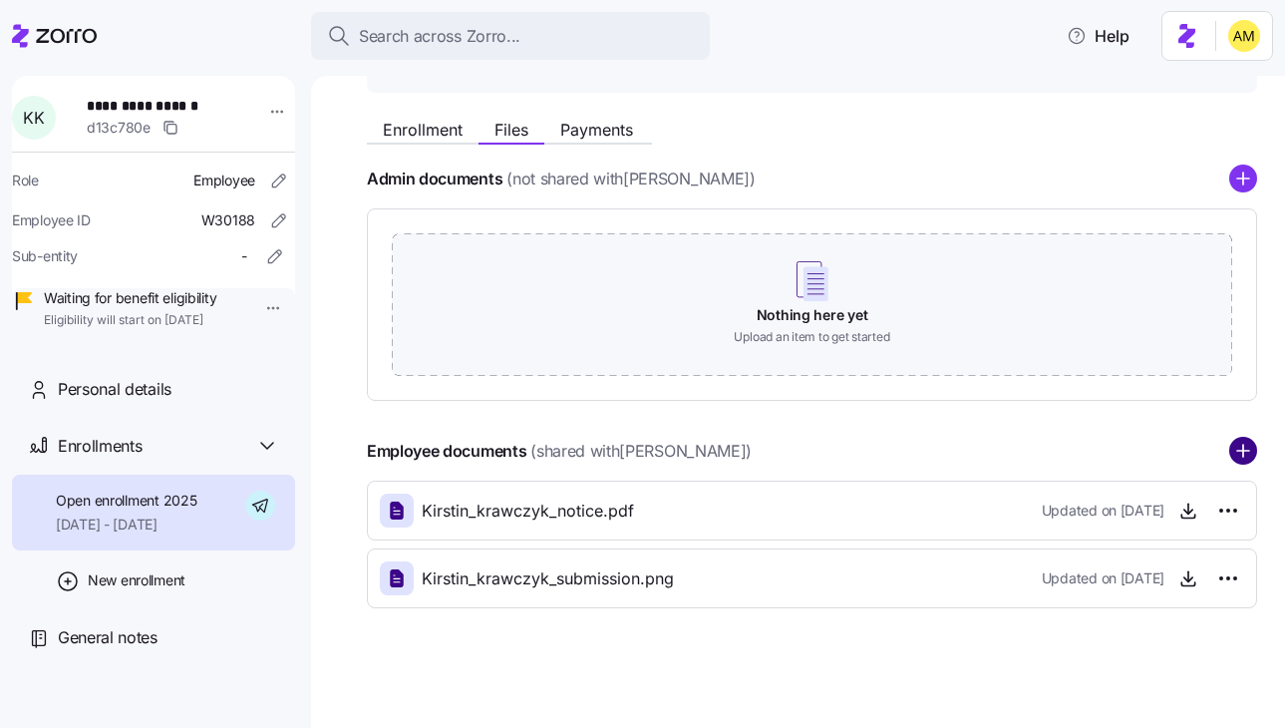
click at [1243, 458] on circle "add icon" at bounding box center [1243, 452] width 26 height 26
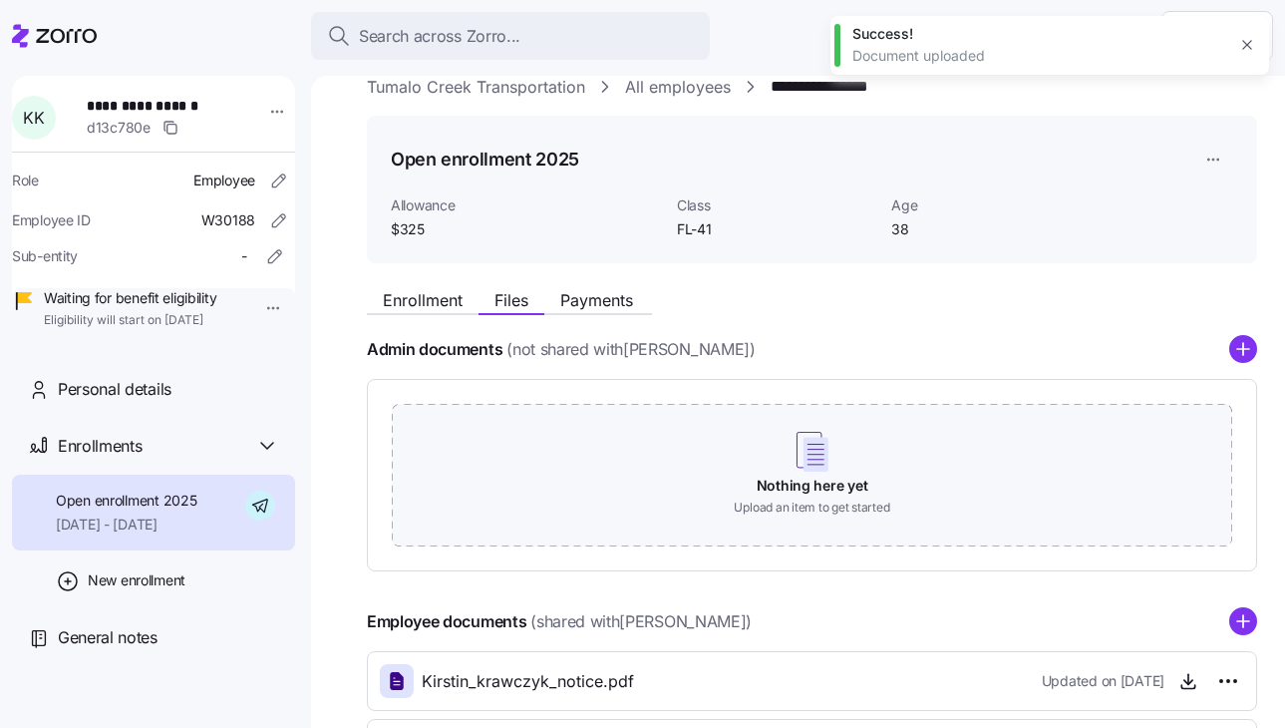
scroll to position [0, 0]
